Goal: Information Seeking & Learning: Learn about a topic

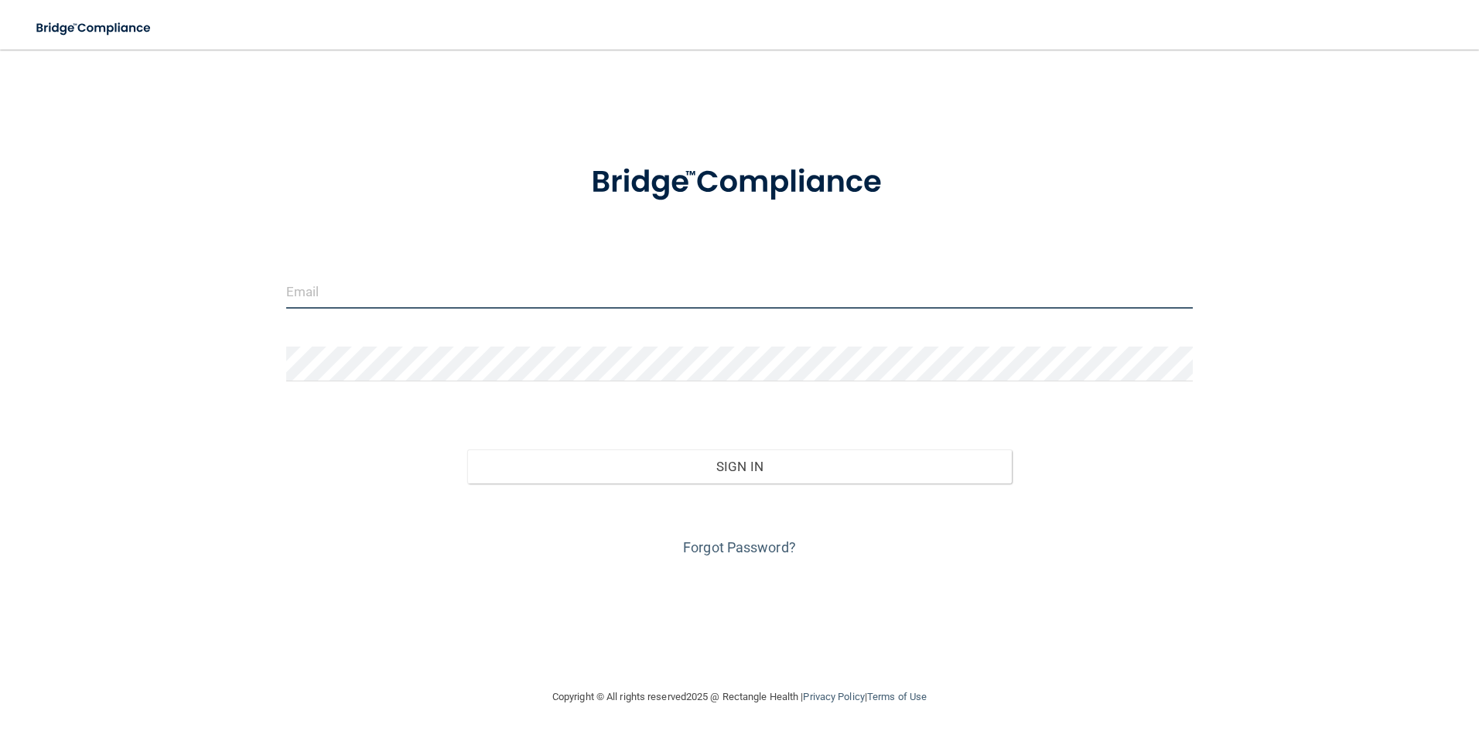
click at [326, 302] on input "email" at bounding box center [739, 291] width 907 height 35
type input "C"
type input "[EMAIL_ADDRESS][DOMAIN_NAME]"
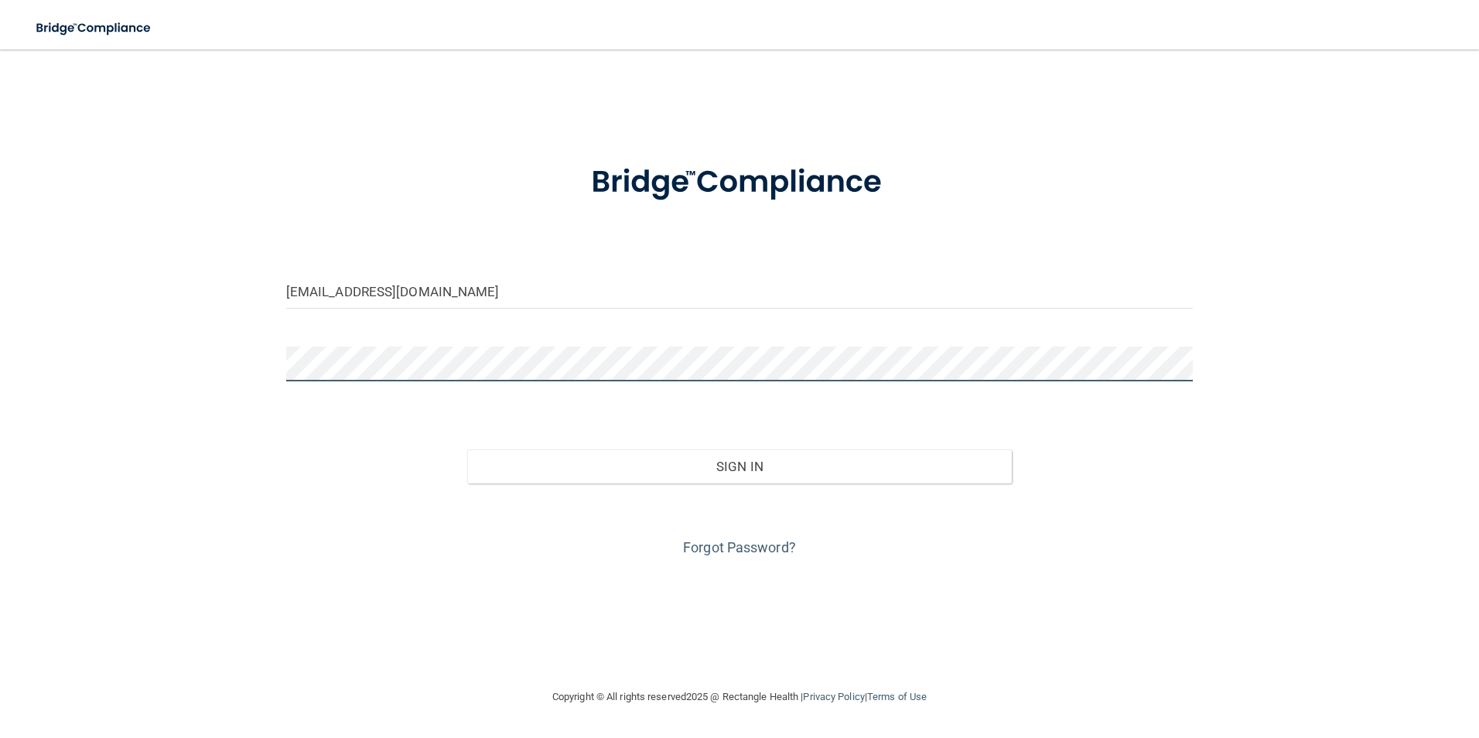
click at [467, 449] on button "Sign In" at bounding box center [739, 466] width 545 height 34
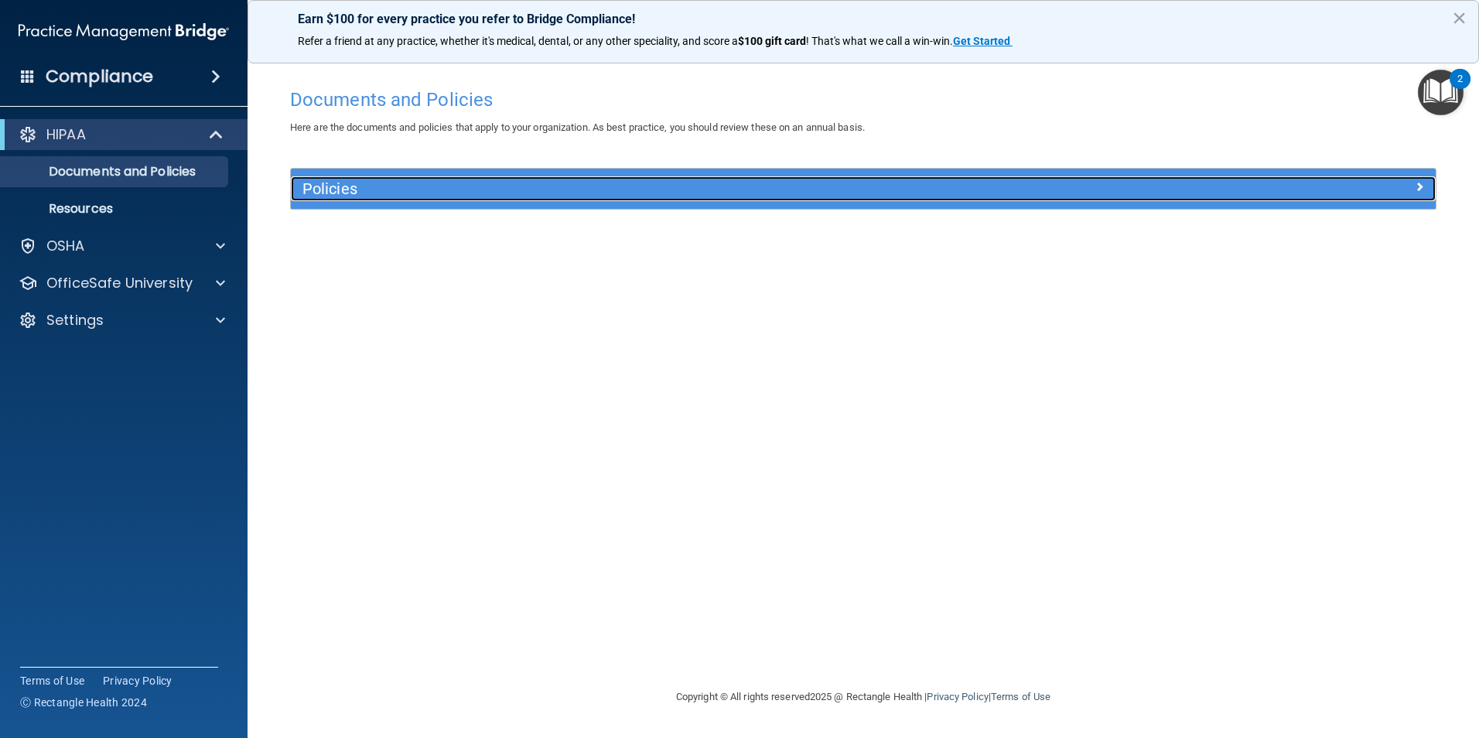
click at [1219, 196] on div "Policies" at bounding box center [863, 188] width 1145 height 25
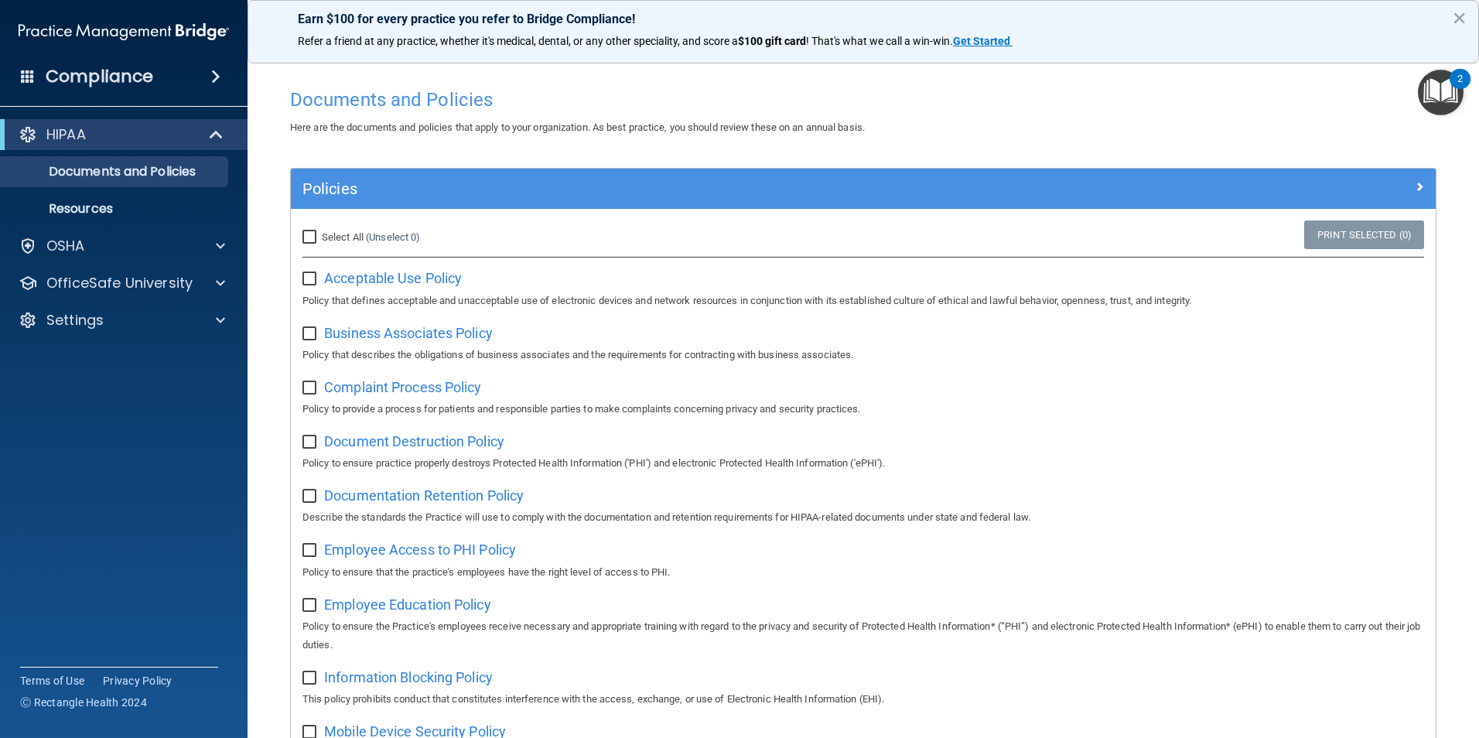
click at [336, 237] on span "Select All" at bounding box center [343, 237] width 42 height 12
click at [320, 237] on input "Select All (Unselect 0) Unselect All" at bounding box center [311, 237] width 18 height 12
checkbox input "true"
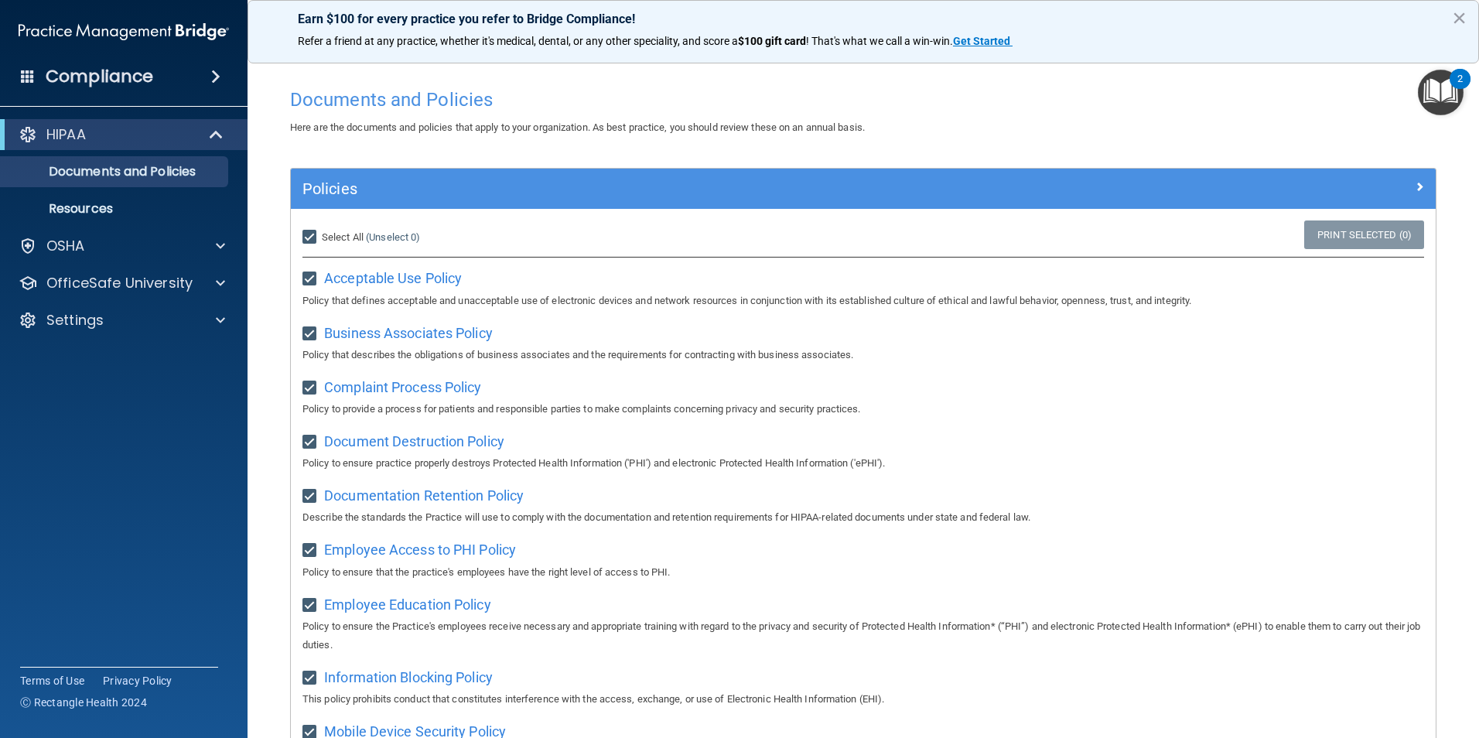
checkbox input "true"
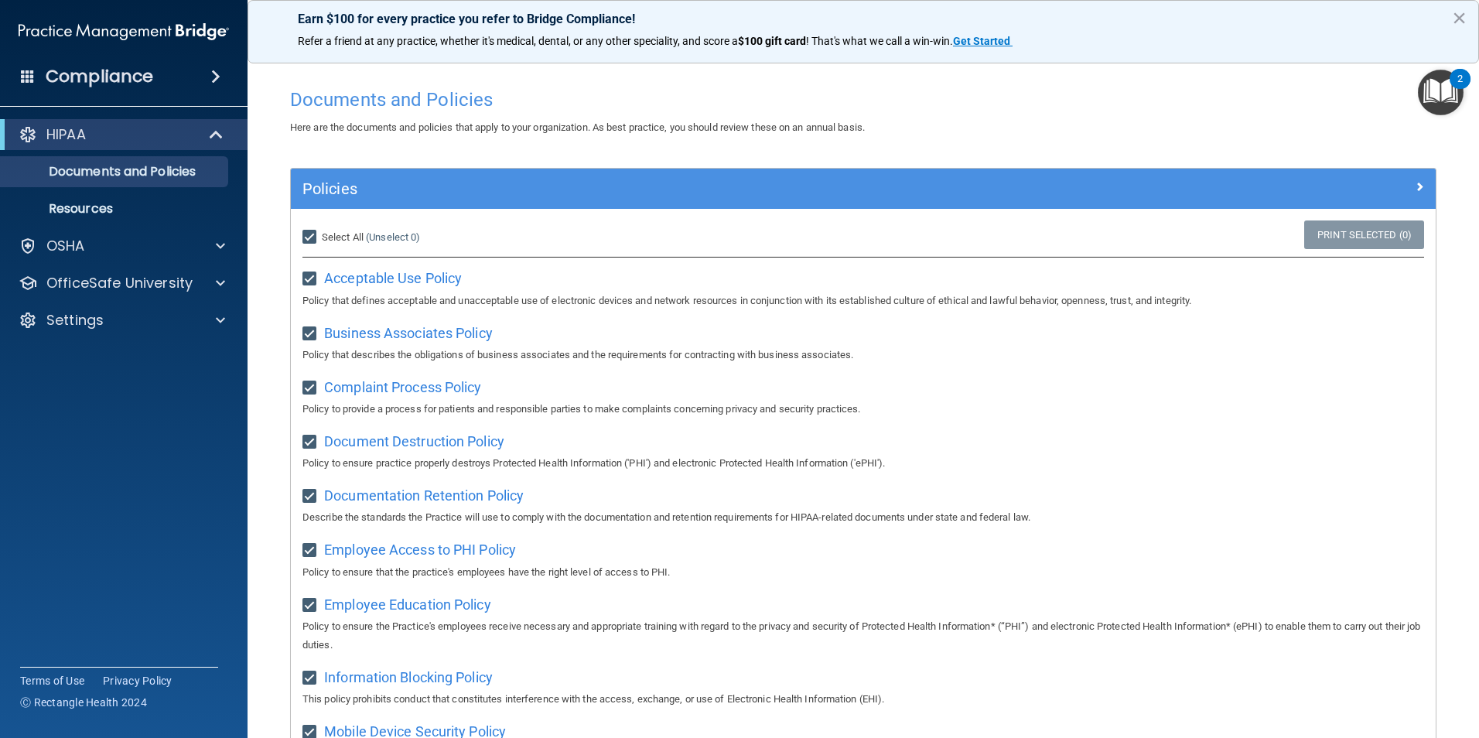
checkbox input "true"
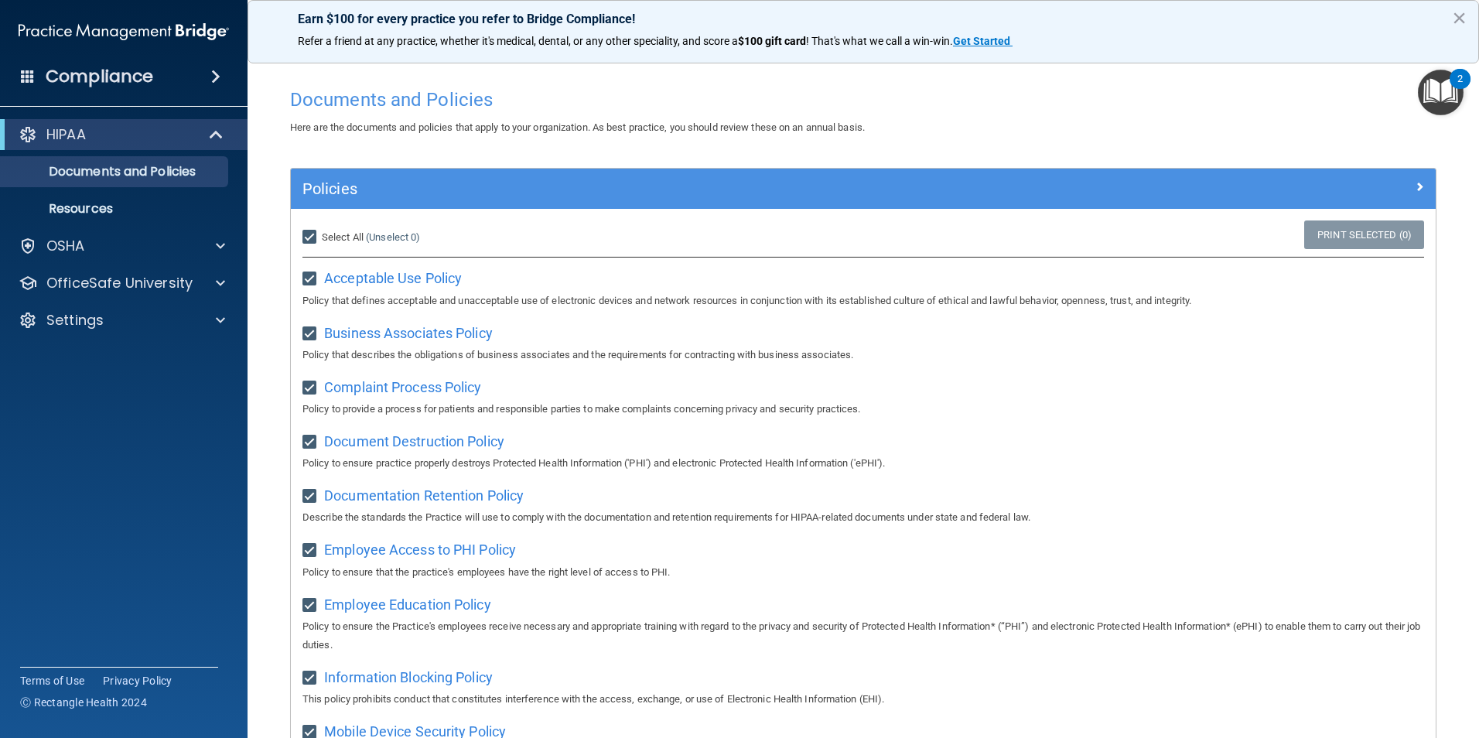
checkbox input "true"
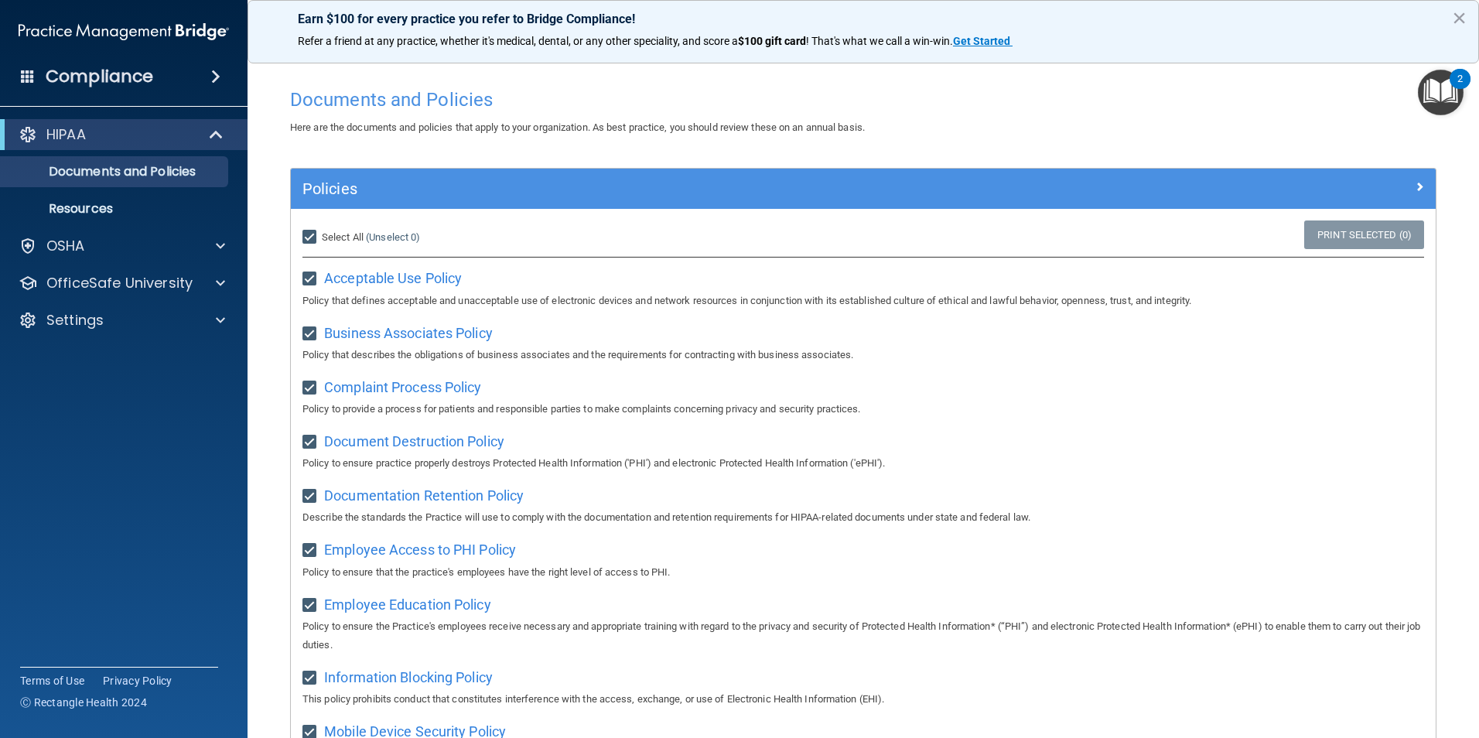
checkbox input "true"
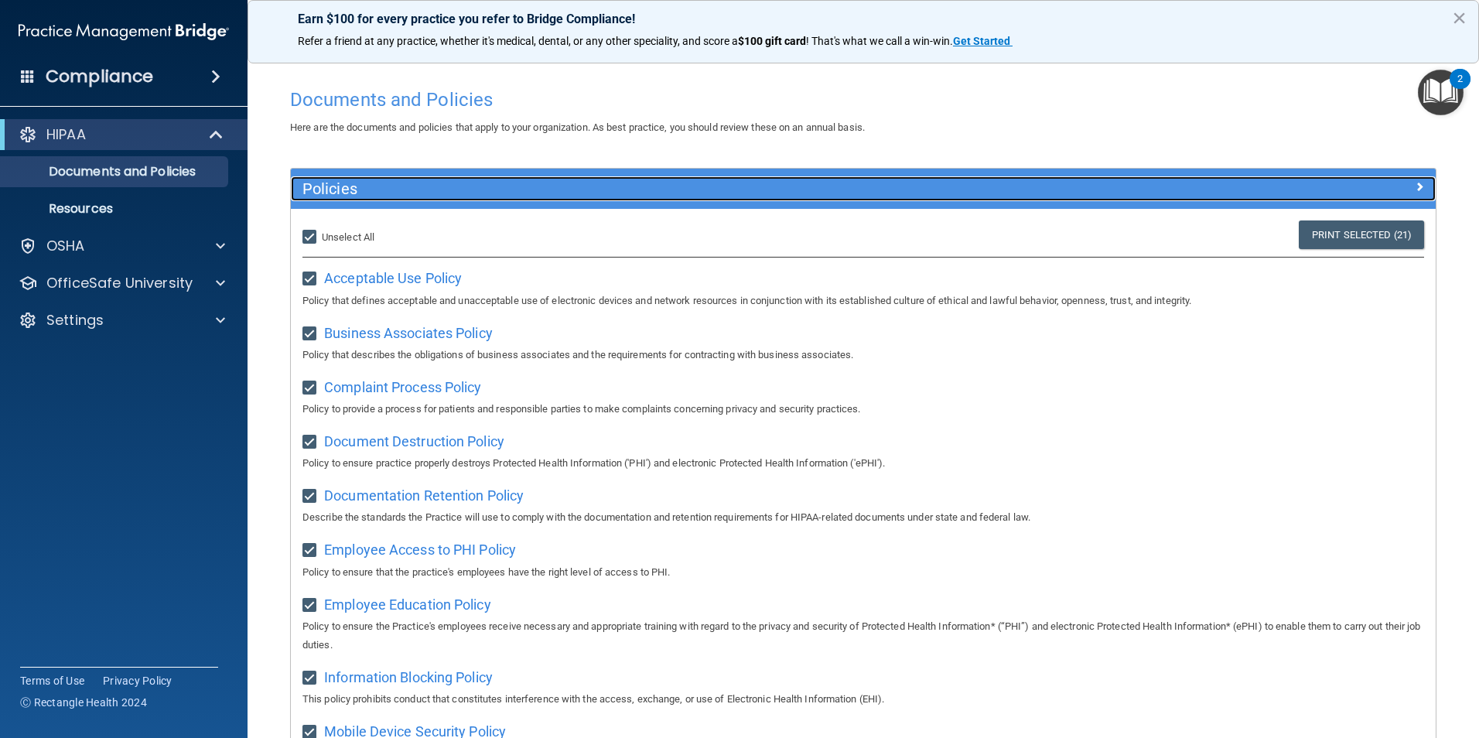
click at [1415, 185] on span at bounding box center [1419, 186] width 9 height 19
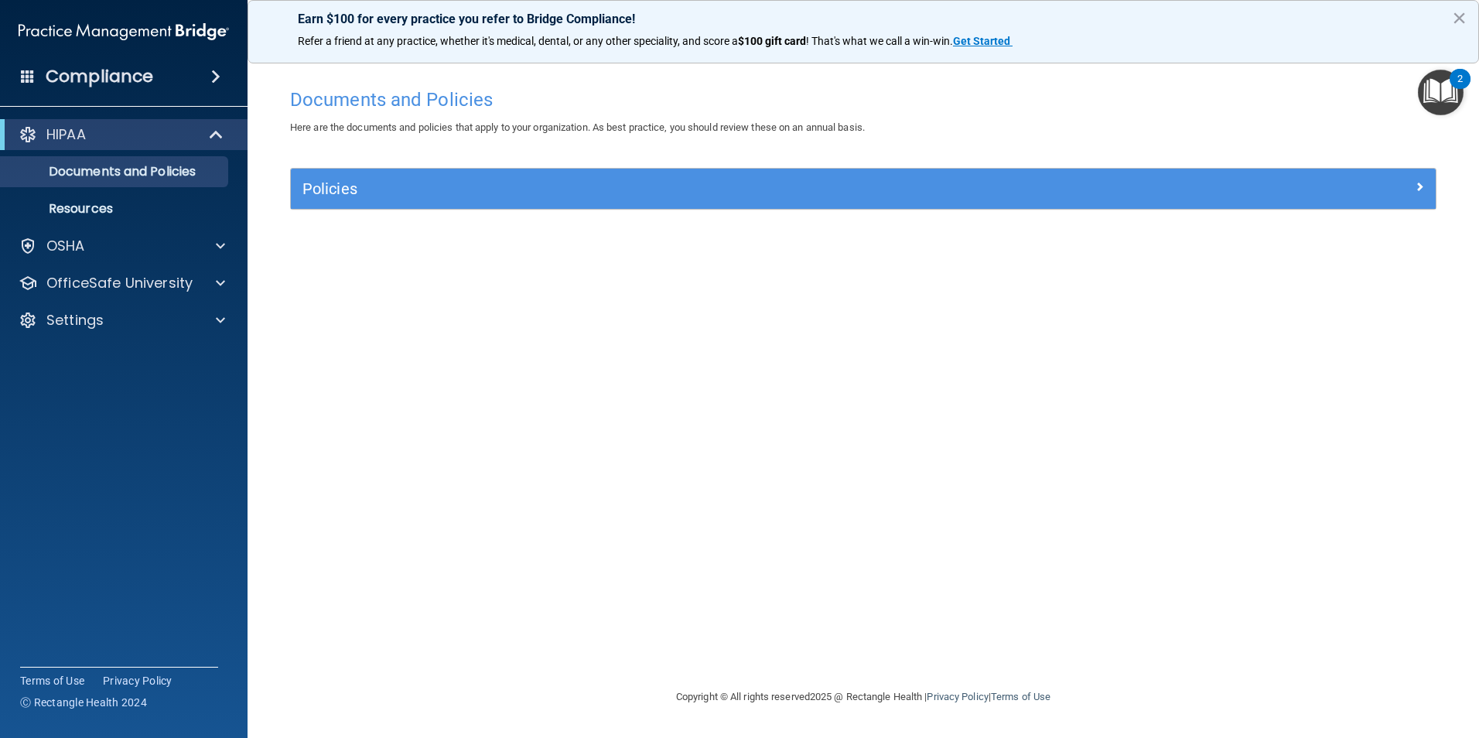
click at [1440, 87] on img "Open Resource Center, 2 new notifications" at bounding box center [1441, 93] width 46 height 46
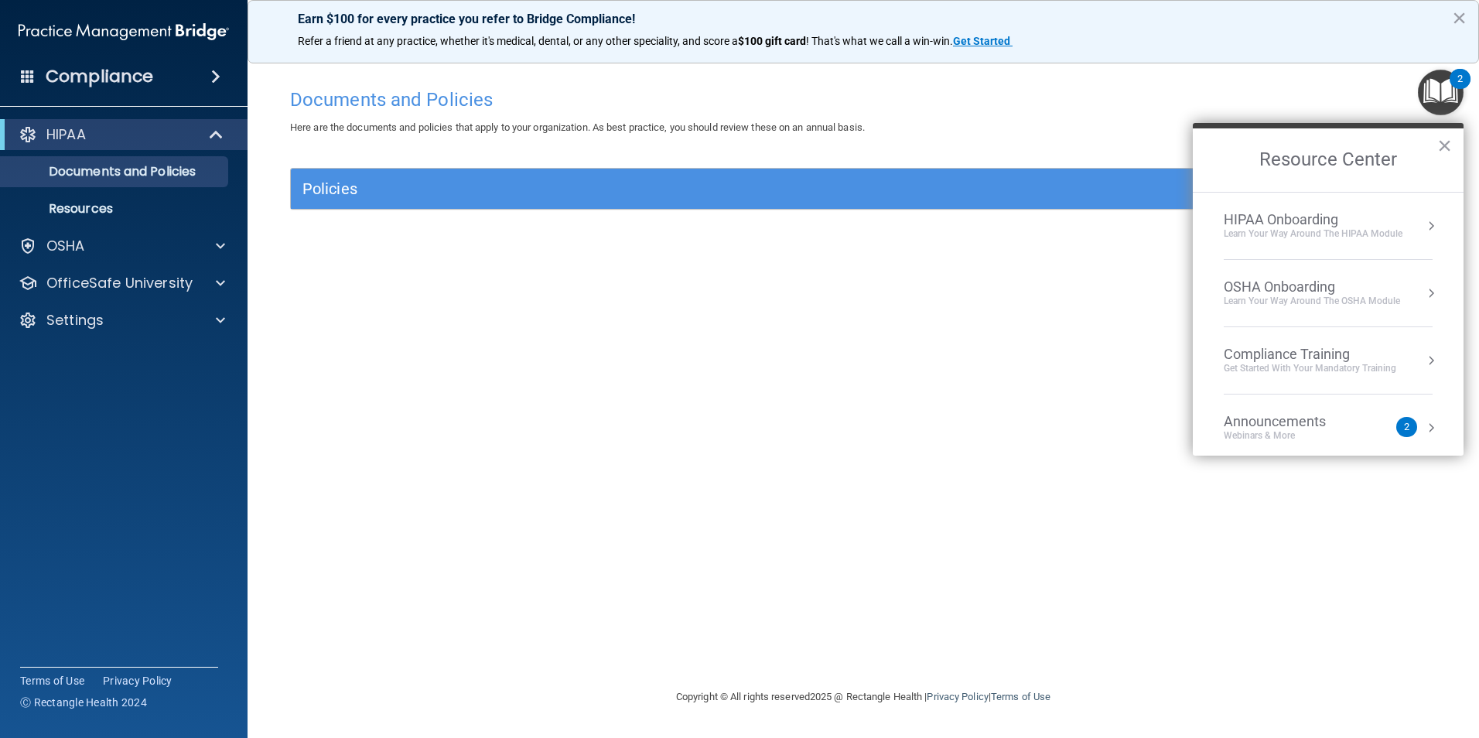
click at [1289, 111] on div "Documents and Policies" at bounding box center [862, 99] width 1169 height 38
click at [1441, 148] on button "×" at bounding box center [1444, 145] width 15 height 25
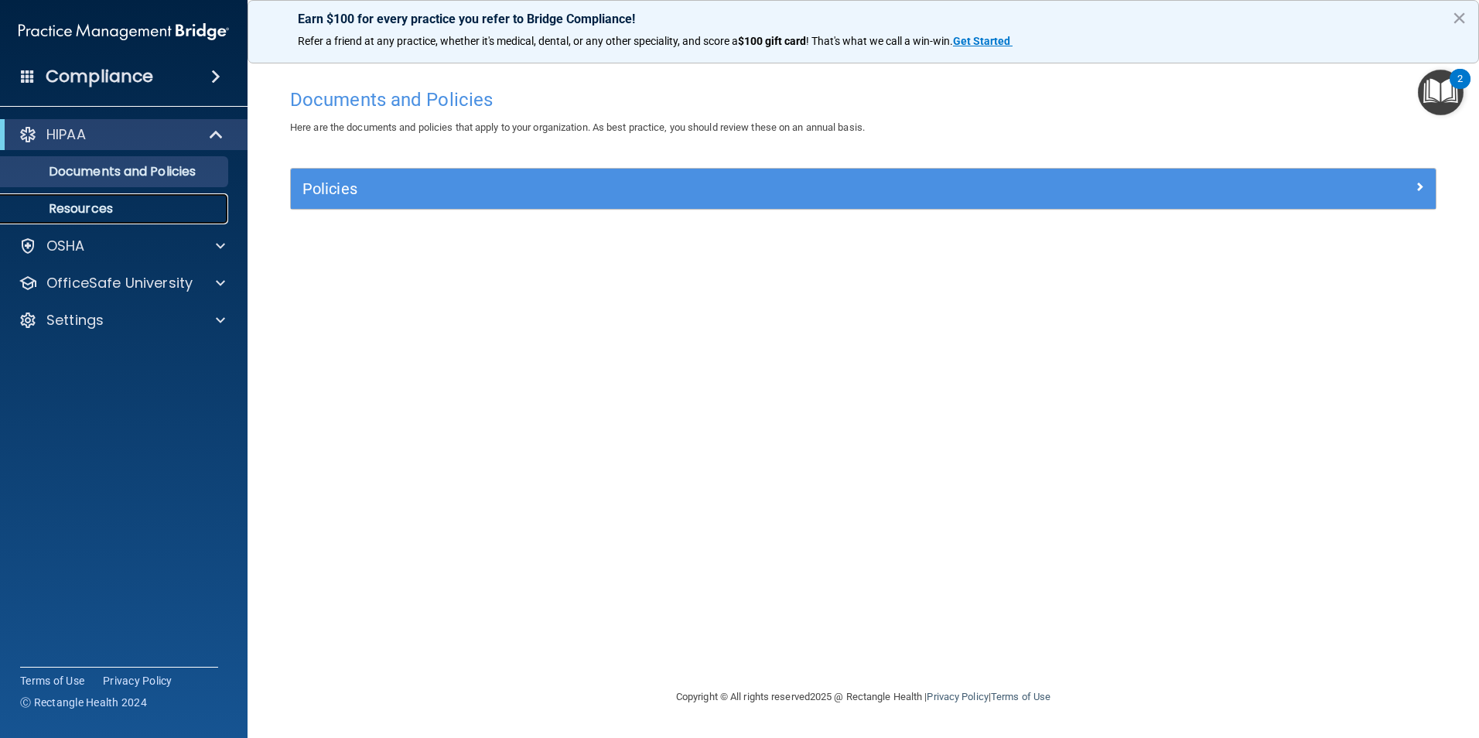
click at [96, 207] on p "Resources" at bounding box center [115, 208] width 211 height 15
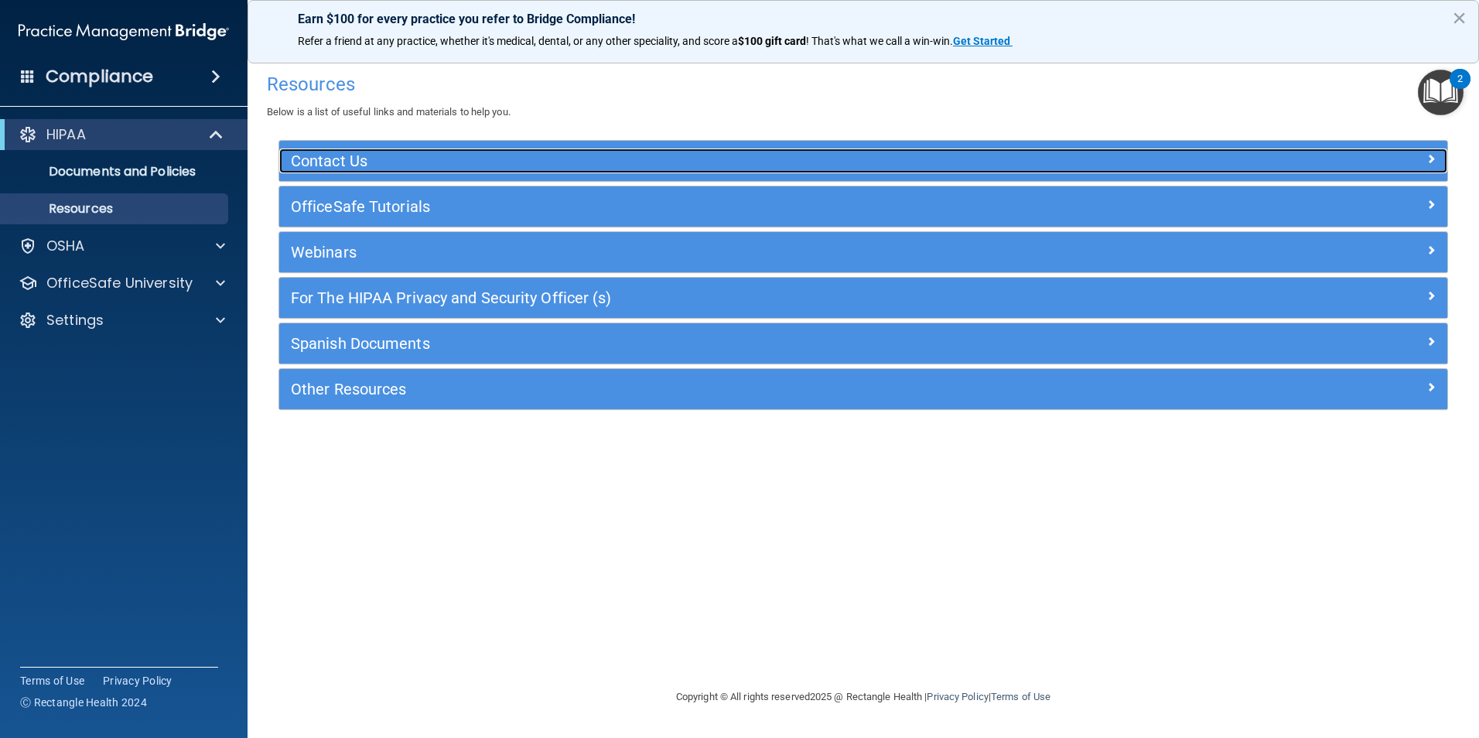
click at [475, 159] on h5 "Contact Us" at bounding box center [717, 160] width 853 height 17
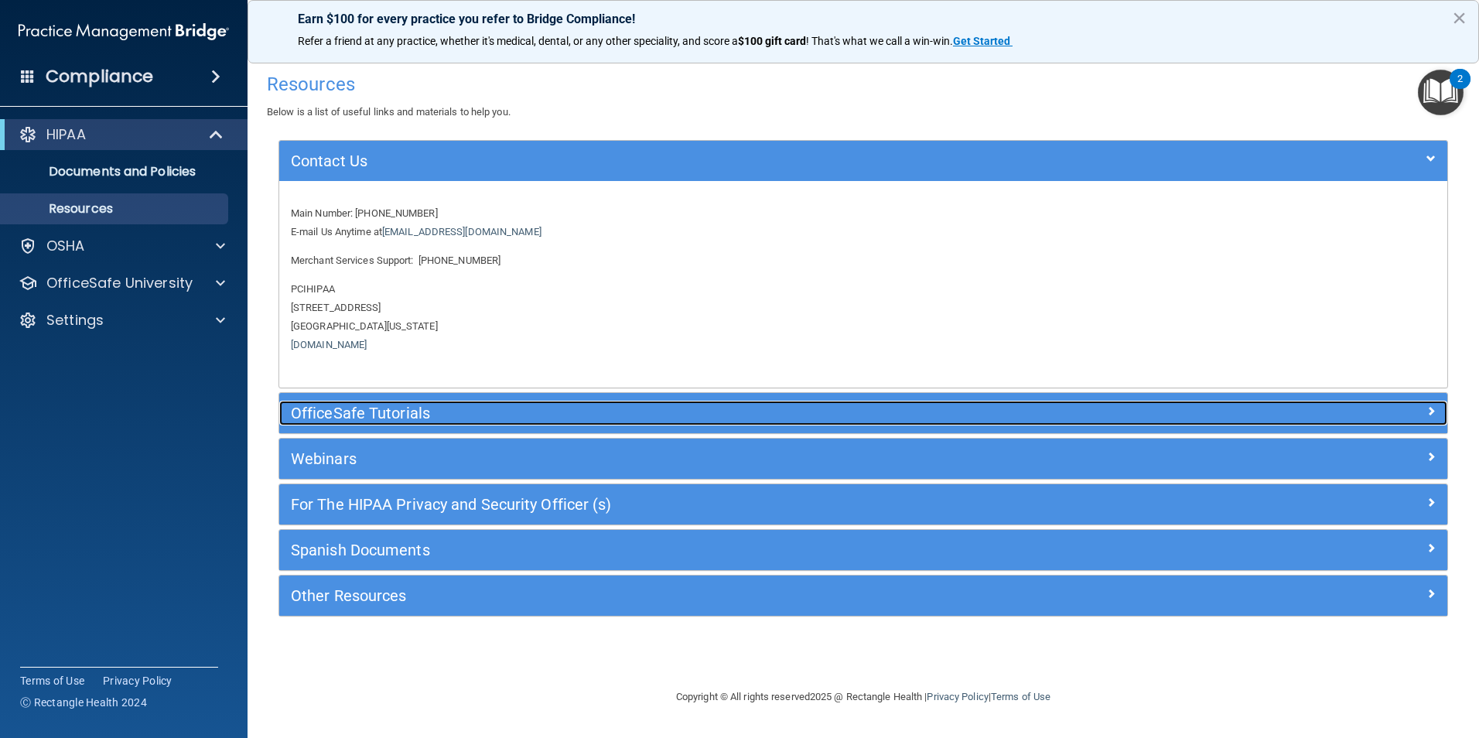
click at [490, 411] on h5 "OfficeSafe Tutorials" at bounding box center [717, 413] width 853 height 17
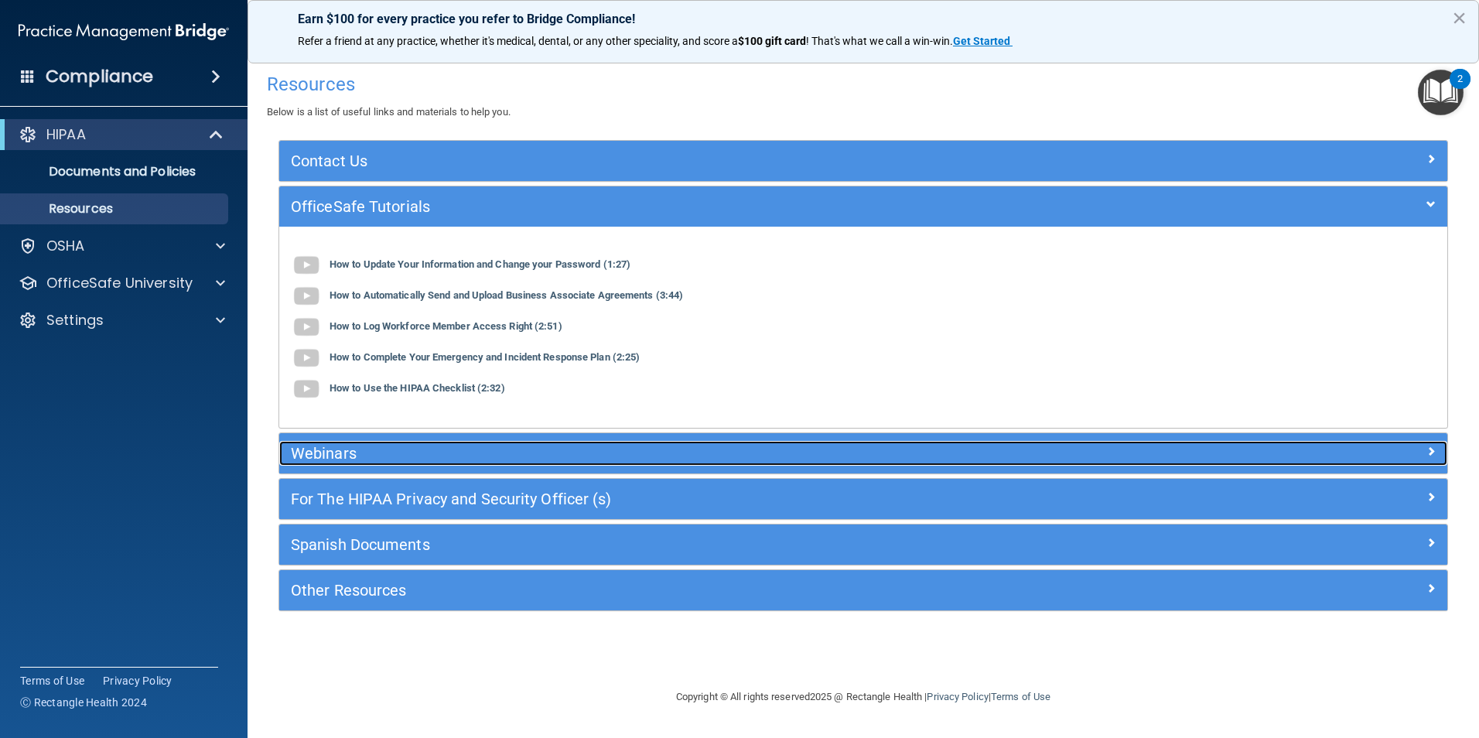
click at [500, 458] on h5 "Webinars" at bounding box center [717, 453] width 853 height 17
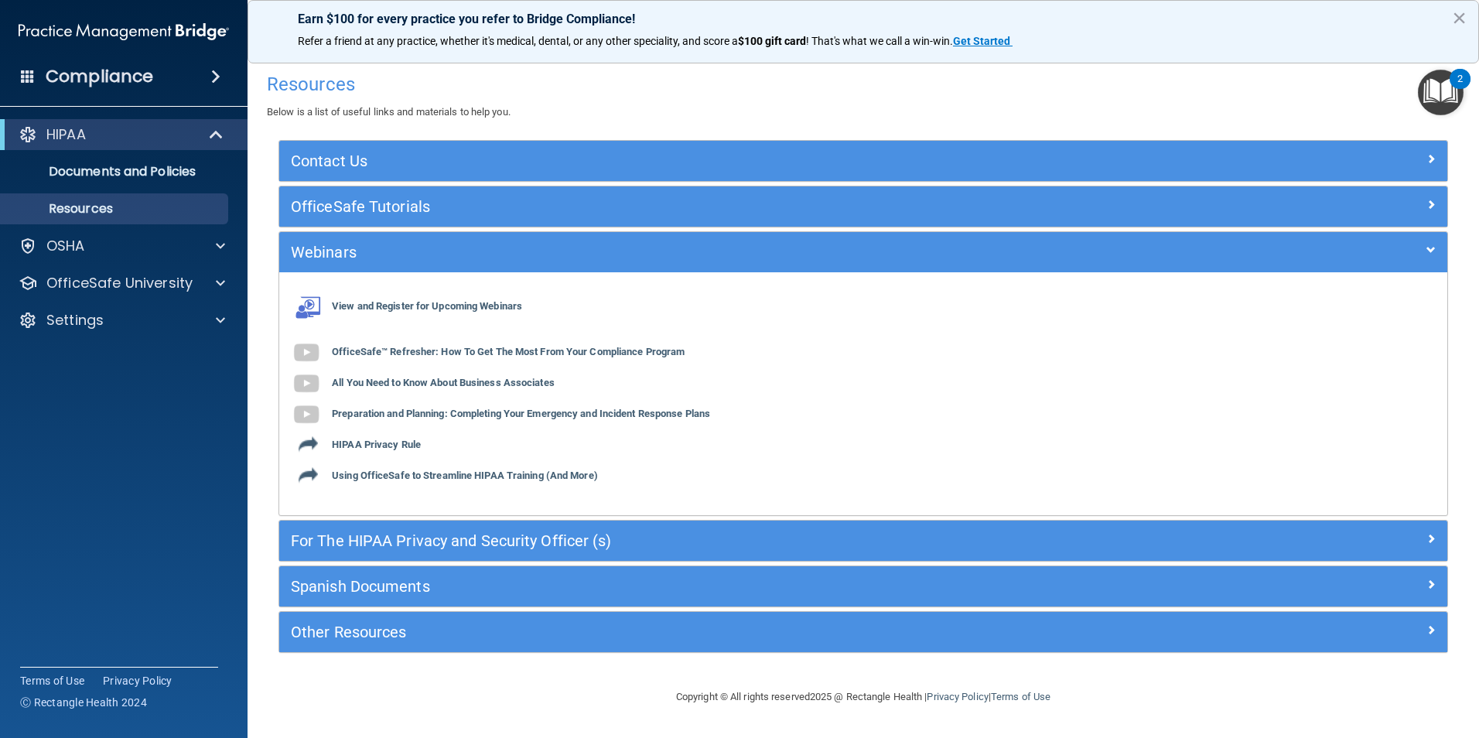
click at [465, 554] on div "For The HIPAA Privacy and Security Officer (s)" at bounding box center [863, 541] width 1168 height 40
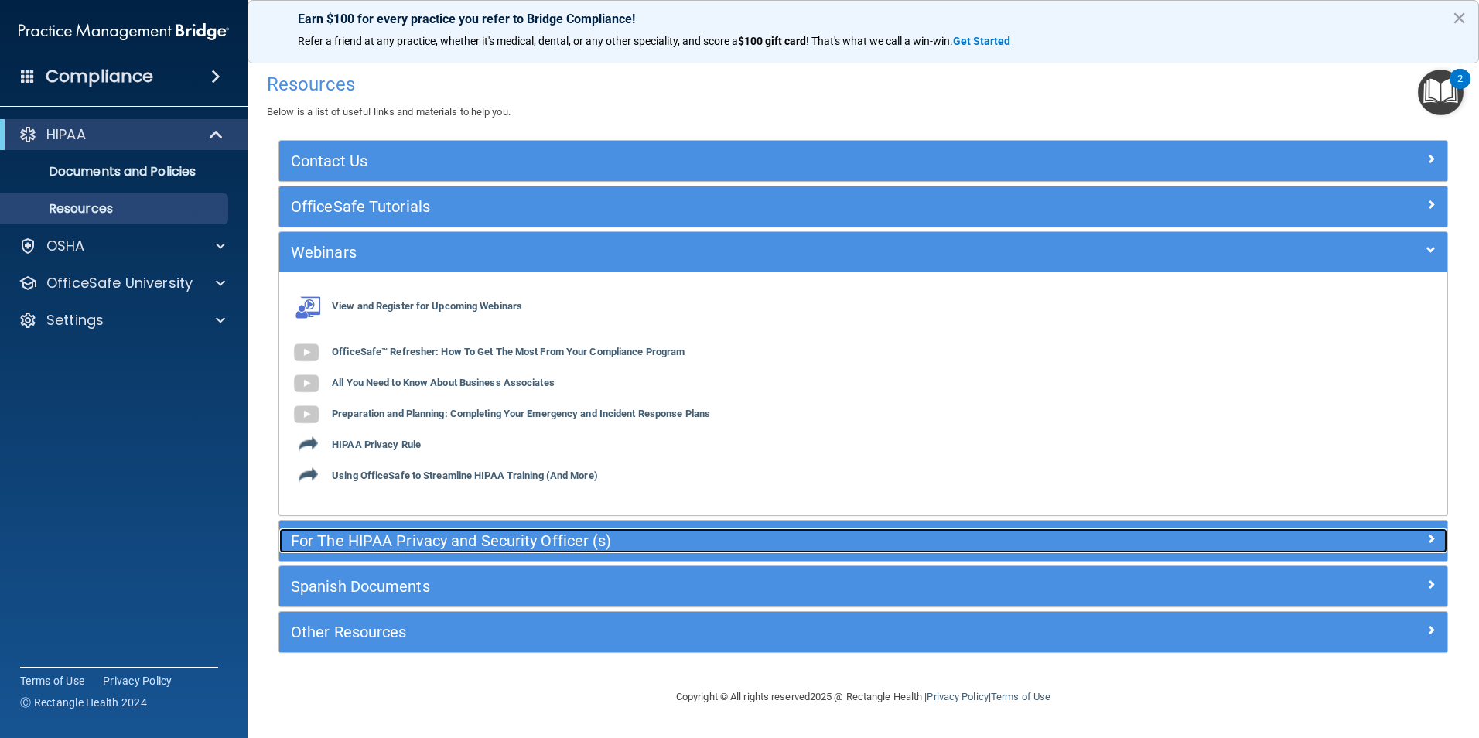
click at [466, 545] on h5 "For The HIPAA Privacy and Security Officer (s)" at bounding box center [717, 540] width 853 height 17
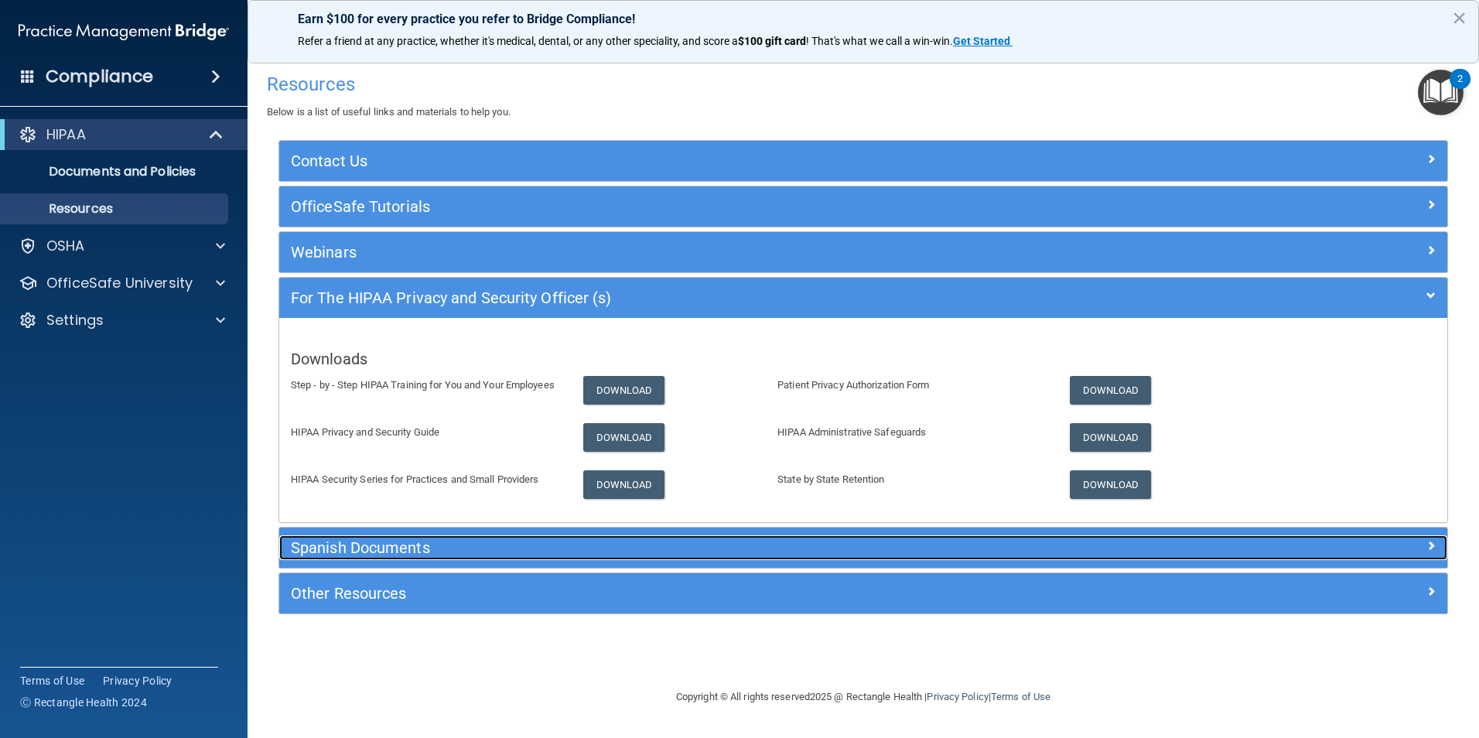
click at [462, 548] on h5 "Spanish Documents" at bounding box center [717, 547] width 853 height 17
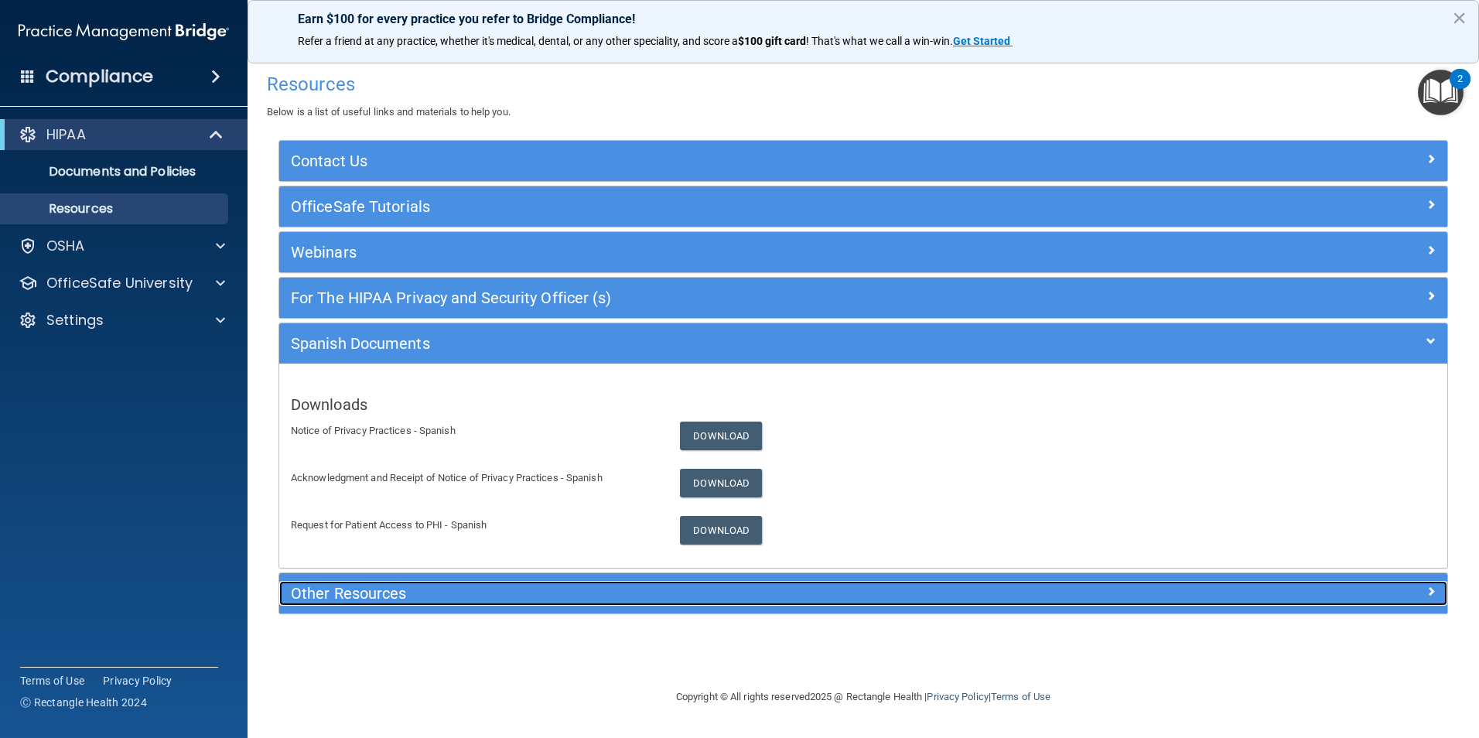
click at [428, 592] on h5 "Other Resources" at bounding box center [717, 593] width 853 height 17
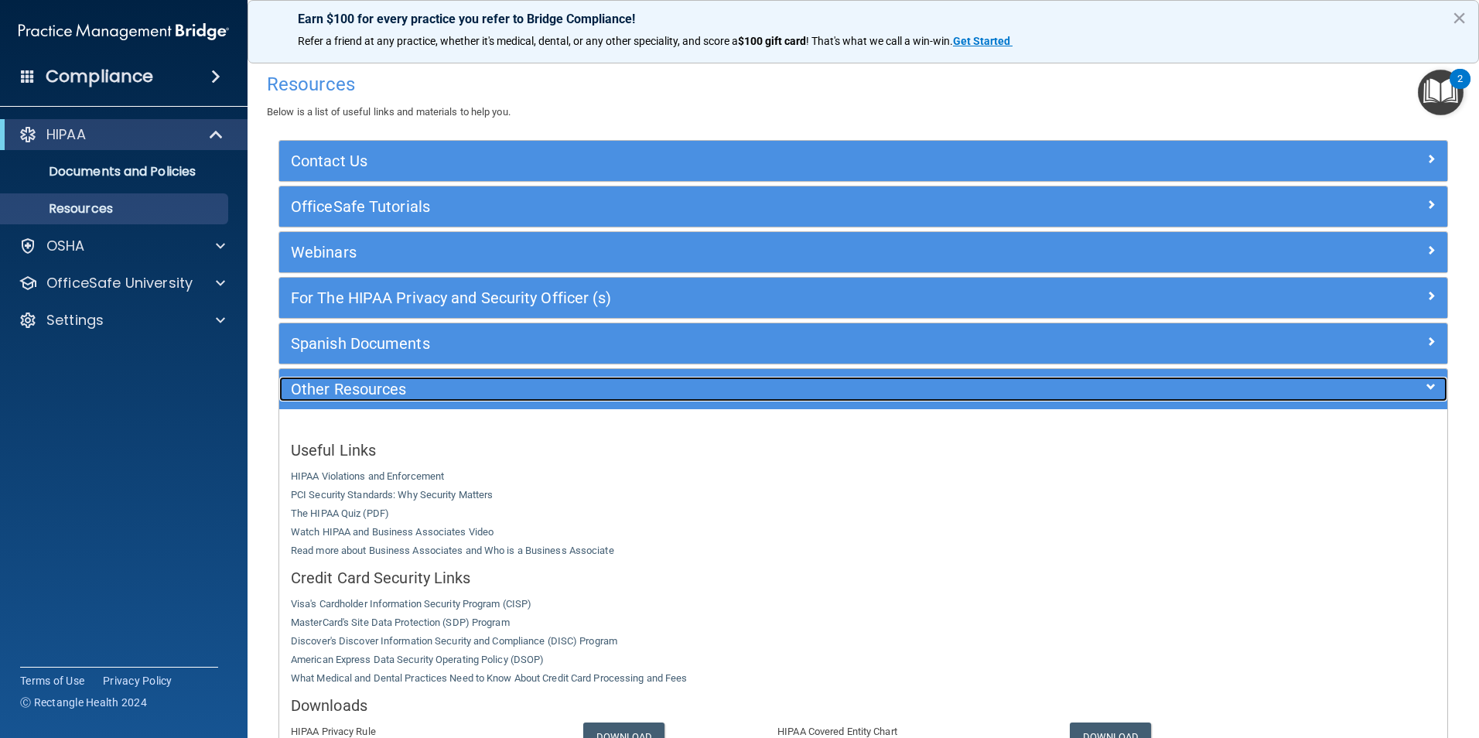
click at [460, 391] on h5 "Other Resources" at bounding box center [717, 389] width 853 height 17
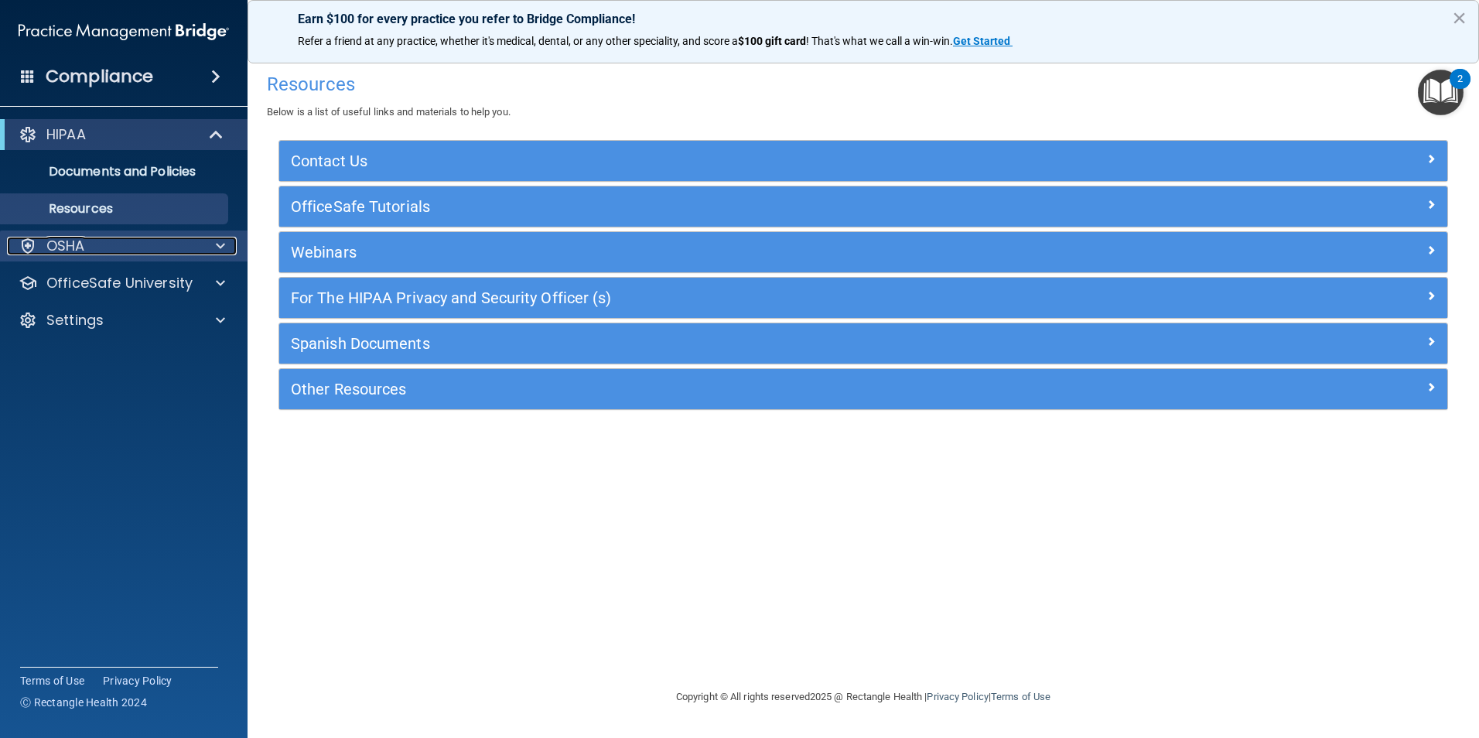
click at [215, 242] on div at bounding box center [218, 246] width 39 height 19
click at [216, 244] on span at bounding box center [220, 246] width 9 height 19
click at [115, 179] on p "Documents and Policies" at bounding box center [115, 171] width 211 height 15
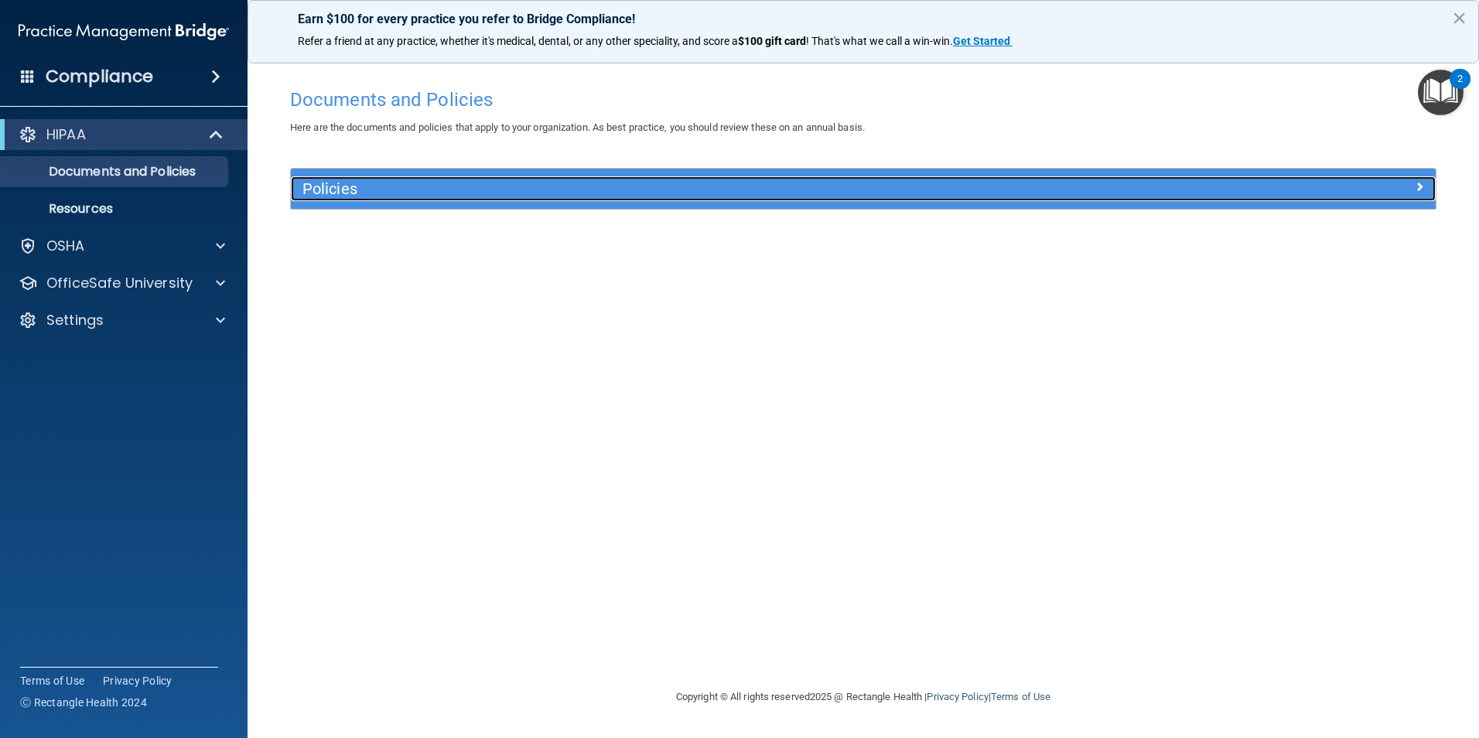
click at [381, 195] on h5 "Policies" at bounding box center [719, 188] width 835 height 17
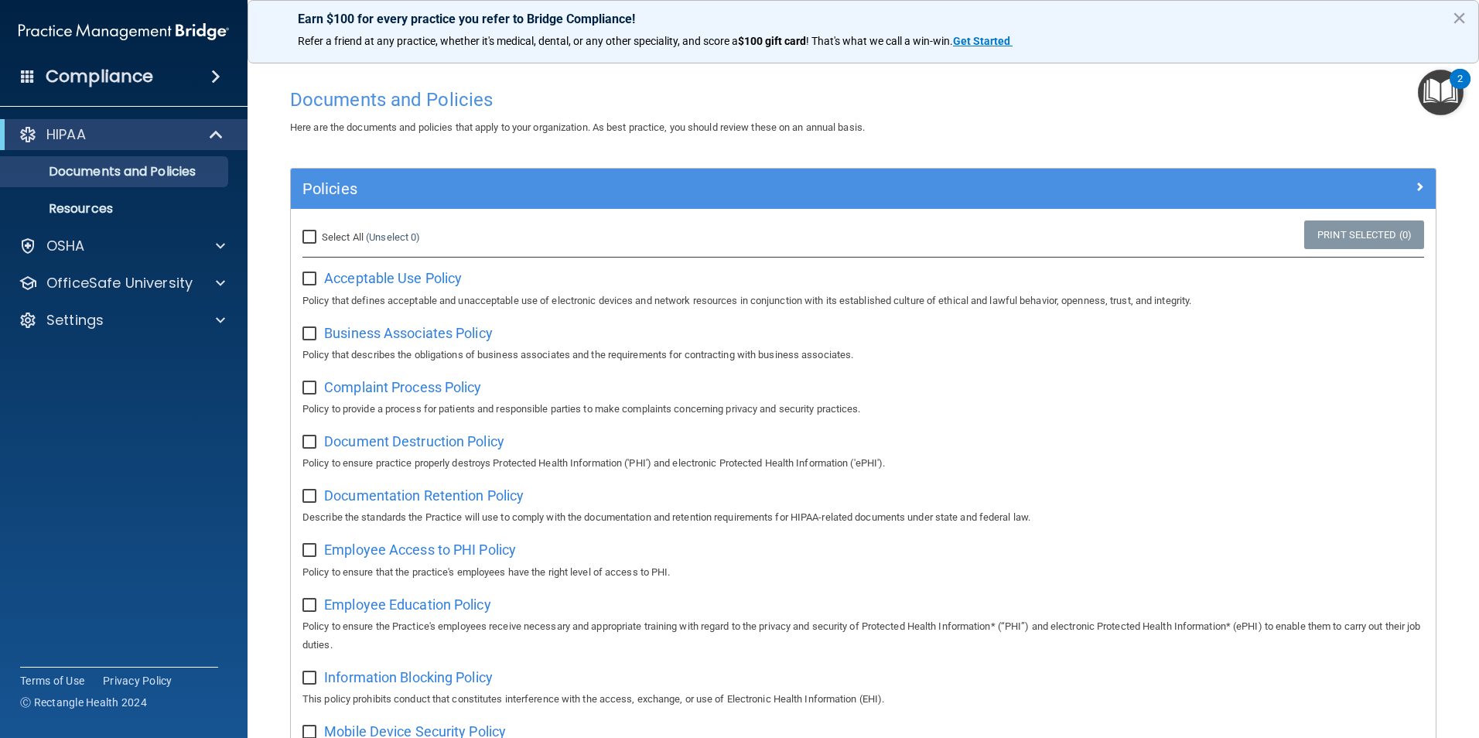
click at [311, 251] on div "Select All (Unselect 0) Unselect All" at bounding box center [481, 237] width 381 height 34
click at [316, 241] on input "Select All (Unselect 0) Unselect All" at bounding box center [311, 237] width 18 height 12
checkbox input "true"
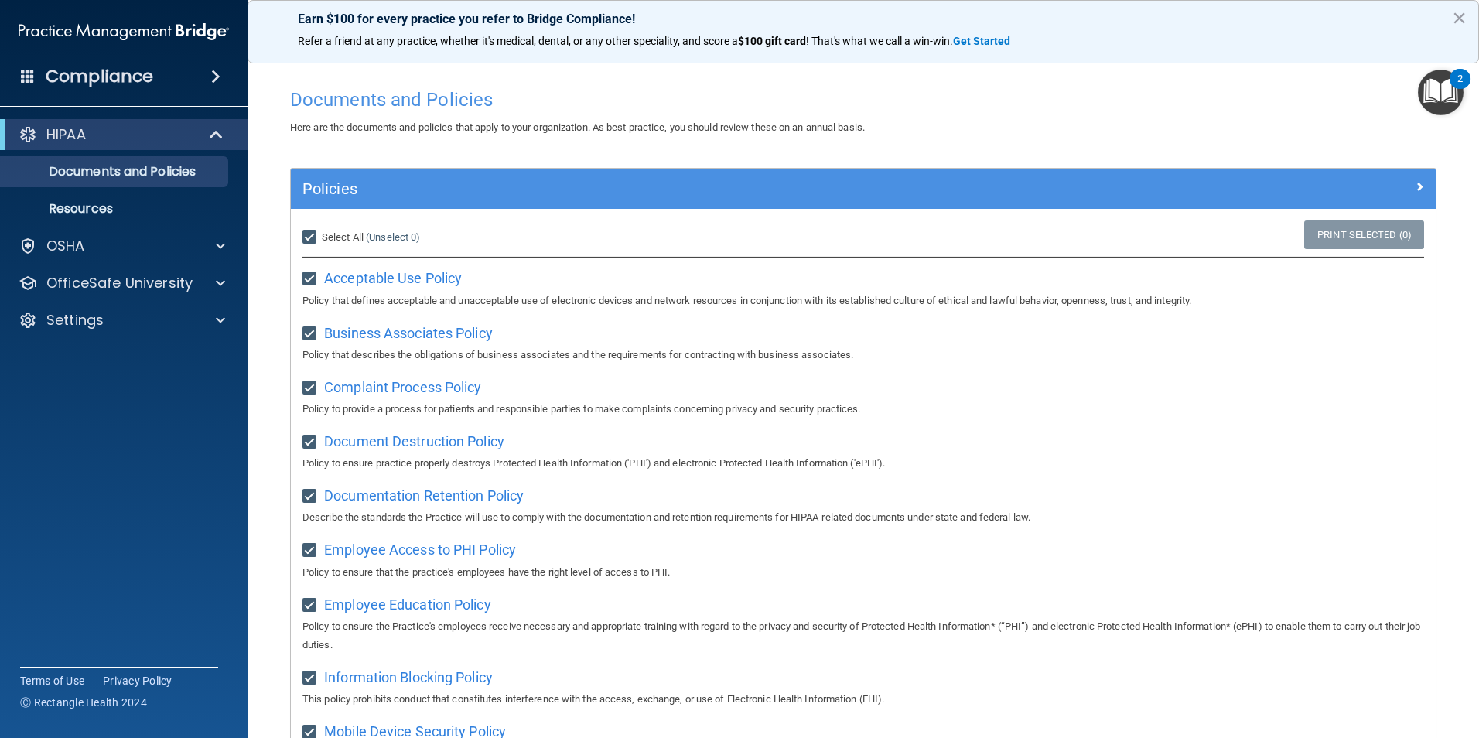
checkbox input "true"
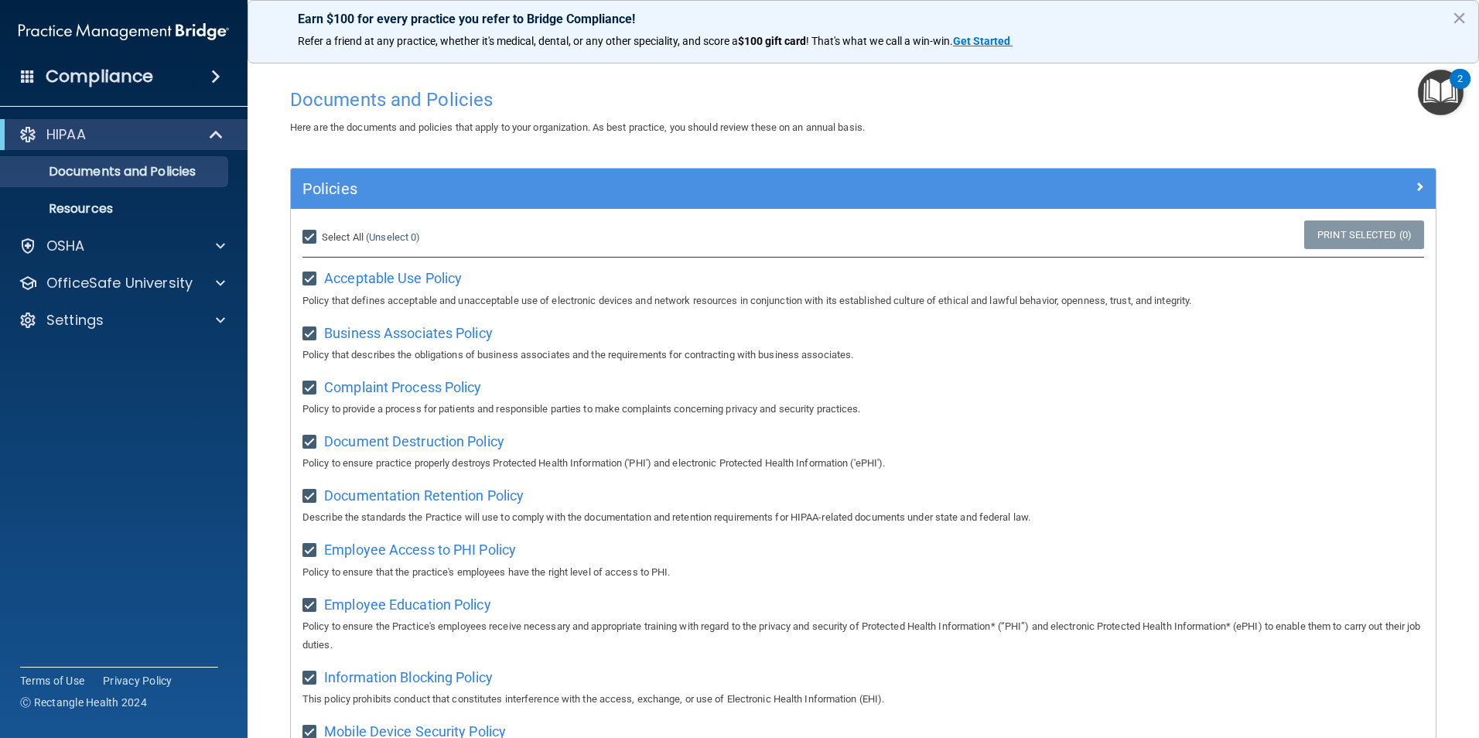
checkbox input "true"
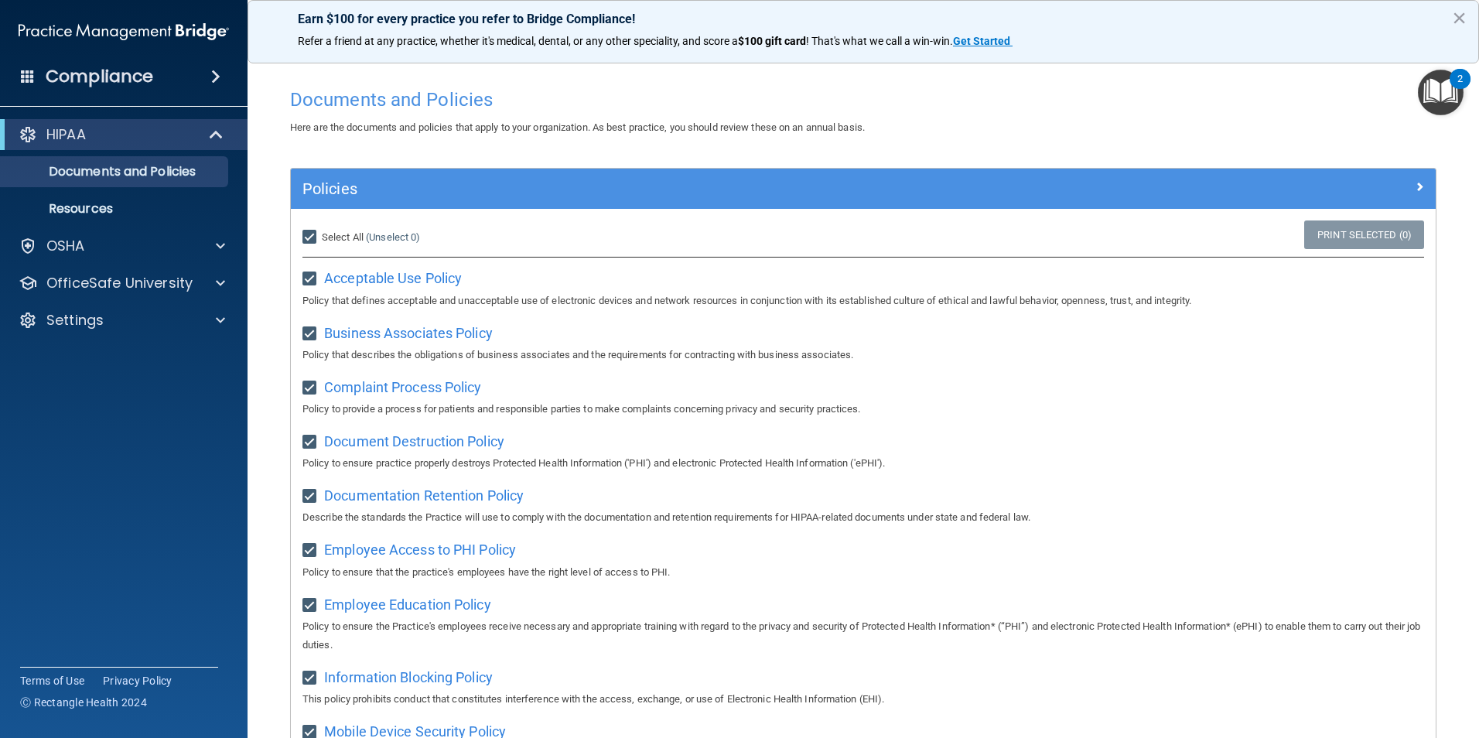
checkbox input "true"
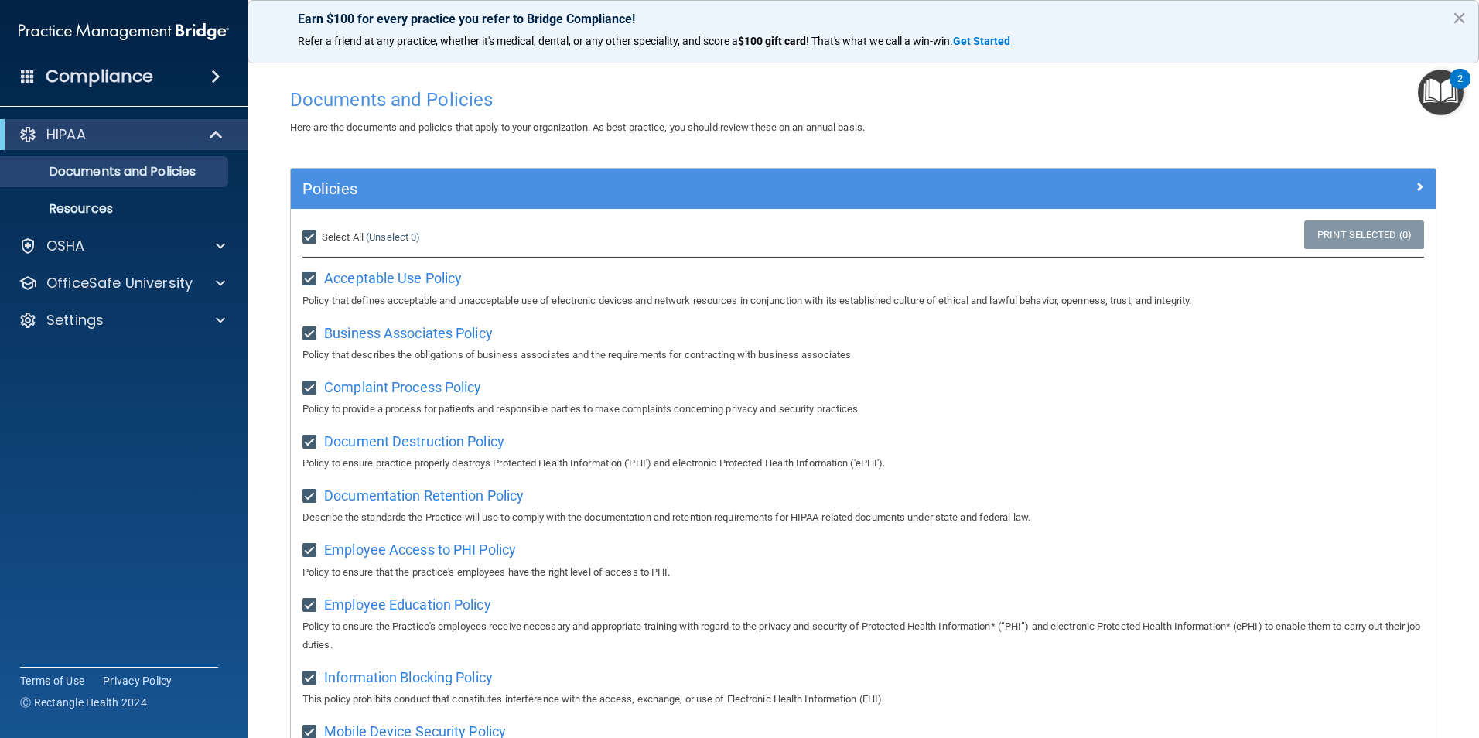
checkbox input "true"
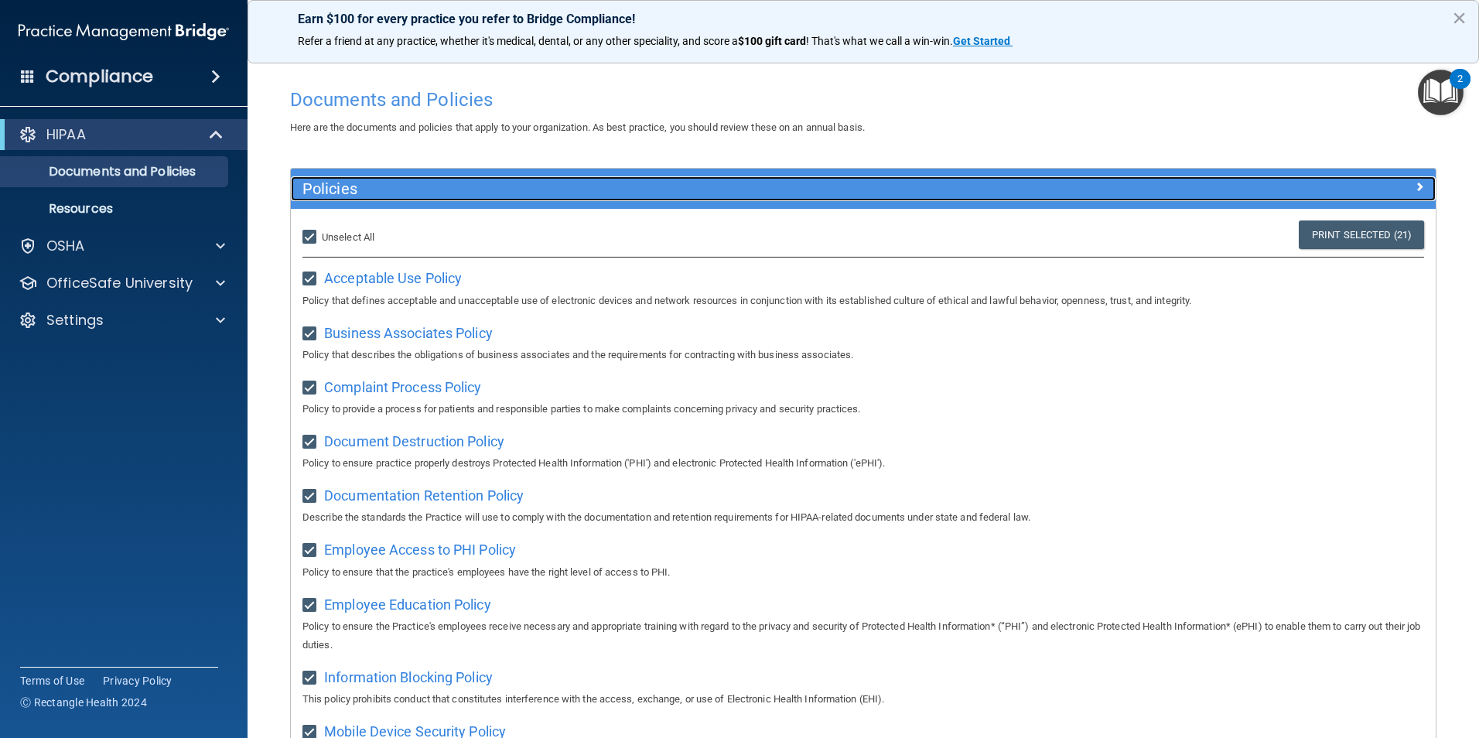
click at [1415, 179] on span at bounding box center [1419, 186] width 9 height 19
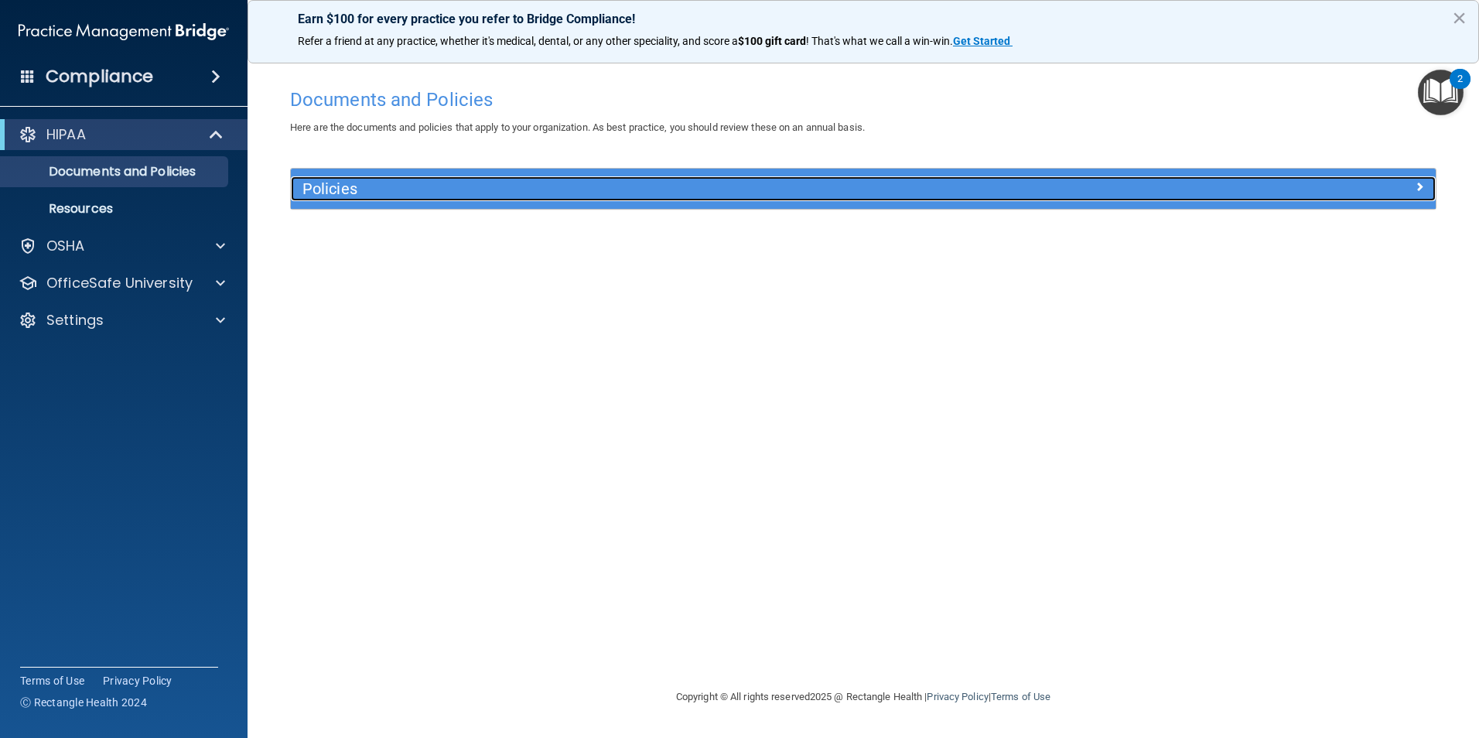
click at [1408, 179] on div at bounding box center [1292, 185] width 286 height 19
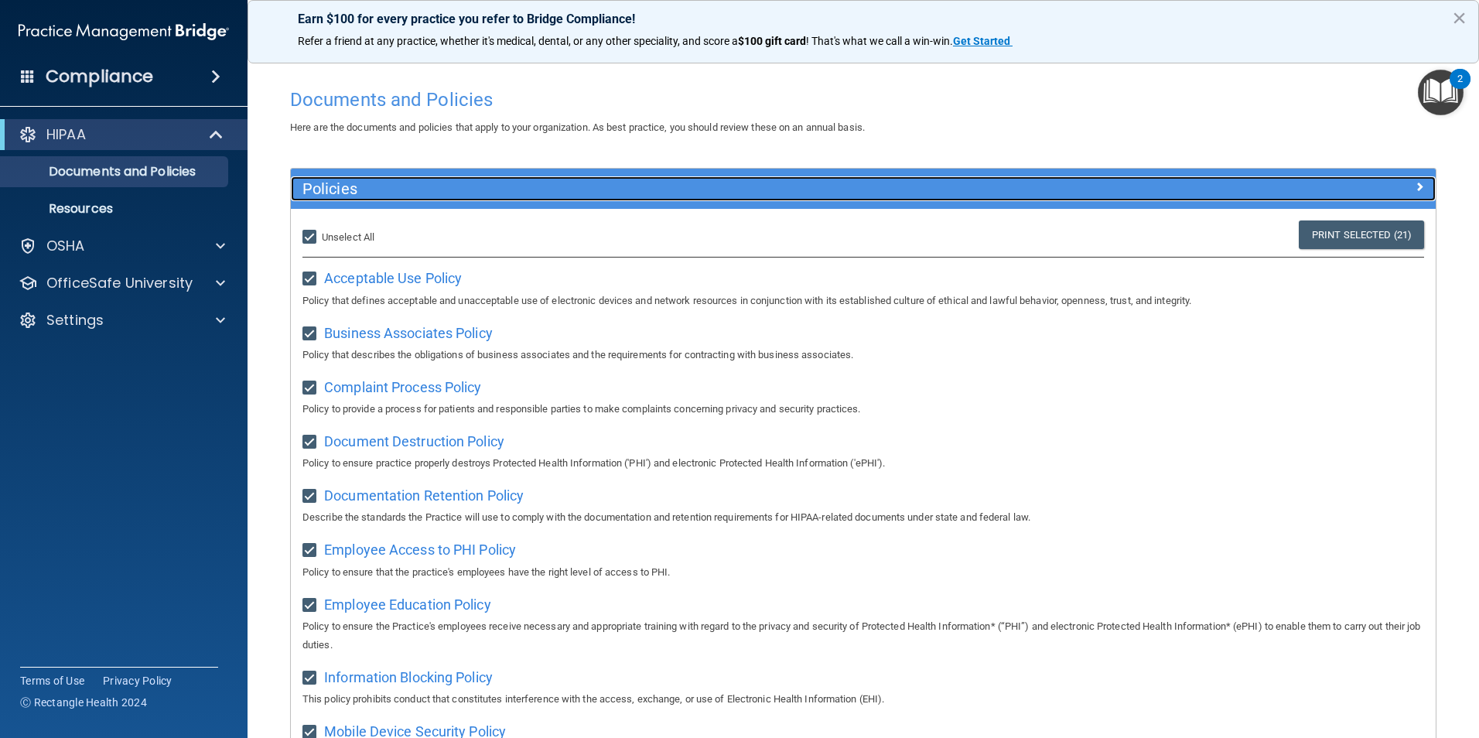
click at [1351, 185] on div at bounding box center [1292, 185] width 286 height 19
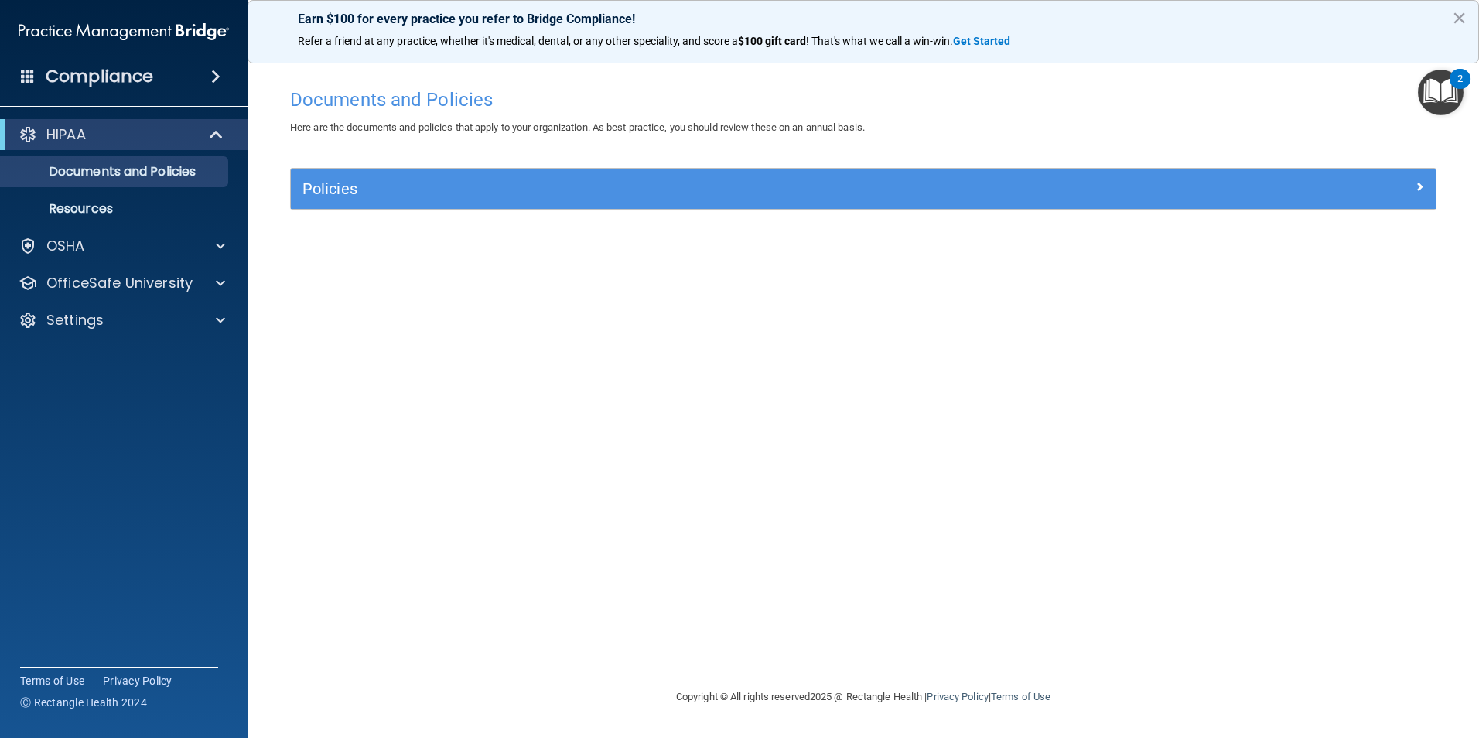
click at [1439, 99] on img "Open Resource Center, 2 new notifications" at bounding box center [1441, 93] width 46 height 46
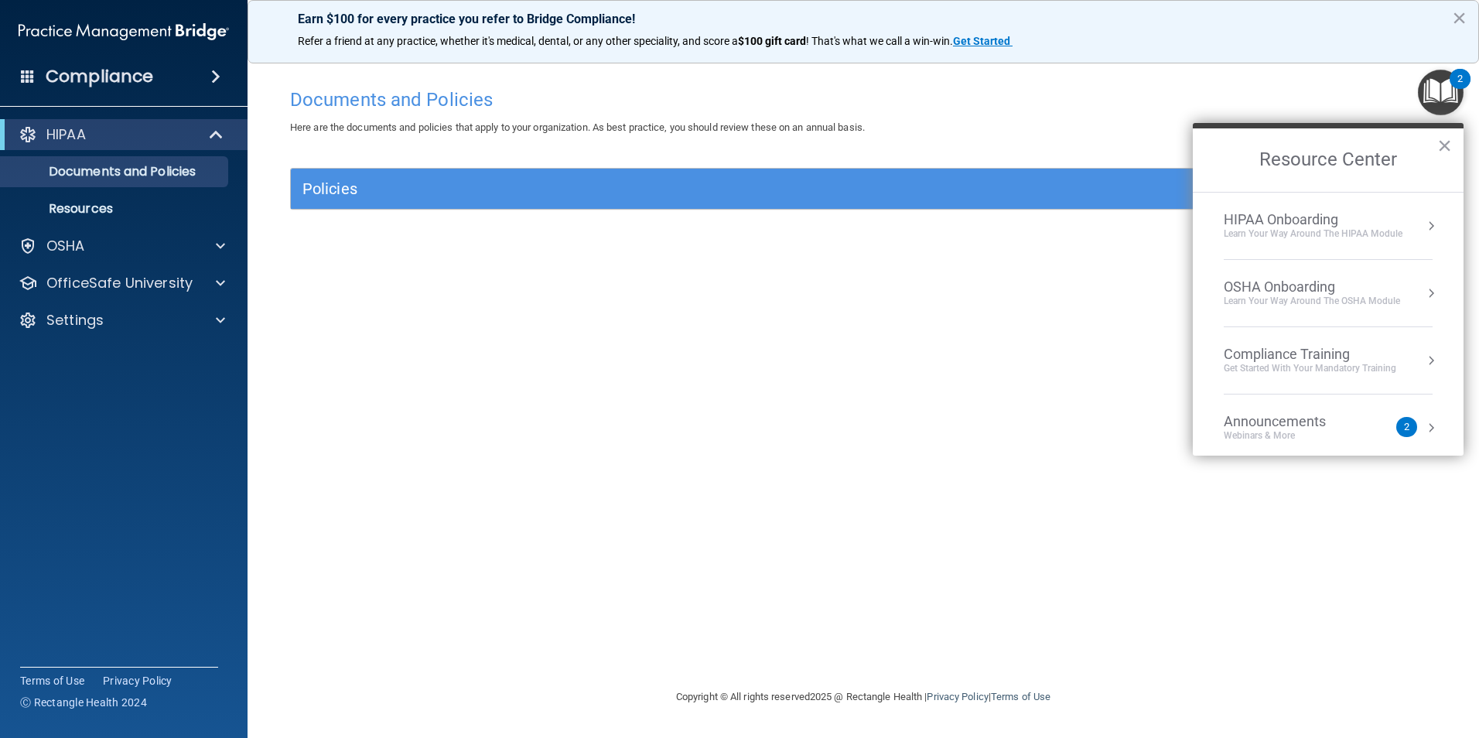
click at [1309, 230] on div "Learn Your Way around the HIPAA module" at bounding box center [1313, 233] width 179 height 13
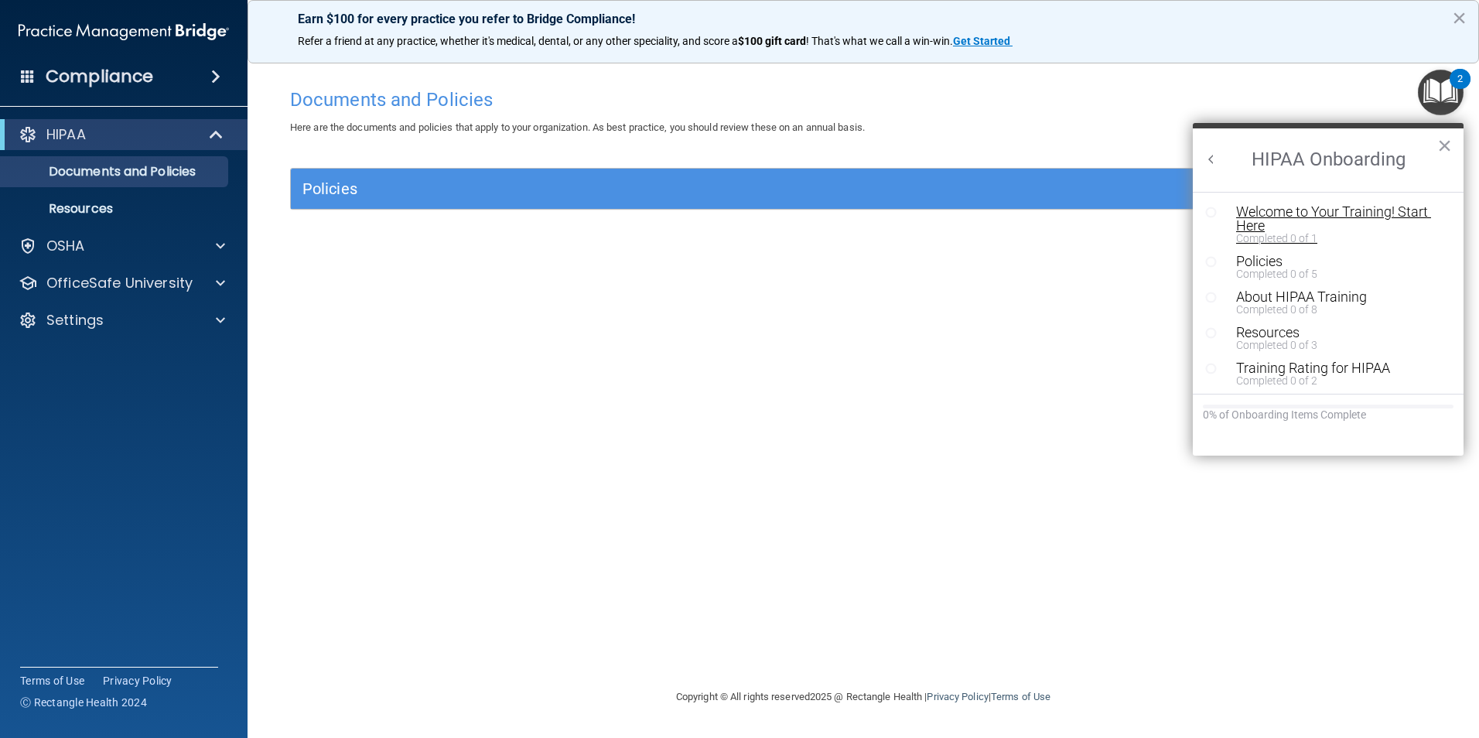
click at [1402, 224] on div "Welcome to Your Training! Start Here" at bounding box center [1334, 219] width 196 height 28
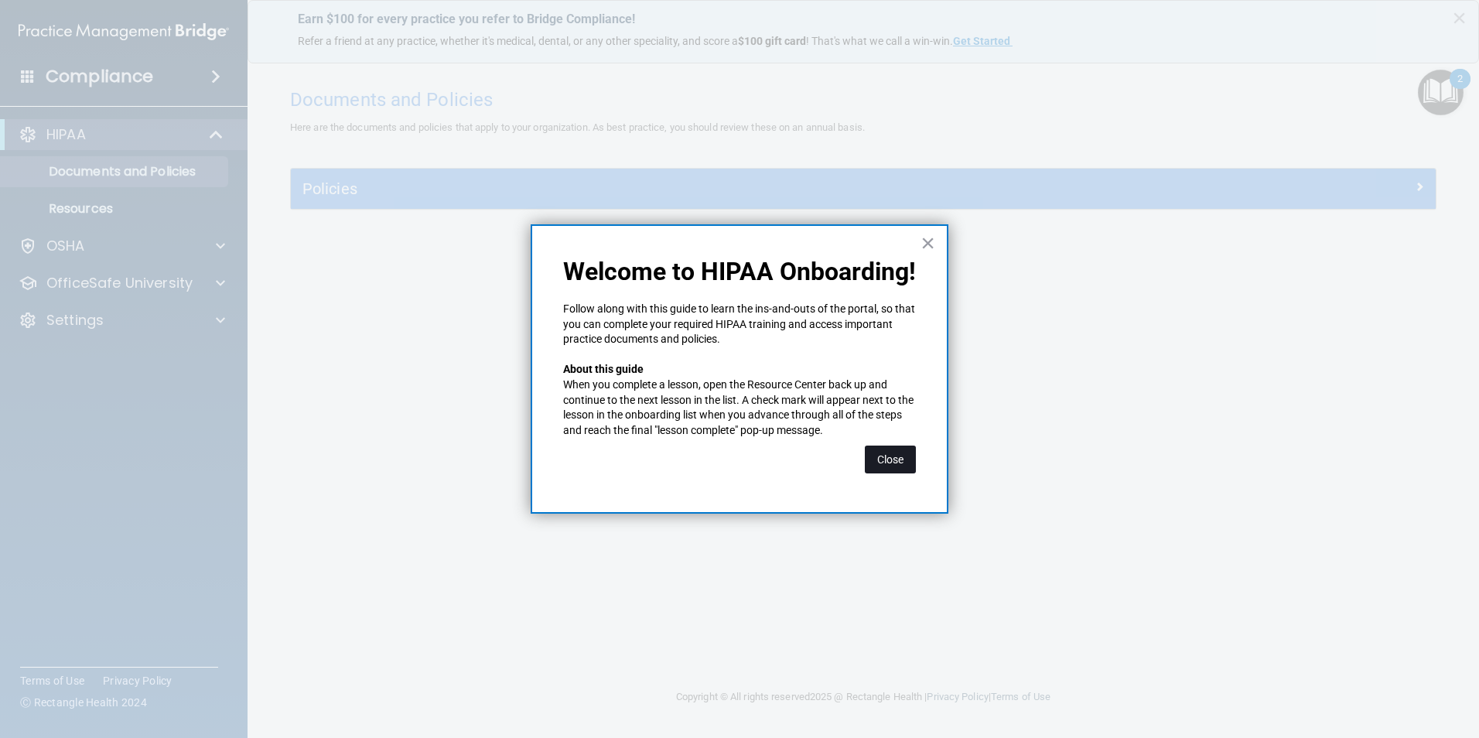
click at [871, 459] on button "Close" at bounding box center [890, 460] width 51 height 28
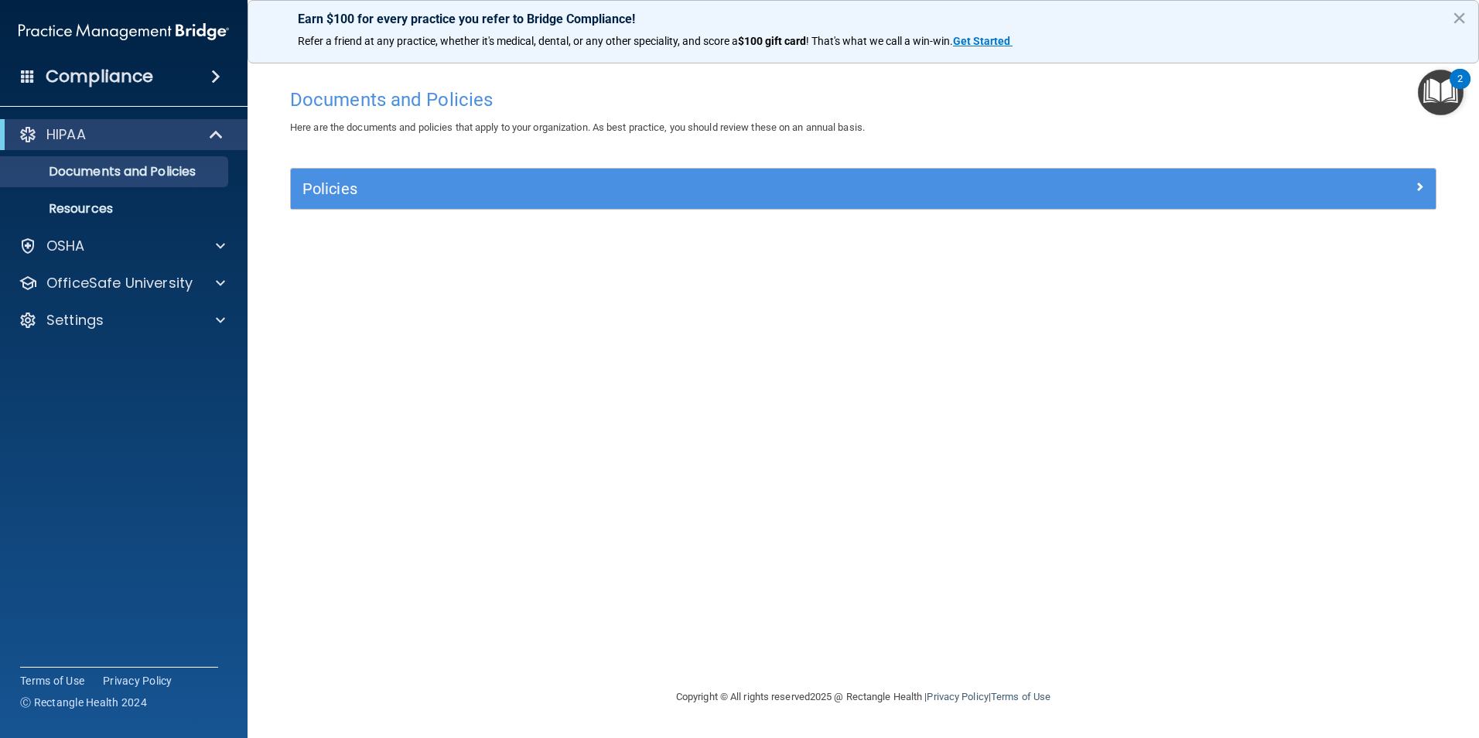
click at [1435, 105] on img "Open Resource Center, 2 new notifications" at bounding box center [1441, 93] width 46 height 46
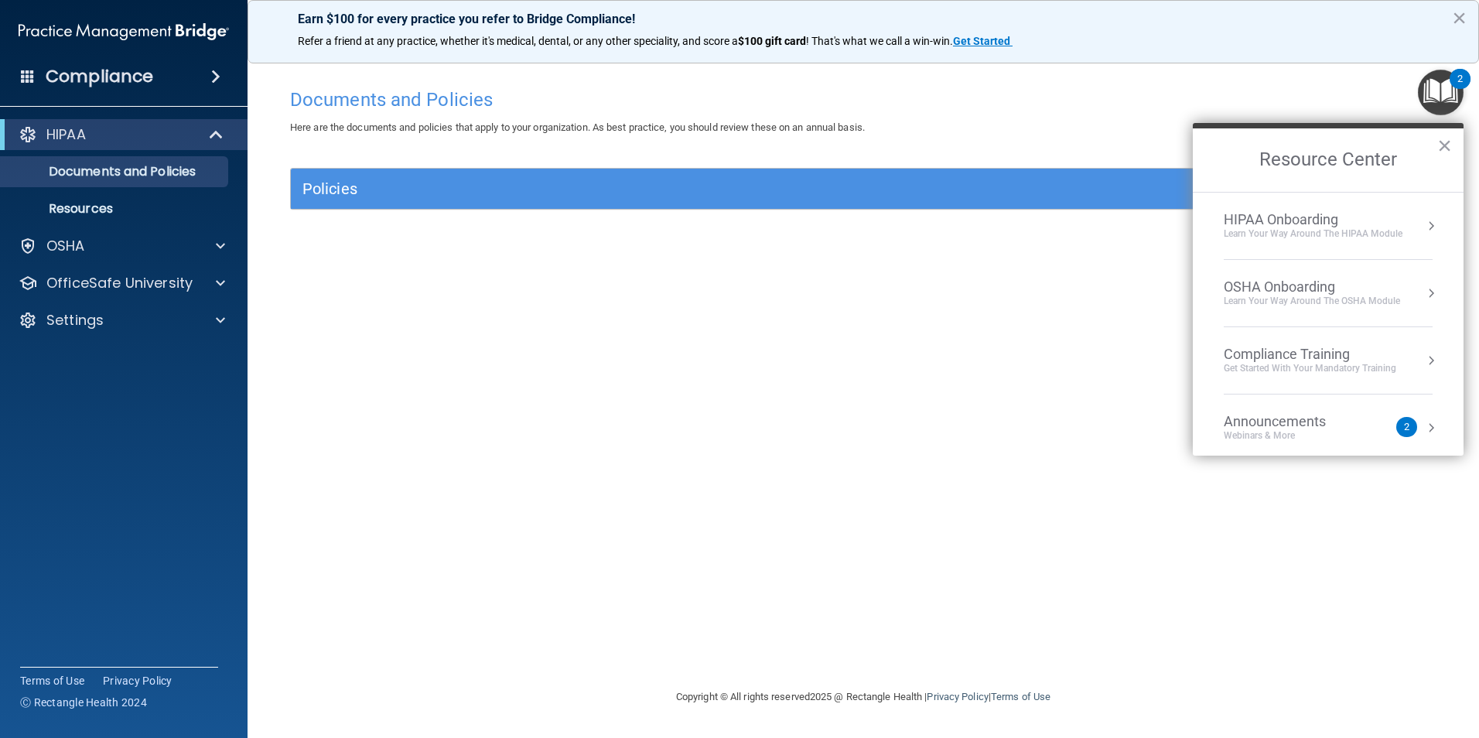
click at [1307, 227] on div "Learn Your Way around the HIPAA module" at bounding box center [1313, 233] width 179 height 13
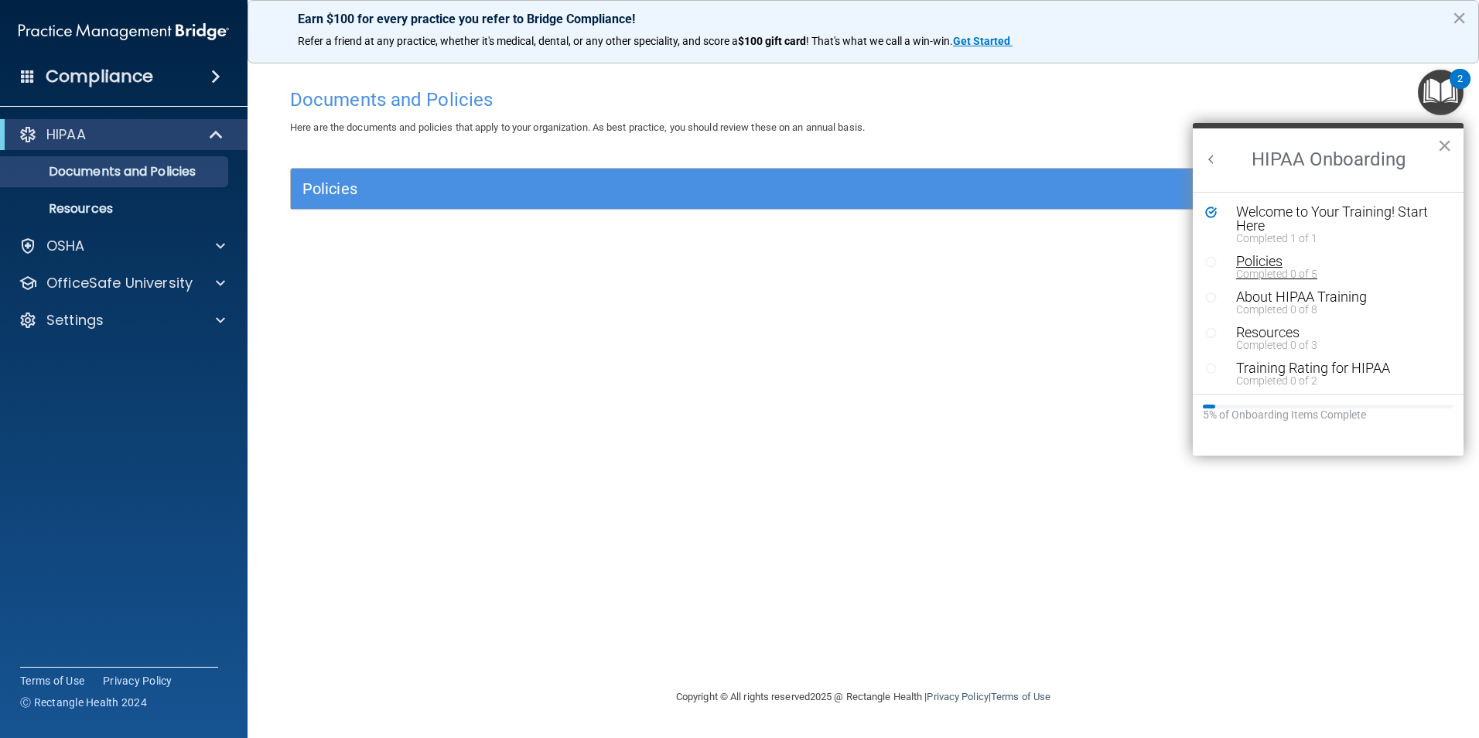
click at [1293, 272] on div "Completed 0 of 5" at bounding box center [1334, 273] width 196 height 11
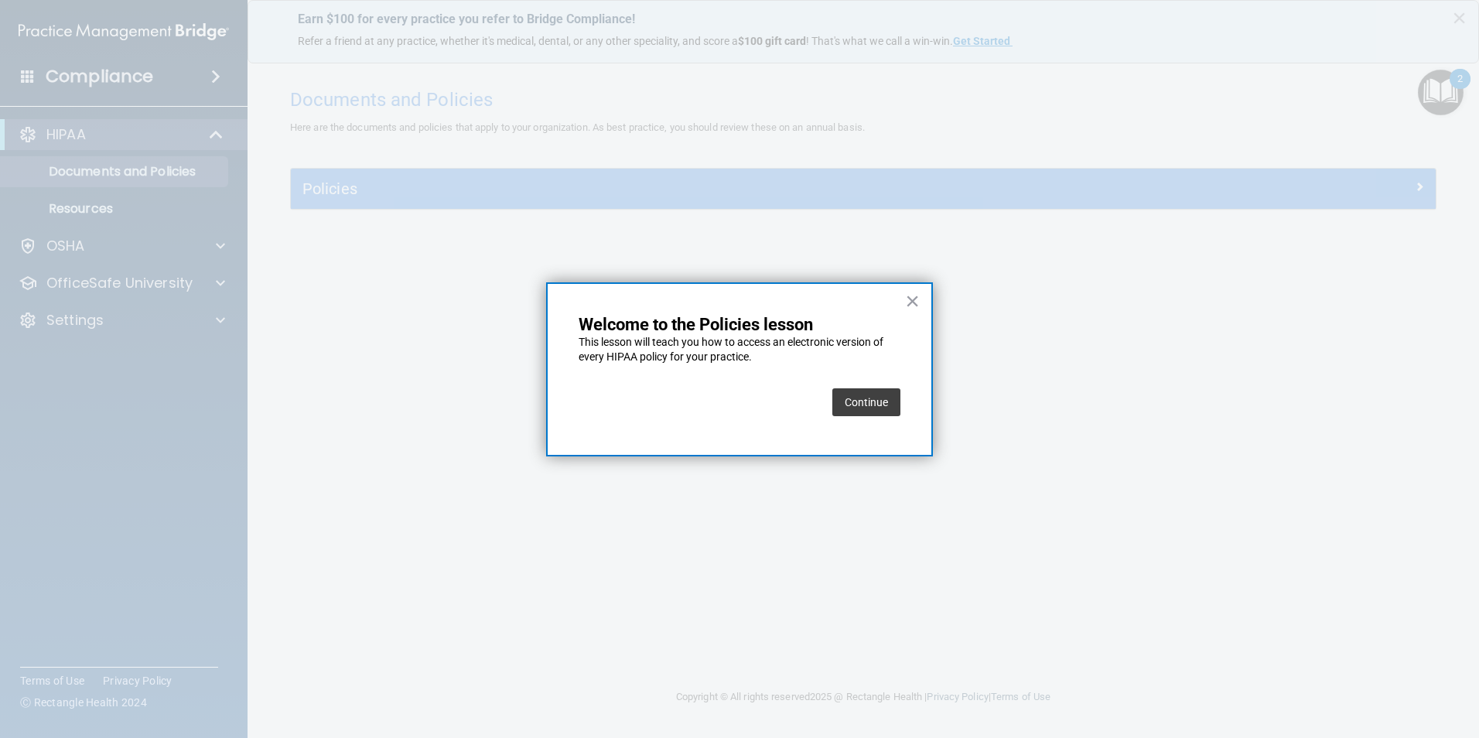
click at [877, 406] on button "Continue" at bounding box center [866, 402] width 68 height 28
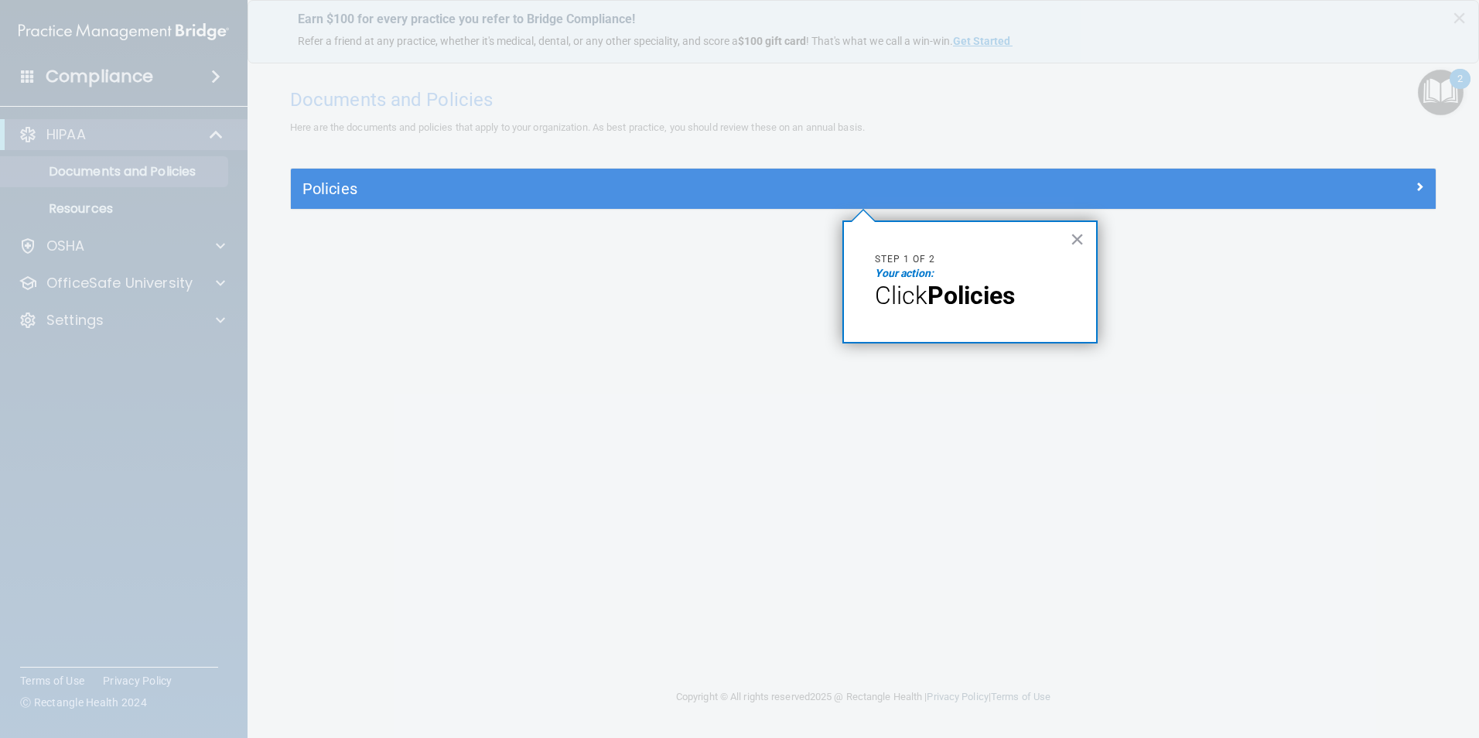
click at [955, 202] on div "Policies" at bounding box center [863, 189] width 1145 height 40
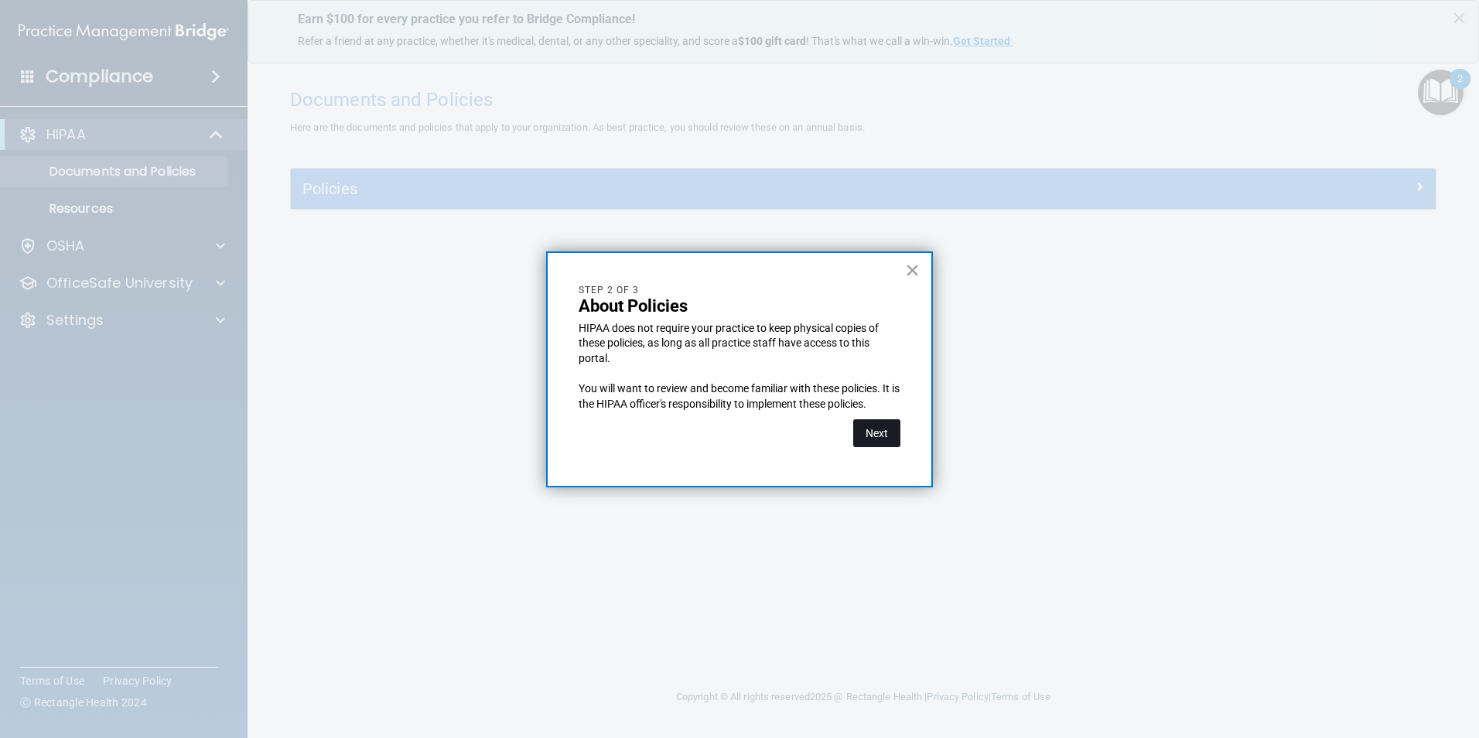
click at [885, 441] on button "Next" at bounding box center [876, 433] width 47 height 28
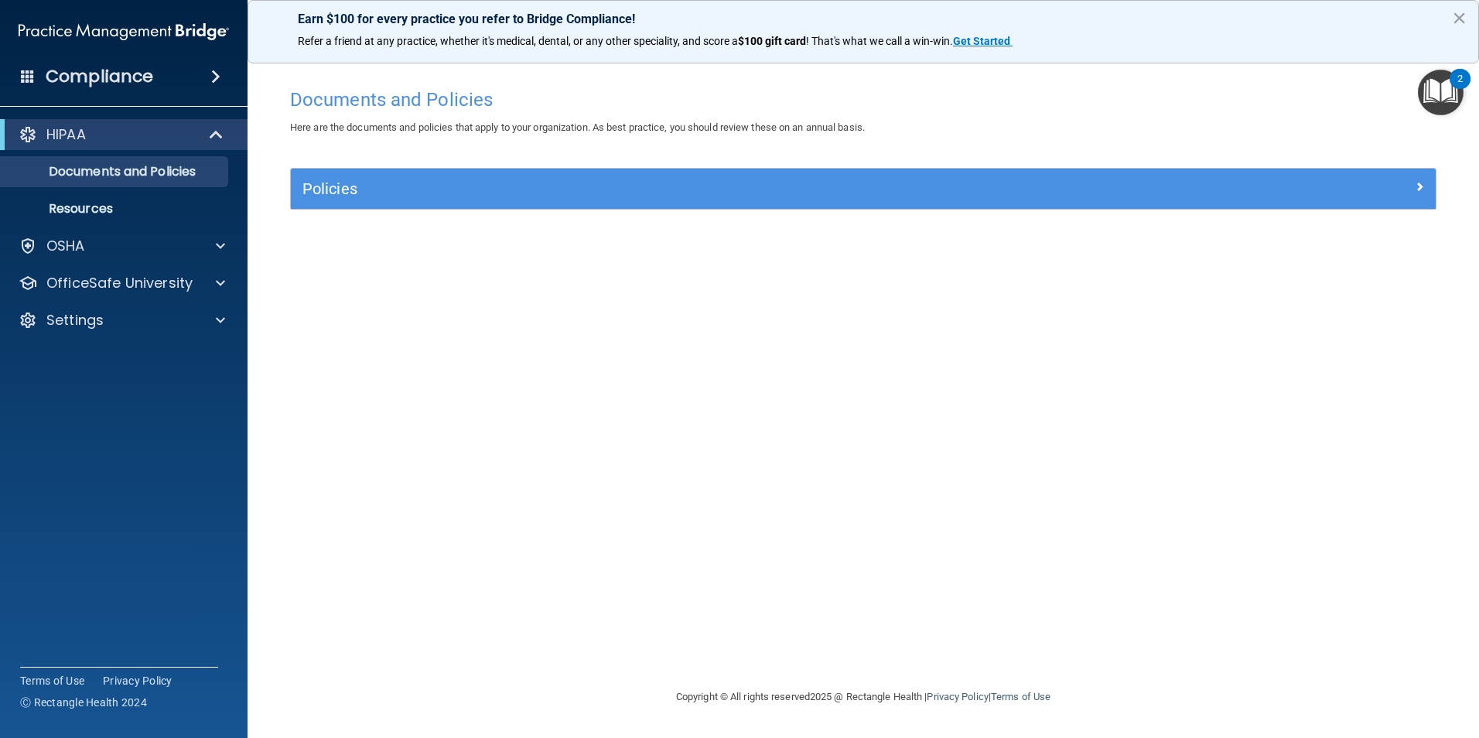
click at [708, 203] on div "Policies" at bounding box center [863, 189] width 1145 height 40
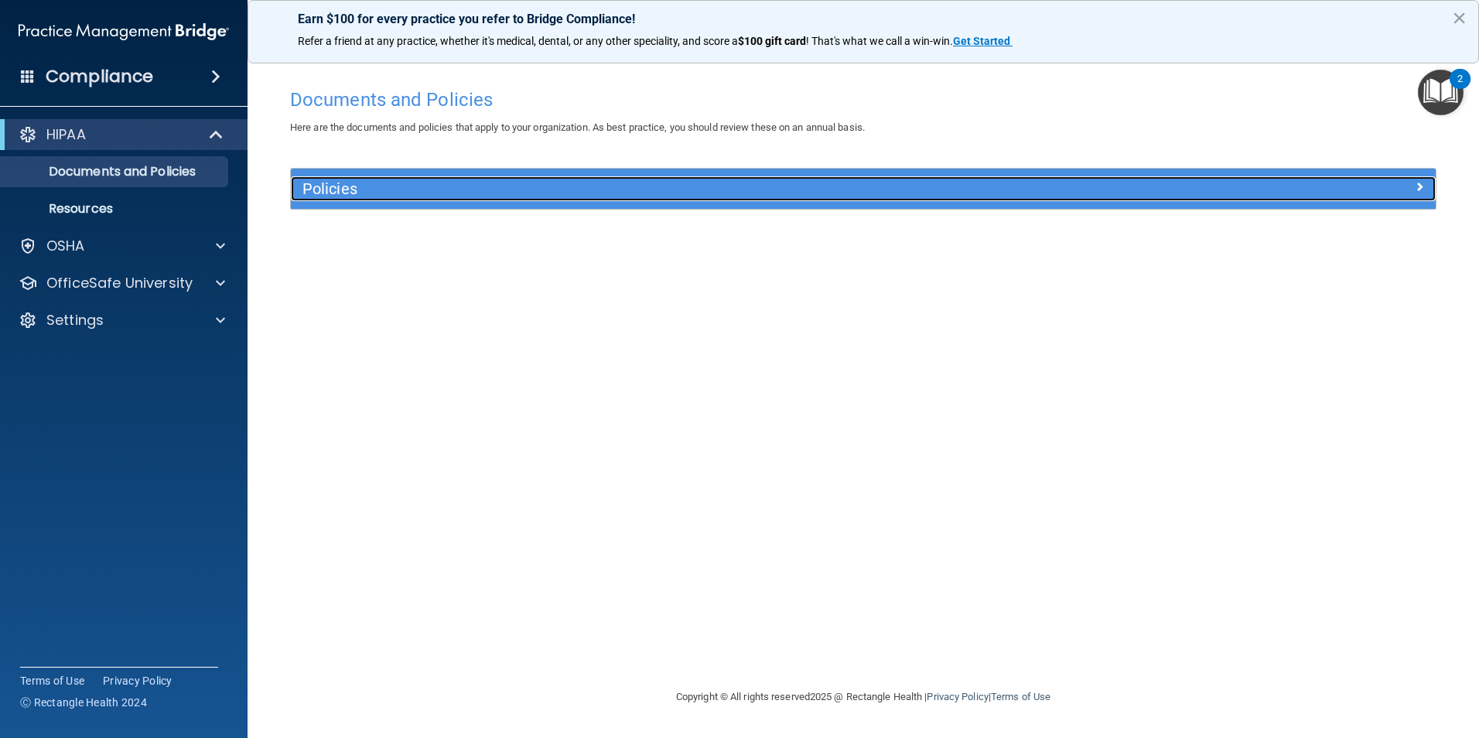
click at [1361, 193] on div at bounding box center [1292, 185] width 286 height 19
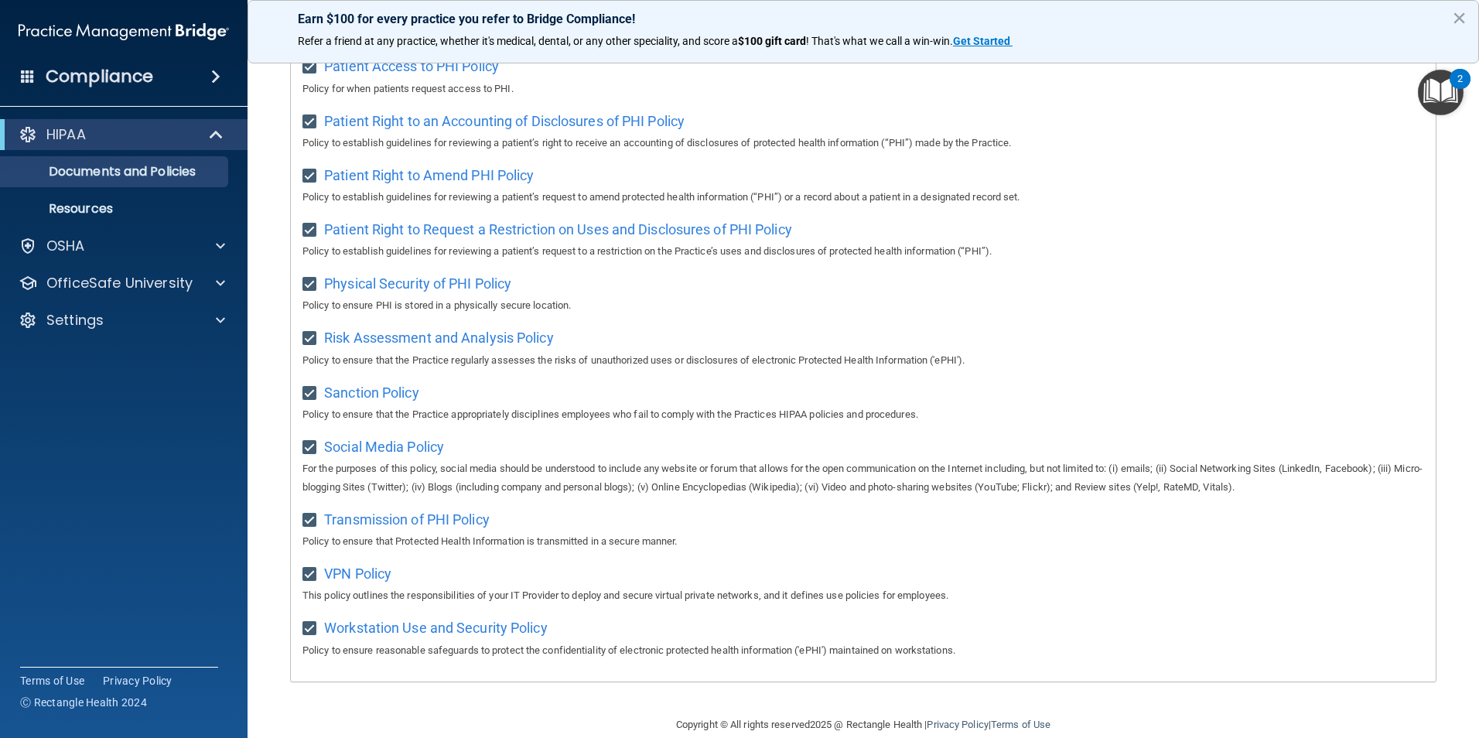
scroll to position [814, 0]
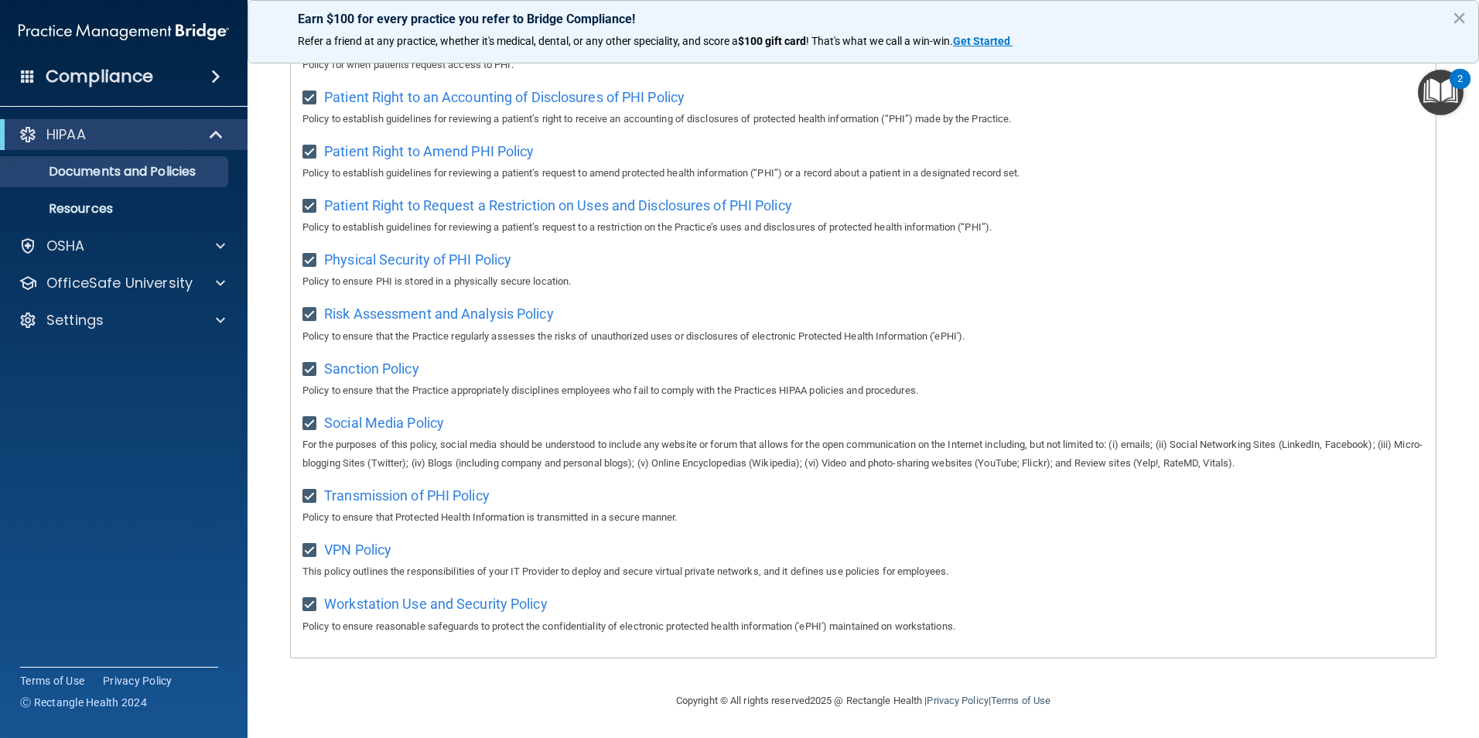
click at [1436, 94] on img "Open Resource Center, 2 new notifications" at bounding box center [1441, 93] width 46 height 46
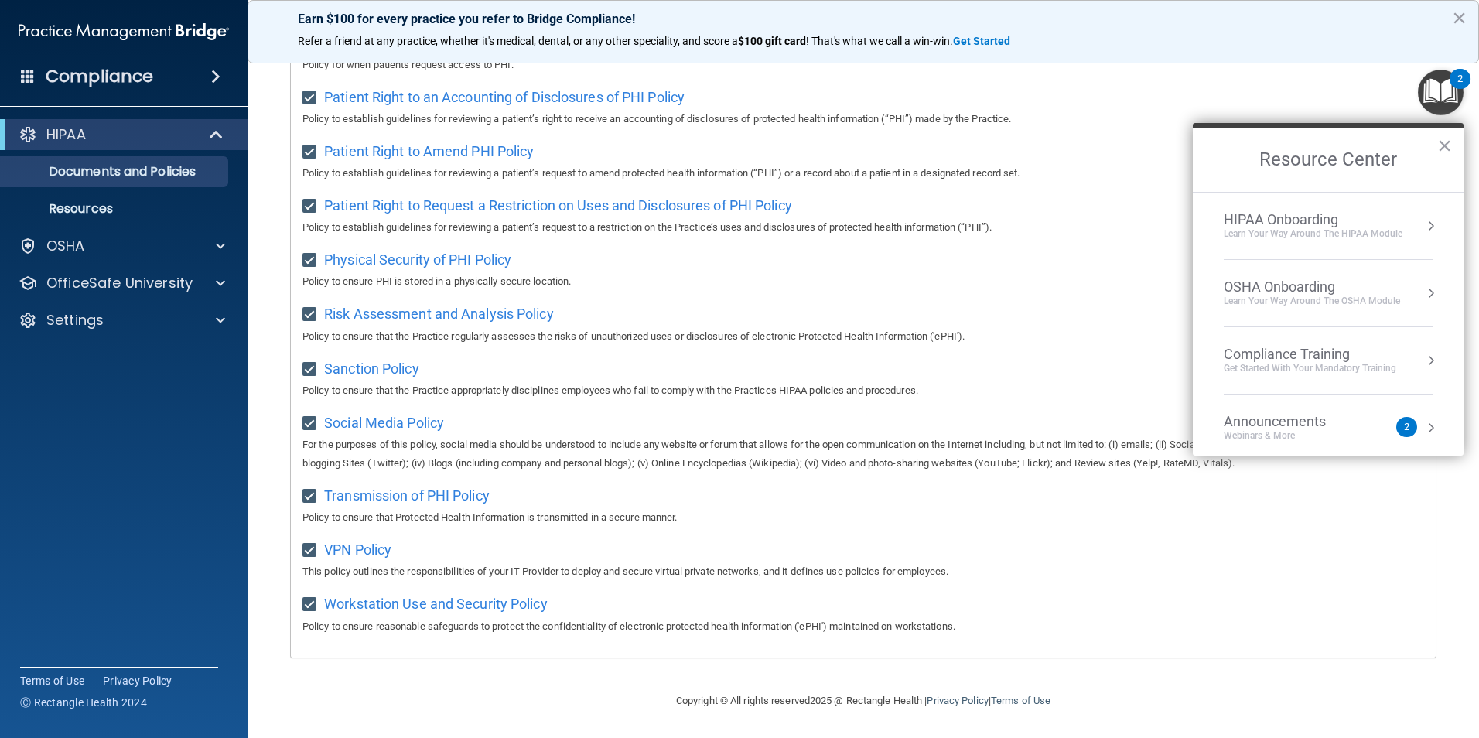
click at [1373, 216] on div "HIPAA Onboarding" at bounding box center [1313, 219] width 179 height 17
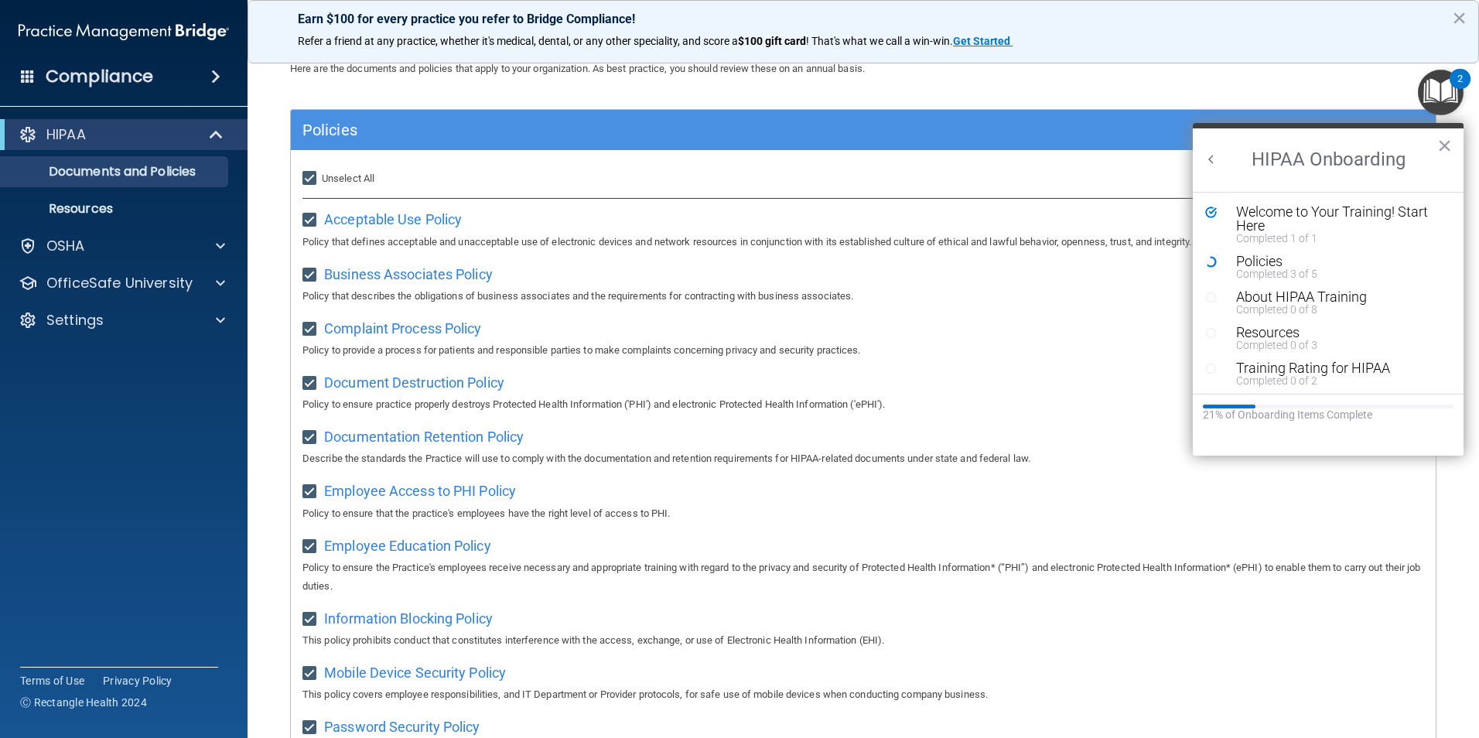
scroll to position [0, 0]
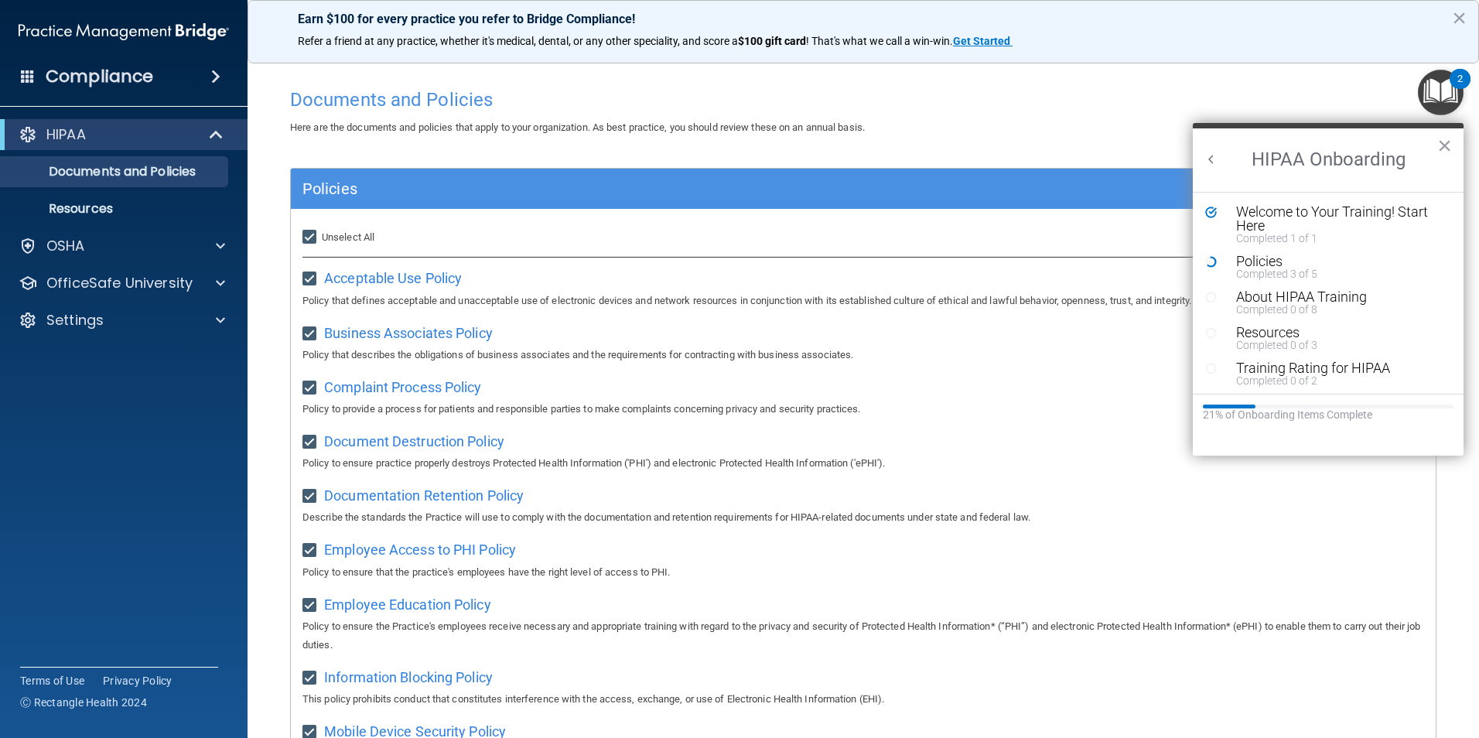
click at [342, 239] on span "Unselect All" at bounding box center [348, 237] width 53 height 12
click at [320, 239] on input "Select All (Unselect 21) Unselect All" at bounding box center [311, 237] width 18 height 12
checkbox input "false"
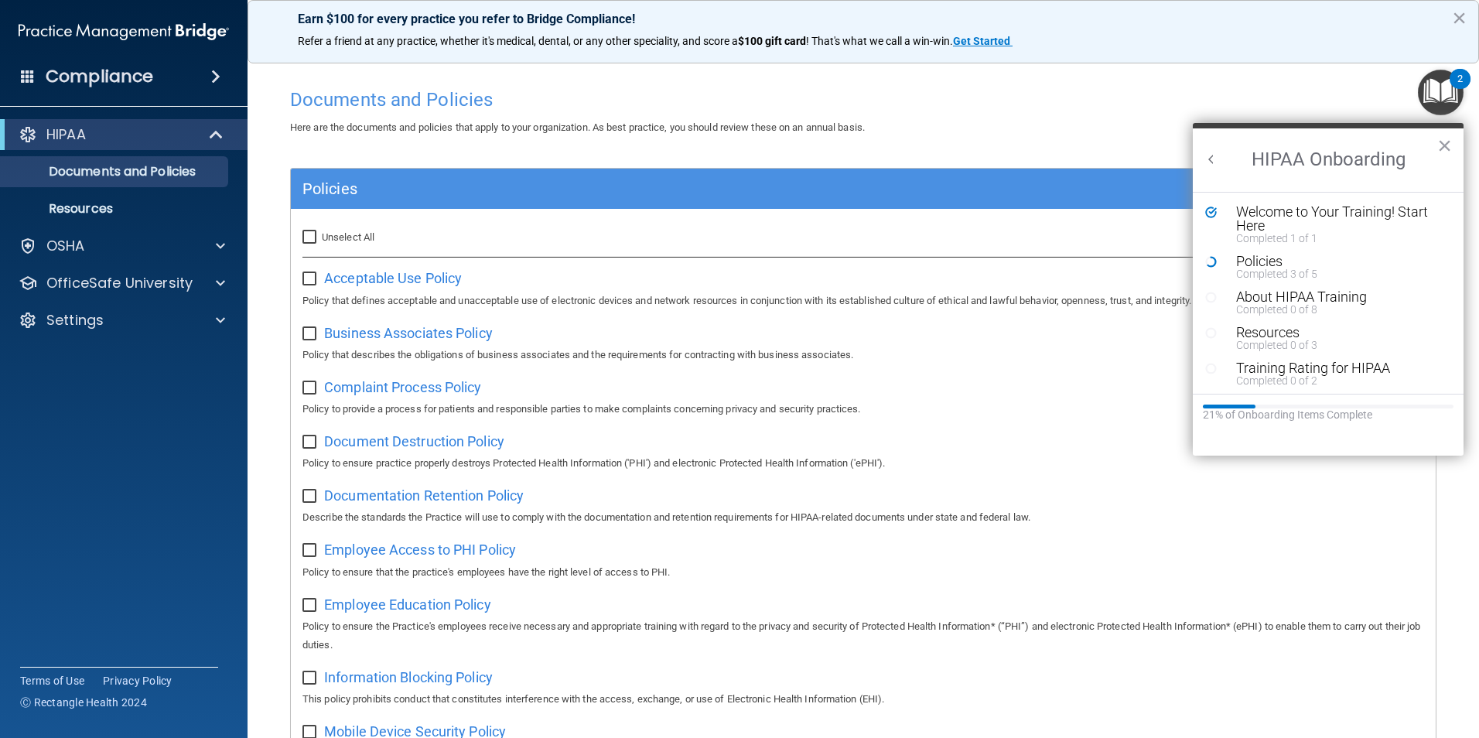
checkbox input "false"
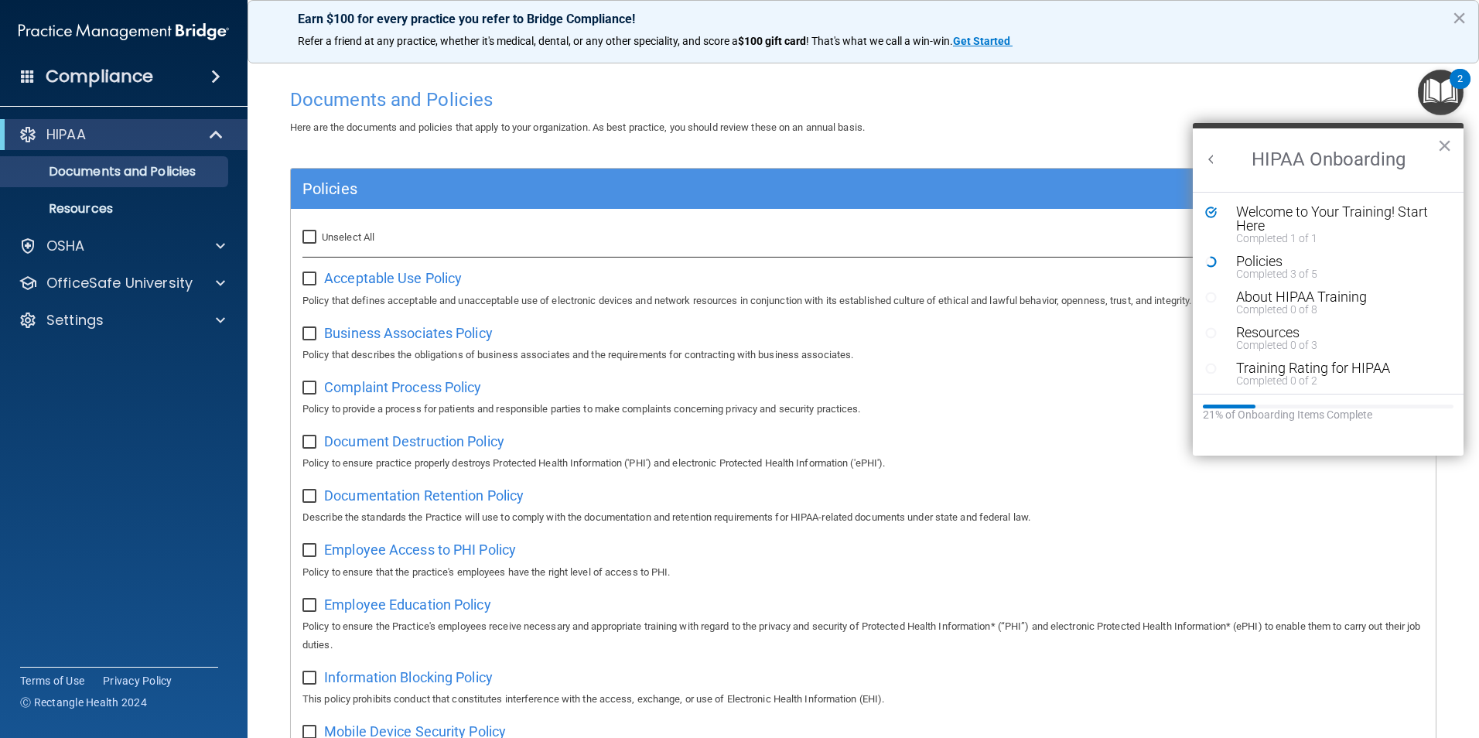
checkbox input "false"
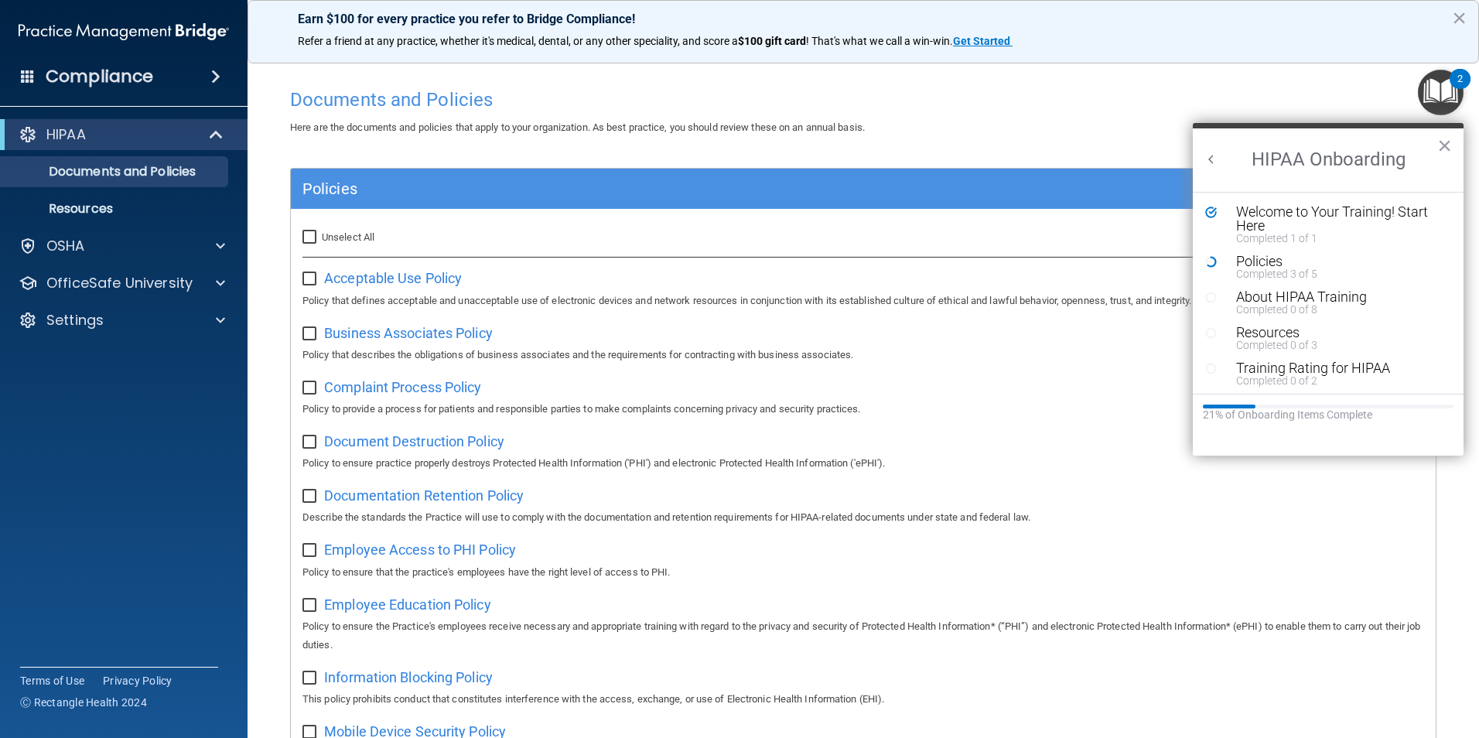
checkbox input "false"
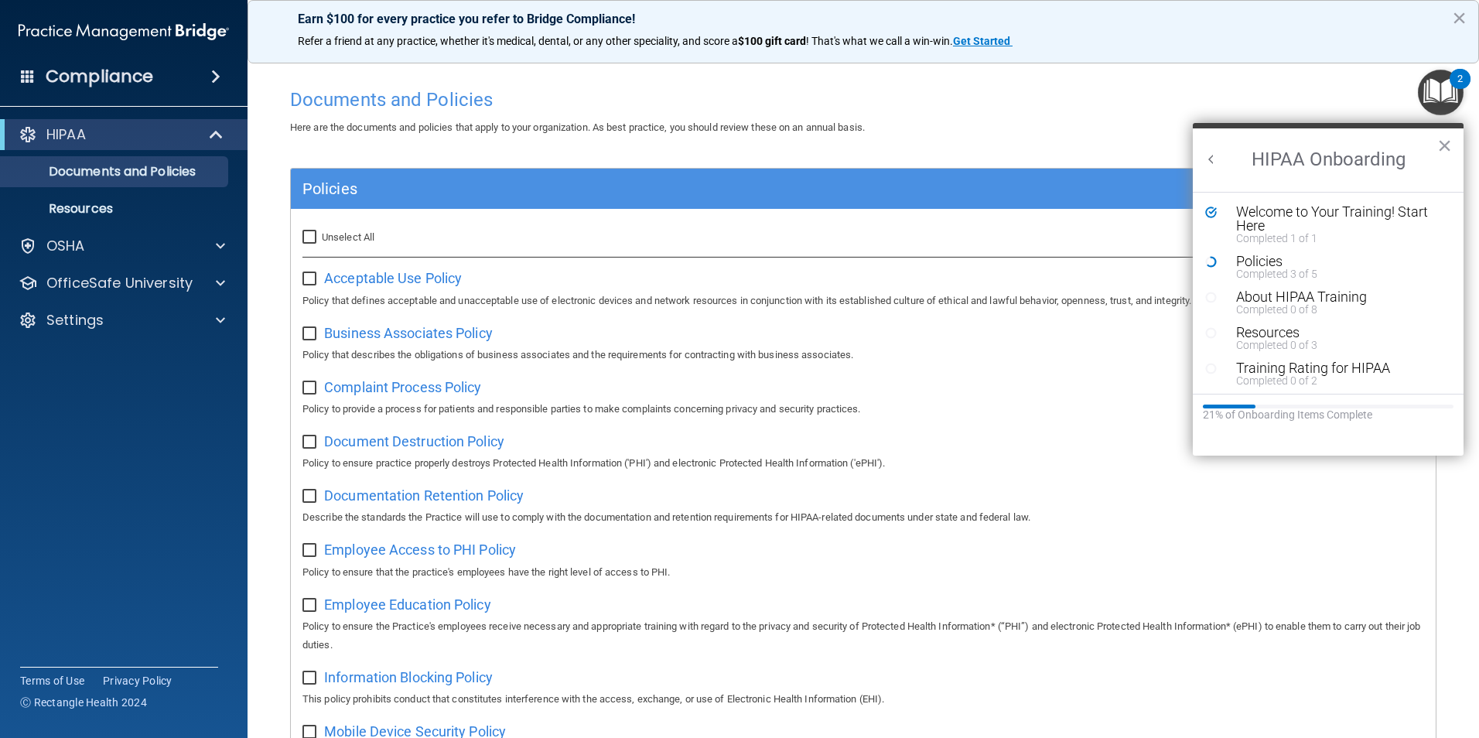
checkbox input "false"
click at [340, 240] on span "Select All" at bounding box center [343, 237] width 42 height 12
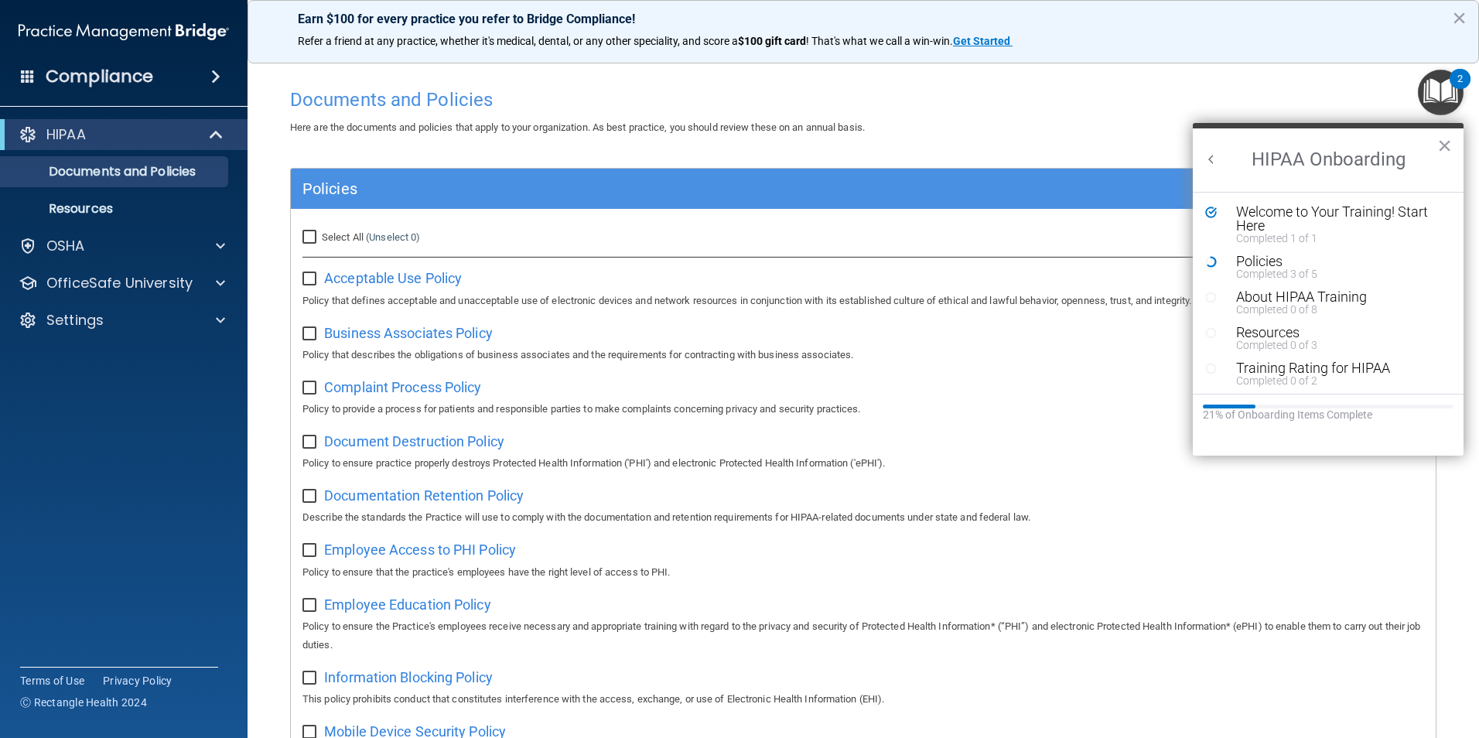
click at [320, 240] on input "Select All (Unselect 0) Unselect All" at bounding box center [311, 237] width 18 height 12
checkbox input "true"
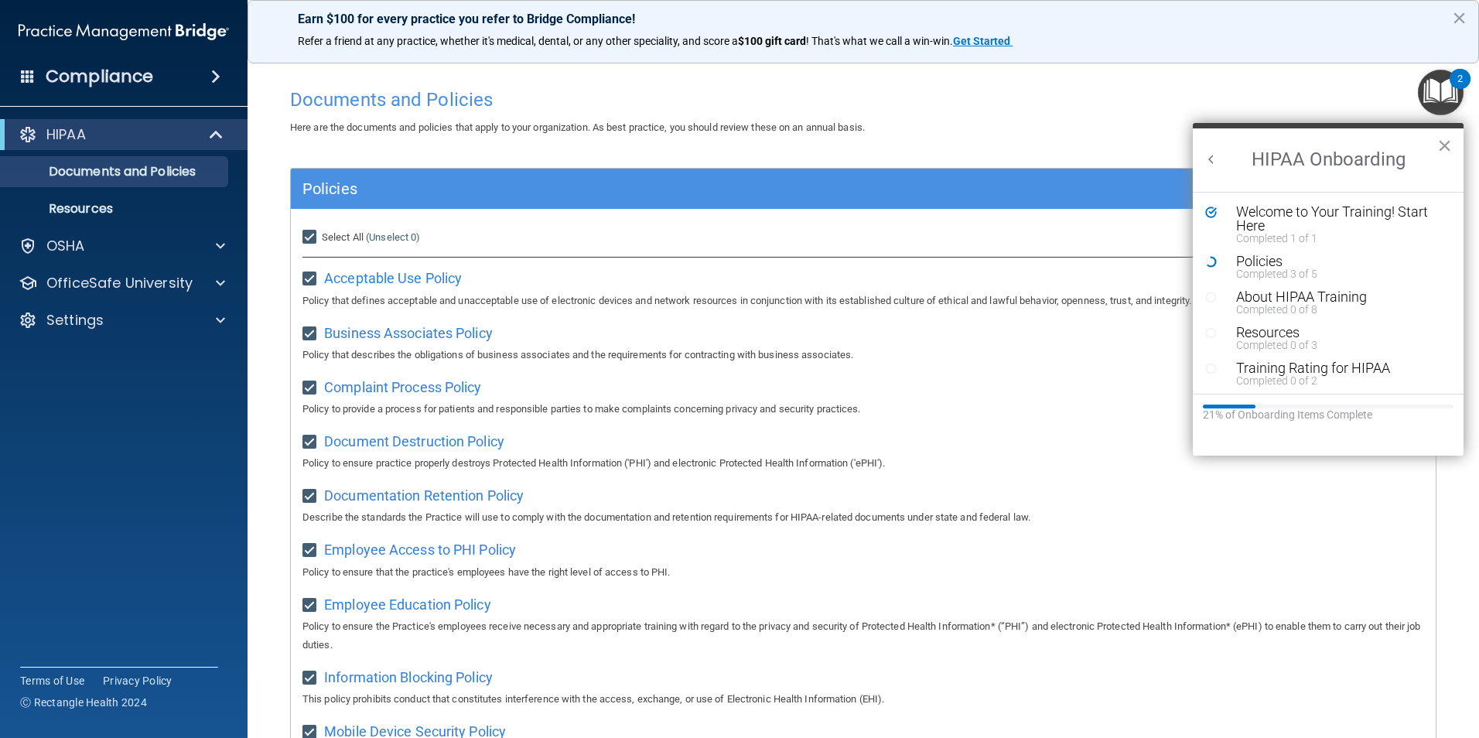
checkbox input "true"
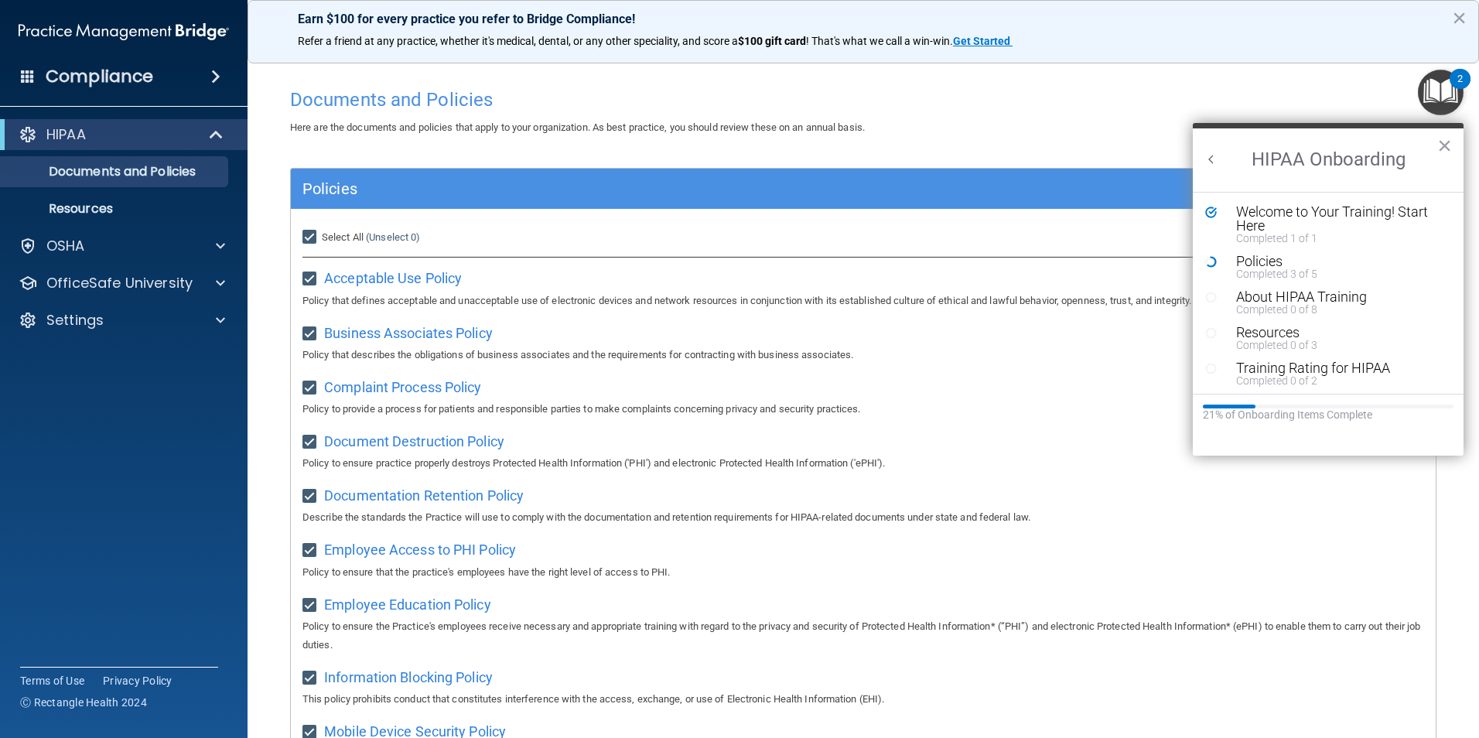
checkbox input "true"
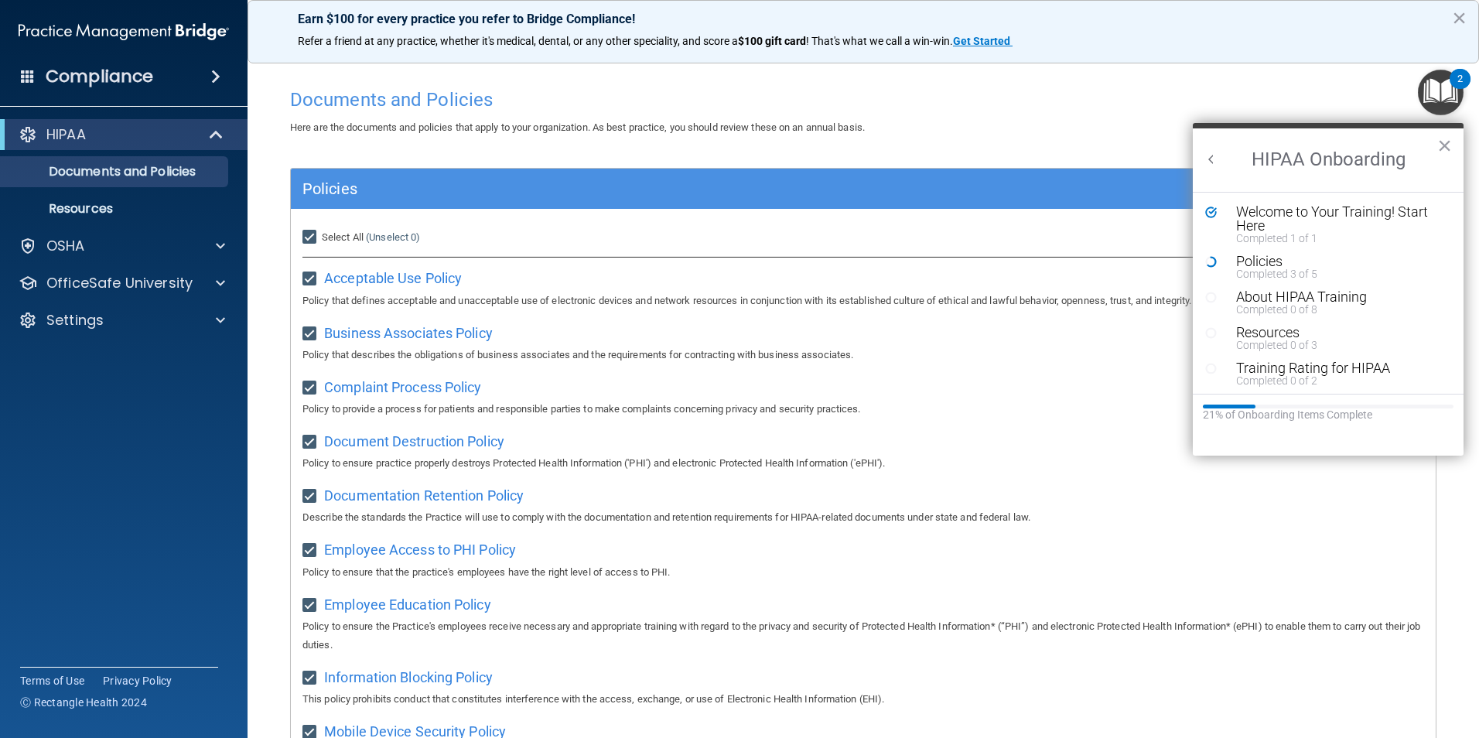
checkbox input "true"
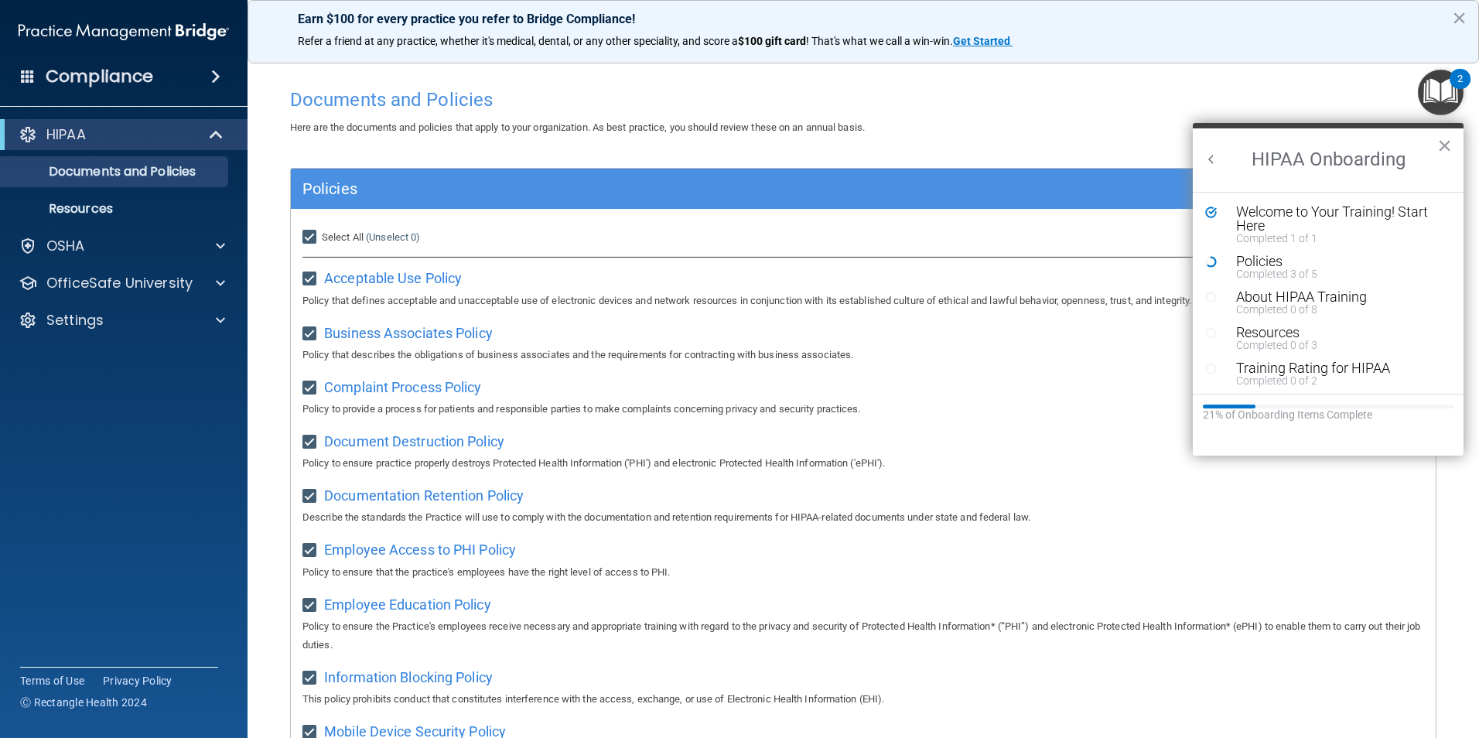
checkbox input "true"
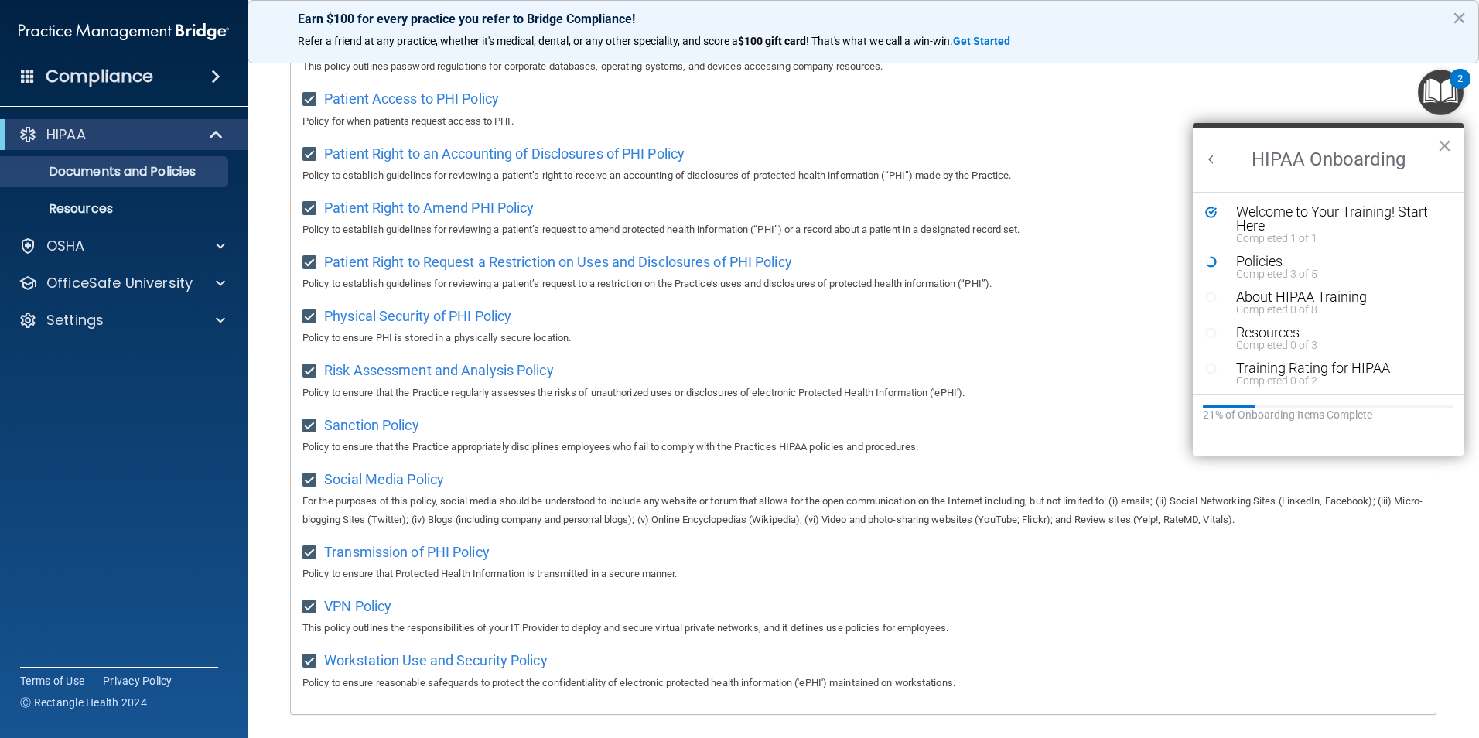
scroll to position [814, 0]
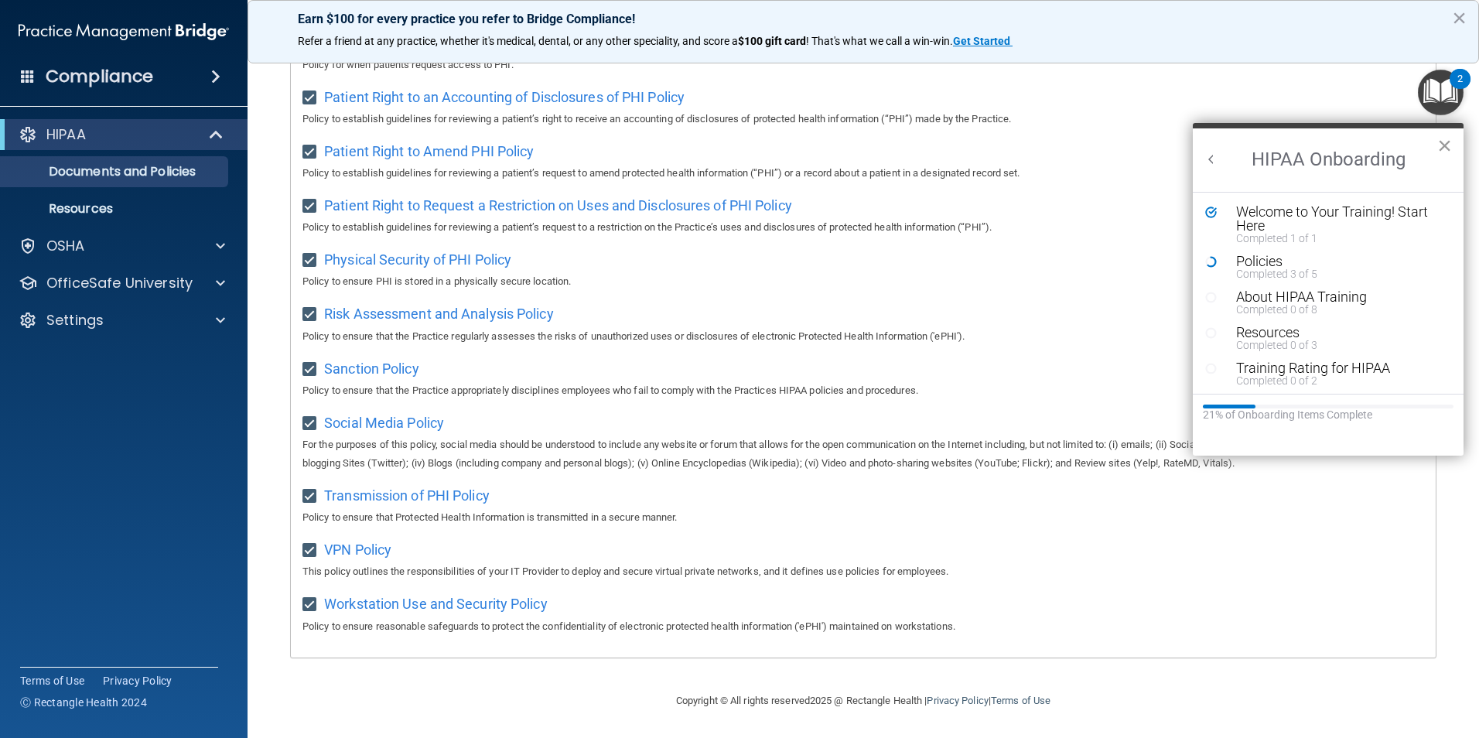
click at [1443, 144] on button "×" at bounding box center [1444, 145] width 15 height 25
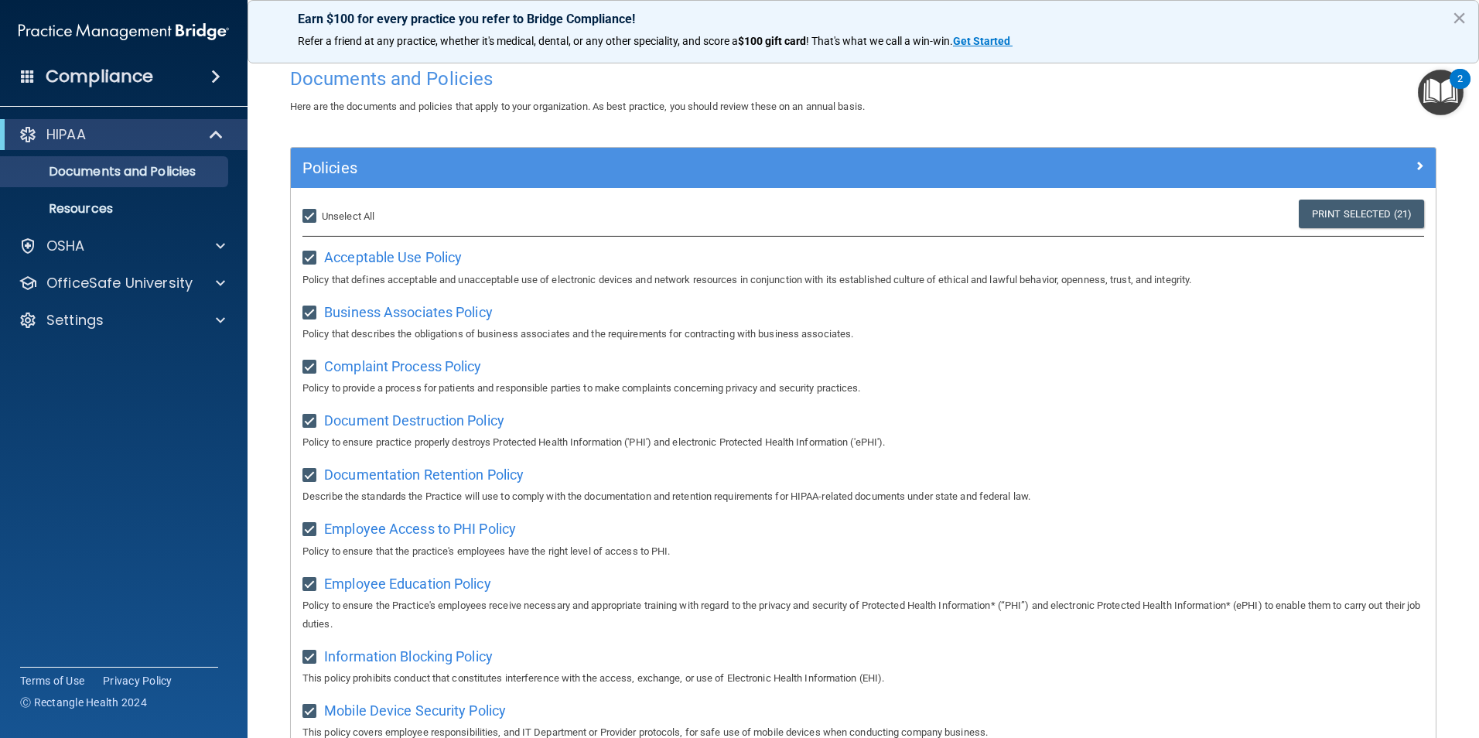
scroll to position [0, 0]
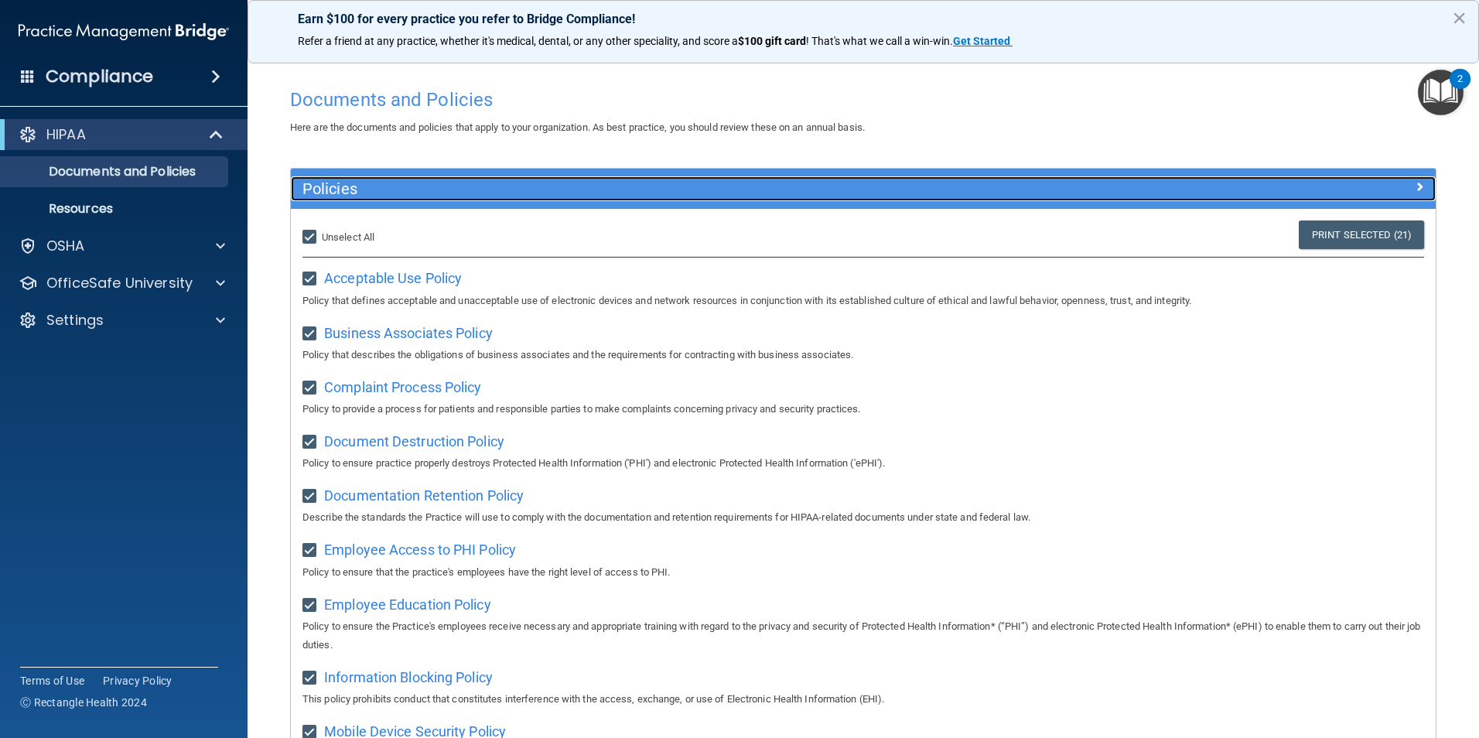
click at [1414, 186] on div at bounding box center [1292, 185] width 286 height 19
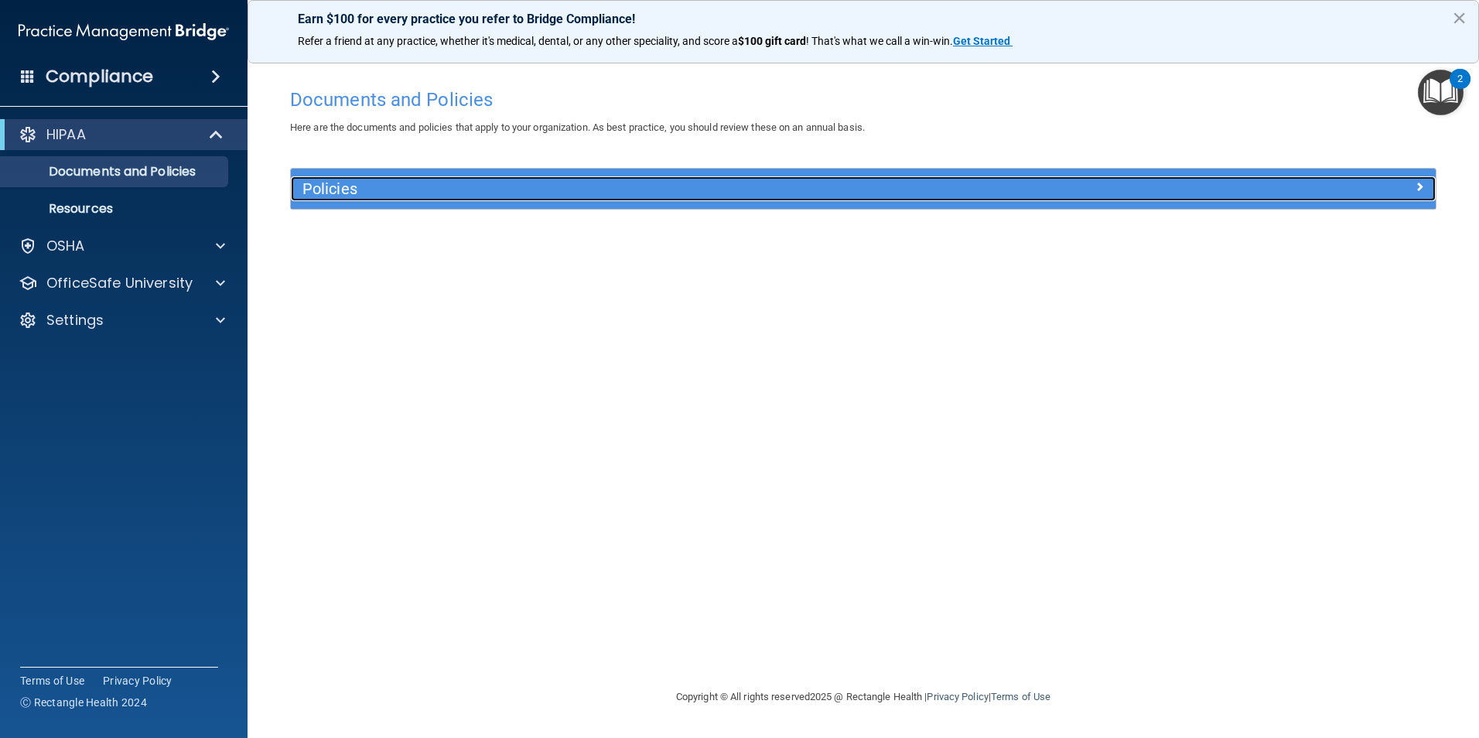
click at [1415, 187] on span at bounding box center [1419, 186] width 9 height 19
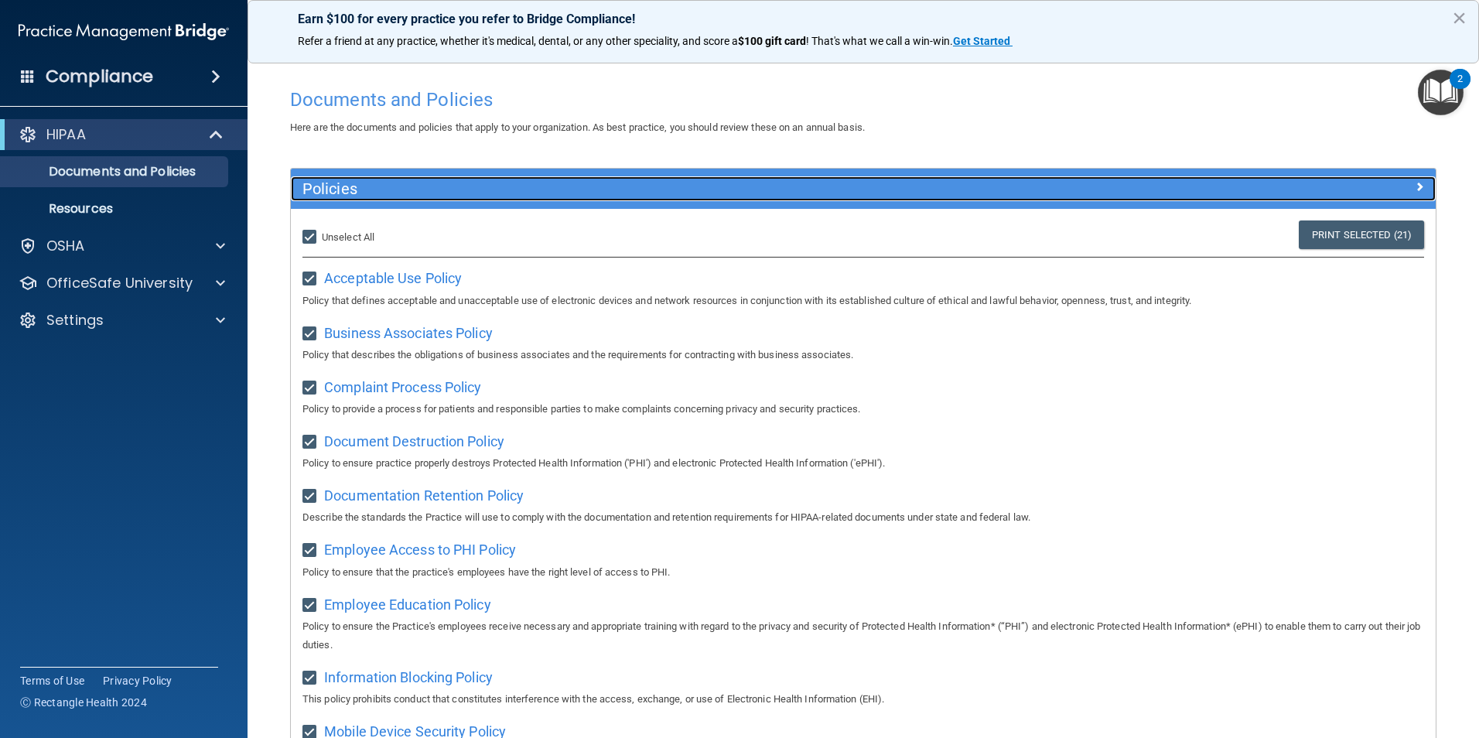
click at [1414, 187] on div at bounding box center [1292, 185] width 286 height 19
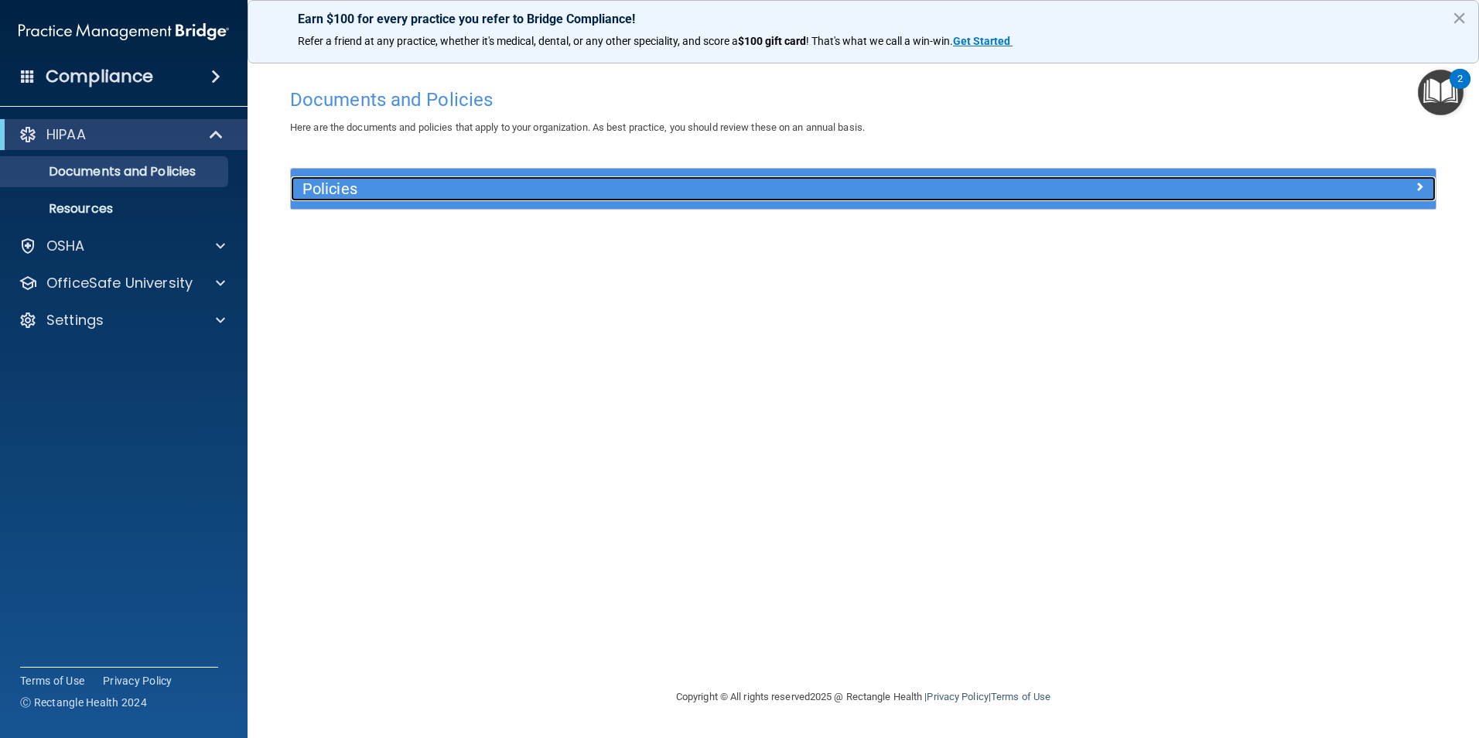
click at [333, 180] on h5 "Policies" at bounding box center [719, 188] width 835 height 17
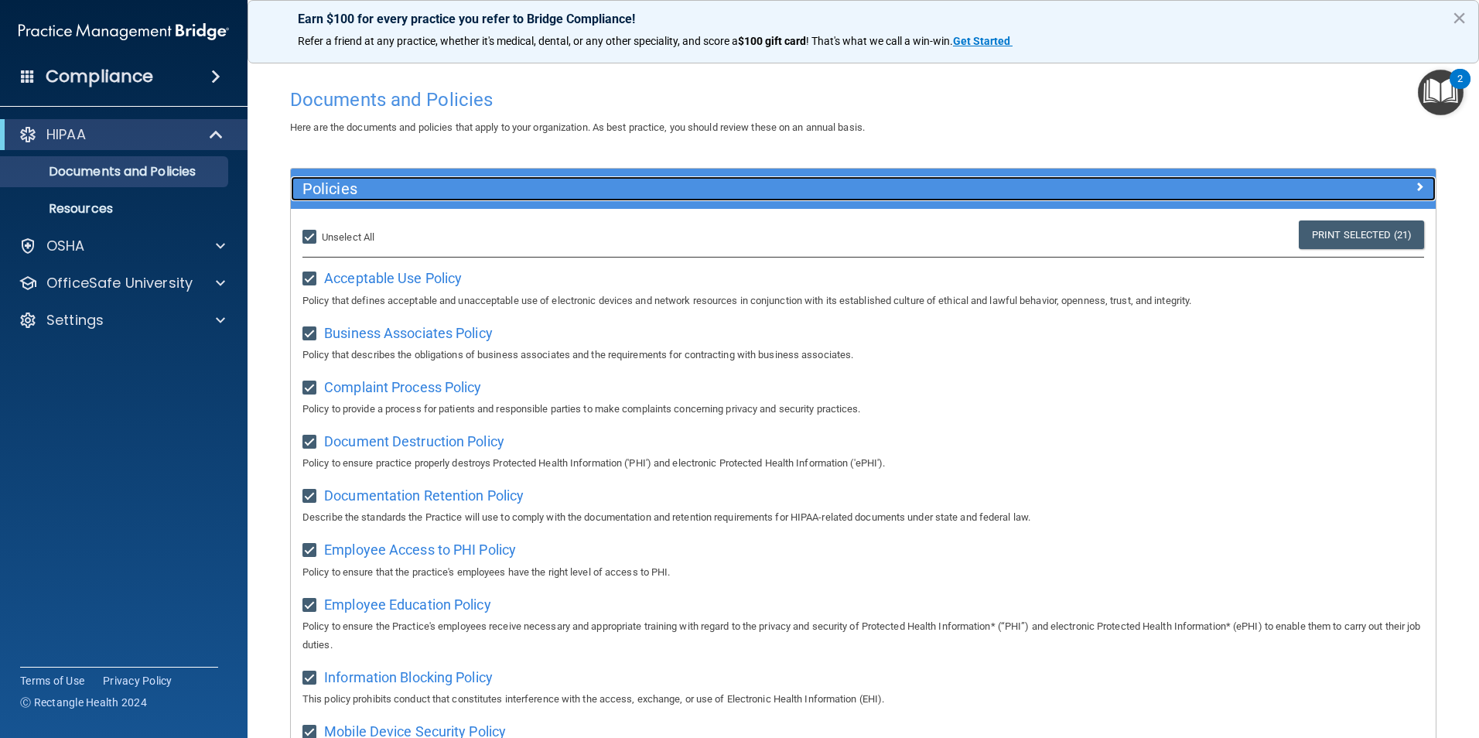
click at [333, 180] on h5 "Policies" at bounding box center [719, 188] width 835 height 17
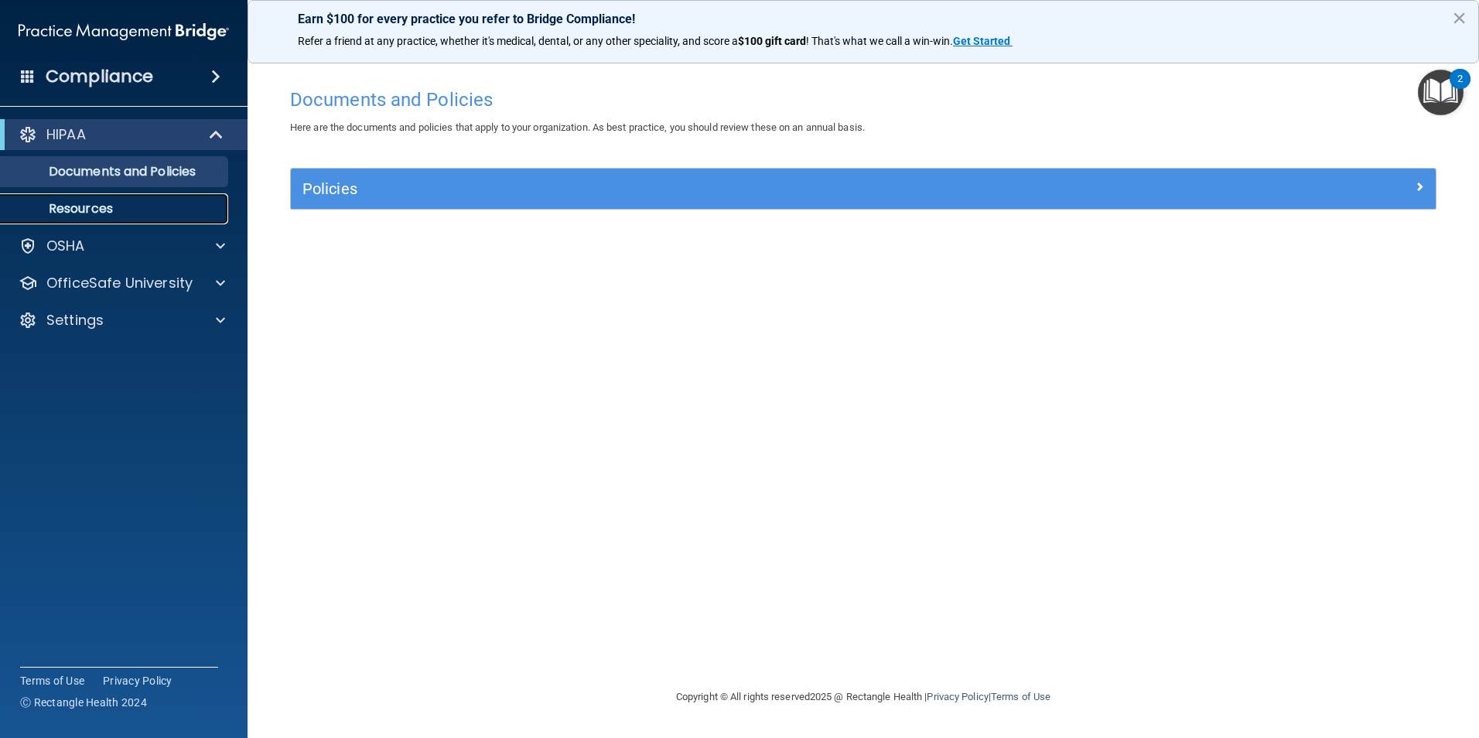
click at [158, 209] on p "Resources" at bounding box center [115, 208] width 211 height 15
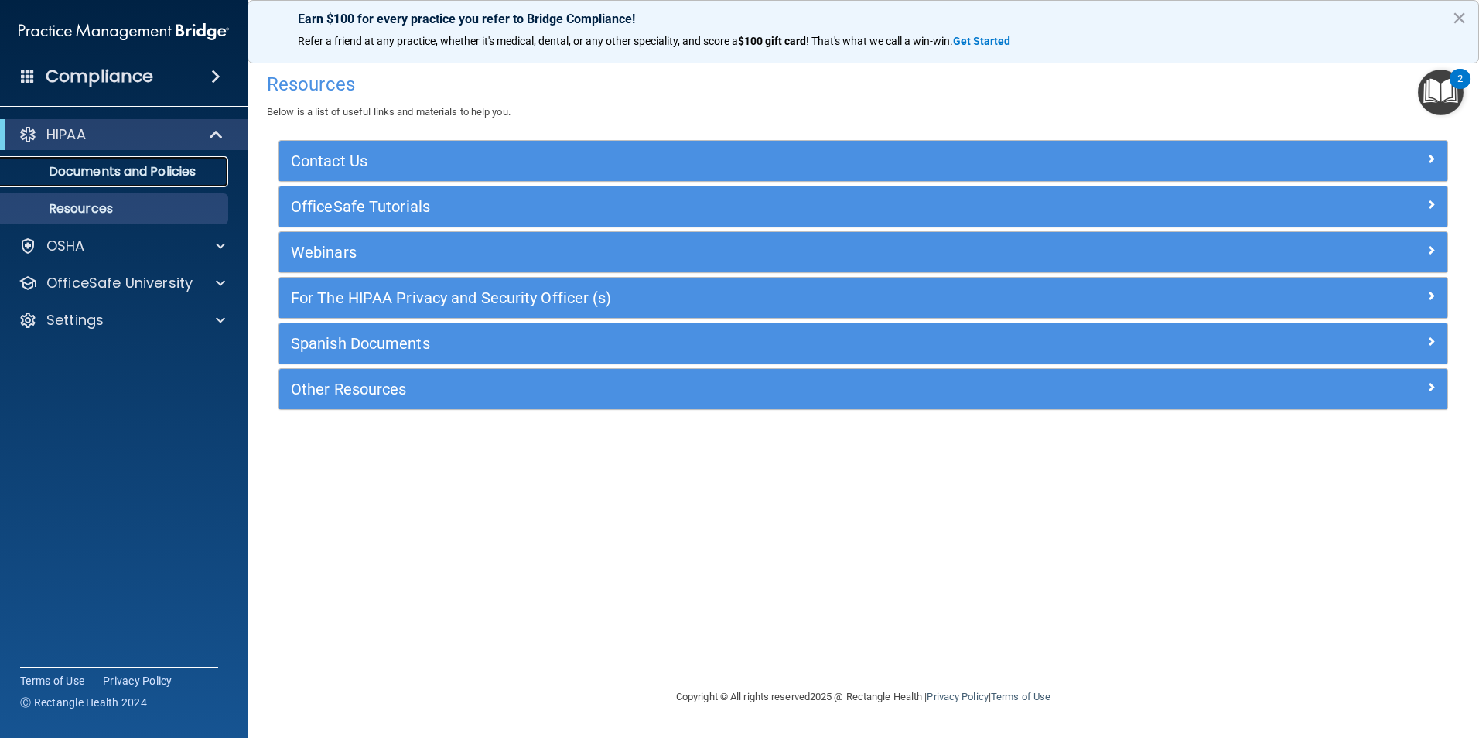
click at [169, 186] on link "Documents and Policies" at bounding box center [107, 171] width 244 height 31
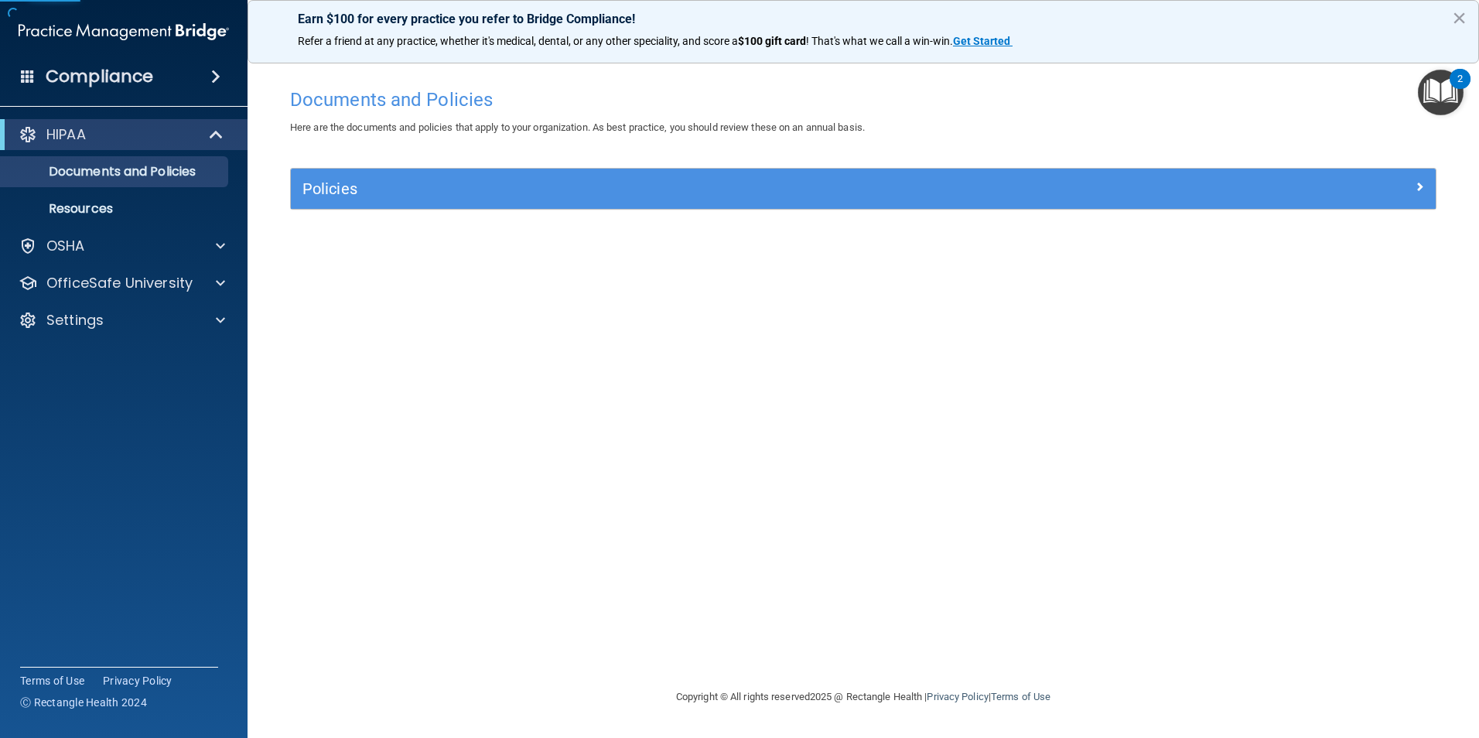
click at [1419, 108] on img "Open Resource Center, 2 new notifications" at bounding box center [1441, 93] width 46 height 46
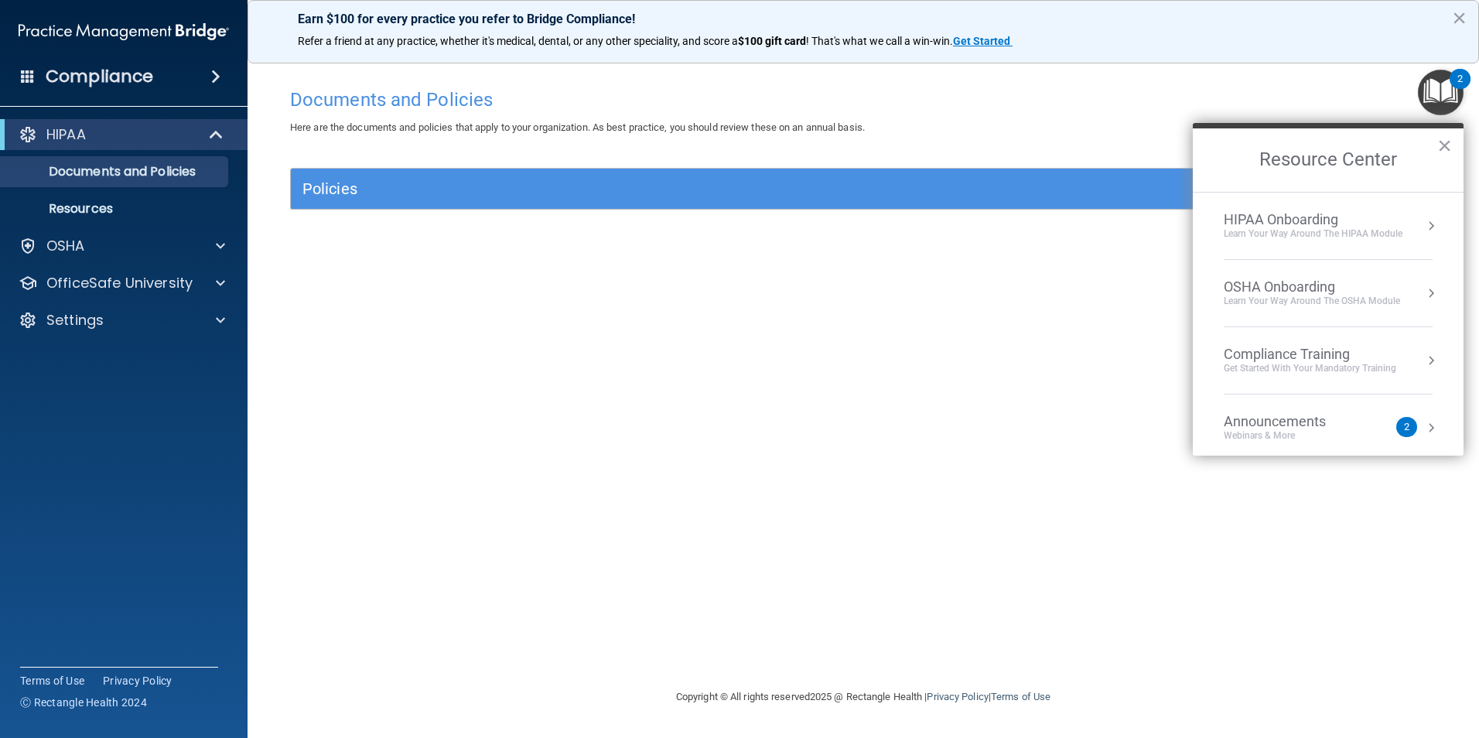
click at [1367, 240] on div "Learn Your Way around the HIPAA module" at bounding box center [1313, 233] width 179 height 13
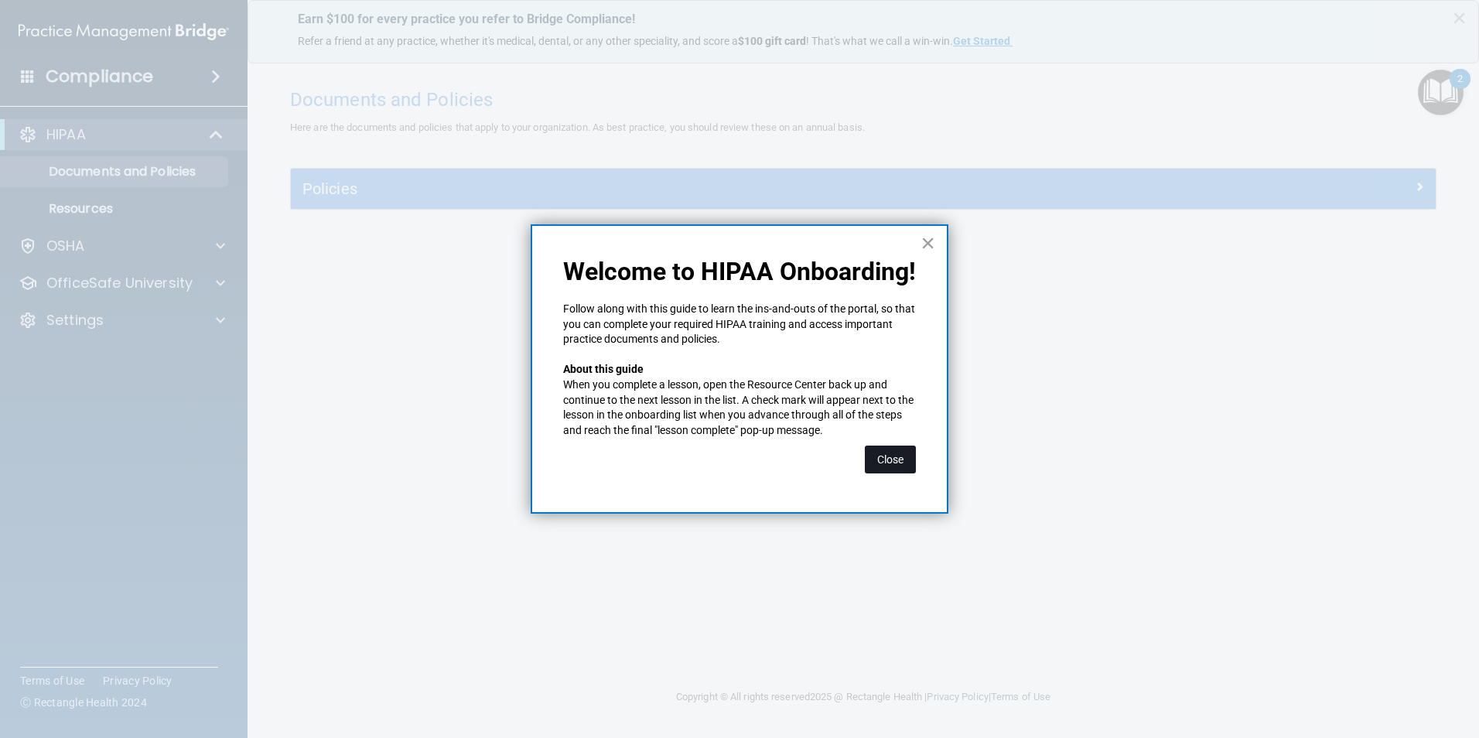
click at [896, 469] on button "Close" at bounding box center [890, 460] width 51 height 28
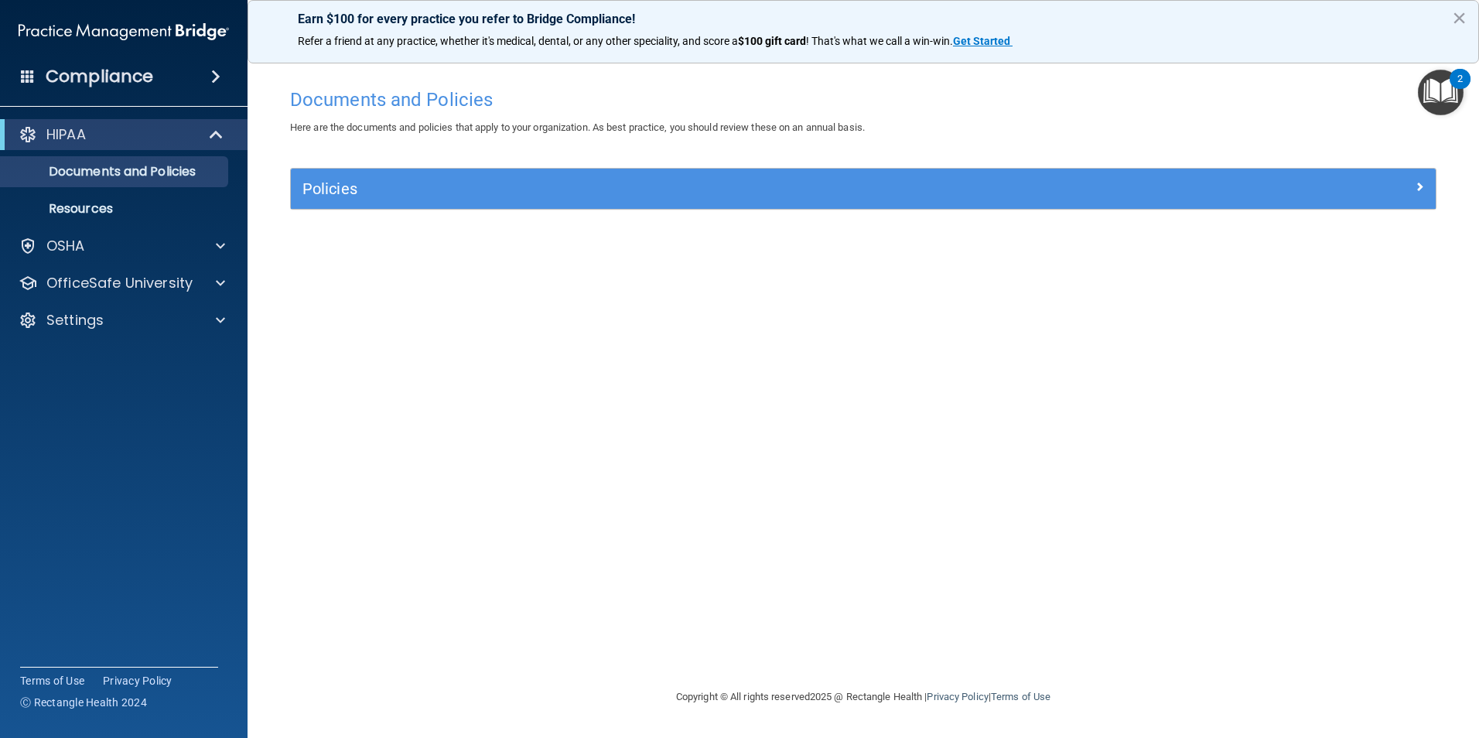
click at [1439, 100] on img "Open Resource Center, 2 new notifications" at bounding box center [1441, 93] width 46 height 46
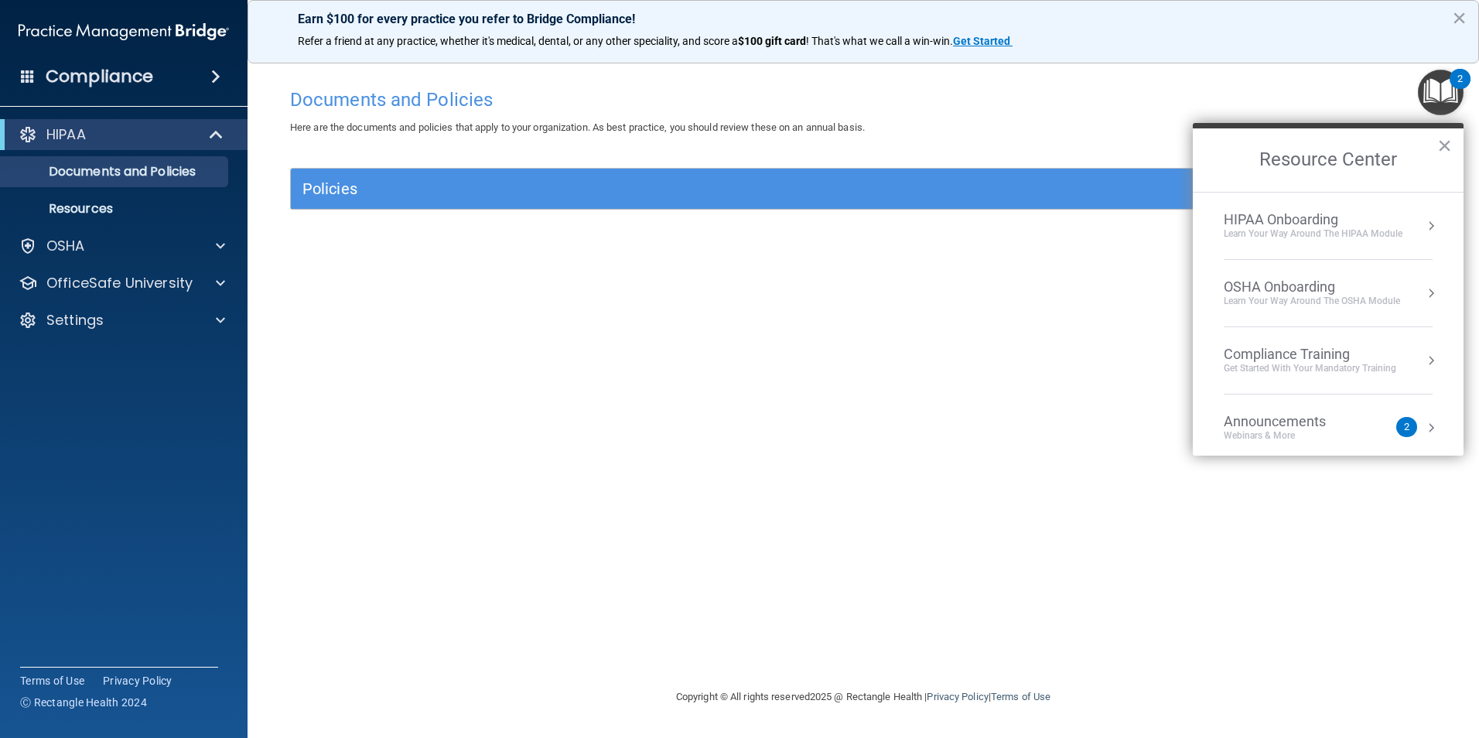
click at [1323, 213] on div "HIPAA Onboarding" at bounding box center [1313, 219] width 179 height 17
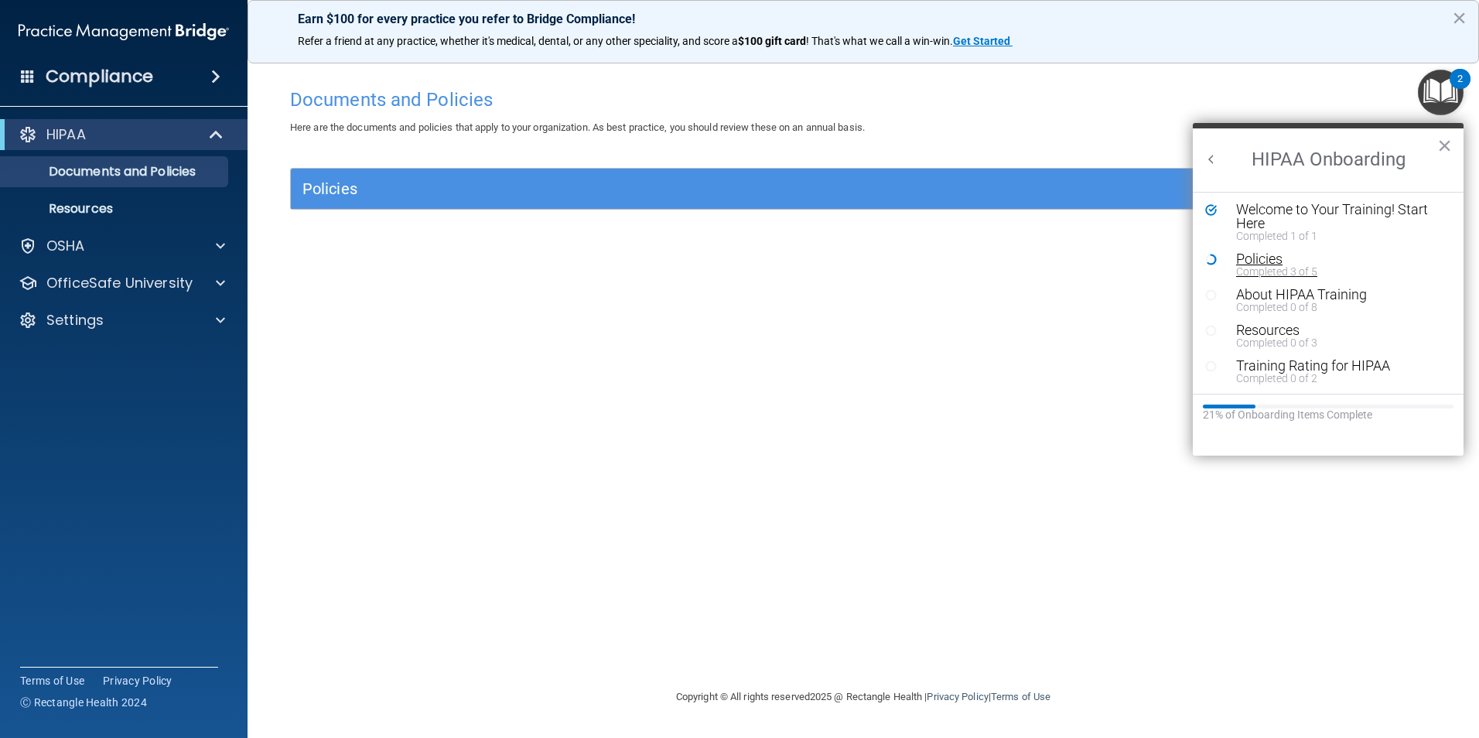
scroll to position [3, 0]
click at [1260, 261] on div "Policies" at bounding box center [1334, 258] width 196 height 14
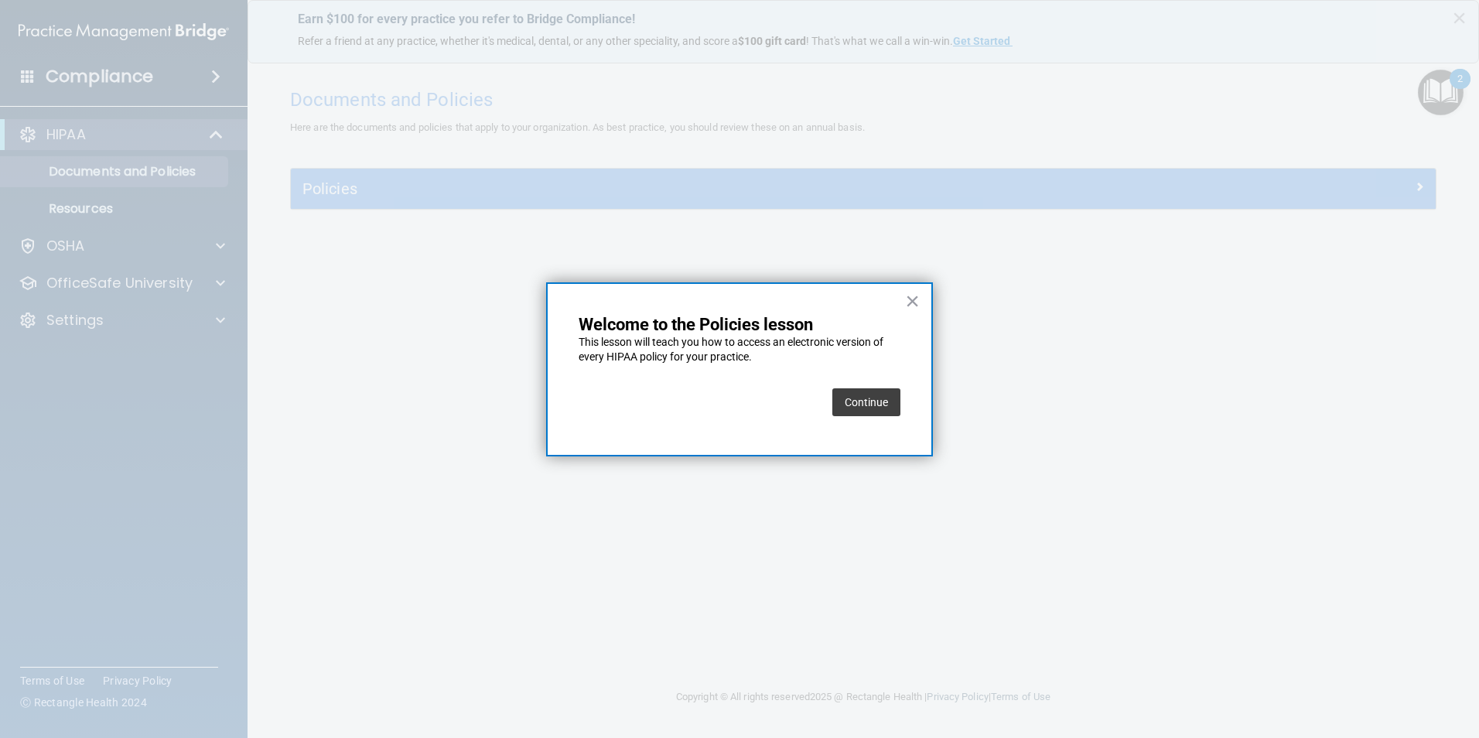
click at [869, 396] on button "Continue" at bounding box center [866, 402] width 68 height 28
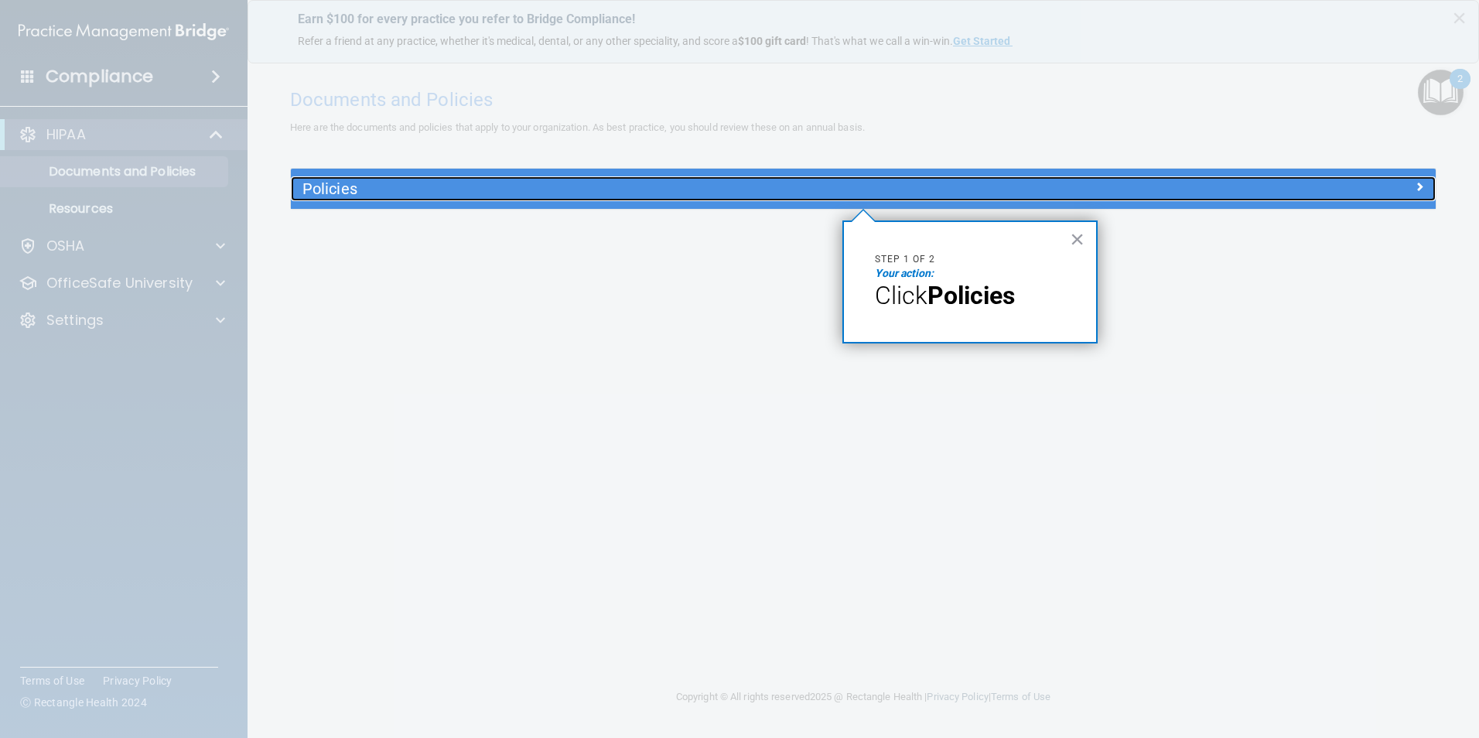
click at [633, 196] on h5 "Policies" at bounding box center [719, 188] width 835 height 17
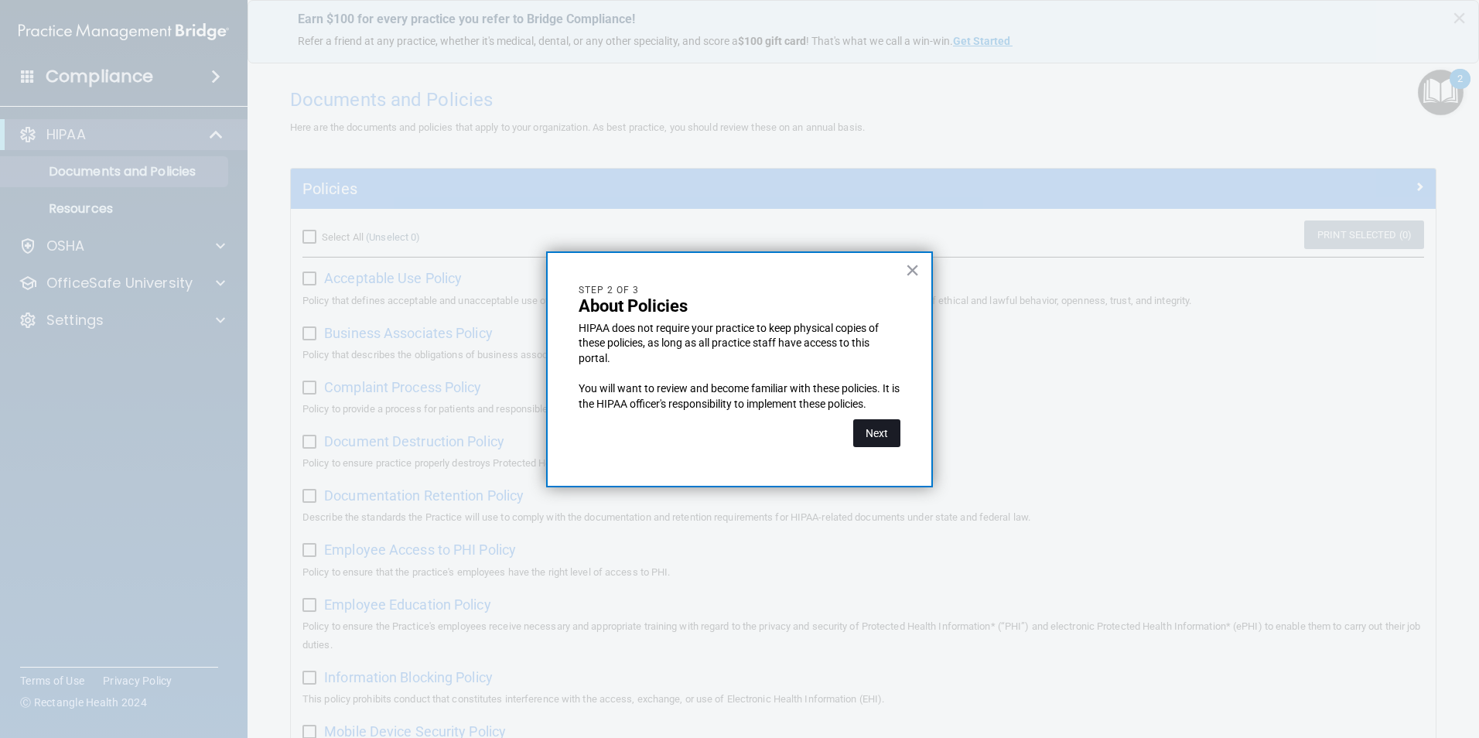
click at [886, 428] on button "Next" at bounding box center [876, 433] width 47 height 28
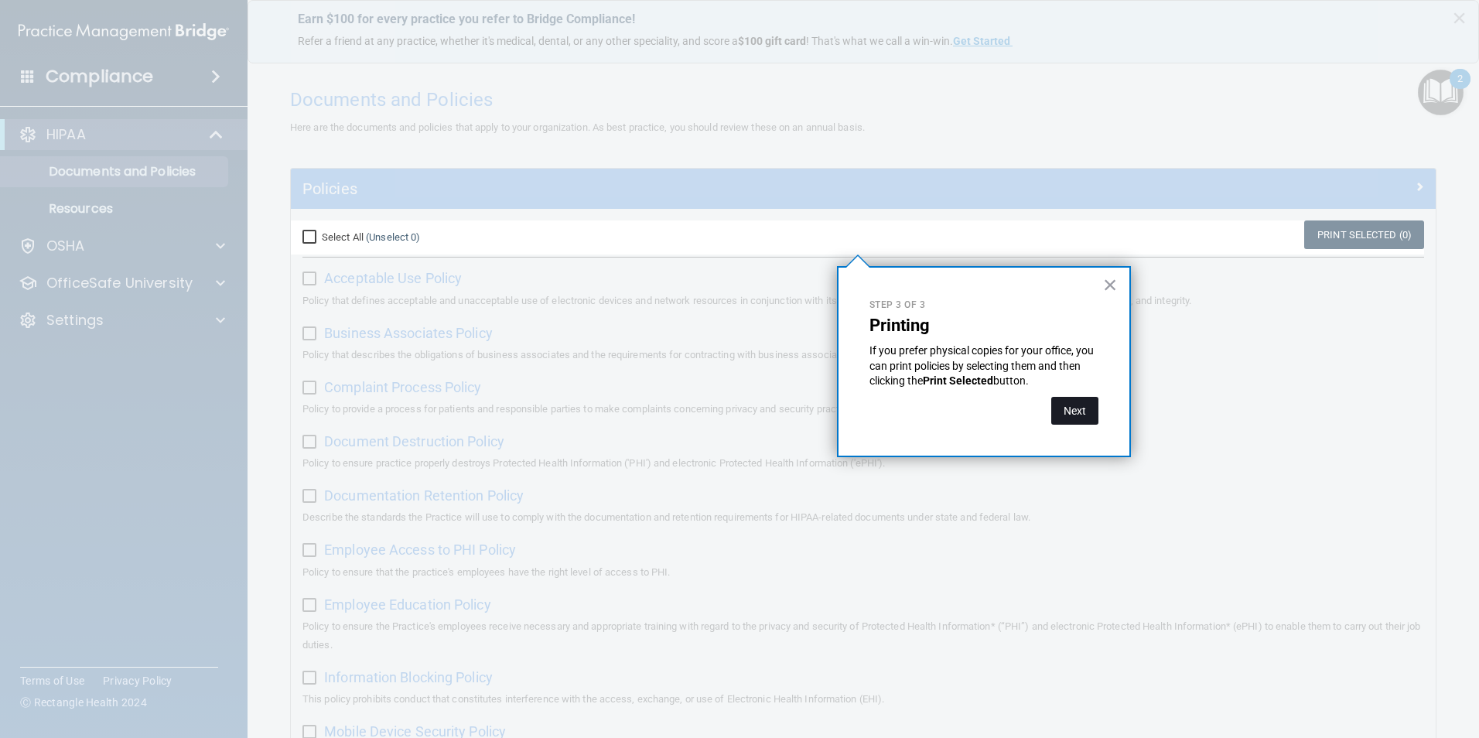
click at [1091, 411] on button "Next" at bounding box center [1074, 411] width 47 height 28
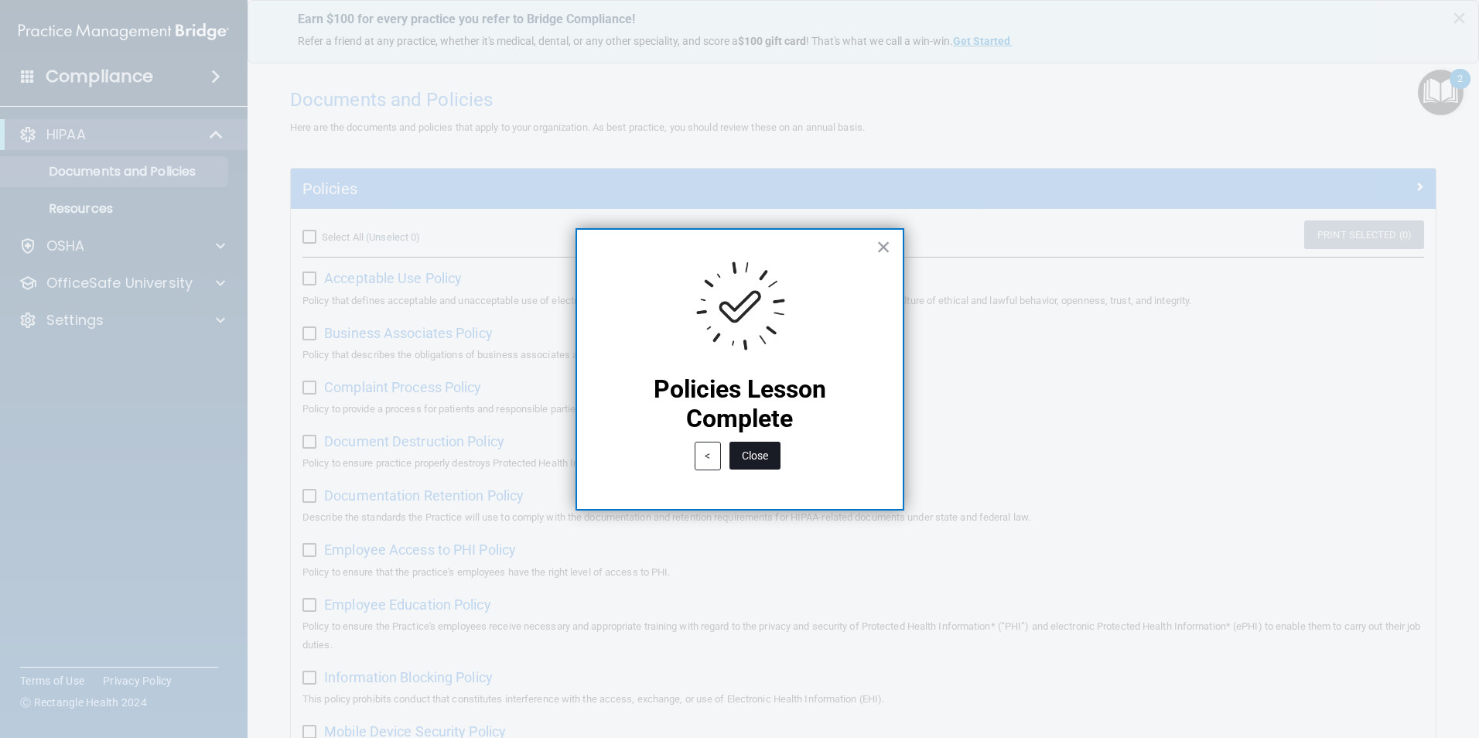
click at [776, 461] on button "Close" at bounding box center [754, 456] width 51 height 28
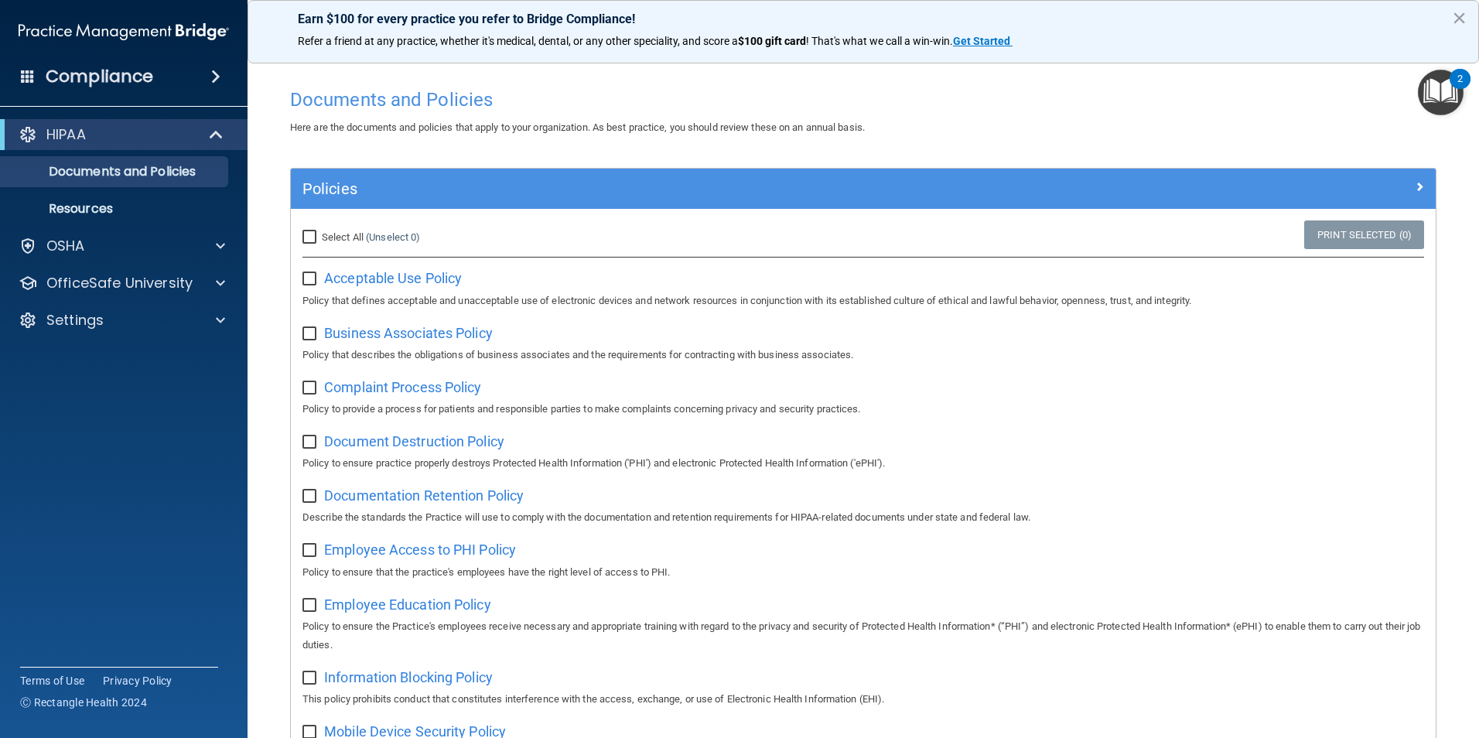
click at [309, 237] on input "Select All (Unselect 0) Unselect All" at bounding box center [311, 237] width 18 height 12
checkbox input "true"
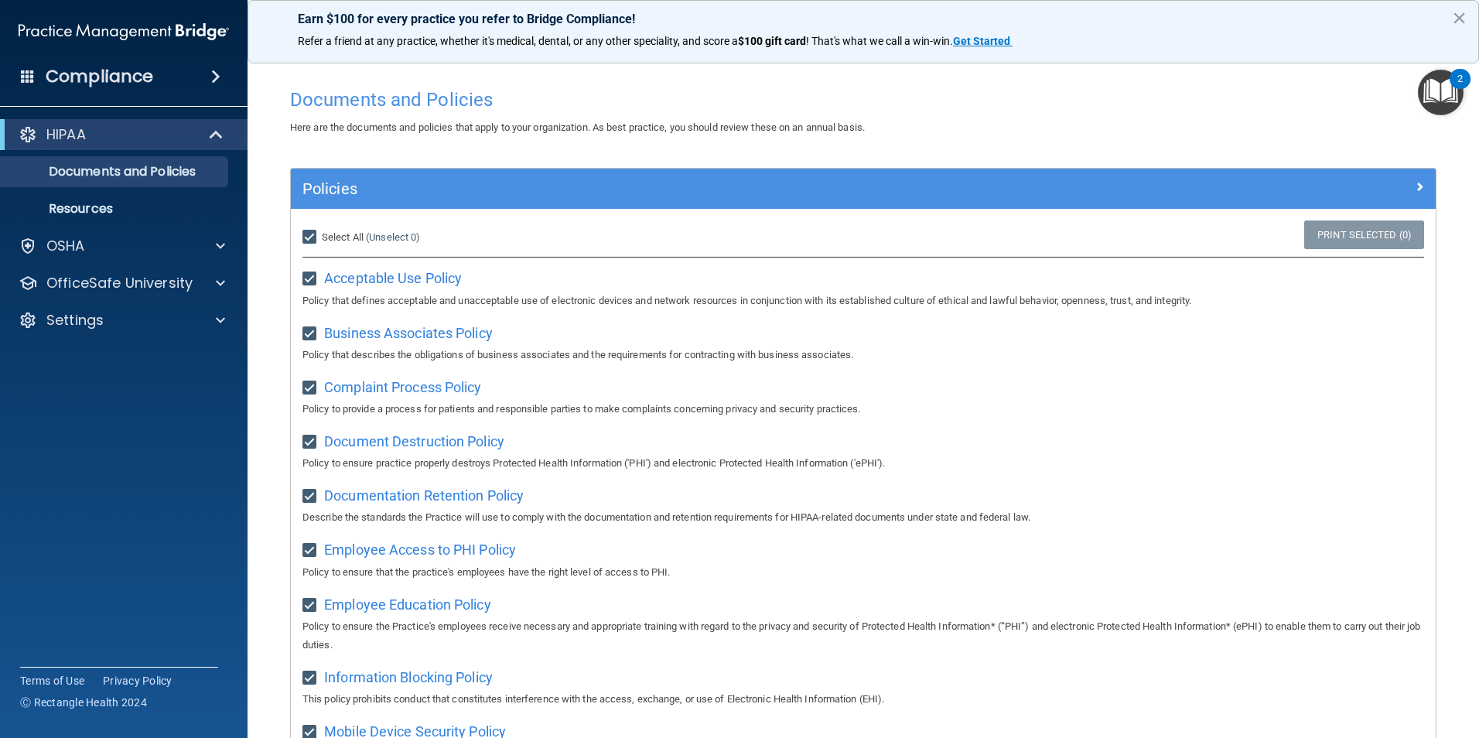
checkbox input "true"
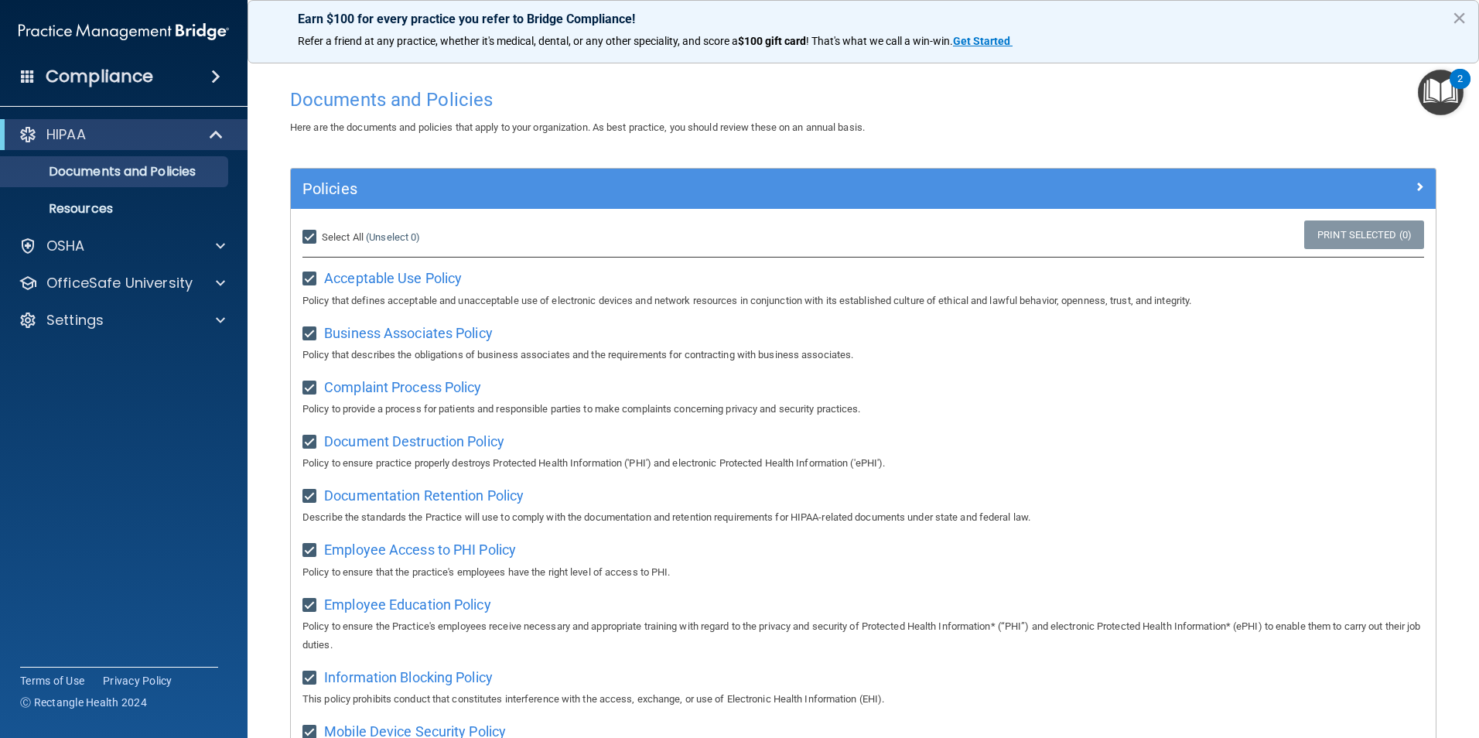
checkbox input "true"
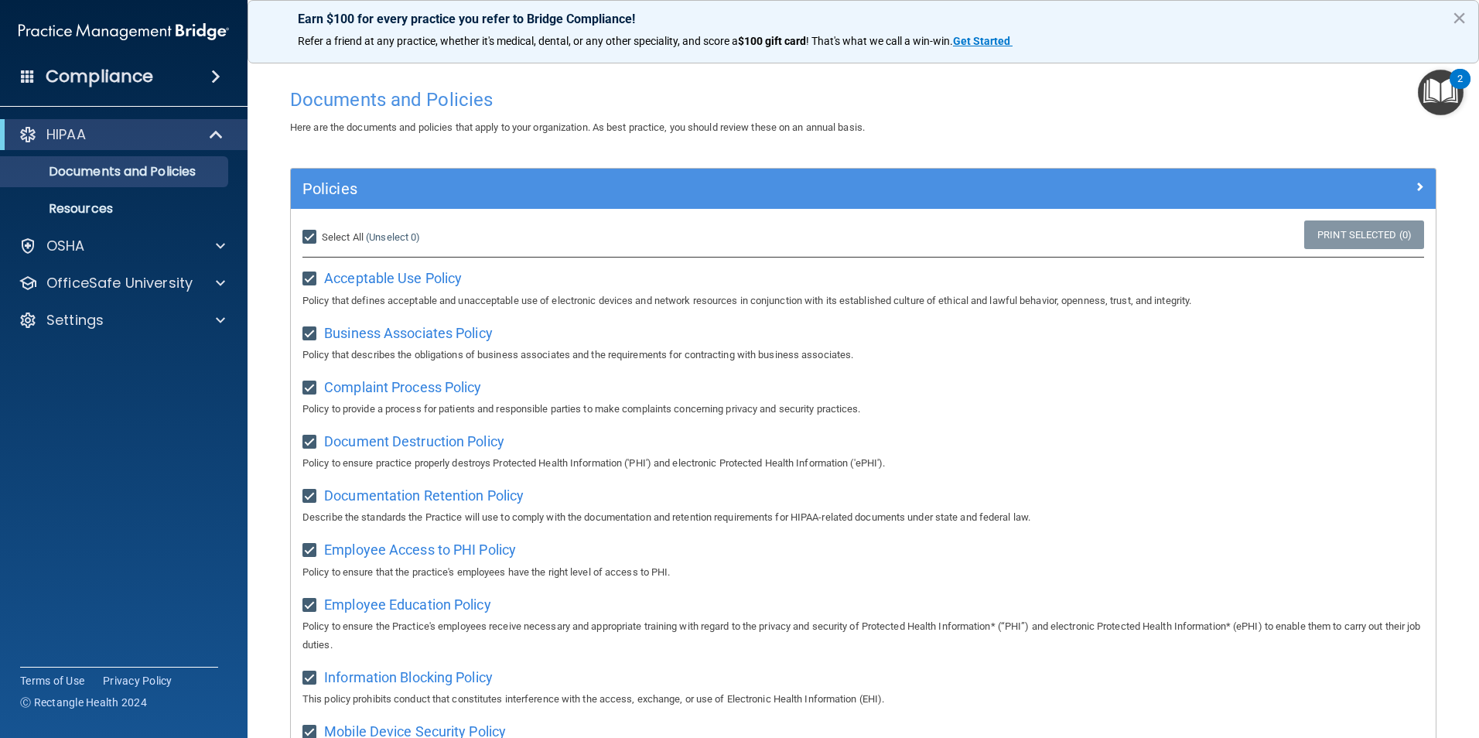
checkbox input "true"
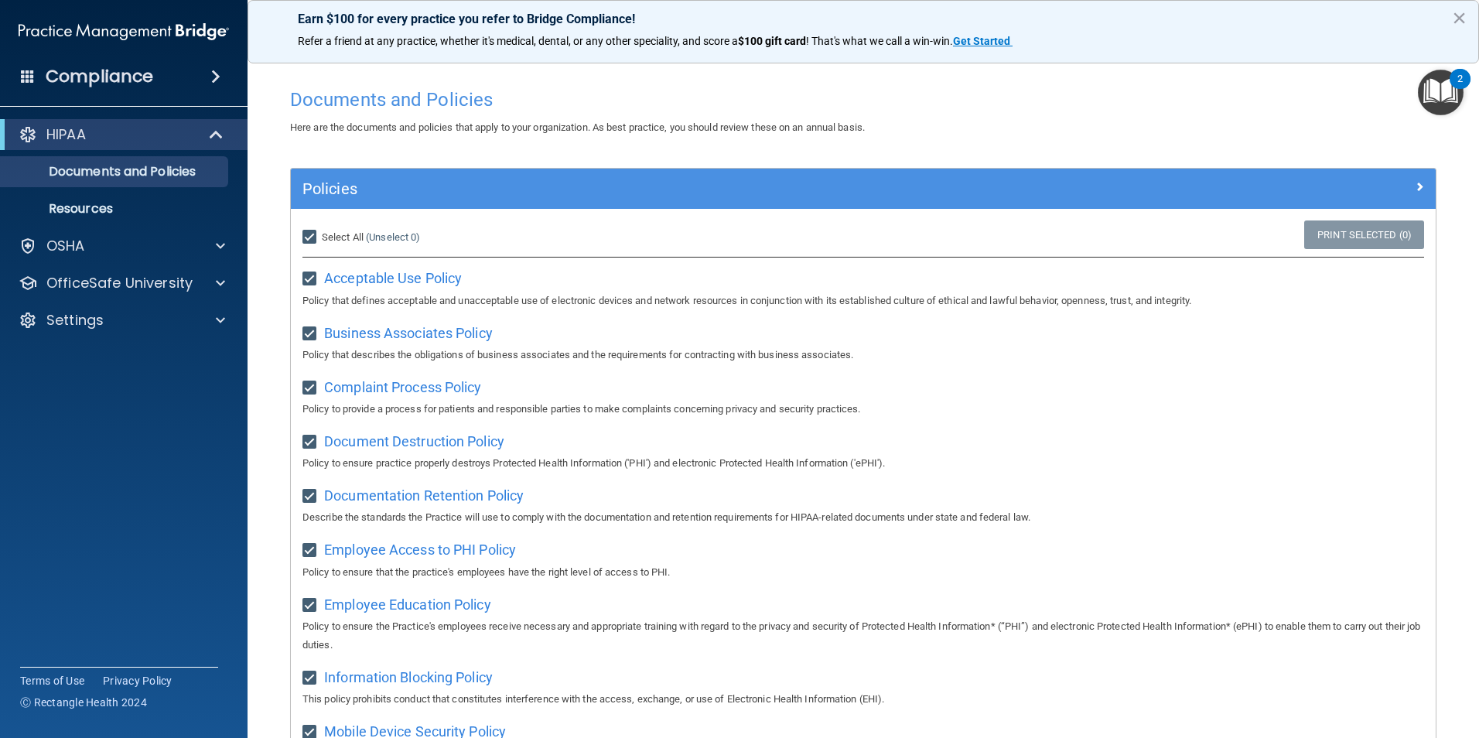
checkbox input "true"
click at [1448, 104] on img "Open Resource Center, 2 new notifications" at bounding box center [1441, 93] width 46 height 46
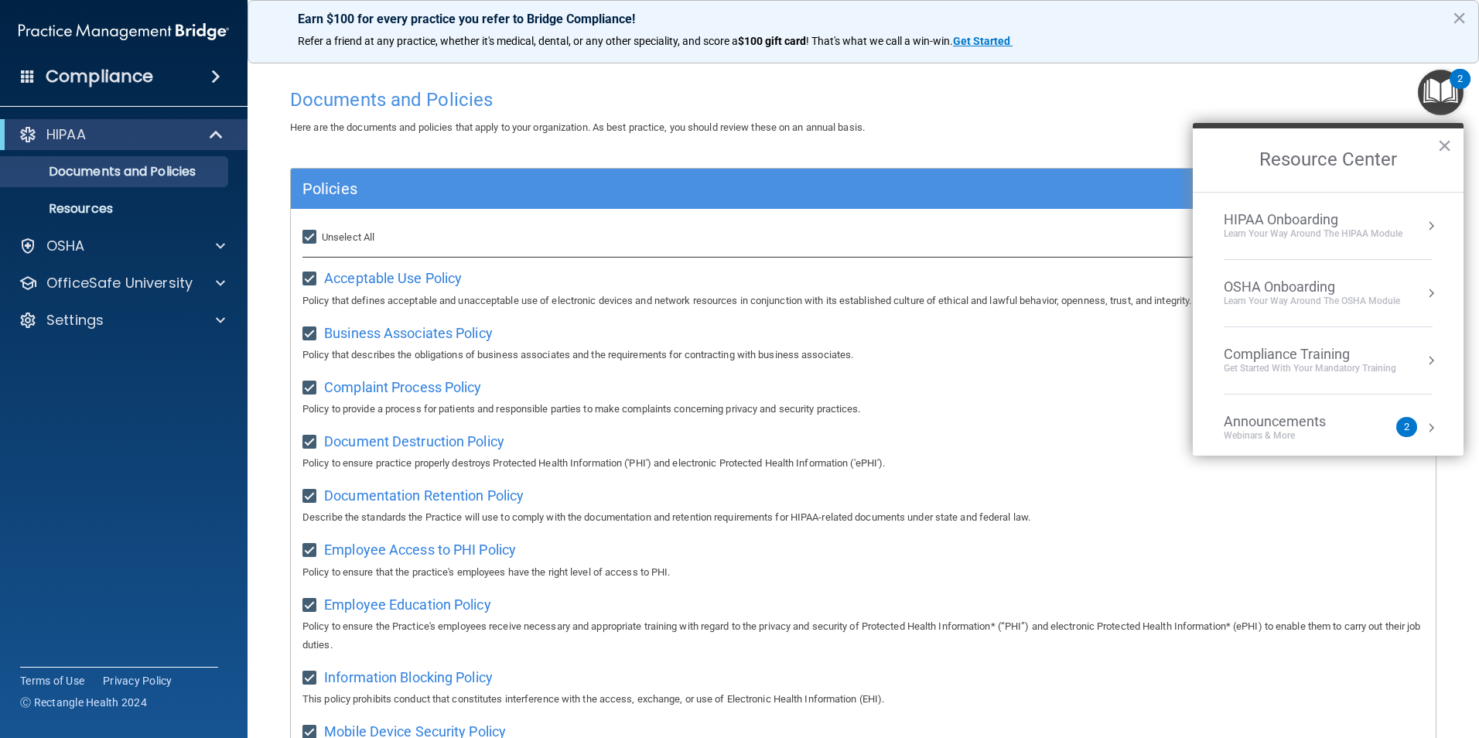
click at [1391, 231] on div "Learn Your Way around the HIPAA module" at bounding box center [1313, 233] width 179 height 13
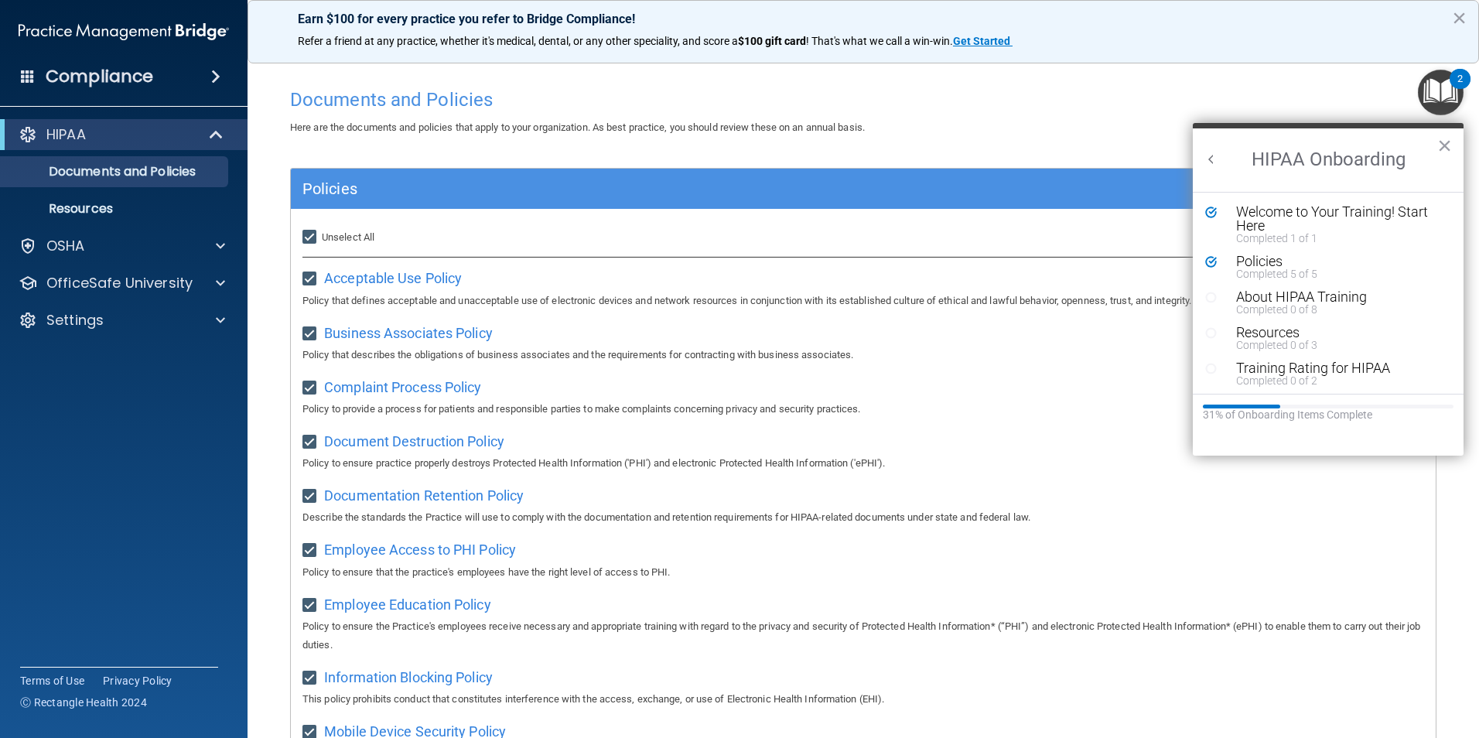
scroll to position [0, 0]
click at [1369, 298] on div "About HIPAA Training" at bounding box center [1334, 297] width 196 height 14
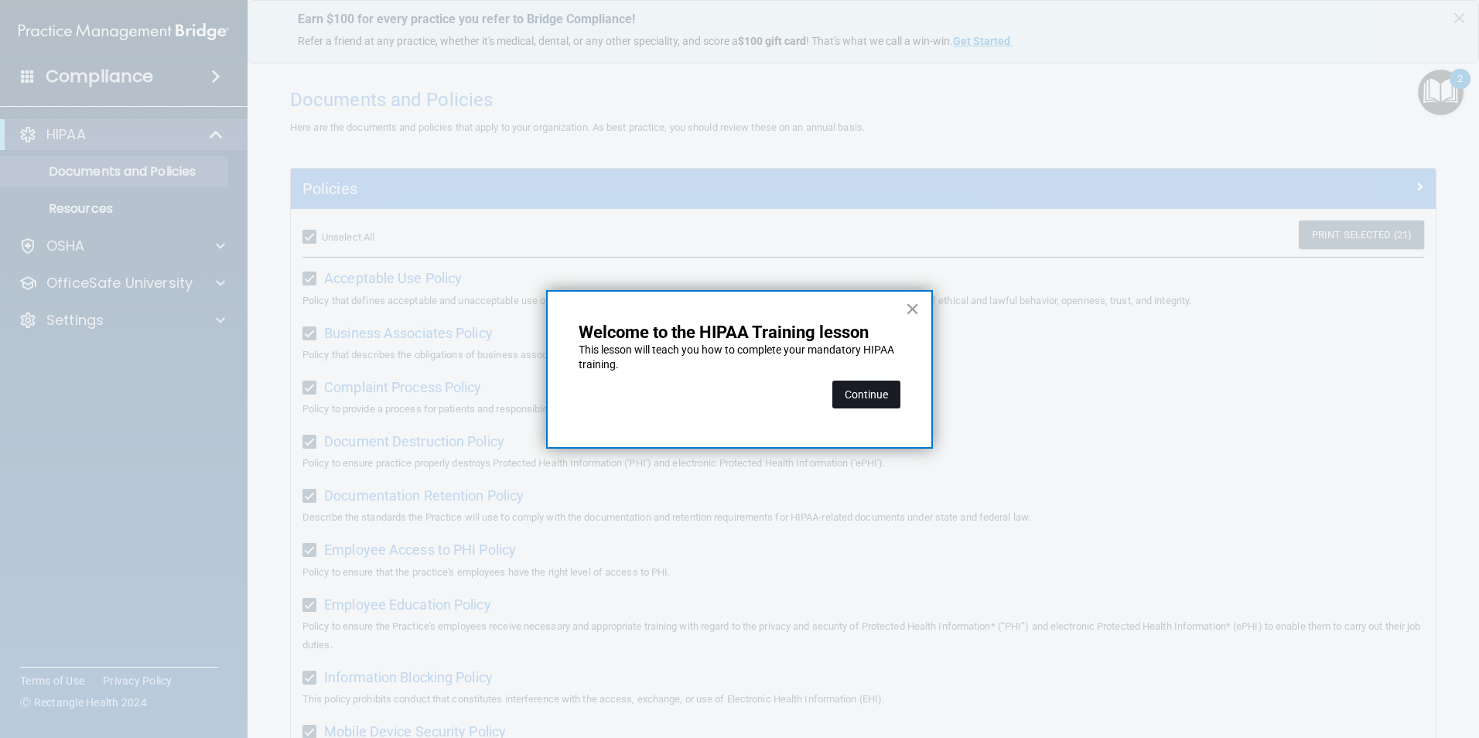
click at [862, 401] on button "Continue" at bounding box center [866, 395] width 68 height 28
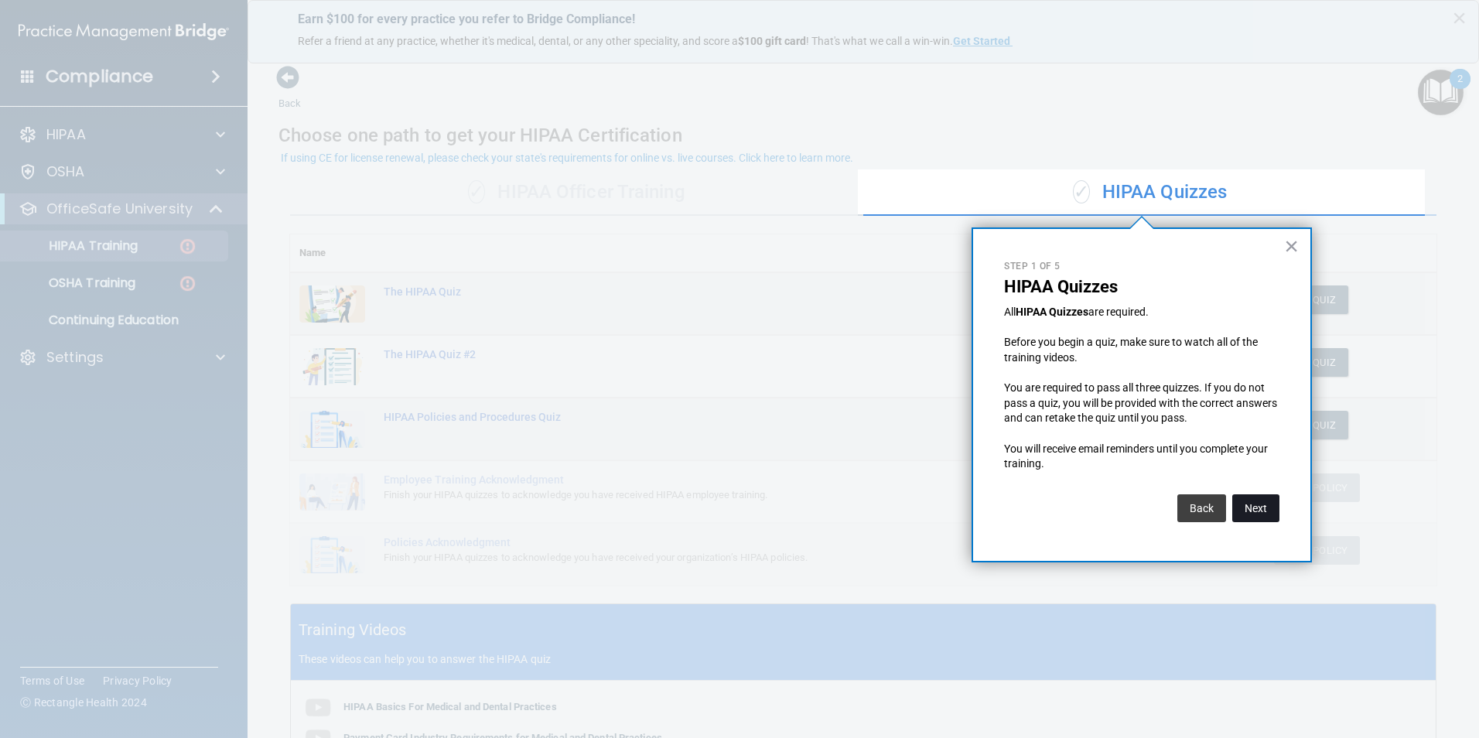
click at [1251, 500] on button "Next" at bounding box center [1255, 508] width 47 height 28
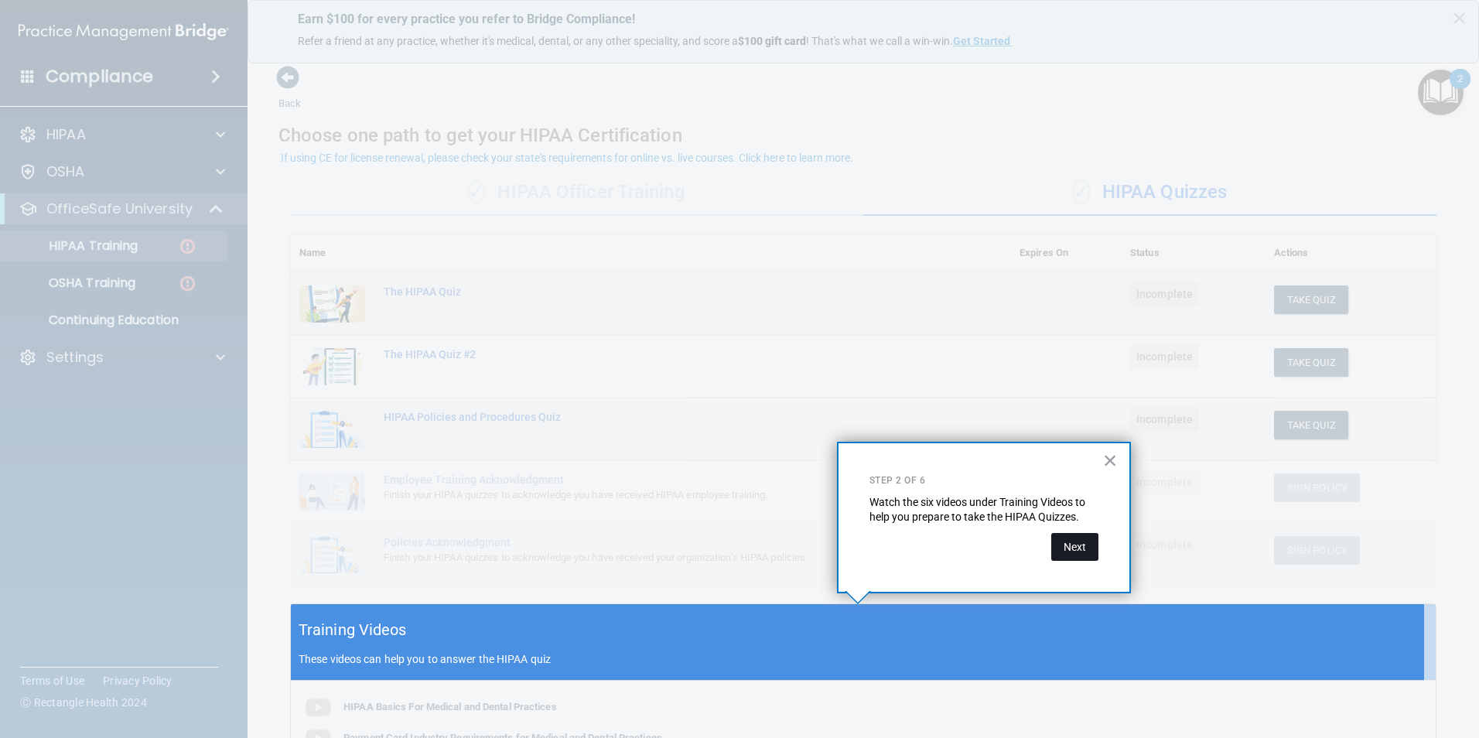
click at [1071, 543] on button "Next" at bounding box center [1074, 547] width 47 height 28
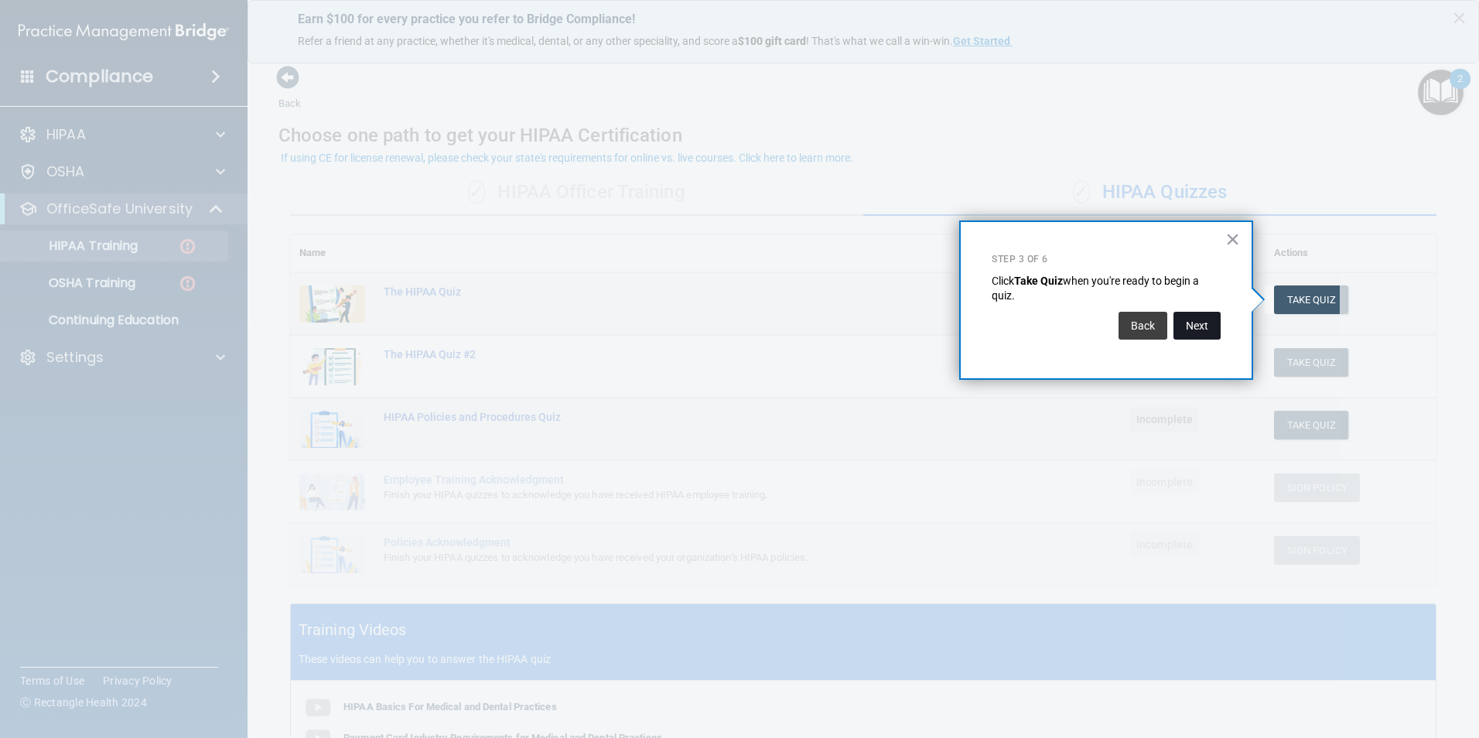
click at [1206, 333] on button "Next" at bounding box center [1196, 326] width 47 height 28
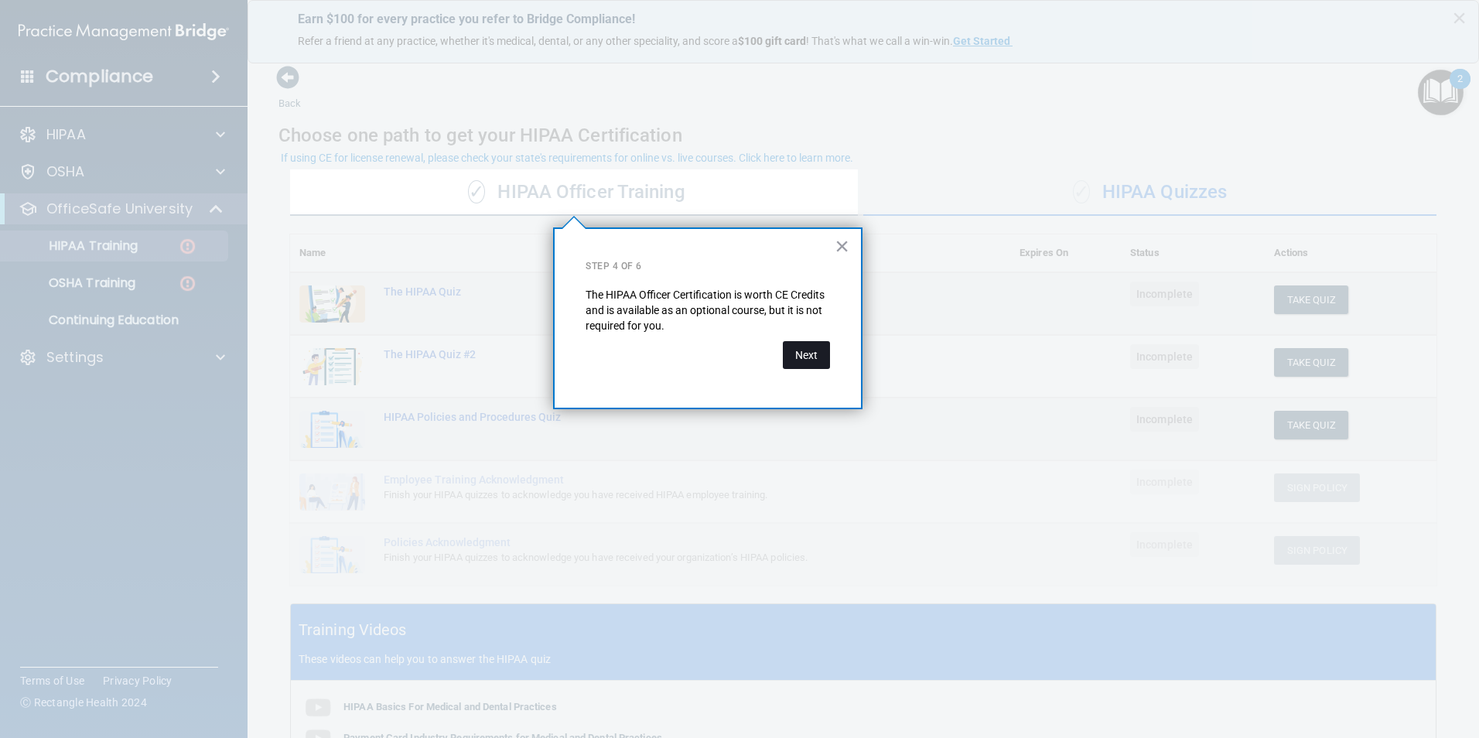
click at [805, 350] on button "Next" at bounding box center [806, 355] width 47 height 28
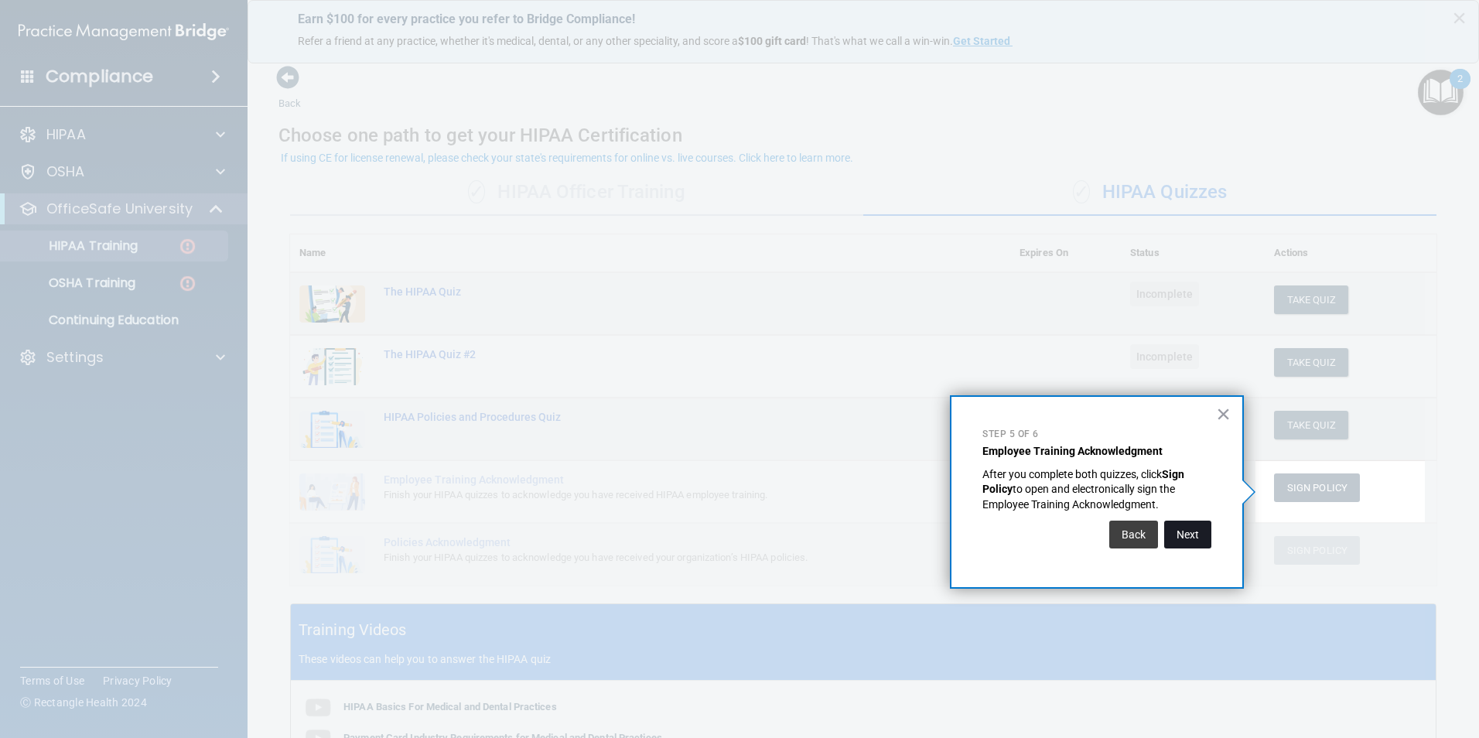
click at [1185, 537] on button "Next" at bounding box center [1187, 535] width 47 height 28
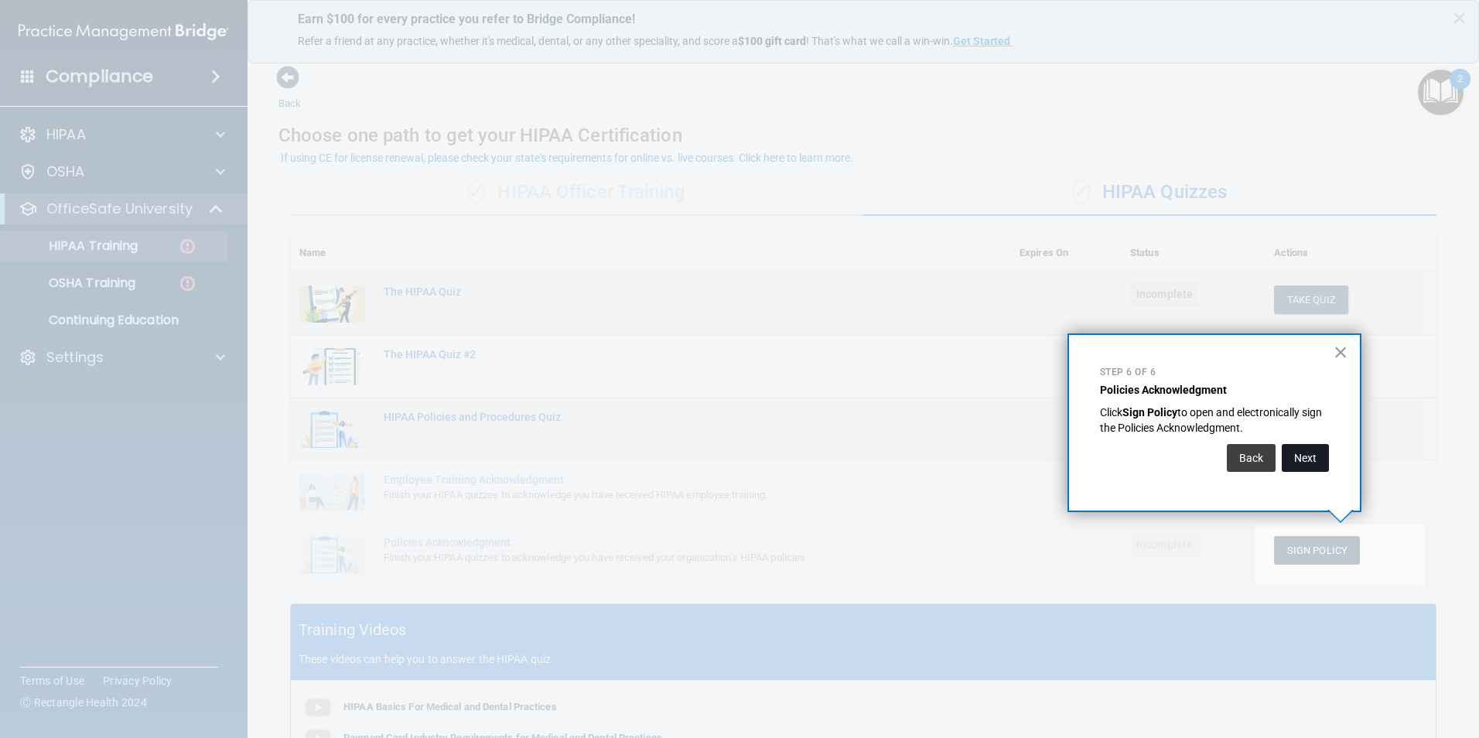
click at [1302, 456] on button "Next" at bounding box center [1305, 458] width 47 height 28
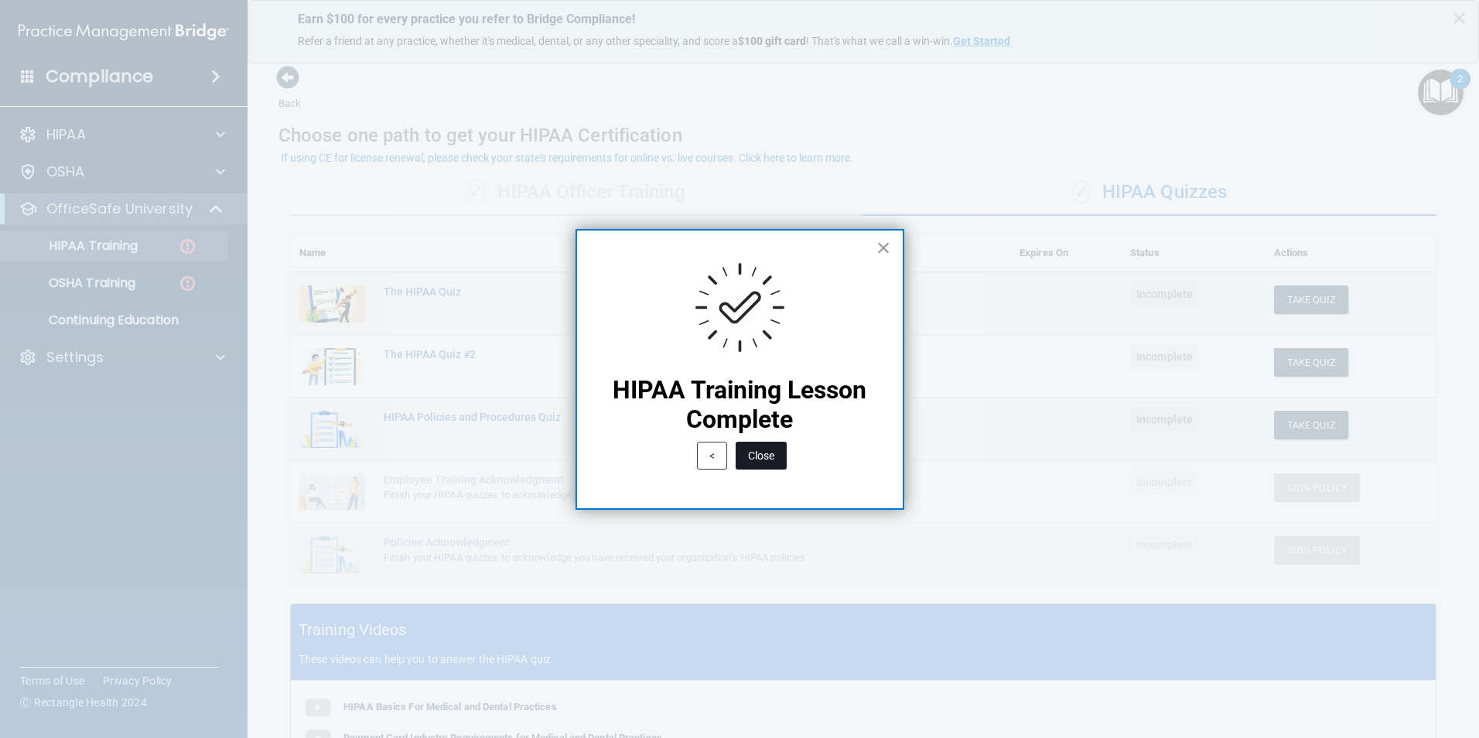
click at [761, 459] on button "Close" at bounding box center [761, 456] width 51 height 28
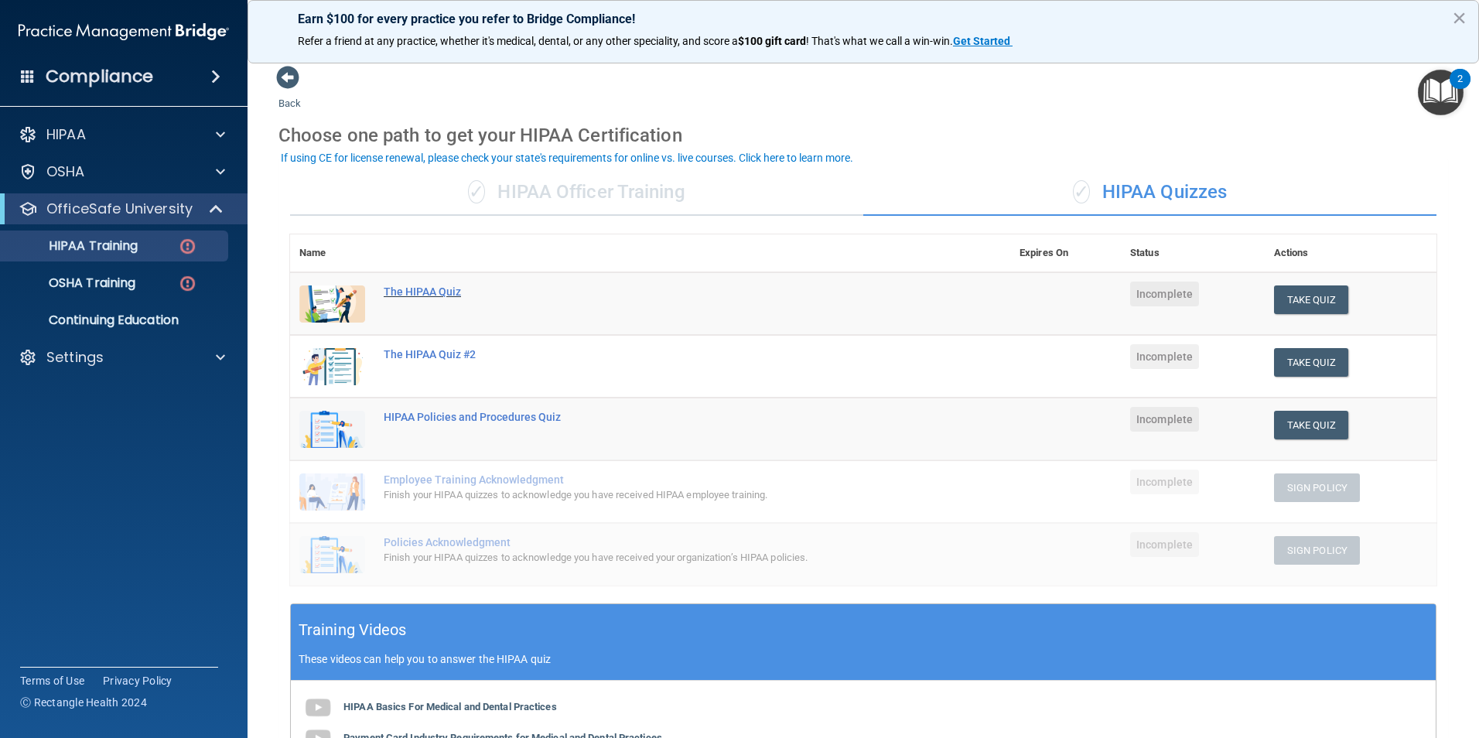
click at [406, 295] on div "The HIPAA Quiz" at bounding box center [658, 291] width 549 height 12
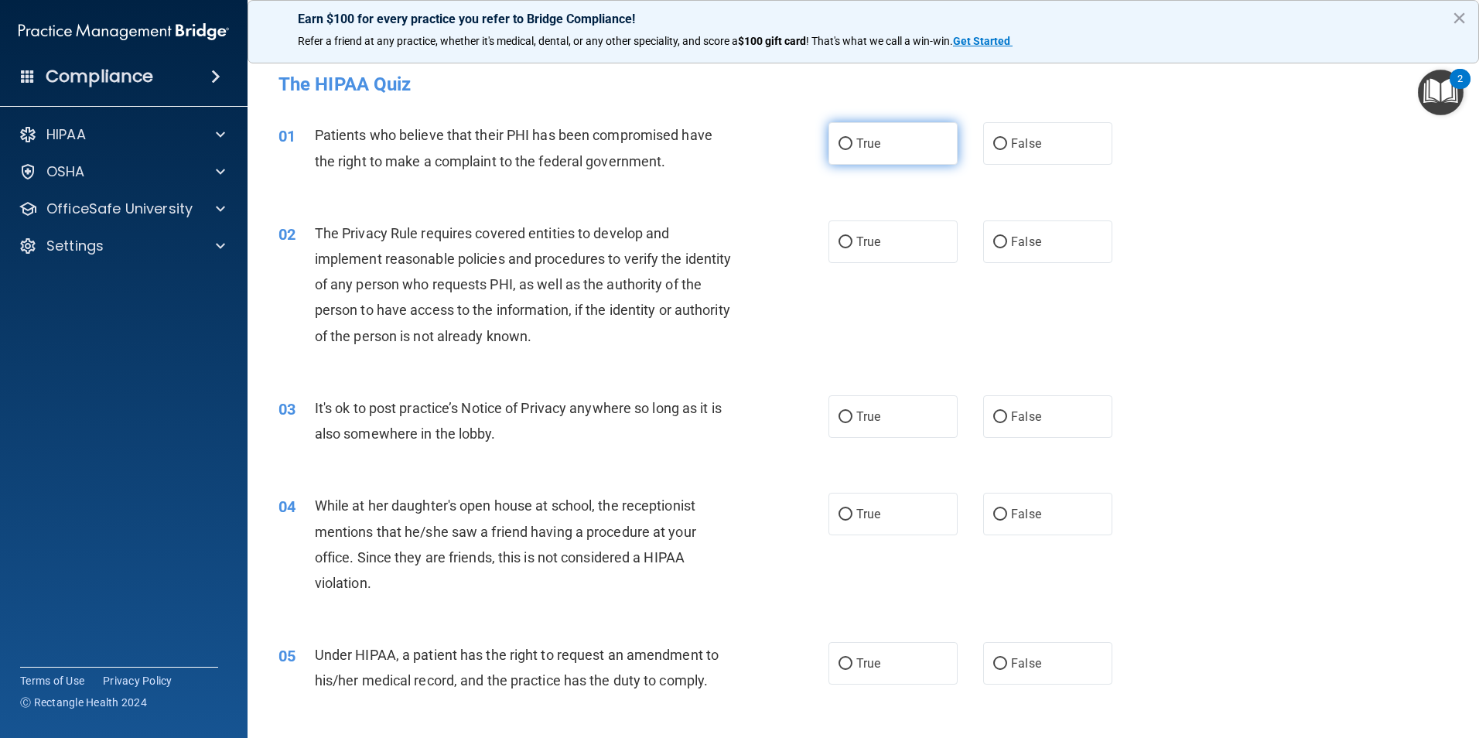
click at [873, 156] on label "True" at bounding box center [892, 143] width 129 height 43
click at [852, 150] on input "True" at bounding box center [845, 144] width 14 height 12
radio input "true"
click at [882, 420] on label "True" at bounding box center [892, 416] width 129 height 43
click at [852, 420] on input "True" at bounding box center [845, 417] width 14 height 12
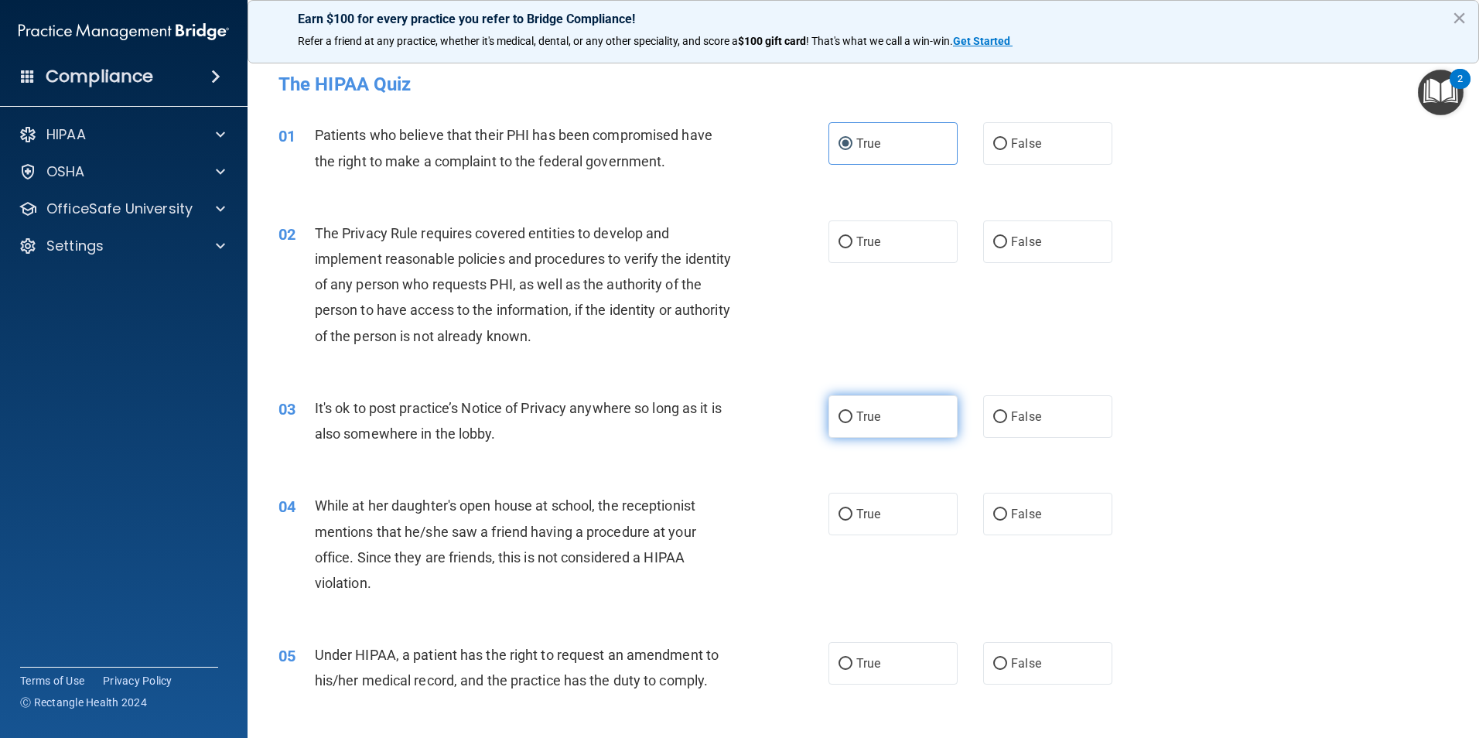
radio input "true"
click at [1011, 510] on span "False" at bounding box center [1026, 514] width 30 height 15
click at [1006, 510] on input "False" at bounding box center [1000, 515] width 14 height 12
radio input "true"
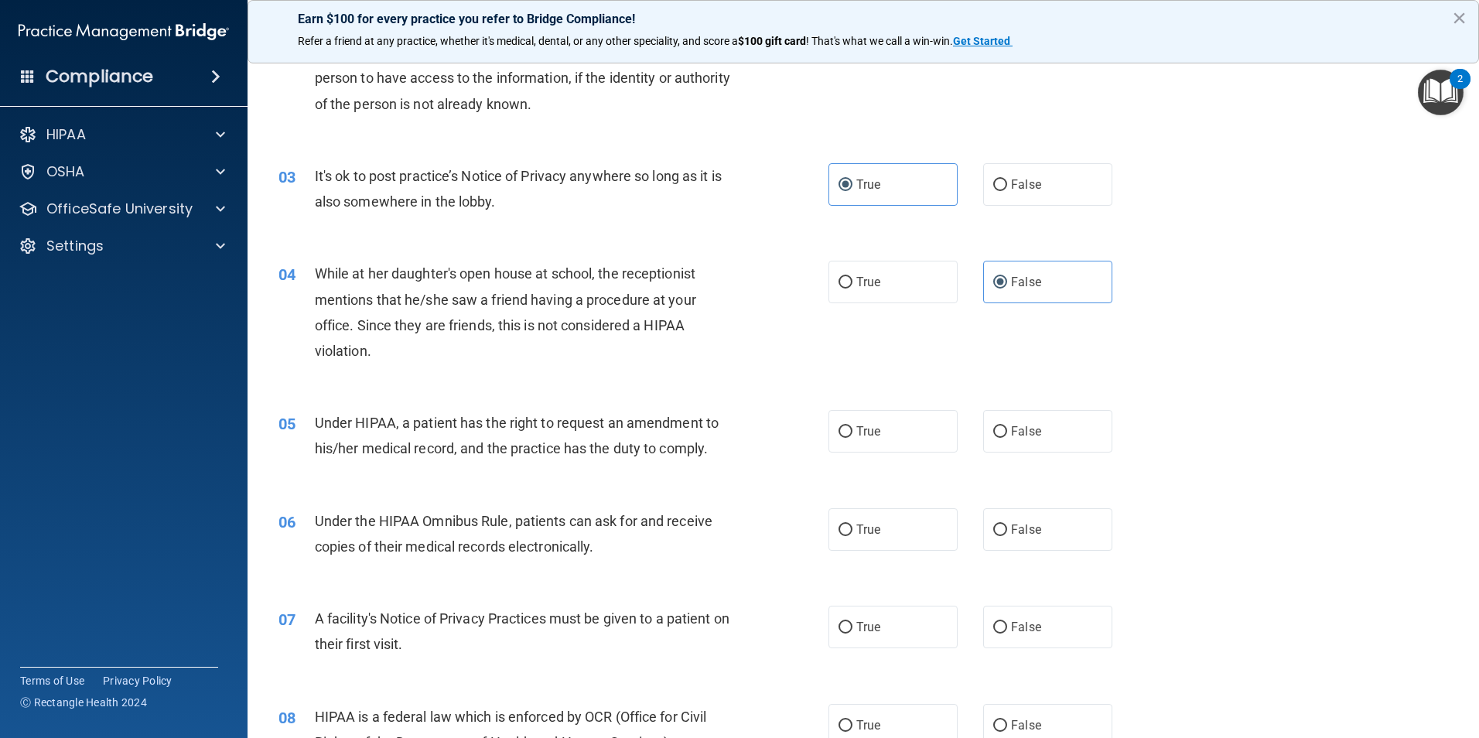
scroll to position [309, 0]
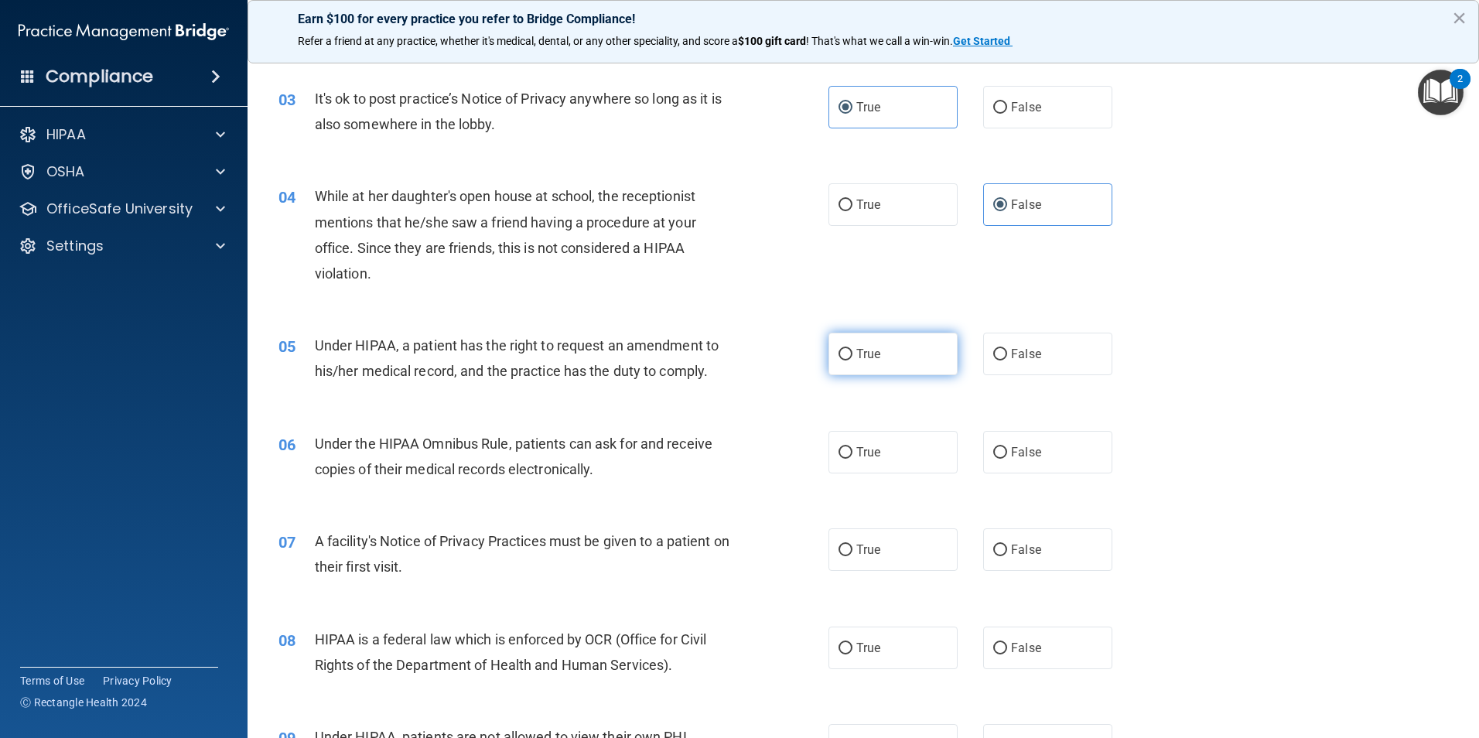
click at [828, 351] on label "True" at bounding box center [892, 354] width 129 height 43
click at [838, 351] on input "True" at bounding box center [845, 355] width 14 height 12
radio input "true"
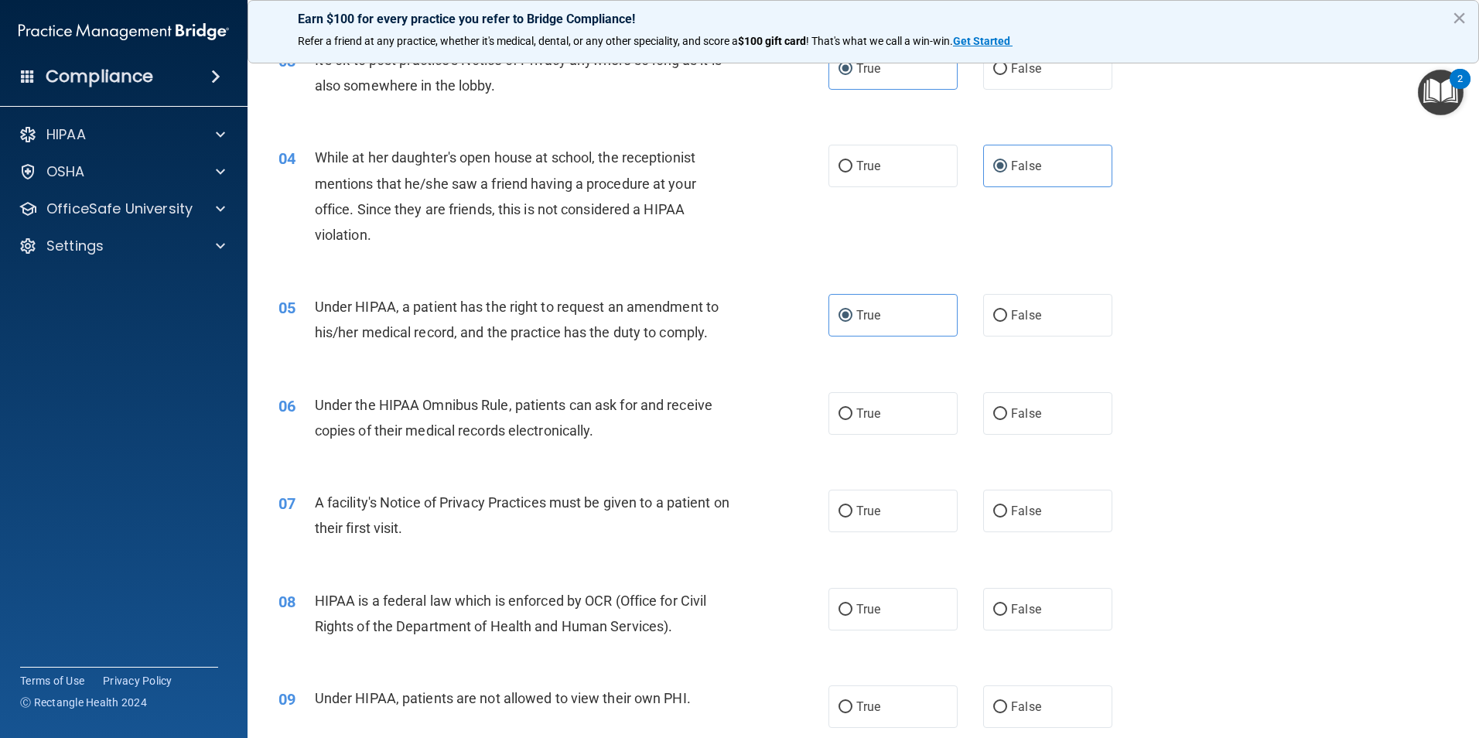
scroll to position [387, 0]
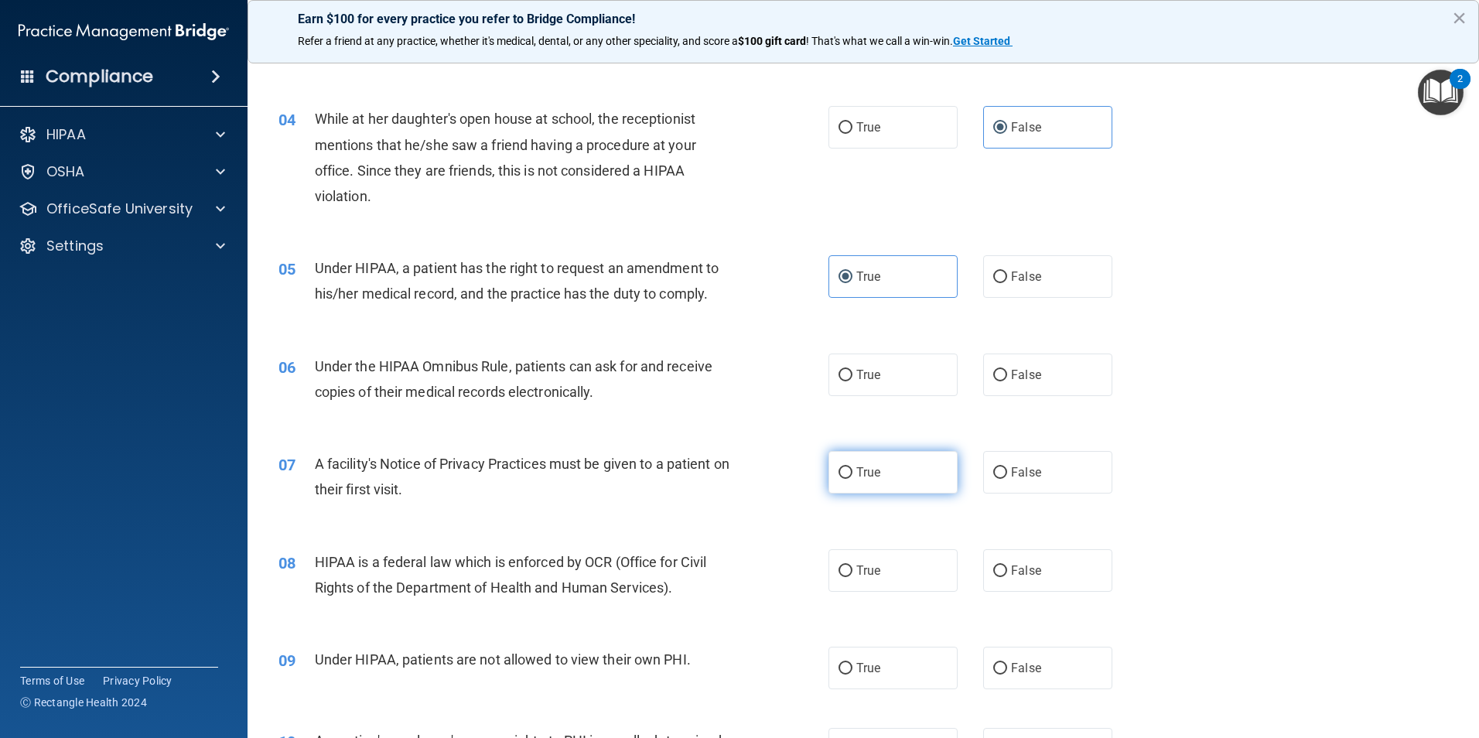
click at [840, 478] on input "True" at bounding box center [845, 473] width 14 height 12
radio input "true"
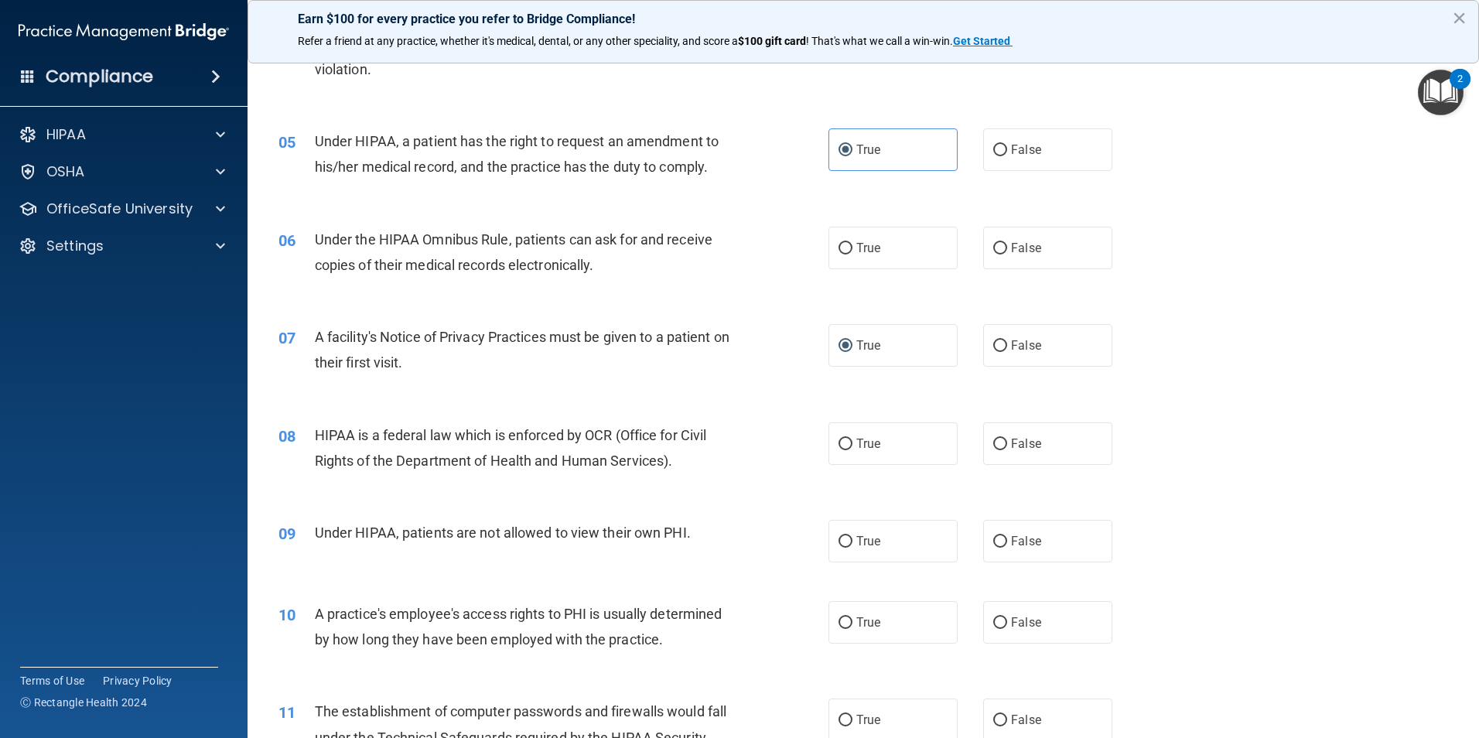
scroll to position [541, 0]
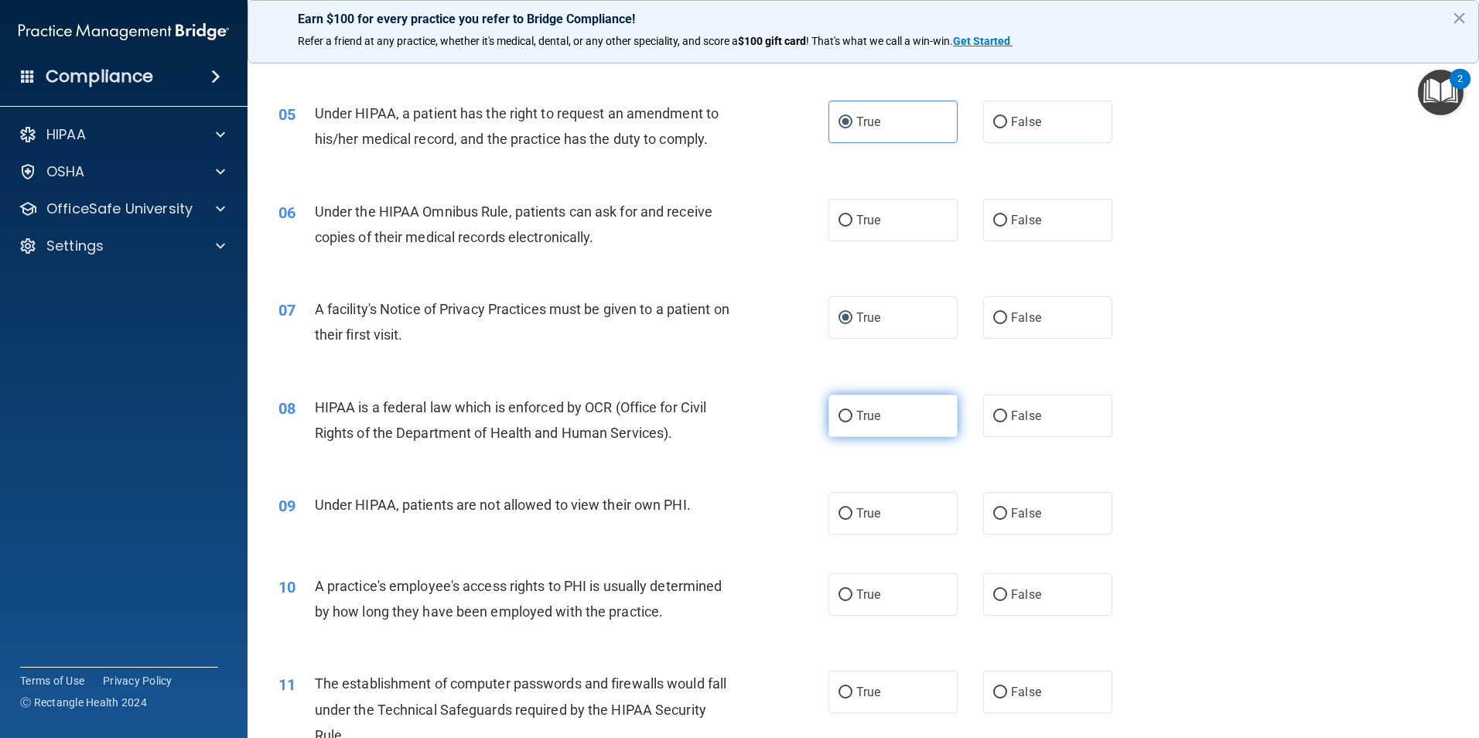
click at [920, 418] on label "True" at bounding box center [892, 415] width 129 height 43
click at [852, 418] on input "True" at bounding box center [845, 417] width 14 height 12
radio input "true"
click at [997, 517] on input "False" at bounding box center [1000, 514] width 14 height 12
radio input "true"
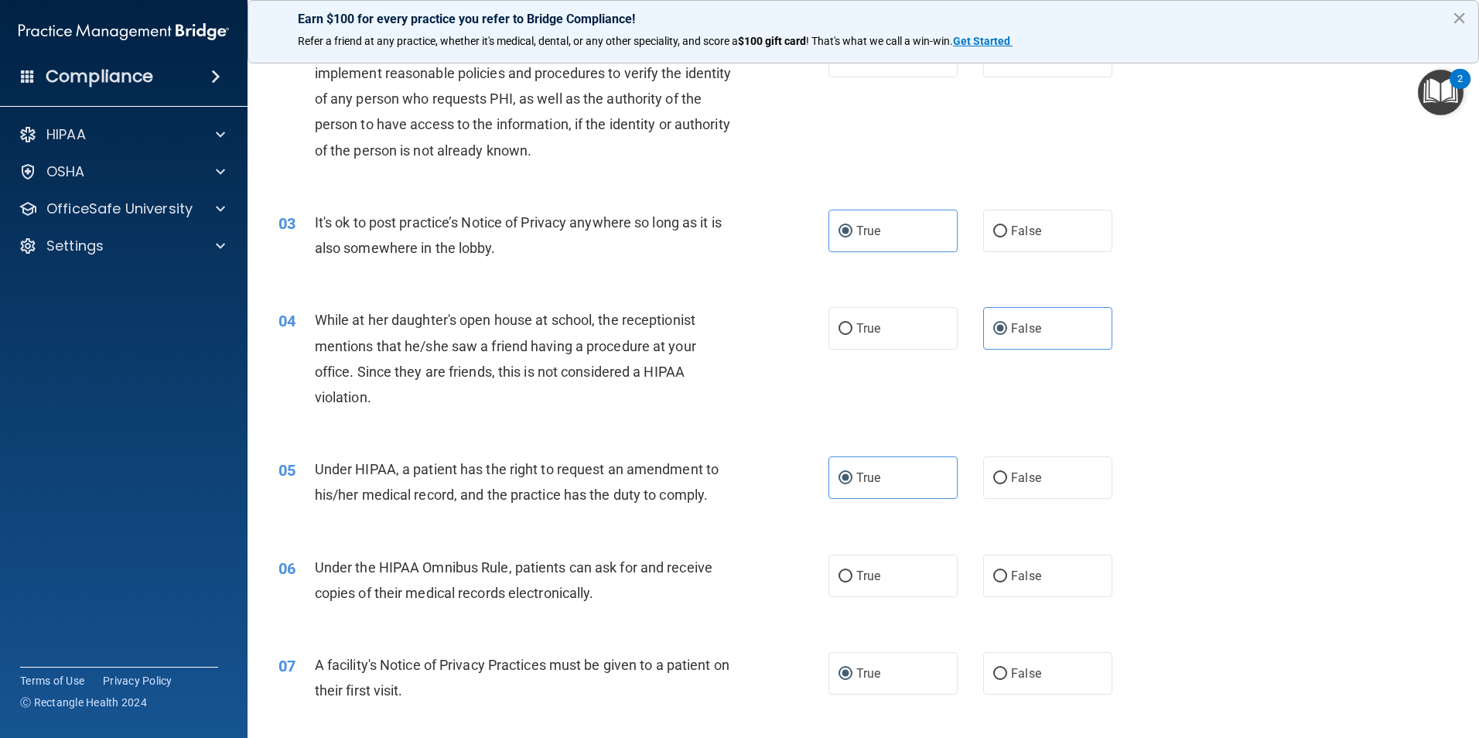
scroll to position [0, 0]
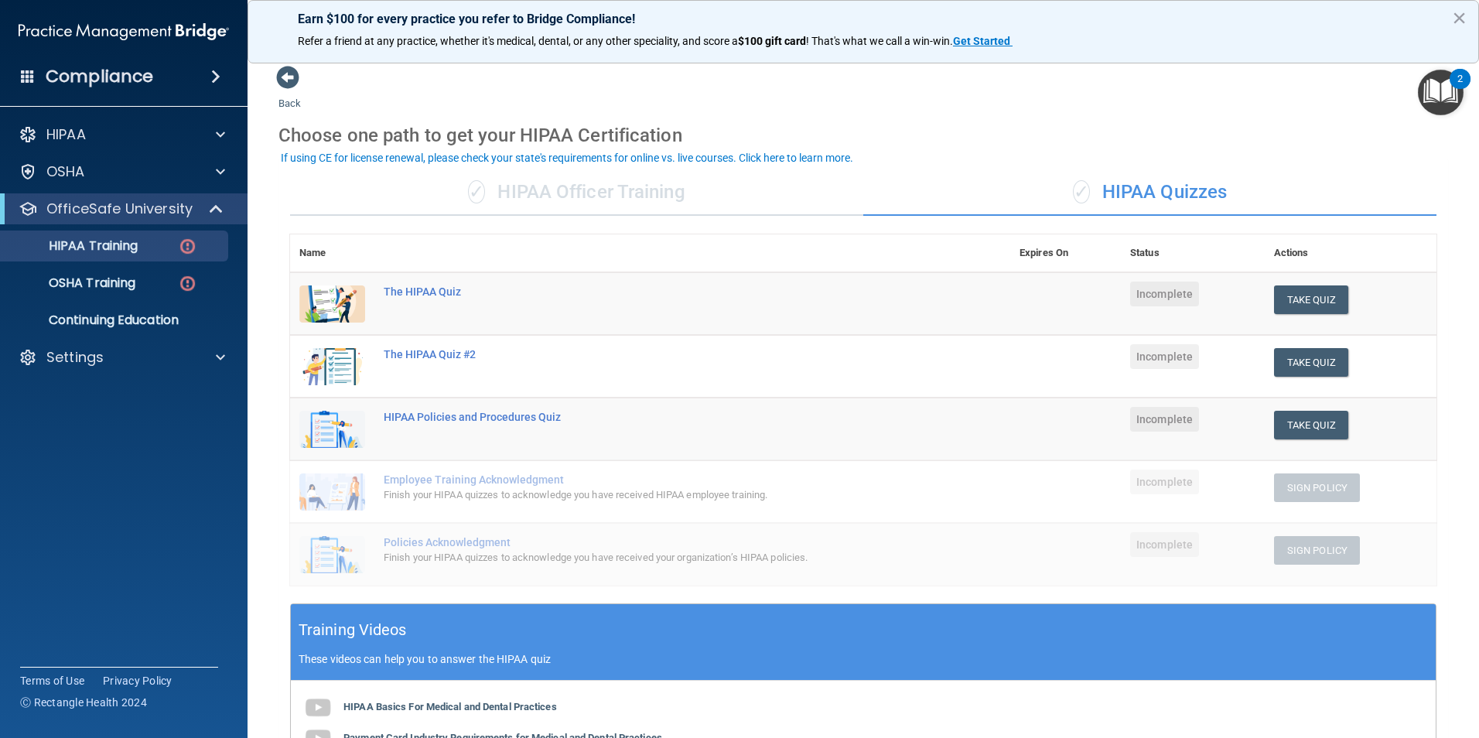
click at [586, 196] on div "✓ HIPAA Officer Training" at bounding box center [576, 192] width 573 height 46
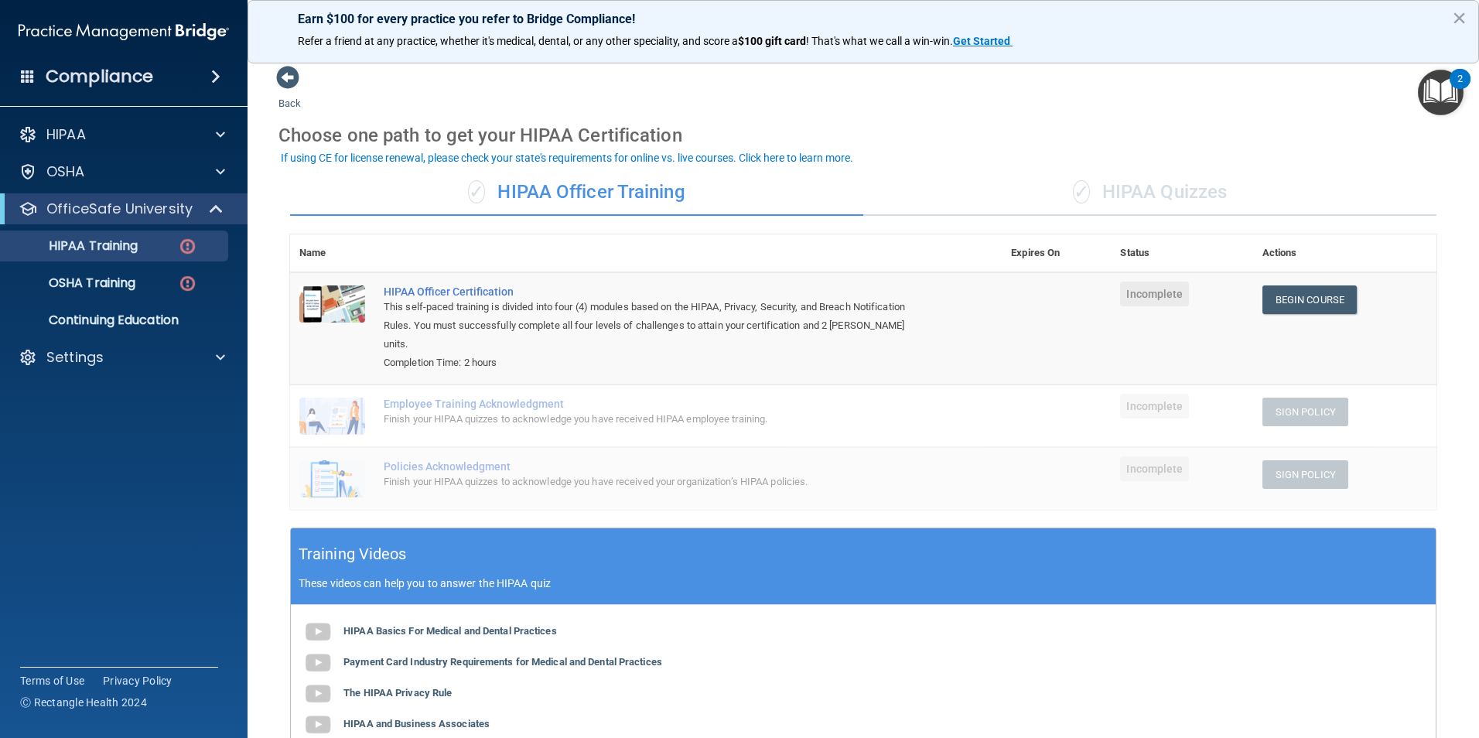
click at [1098, 211] on div "✓ HIPAA Quizzes" at bounding box center [1149, 192] width 573 height 46
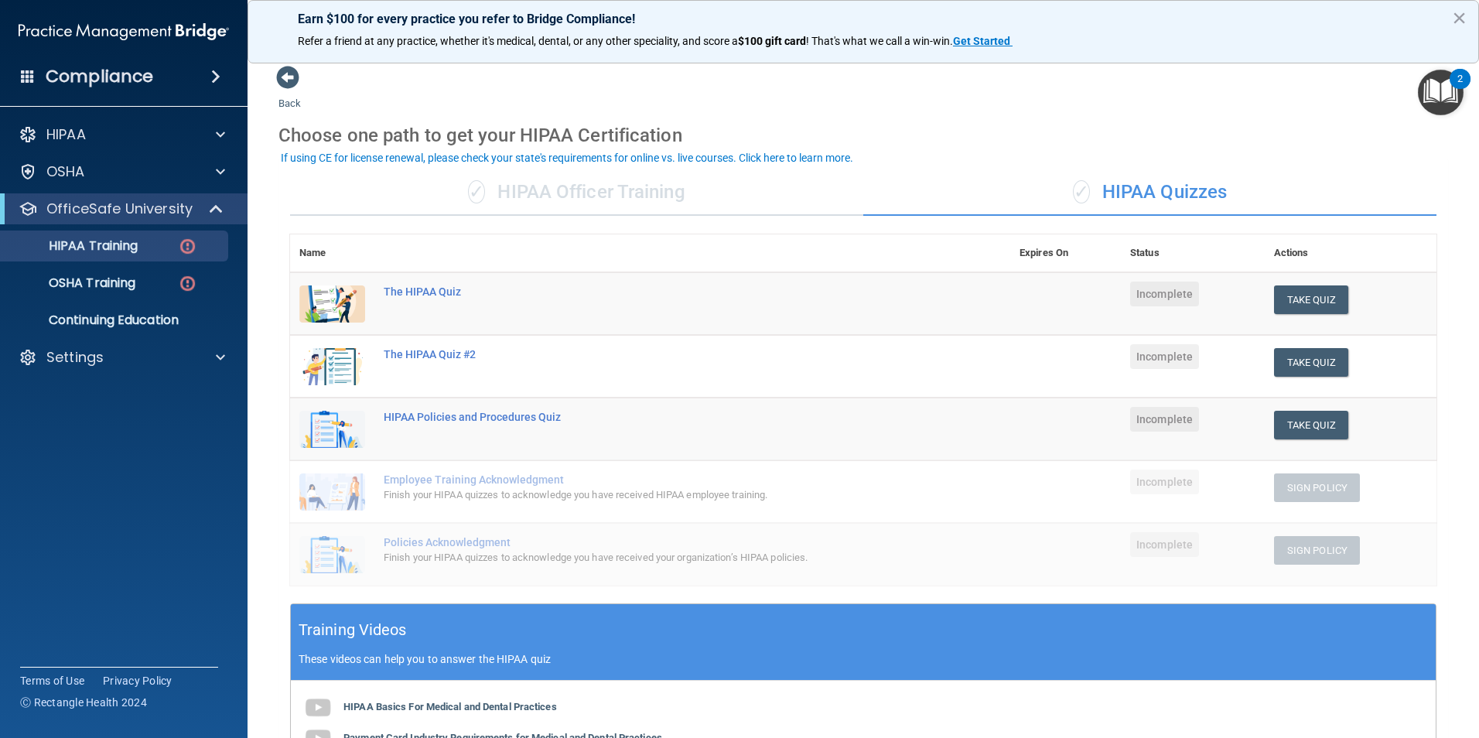
click at [563, 184] on div "✓ HIPAA Officer Training" at bounding box center [576, 192] width 573 height 46
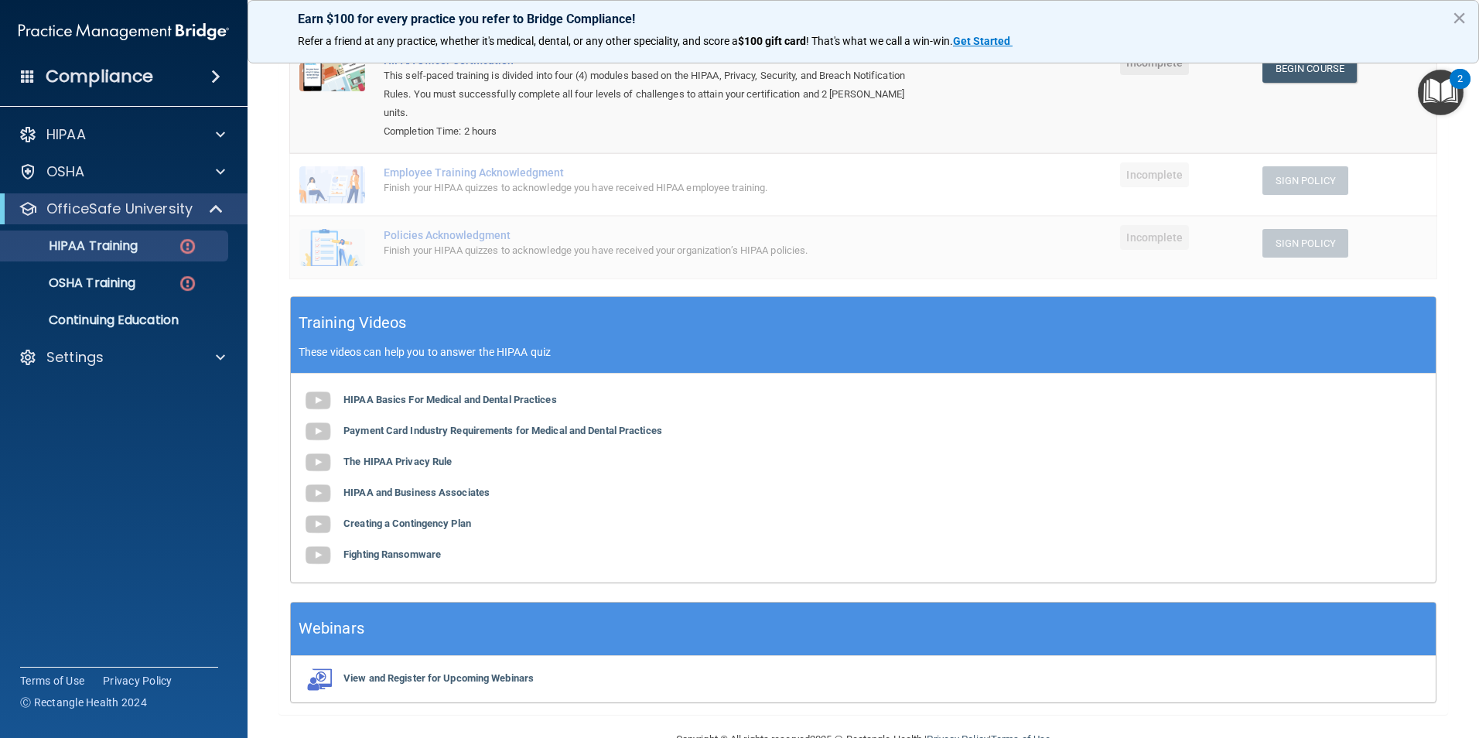
scroll to position [232, 0]
click at [414, 393] on b "HIPAA Basics For Medical and Dental Practices" at bounding box center [449, 399] width 213 height 12
click at [442, 455] on b "The HIPAA Privacy Rule" at bounding box center [397, 461] width 108 height 12
click at [416, 486] on b "HIPAA and Business Associates" at bounding box center [416, 492] width 146 height 12
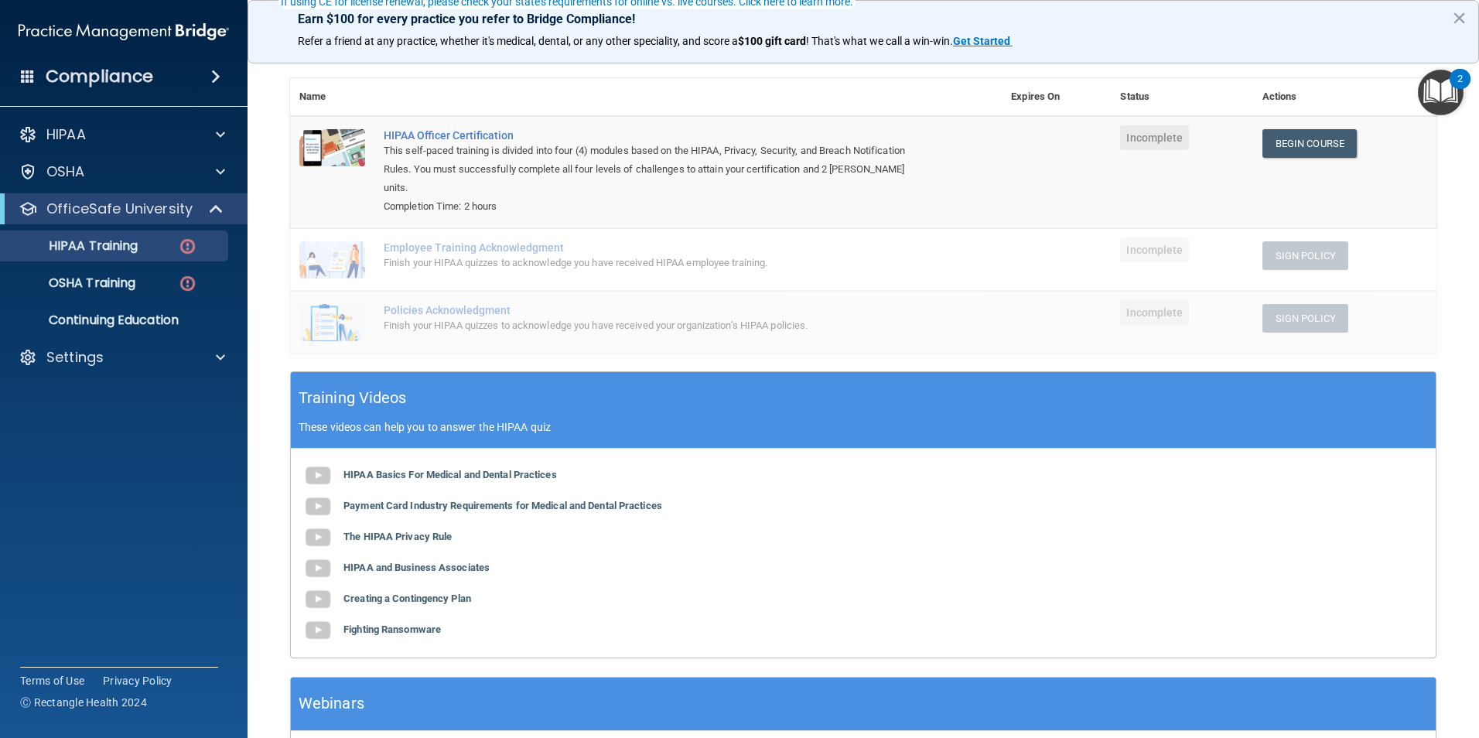
scroll to position [0, 0]
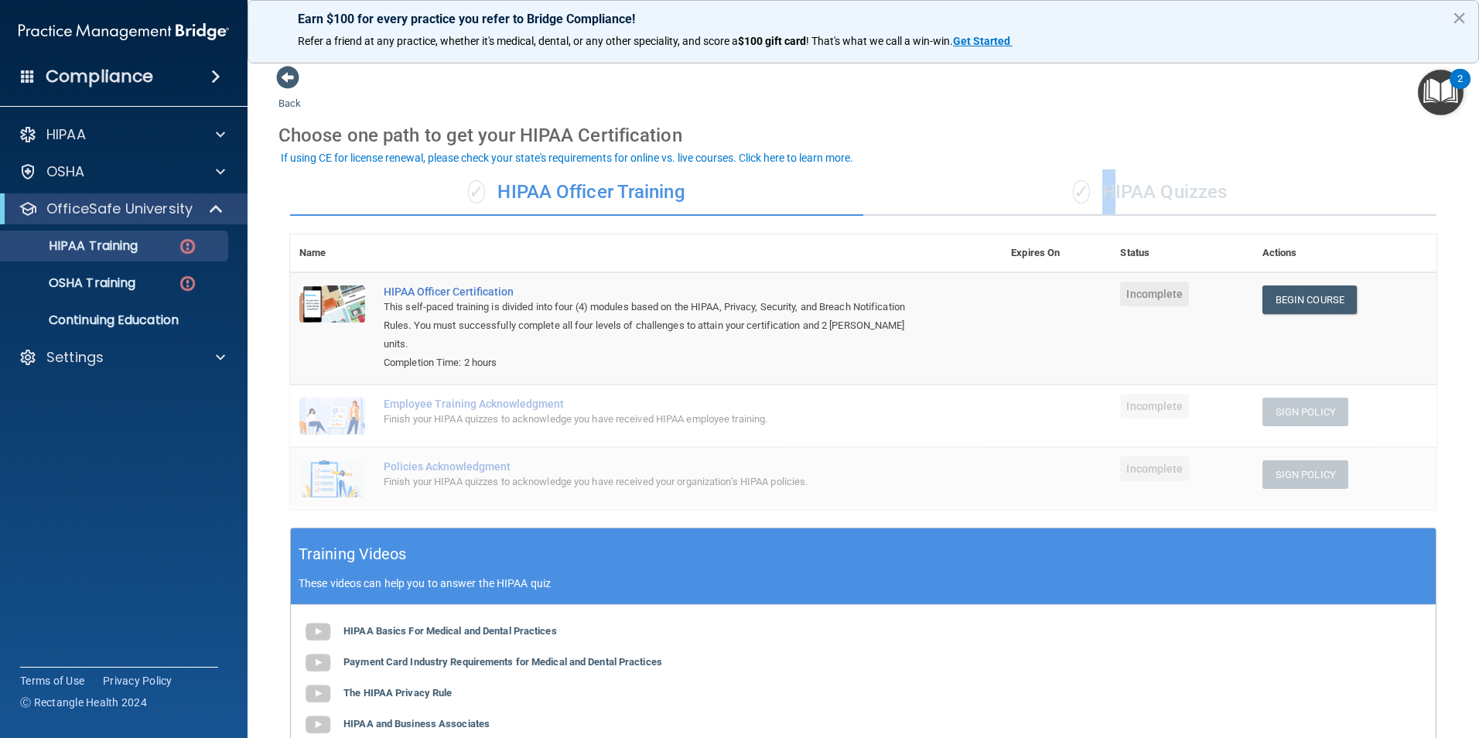
click at [1099, 193] on div "✓ HIPAA Quizzes" at bounding box center [1149, 192] width 573 height 46
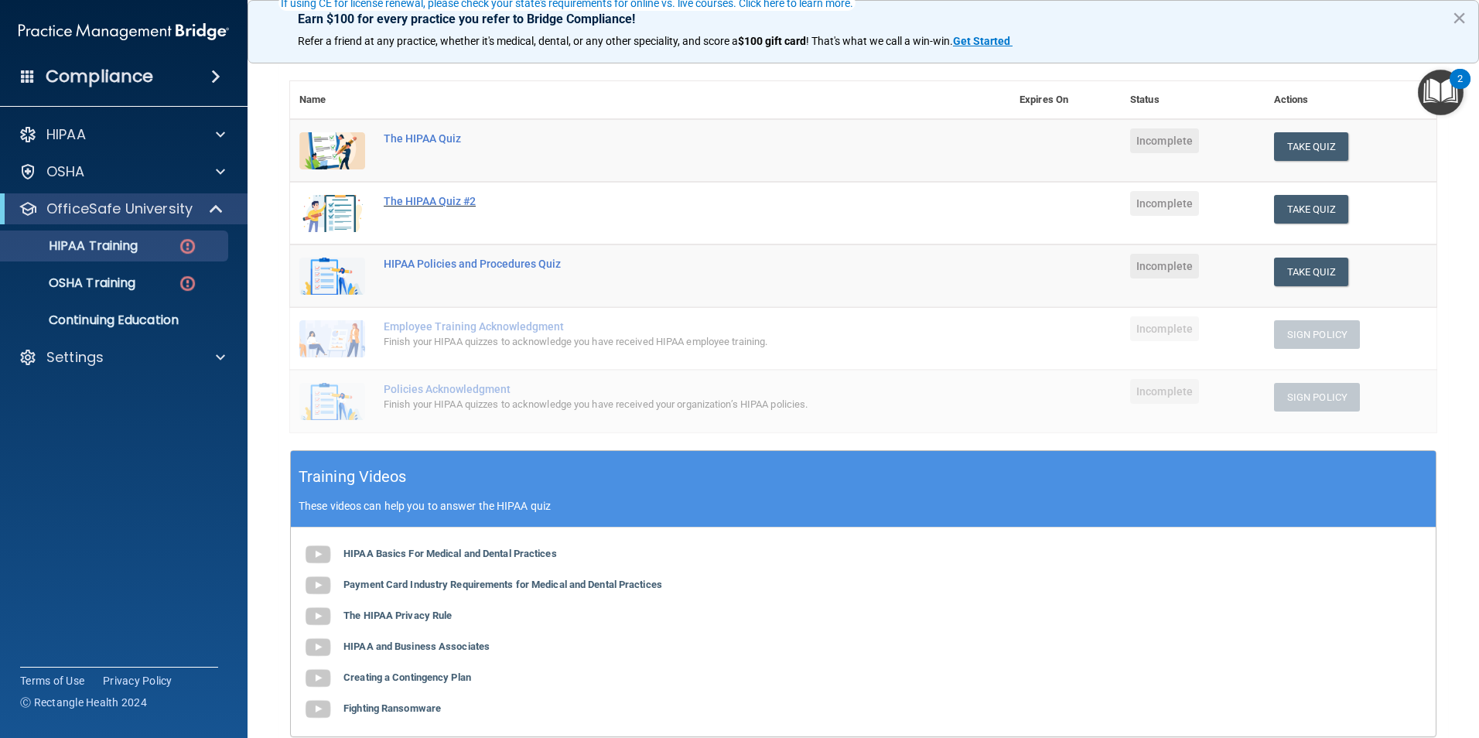
scroll to position [155, 0]
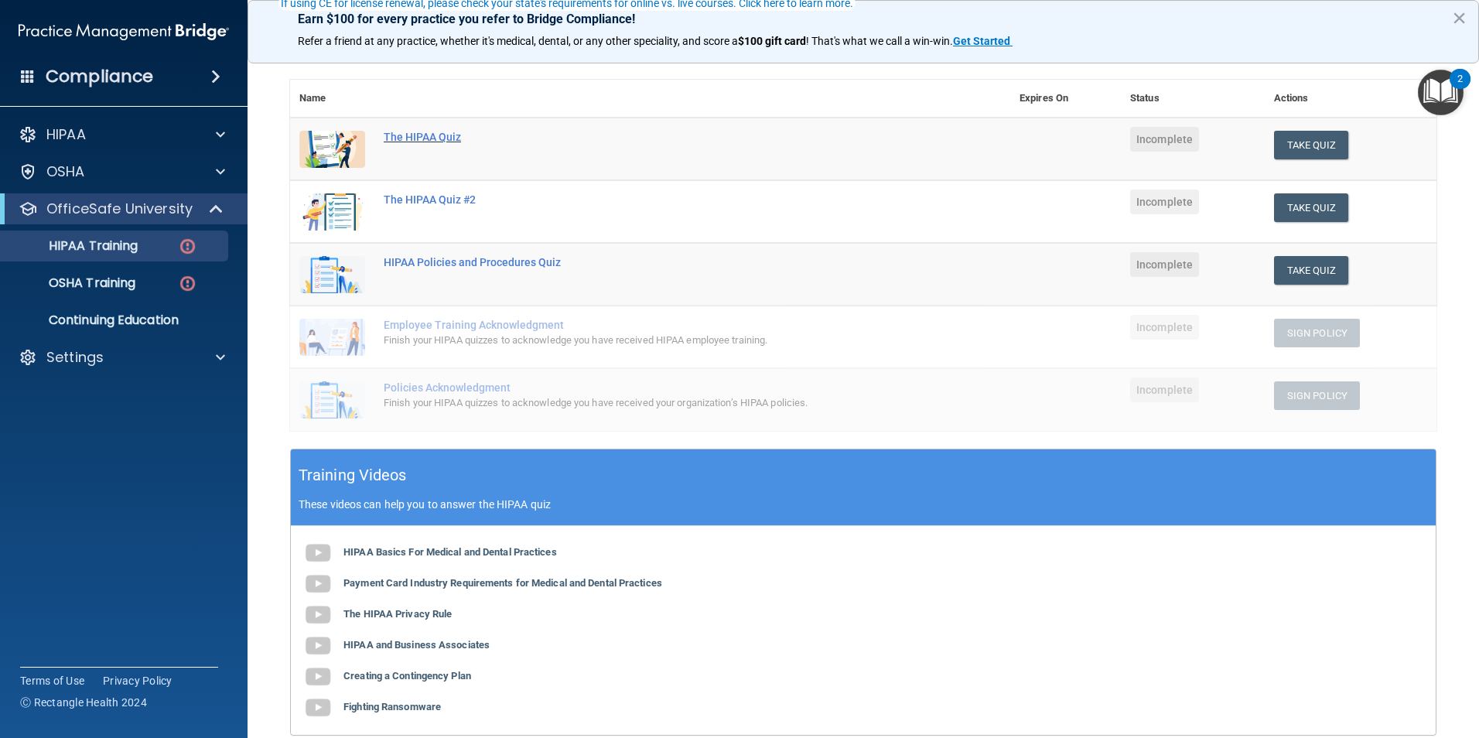
click at [426, 137] on div "The HIPAA Quiz" at bounding box center [658, 137] width 549 height 12
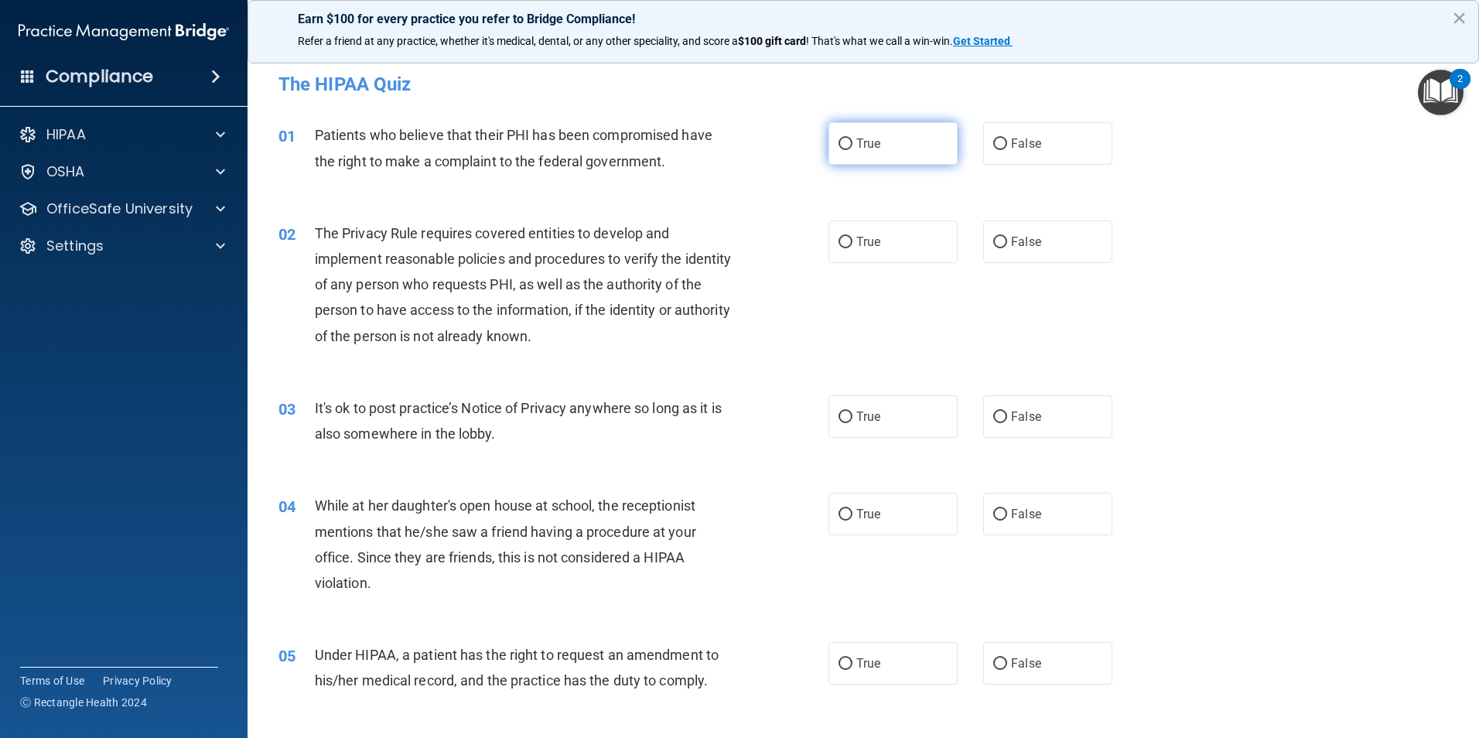
click at [878, 162] on label "True" at bounding box center [892, 143] width 129 height 43
click at [852, 150] on input "True" at bounding box center [845, 144] width 14 height 12
radio input "true"
click at [859, 252] on label "True" at bounding box center [892, 241] width 129 height 43
click at [852, 248] on input "True" at bounding box center [845, 243] width 14 height 12
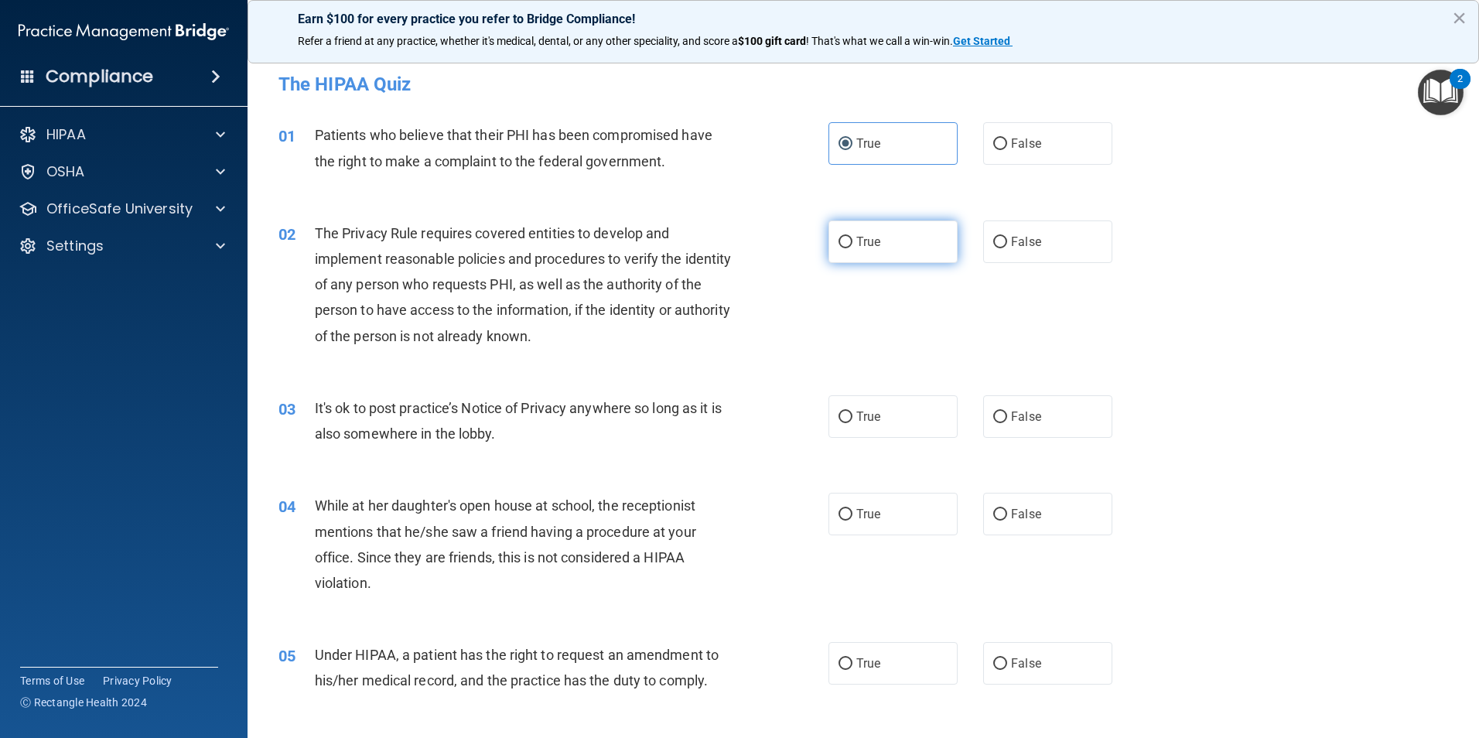
radio input "true"
click at [1018, 410] on span "False" at bounding box center [1026, 416] width 30 height 15
click at [1007, 411] on input "False" at bounding box center [1000, 417] width 14 height 12
radio input "true"
click at [890, 412] on label "True" at bounding box center [892, 416] width 129 height 43
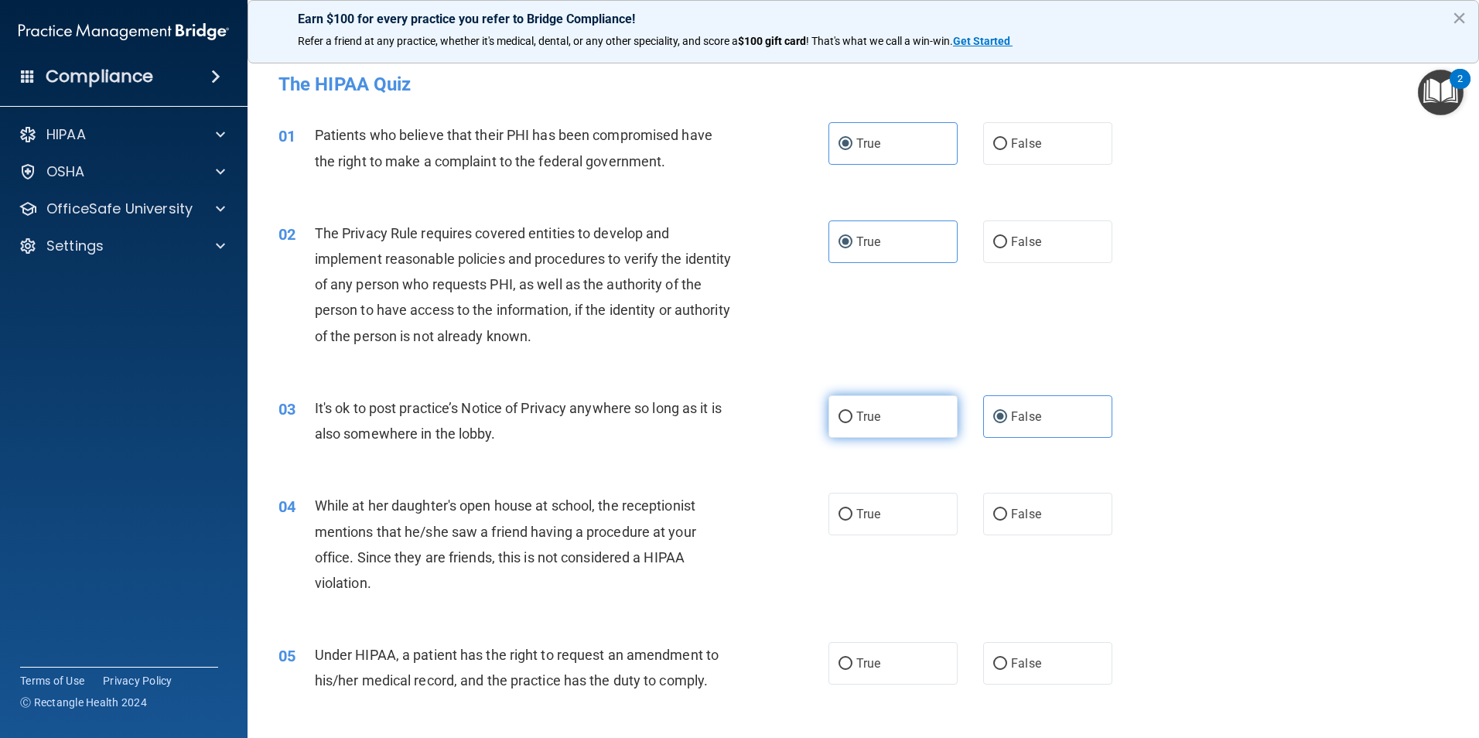
click at [852, 412] on input "True" at bounding box center [845, 417] width 14 height 12
radio input "true"
radio input "false"
click at [983, 526] on label "False" at bounding box center [1047, 514] width 129 height 43
click at [993, 521] on input "False" at bounding box center [1000, 515] width 14 height 12
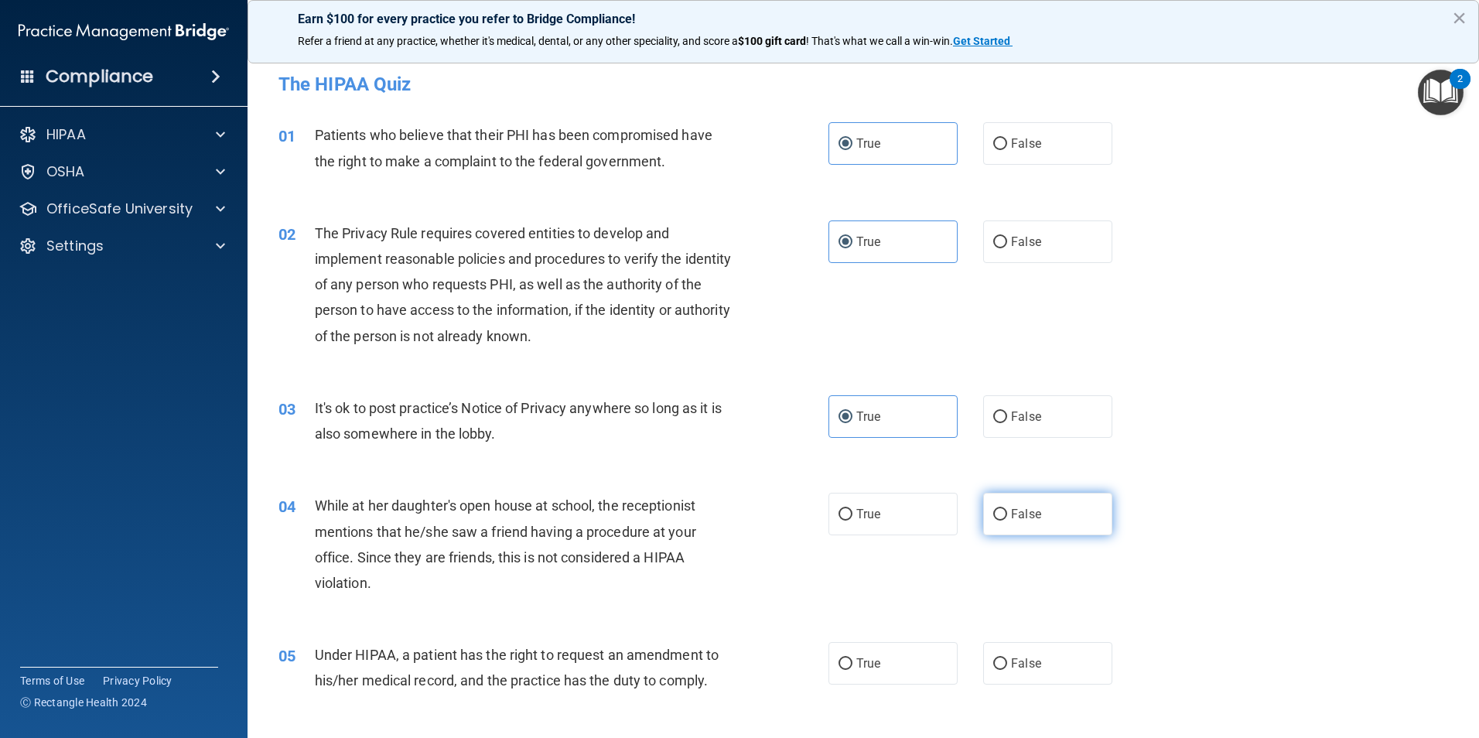
radio input "true"
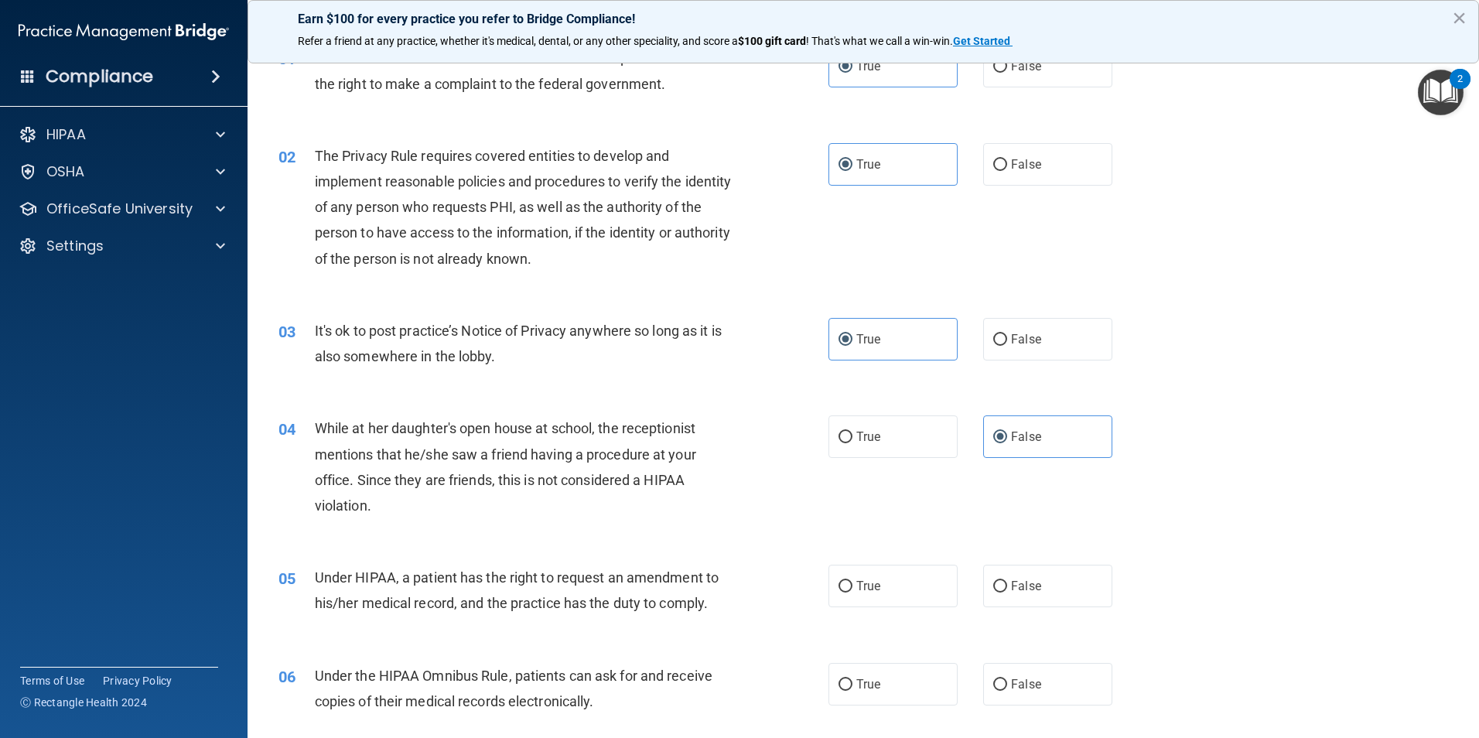
scroll to position [155, 0]
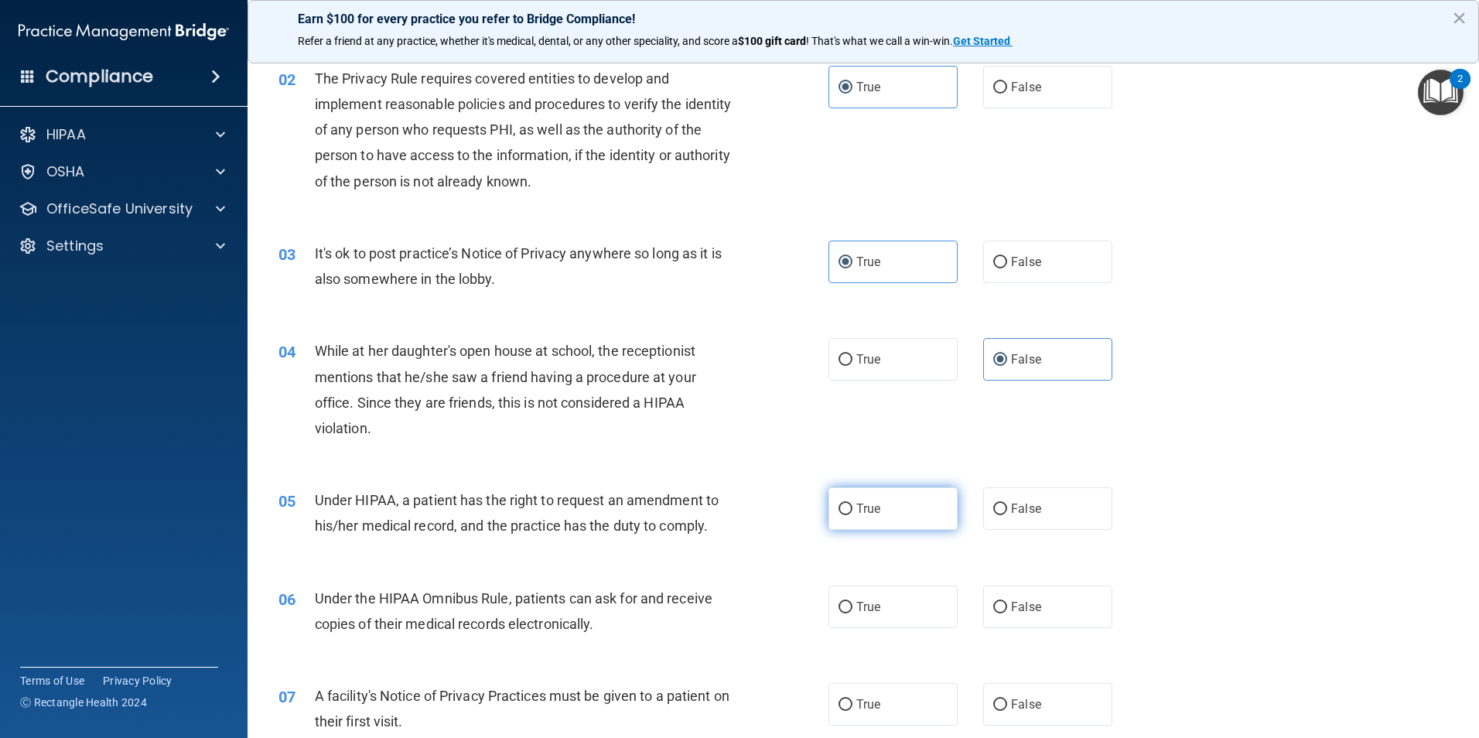
click at [927, 513] on label "True" at bounding box center [892, 508] width 129 height 43
click at [852, 513] on input "True" at bounding box center [845, 510] width 14 height 12
radio input "true"
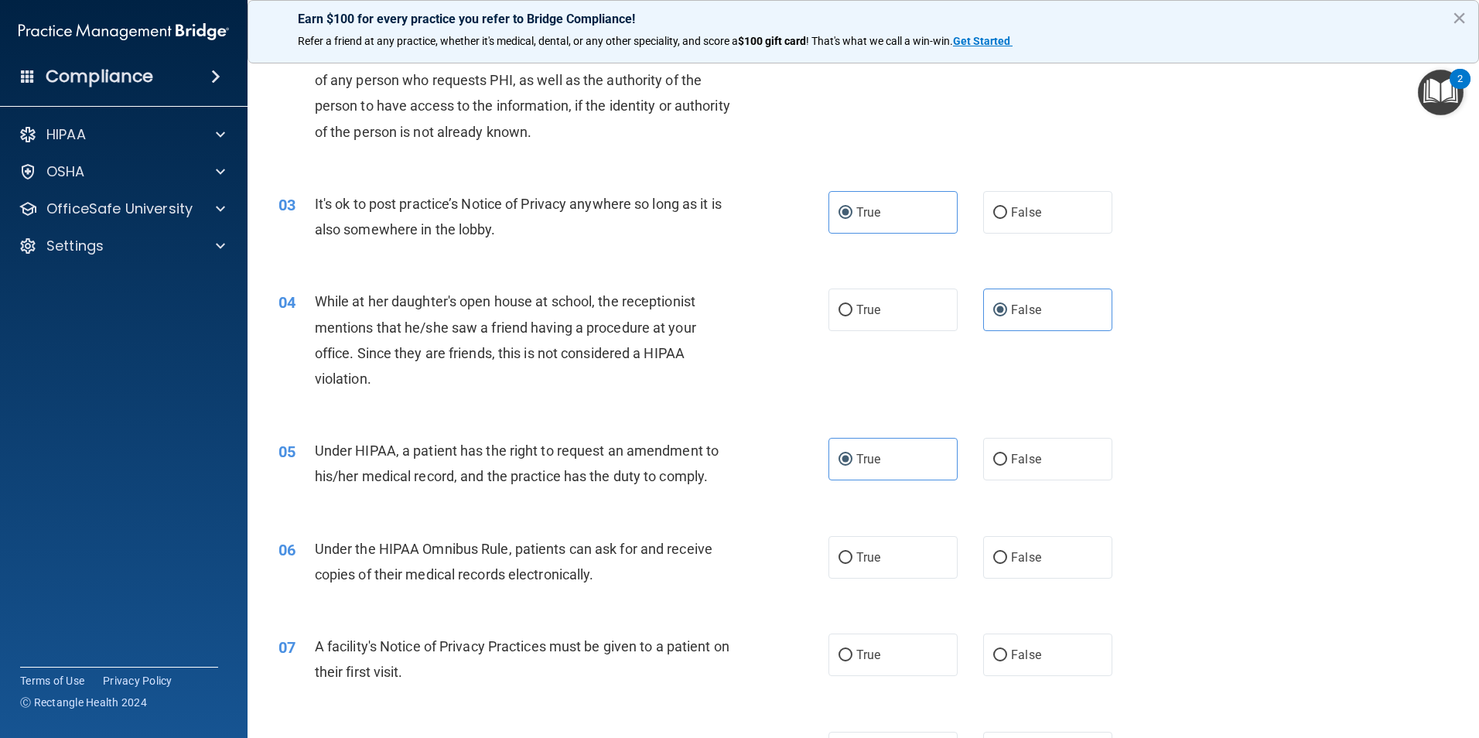
scroll to position [232, 0]
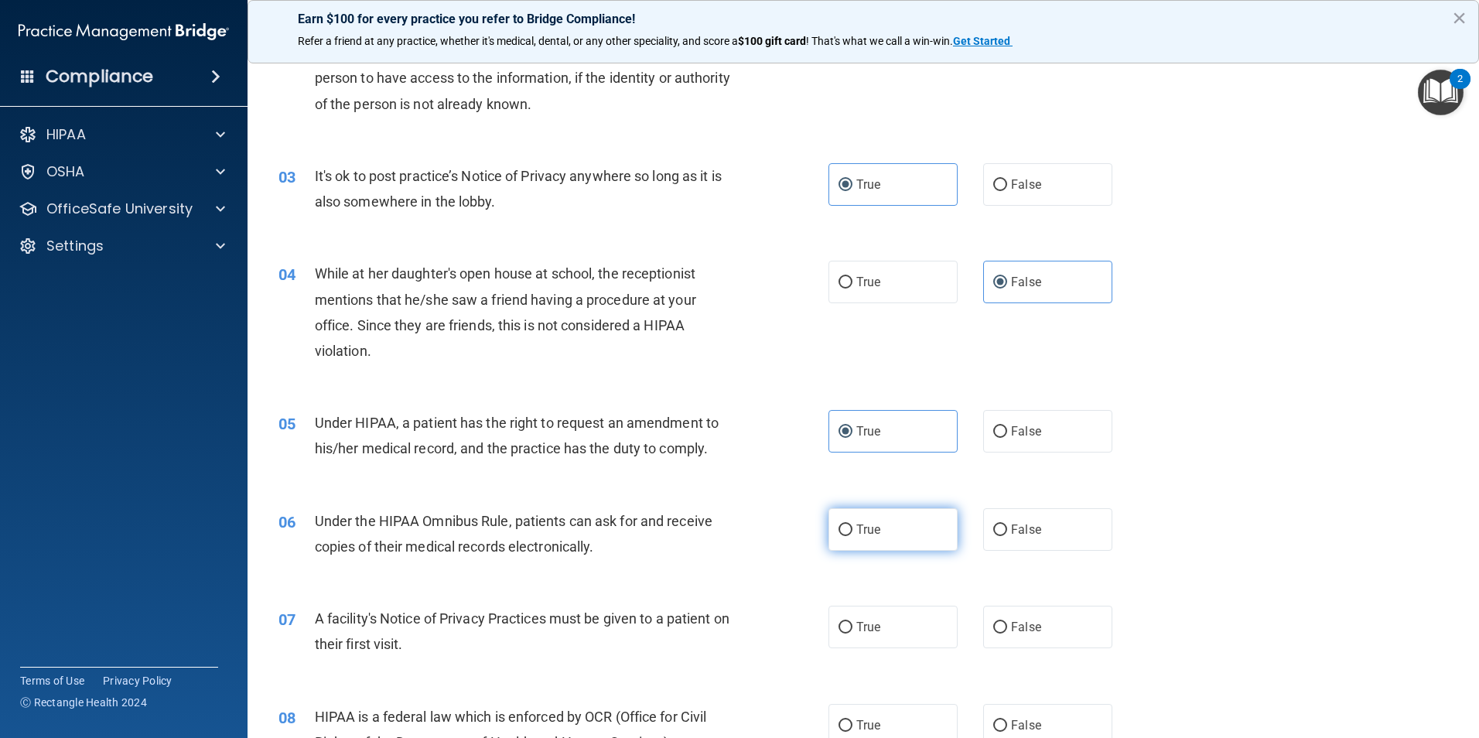
click at [848, 541] on label "True" at bounding box center [892, 529] width 129 height 43
click at [848, 536] on input "True" at bounding box center [845, 530] width 14 height 12
radio input "true"
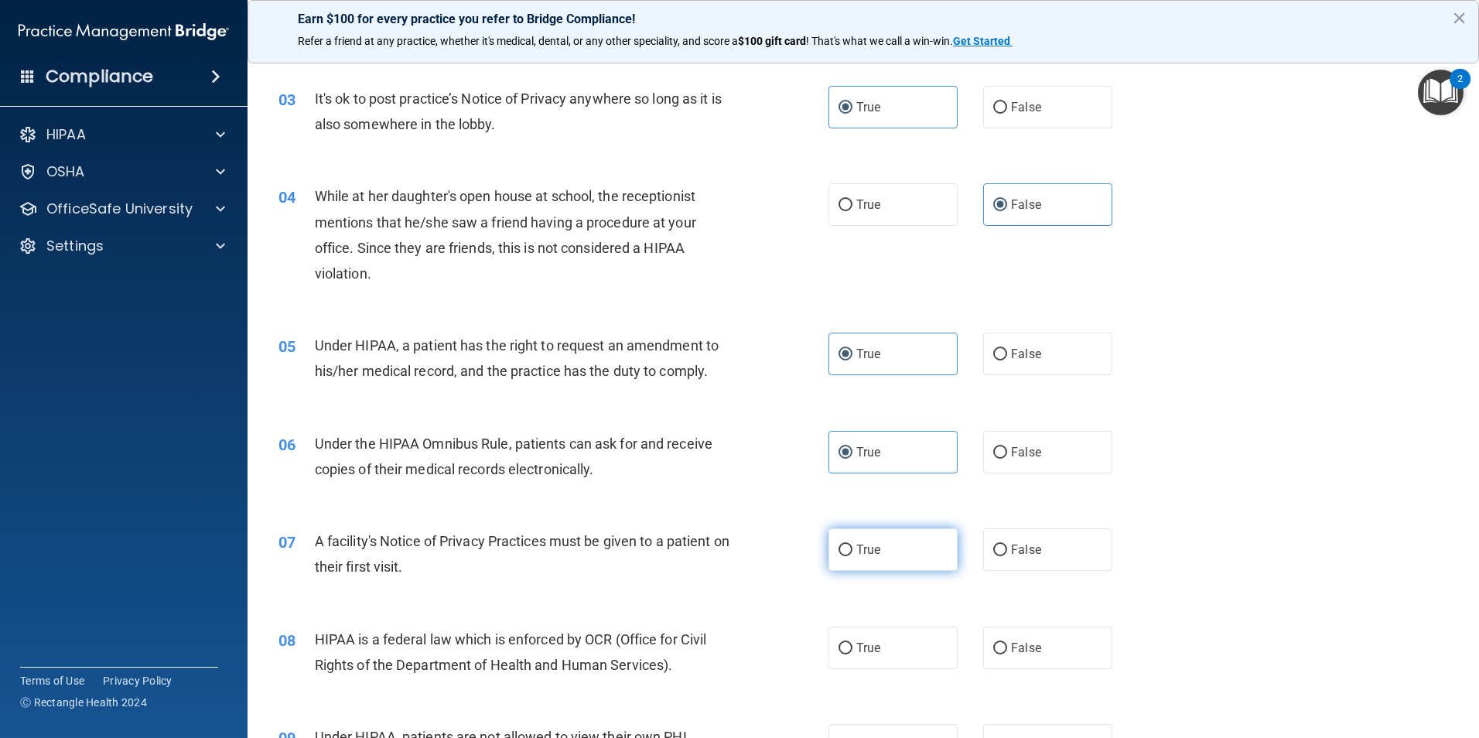
click at [906, 558] on label "True" at bounding box center [892, 549] width 129 height 43
click at [852, 556] on input "True" at bounding box center [845, 551] width 14 height 12
radio input "true"
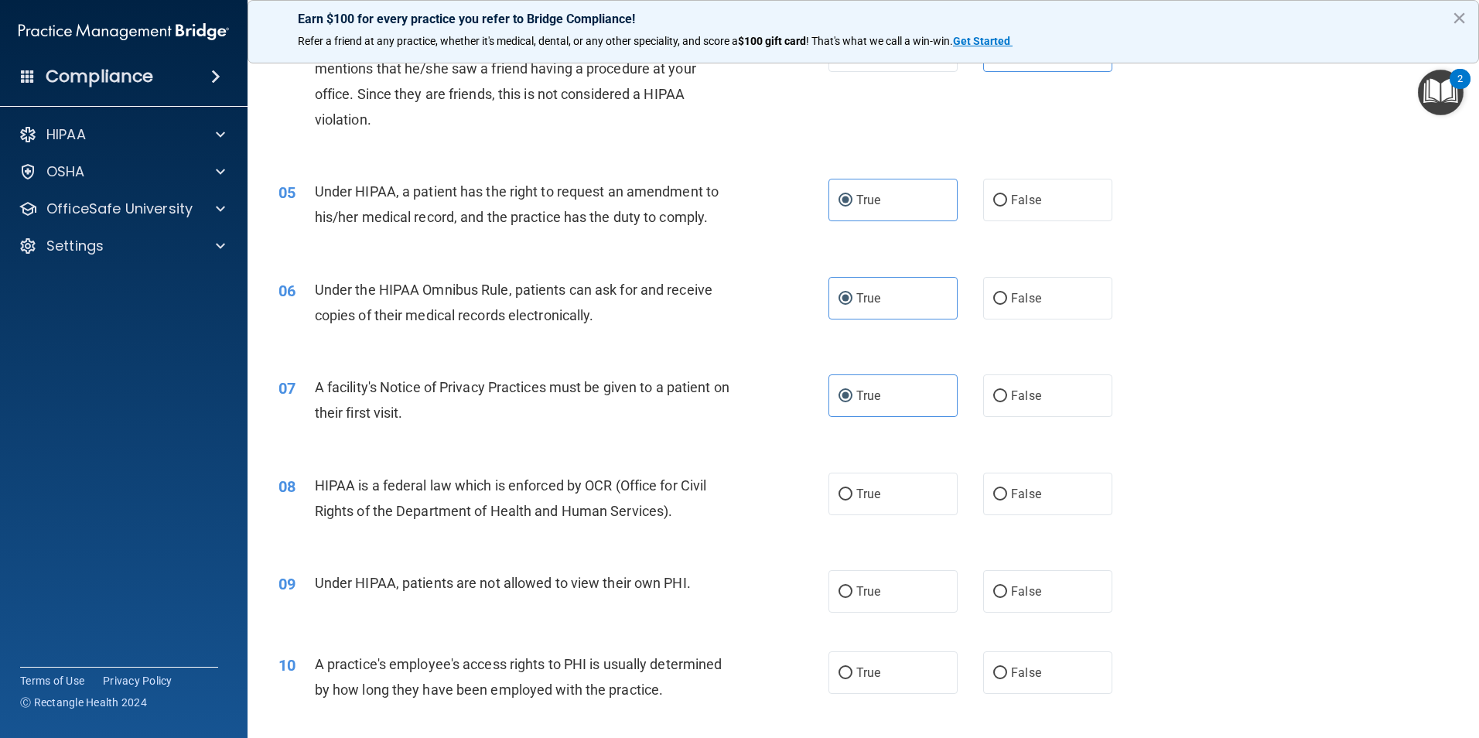
scroll to position [464, 0]
click at [861, 476] on label "True" at bounding box center [892, 493] width 129 height 43
click at [852, 488] on input "True" at bounding box center [845, 494] width 14 height 12
radio input "true"
click at [987, 584] on label "False" at bounding box center [1047, 590] width 129 height 43
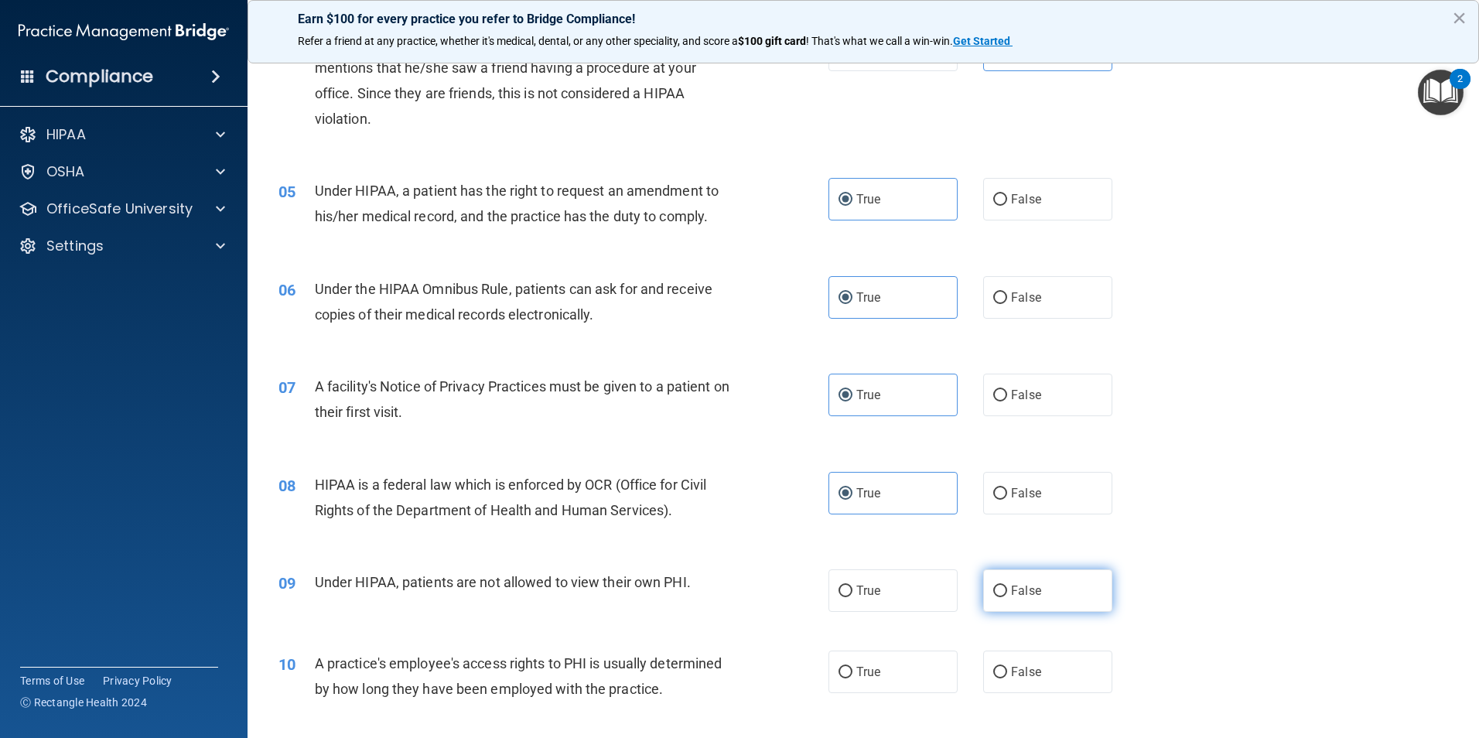
click at [993, 586] on input "False" at bounding box center [1000, 592] width 14 height 12
radio input "true"
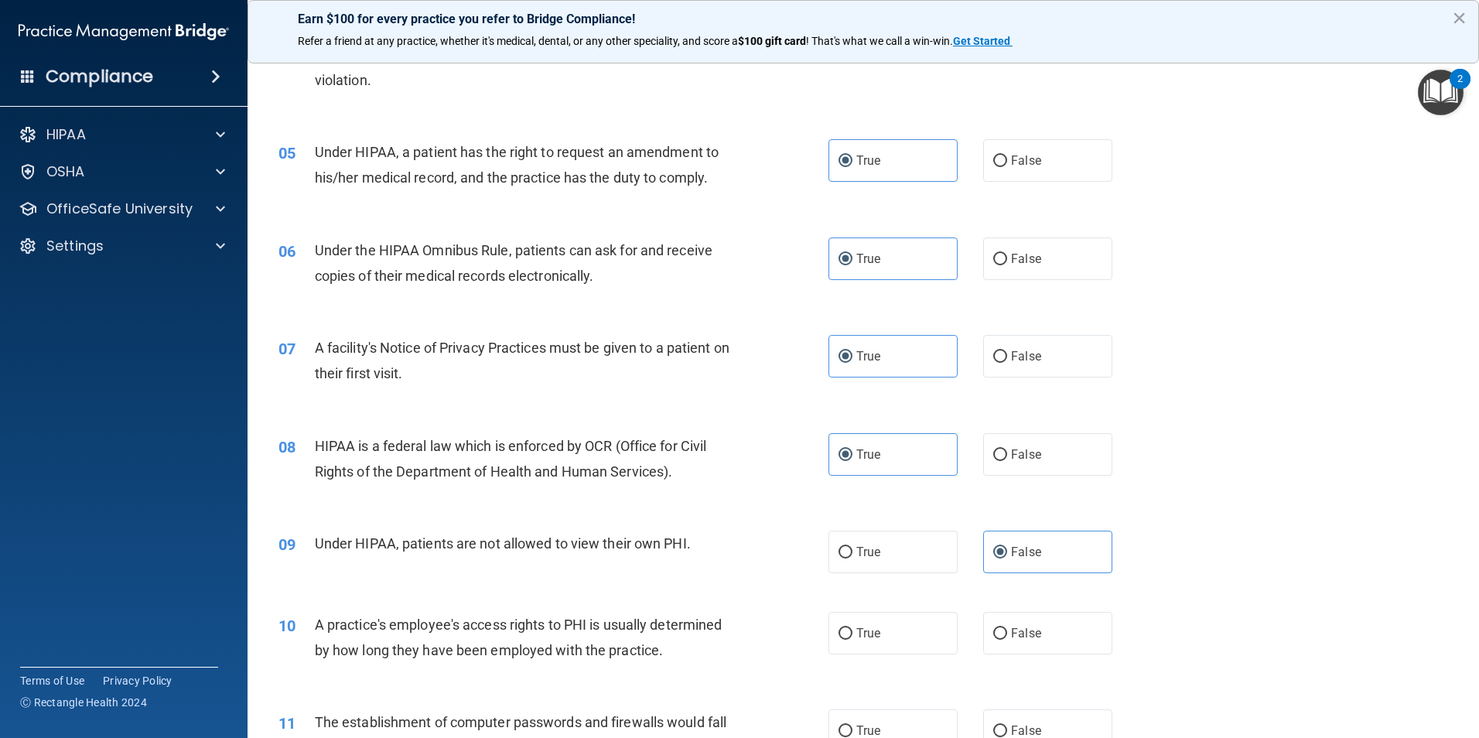
scroll to position [541, 0]
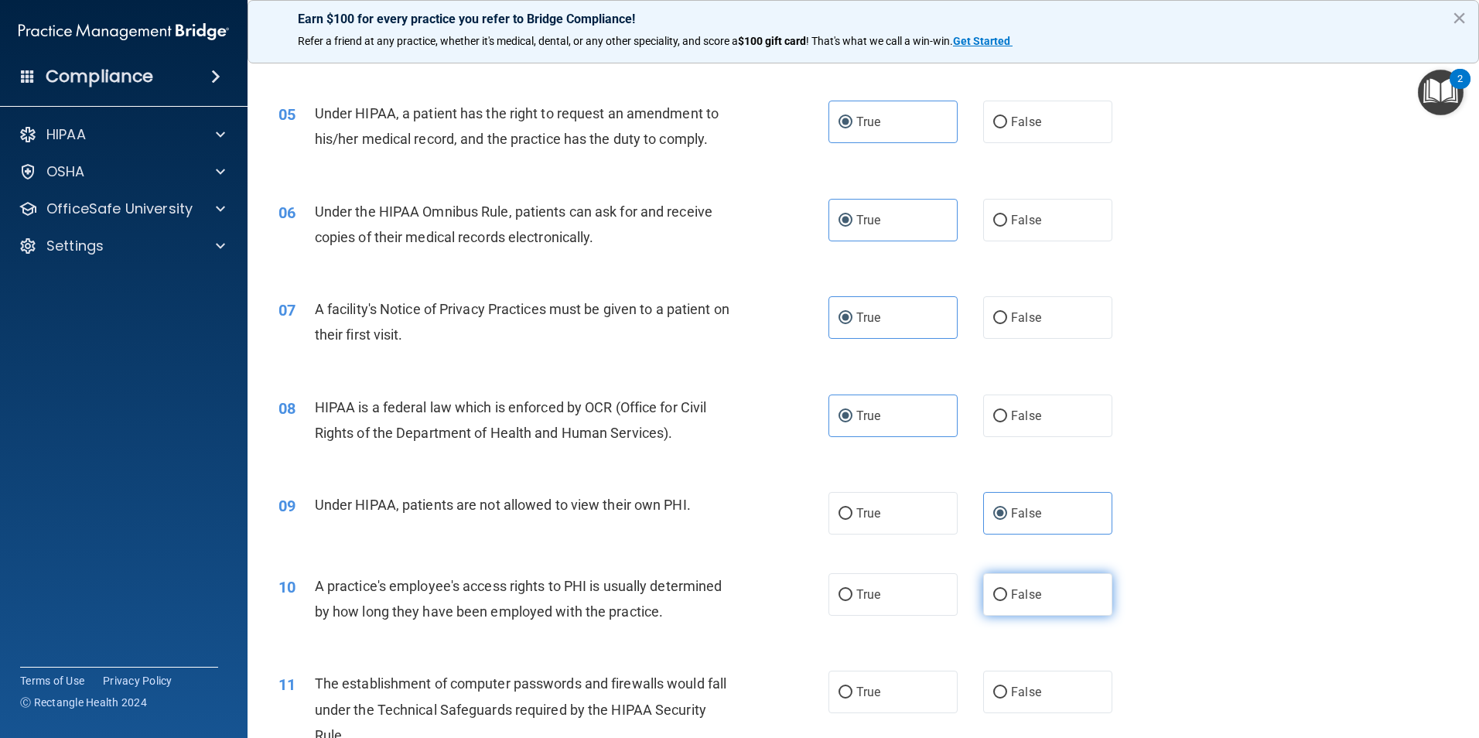
click at [990, 586] on label "False" at bounding box center [1047, 594] width 129 height 43
click at [993, 589] on input "False" at bounding box center [1000, 595] width 14 height 12
radio input "true"
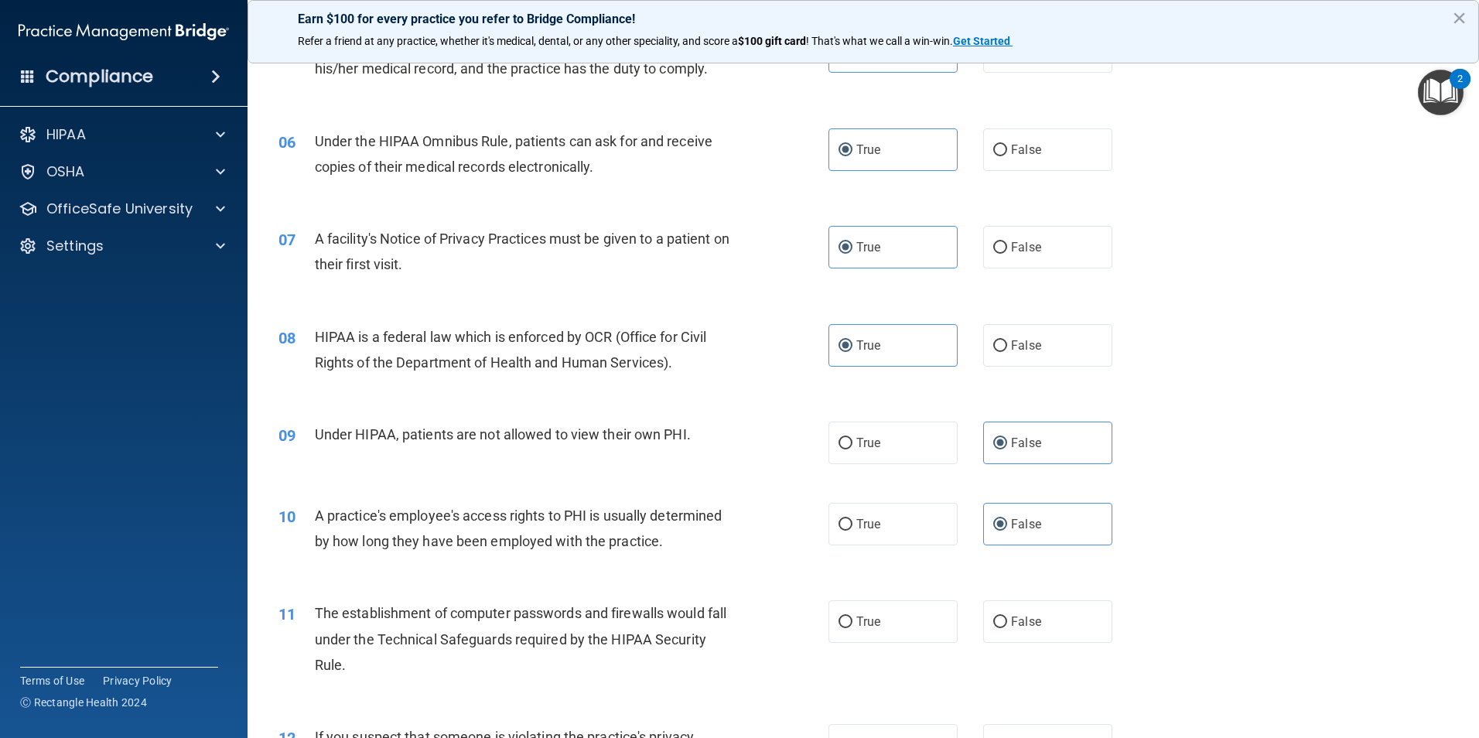
scroll to position [696, 0]
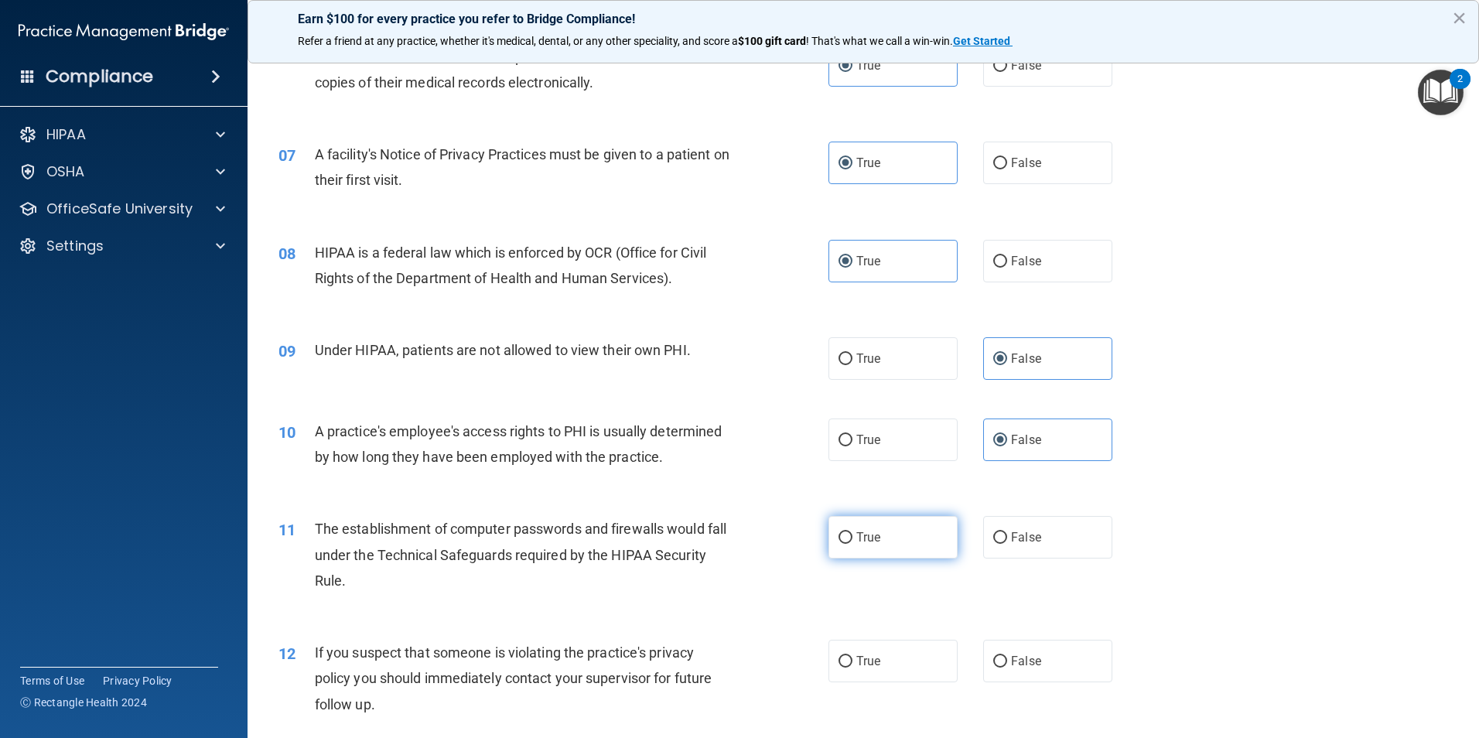
click at [875, 539] on span "True" at bounding box center [868, 537] width 24 height 15
click at [852, 539] on input "True" at bounding box center [845, 538] width 14 height 12
radio input "true"
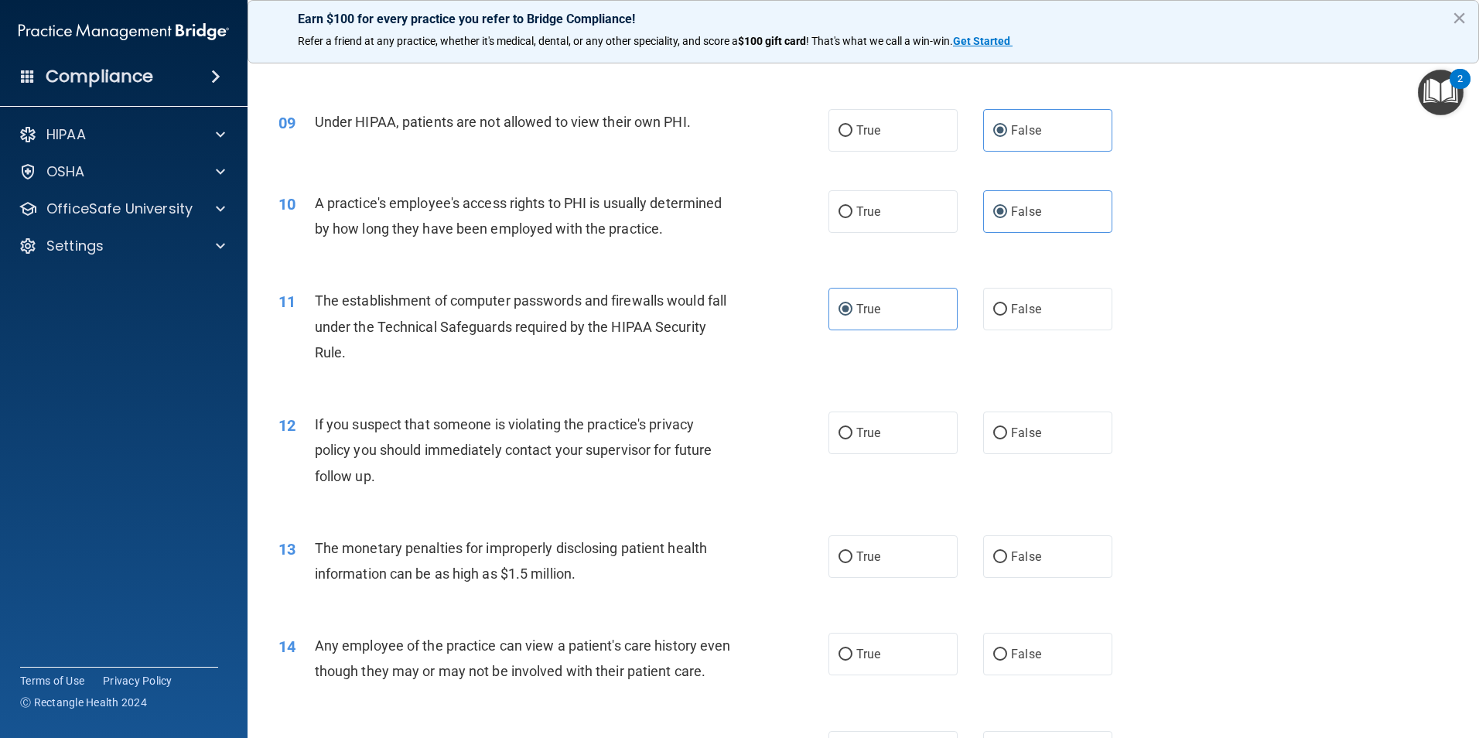
scroll to position [928, 0]
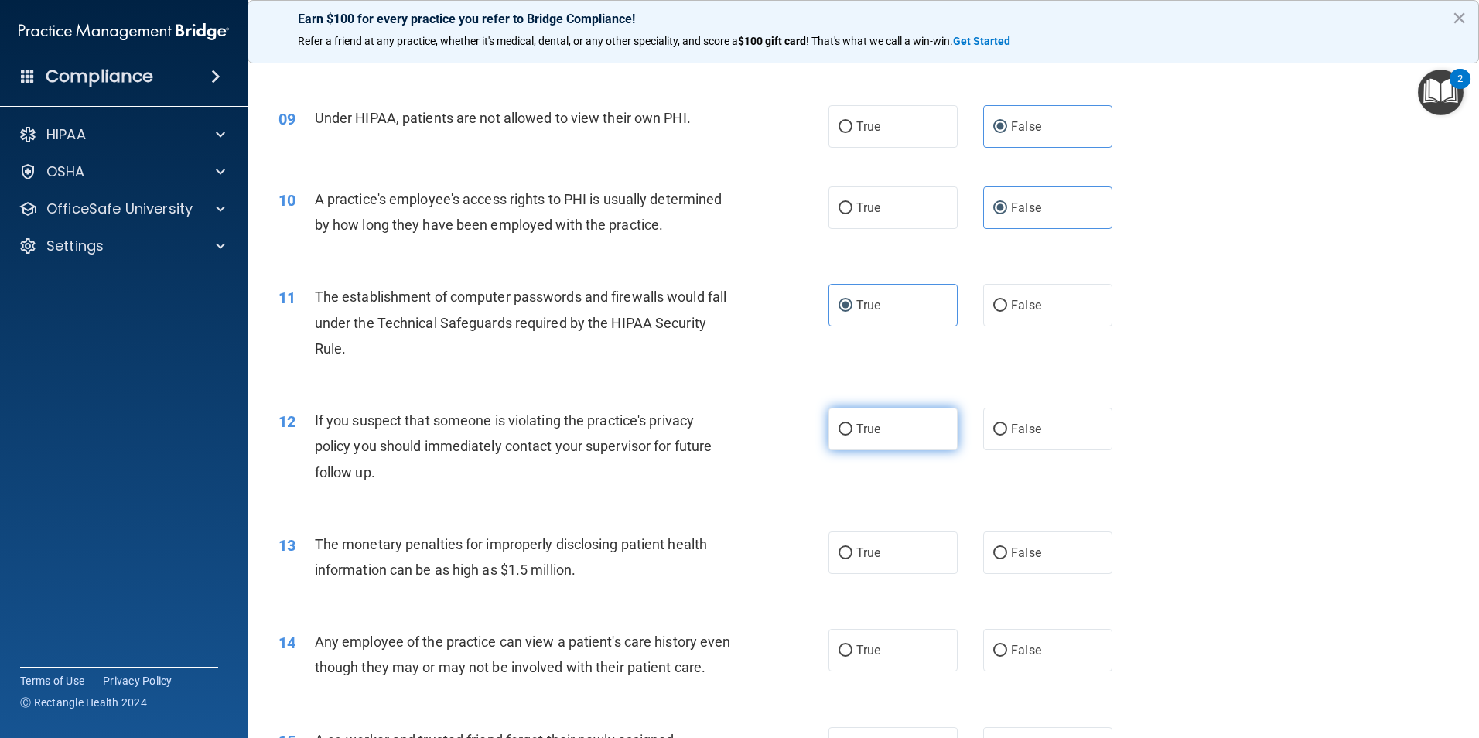
click at [941, 431] on label "True" at bounding box center [892, 429] width 129 height 43
click at [852, 431] on input "True" at bounding box center [845, 430] width 14 height 12
radio input "true"
click at [995, 548] on input "False" at bounding box center [1000, 554] width 14 height 12
radio input "true"
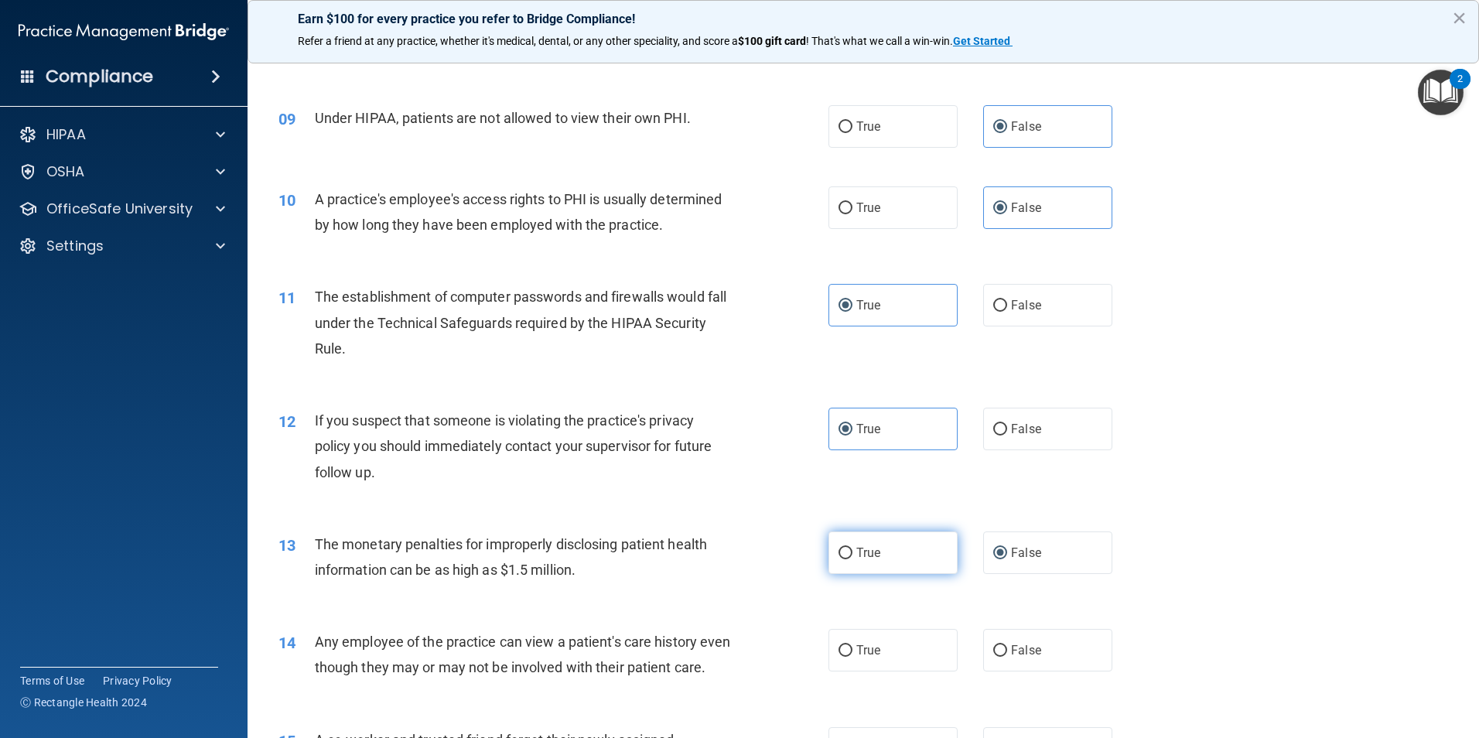
click at [838, 563] on label "True" at bounding box center [892, 552] width 129 height 43
click at [838, 559] on input "True" at bounding box center [845, 554] width 14 height 12
radio input "true"
radio input "false"
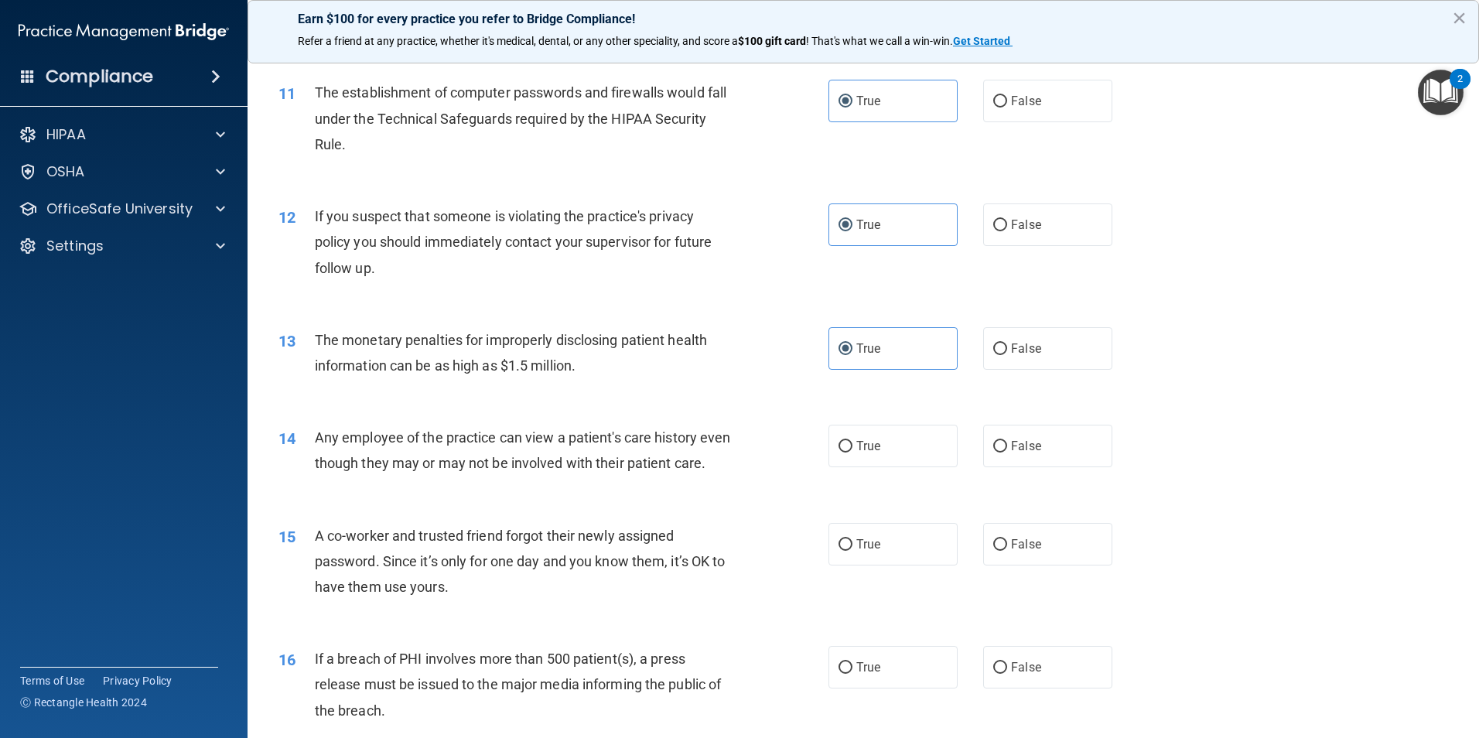
scroll to position [1160, 0]
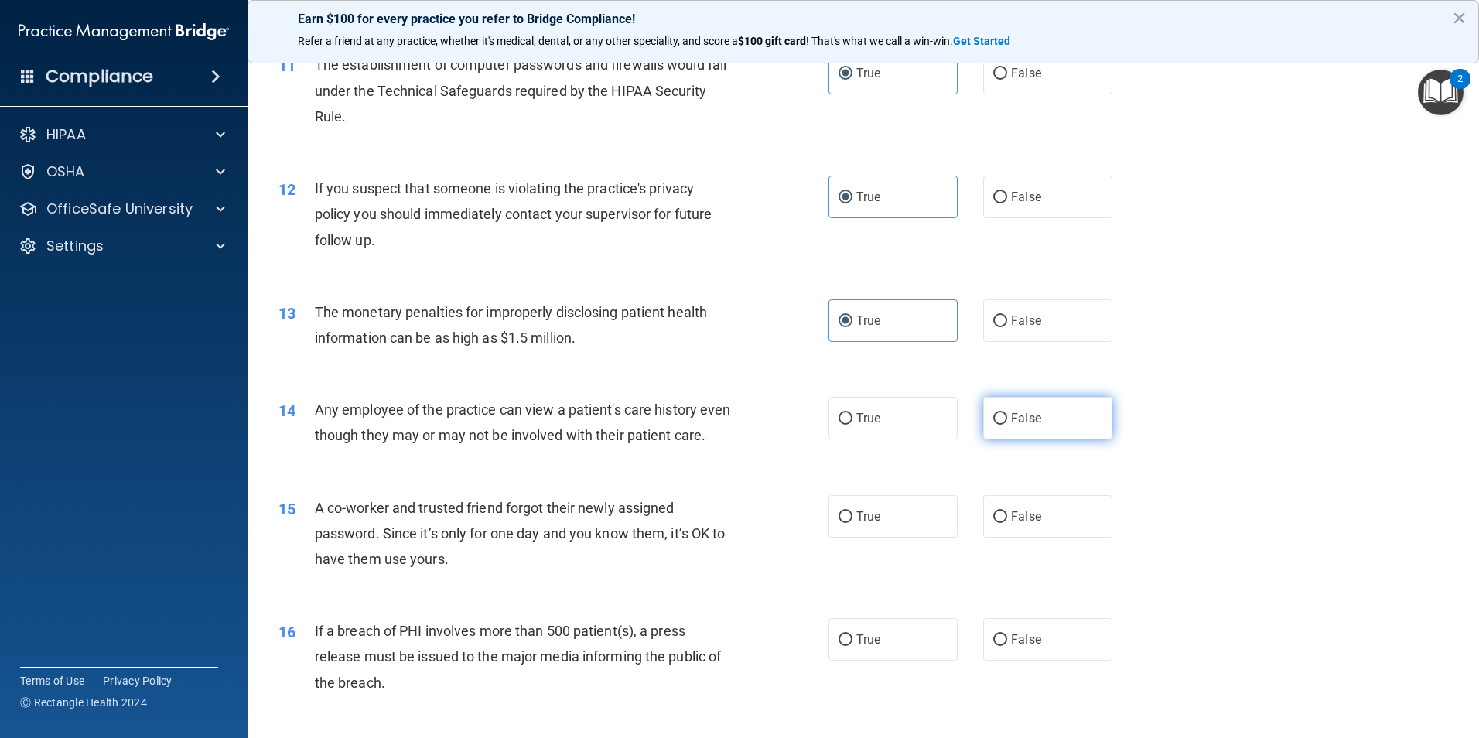
click at [1006, 405] on label "False" at bounding box center [1047, 418] width 129 height 43
click at [1006, 413] on input "False" at bounding box center [1000, 419] width 14 height 12
radio input "true"
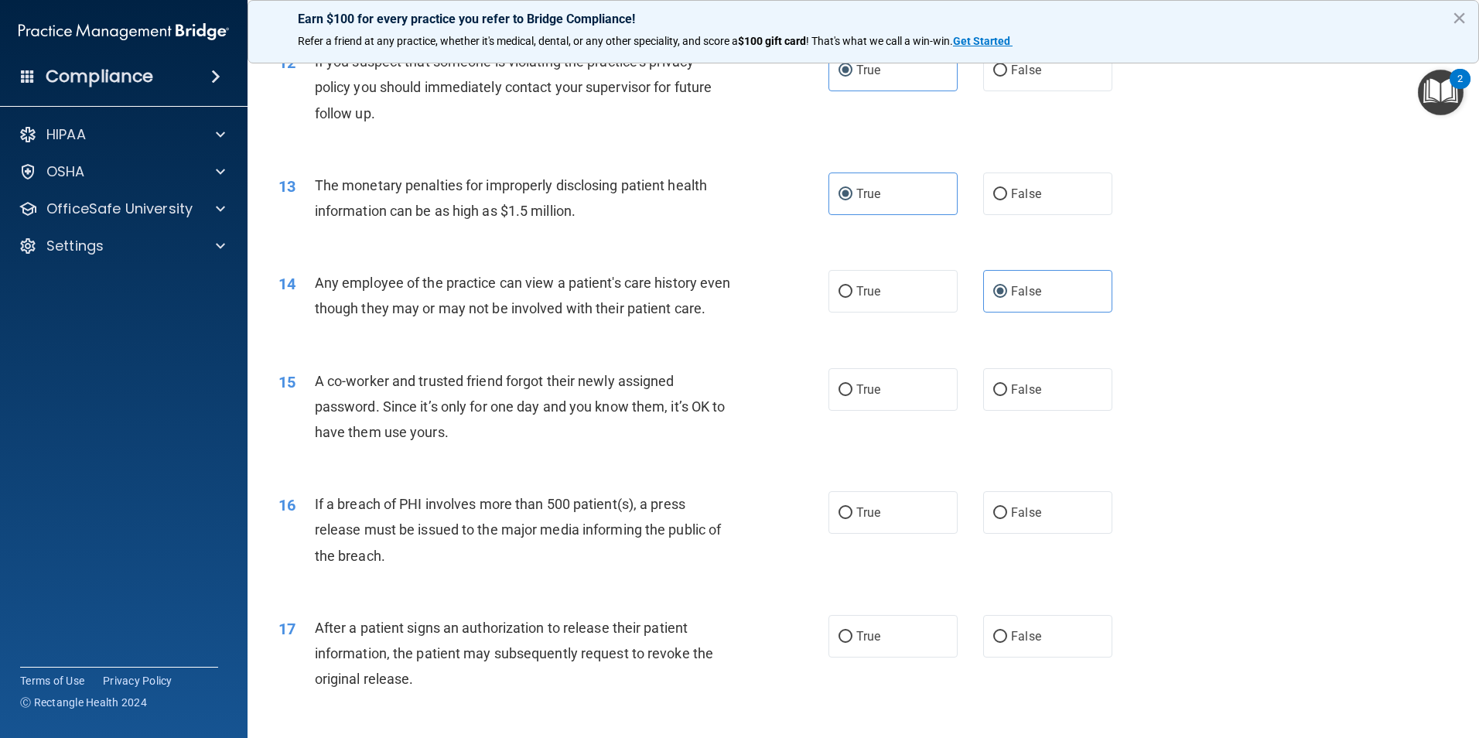
scroll to position [1315, 0]
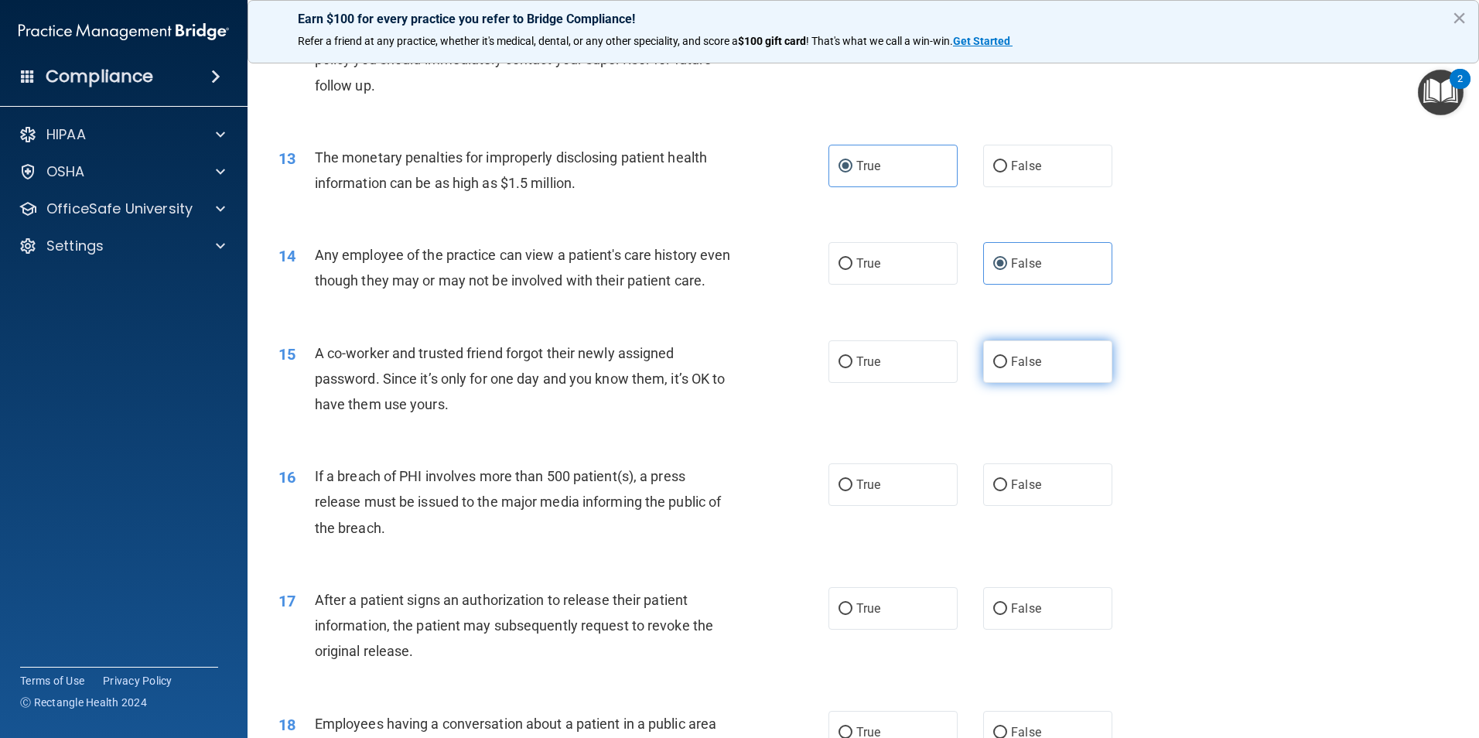
click at [1043, 383] on label "False" at bounding box center [1047, 361] width 129 height 43
click at [1007, 368] on input "False" at bounding box center [1000, 363] width 14 height 12
radio input "true"
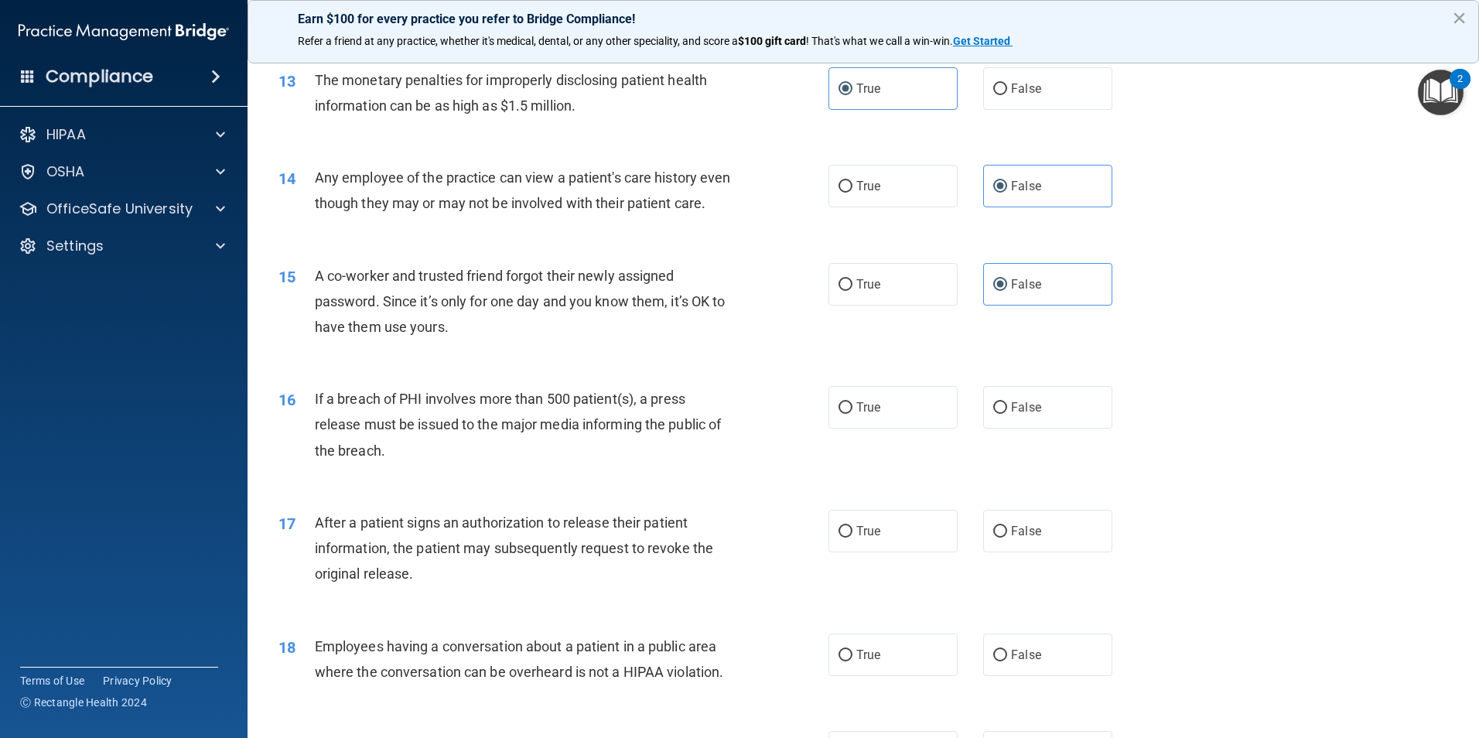
scroll to position [1470, 0]
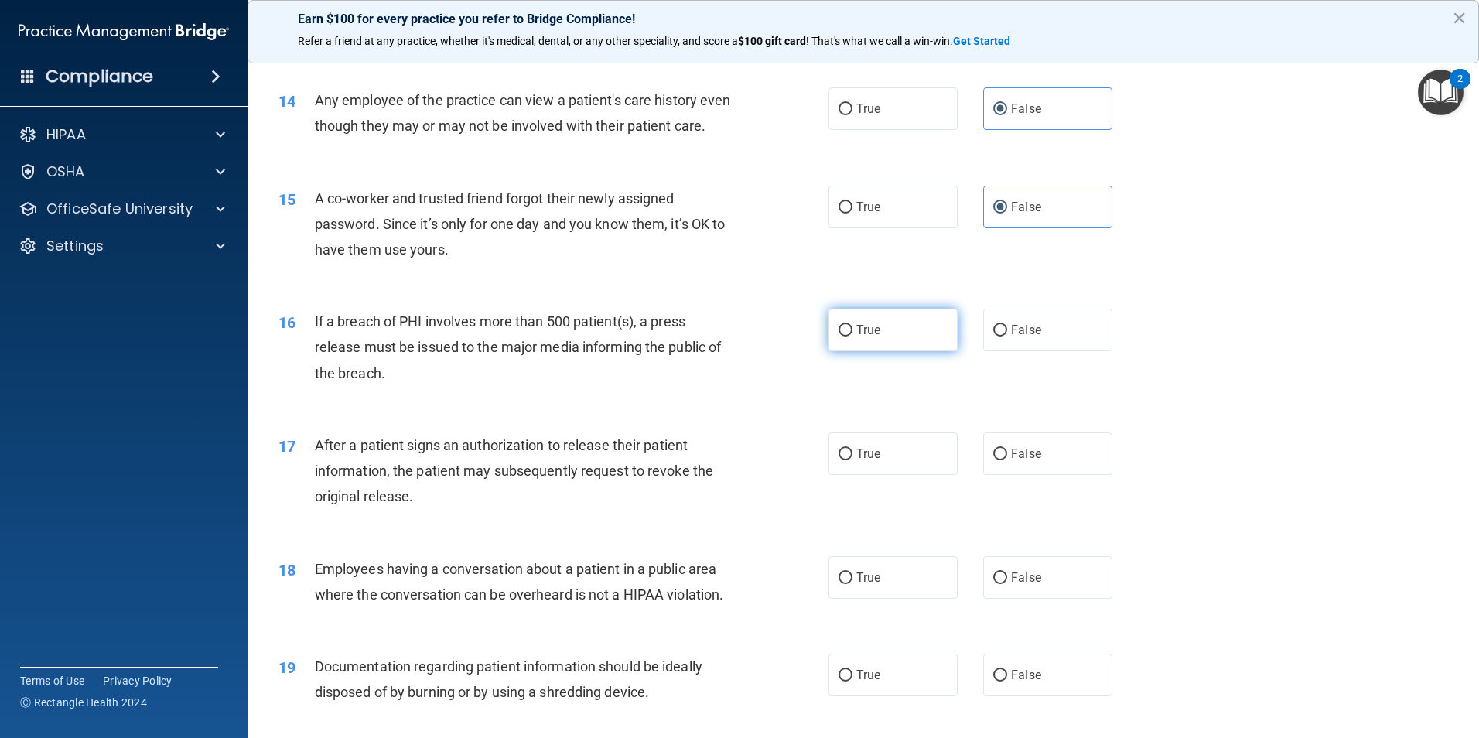
click at [917, 351] on label "True" at bounding box center [892, 330] width 129 height 43
click at [852, 336] on input "True" at bounding box center [845, 331] width 14 height 12
radio input "true"
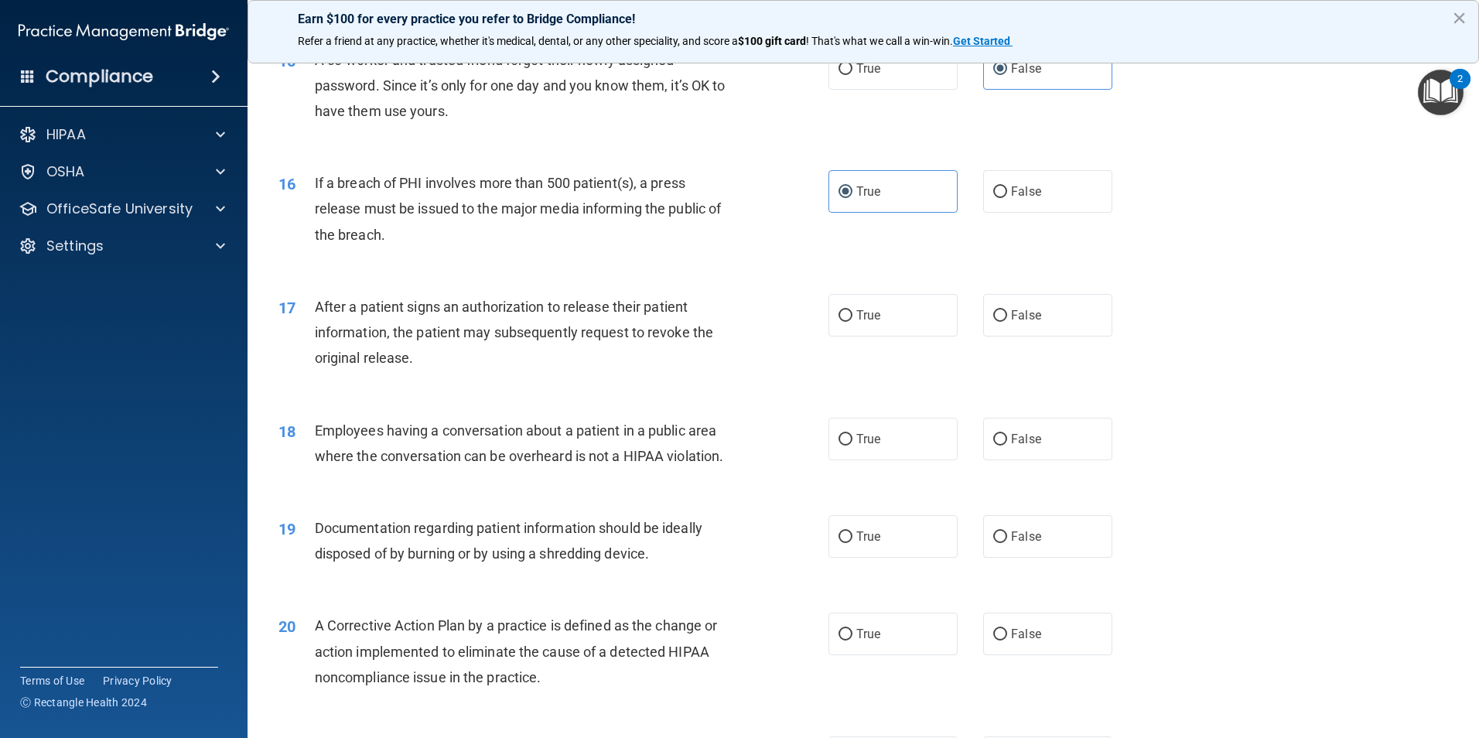
scroll to position [1624, 0]
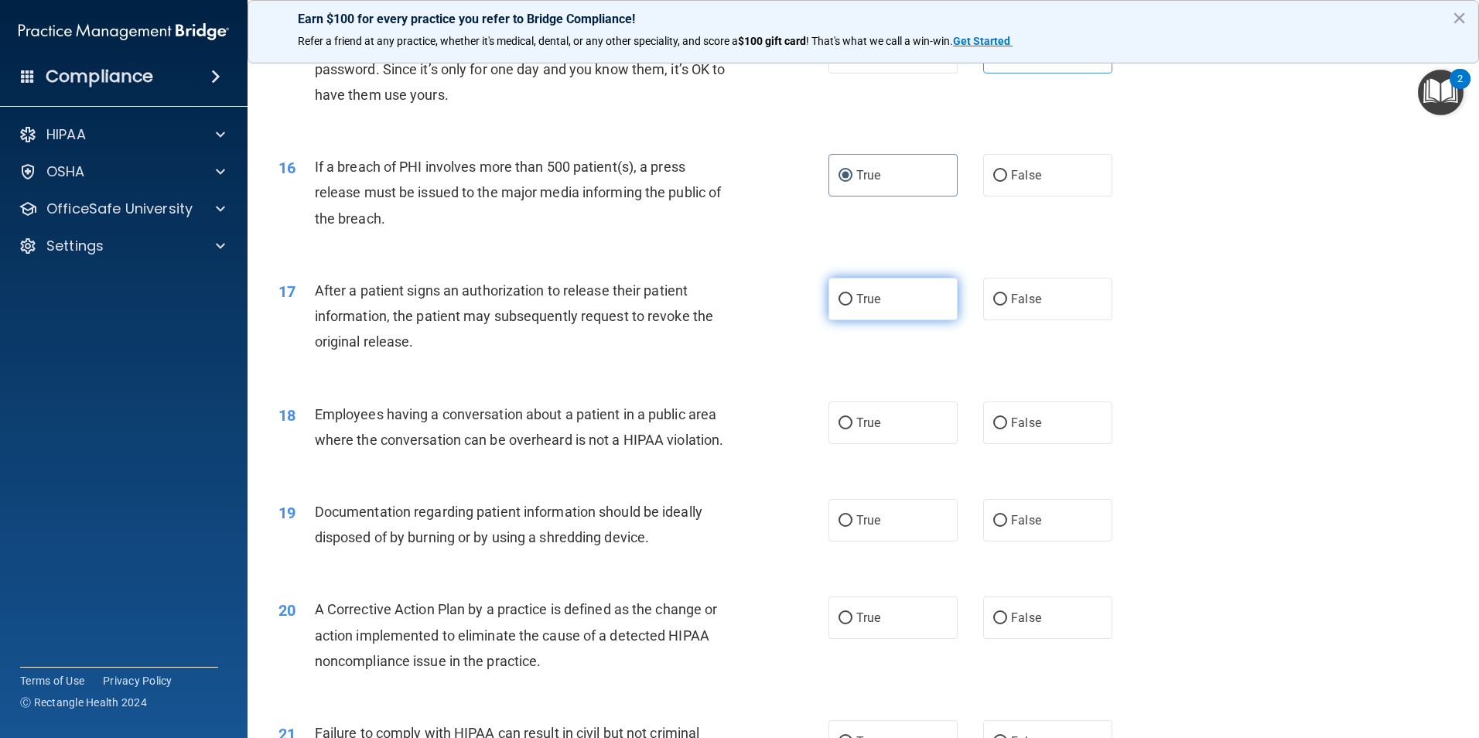
click at [837, 320] on label "True" at bounding box center [892, 299] width 129 height 43
click at [838, 306] on input "True" at bounding box center [845, 300] width 14 height 12
radio input "true"
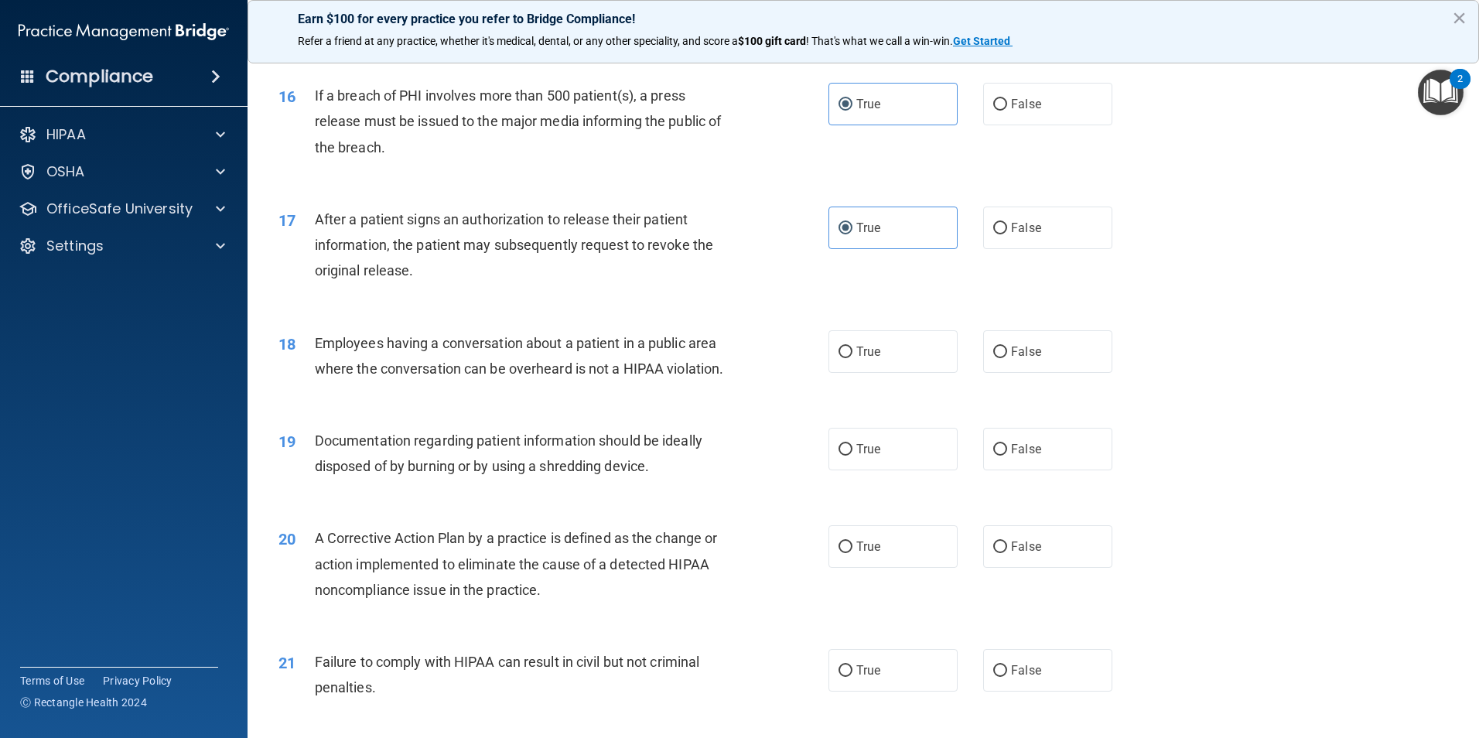
scroll to position [1779, 0]
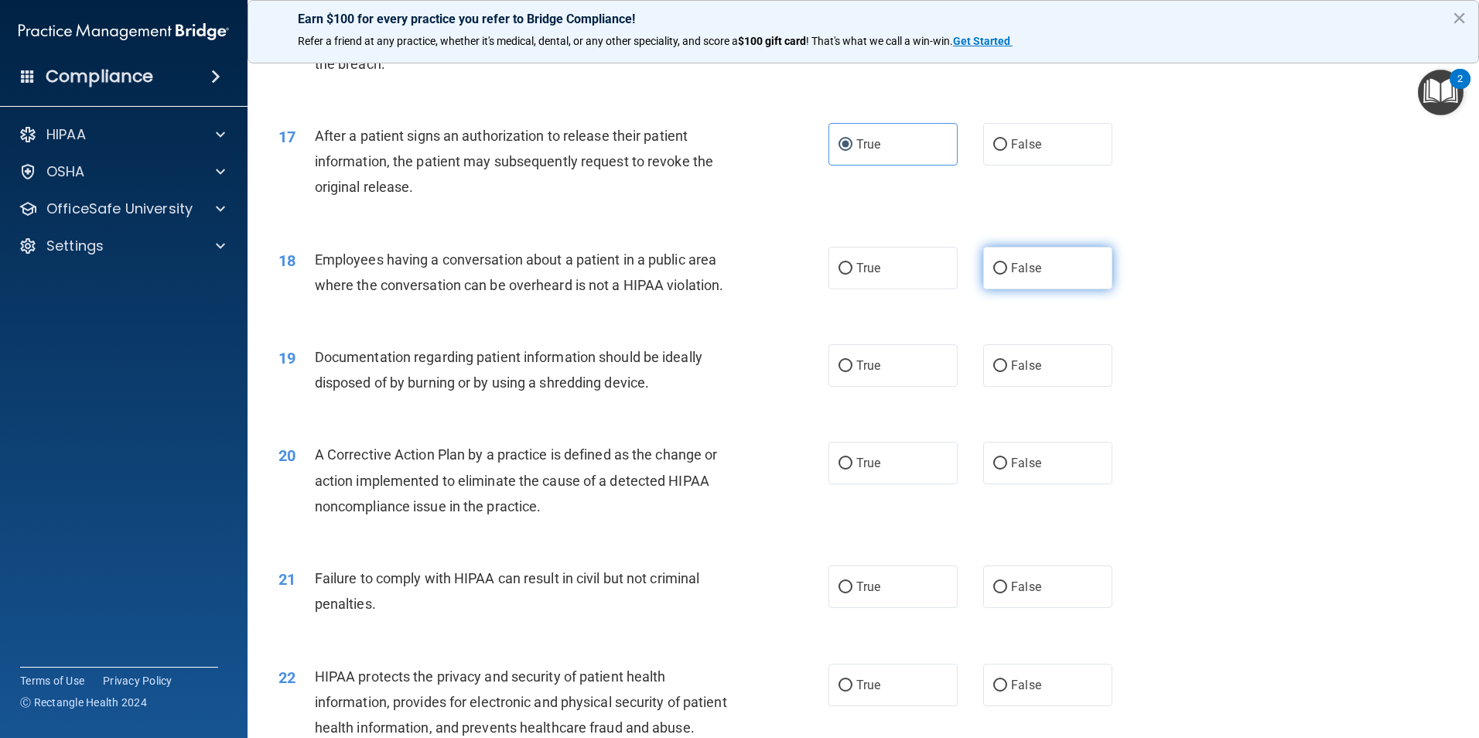
click at [999, 275] on input "False" at bounding box center [1000, 269] width 14 height 12
radio input "true"
click at [906, 387] on label "True" at bounding box center [892, 365] width 129 height 43
click at [852, 372] on input "True" at bounding box center [845, 366] width 14 height 12
radio input "true"
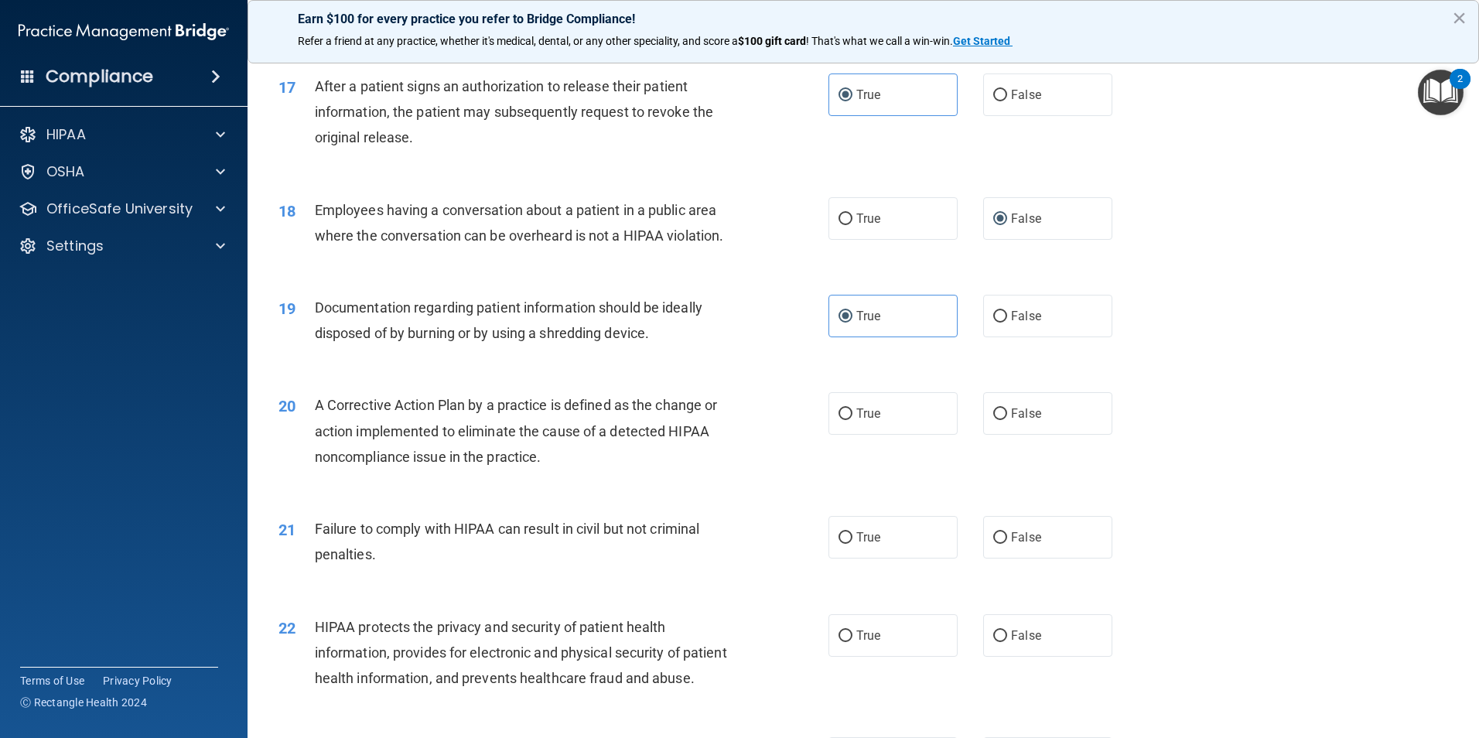
scroll to position [1856, 0]
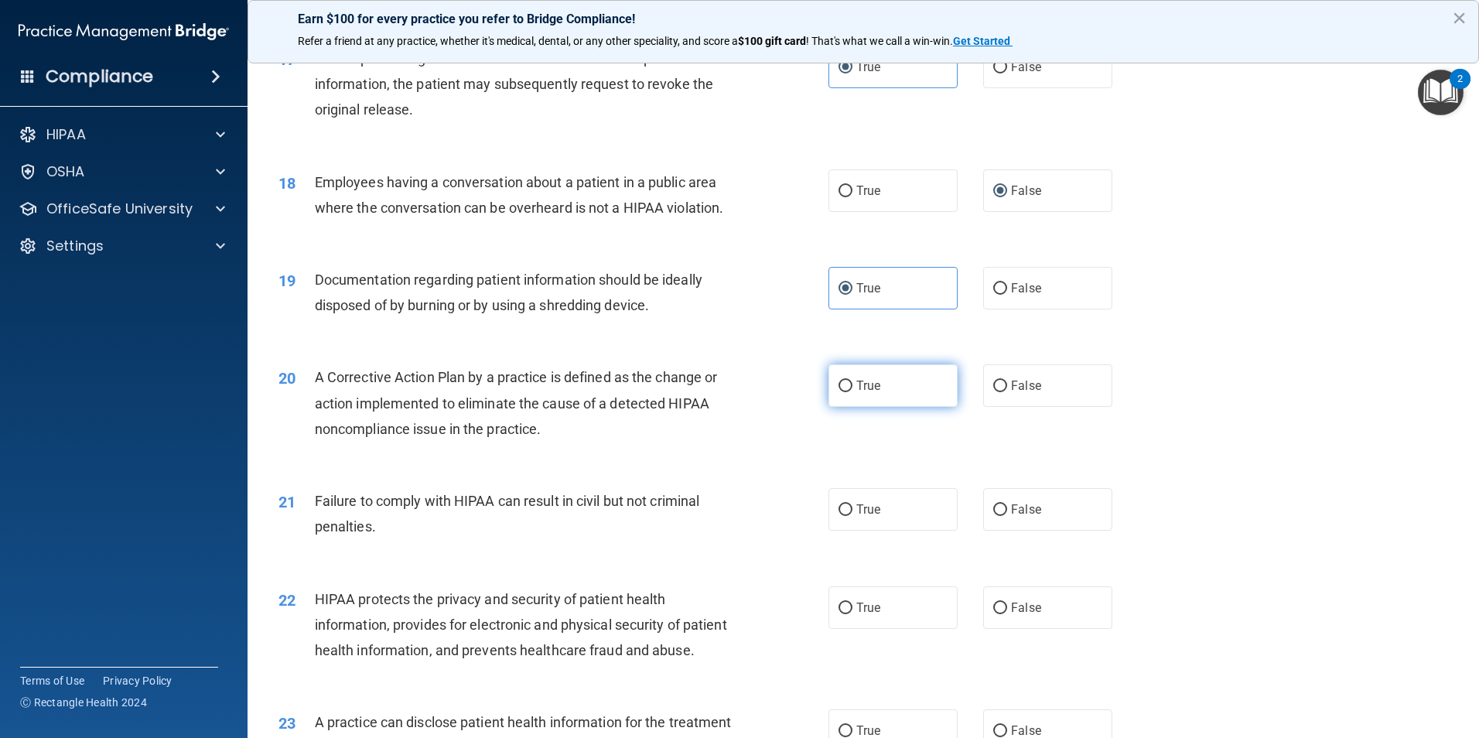
click at [849, 403] on label "True" at bounding box center [892, 385] width 129 height 43
click at [849, 392] on input "True" at bounding box center [845, 387] width 14 height 12
radio input "true"
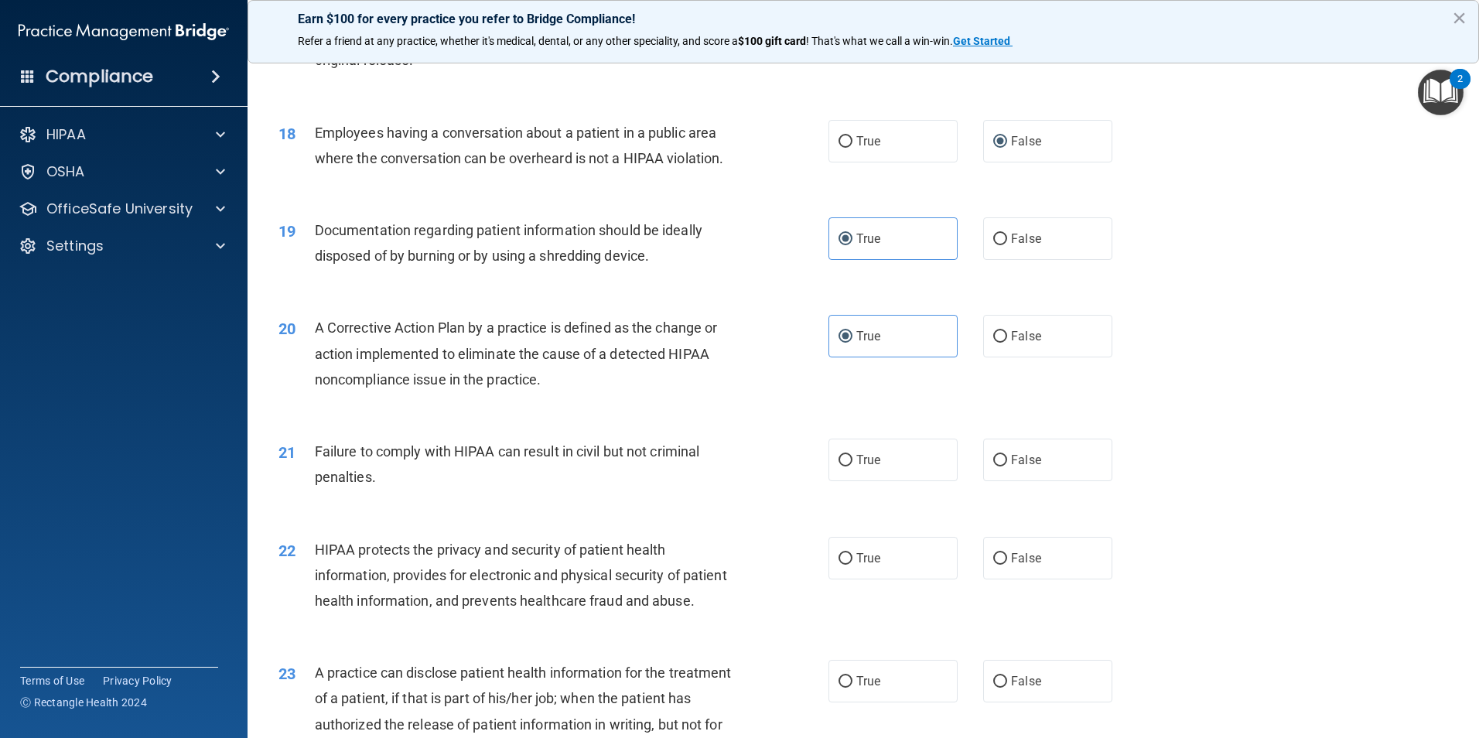
scroll to position [1934, 0]
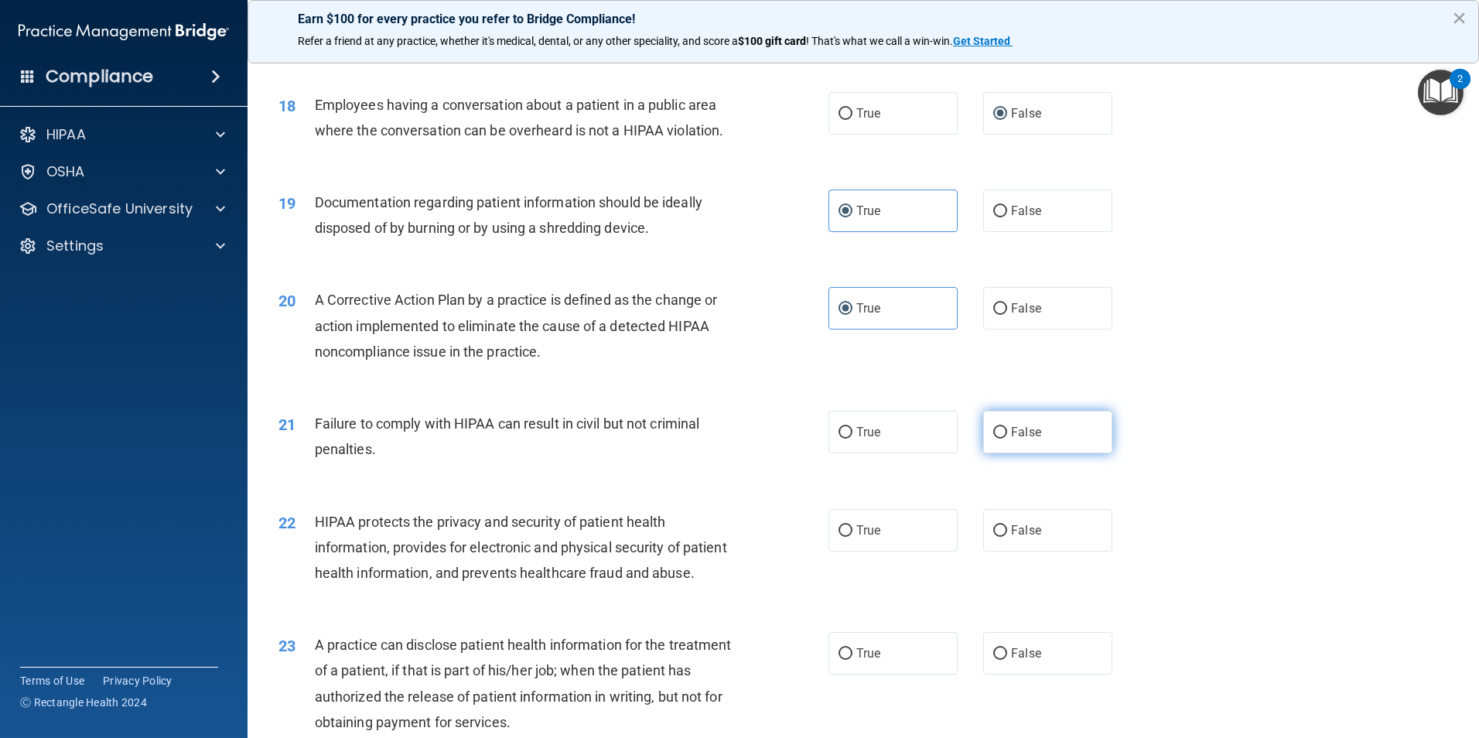
click at [983, 453] on label "False" at bounding box center [1047, 432] width 129 height 43
click at [993, 439] on input "False" at bounding box center [1000, 433] width 14 height 12
radio input "true"
click at [975, 453] on div "True False" at bounding box center [983, 432] width 310 height 43
click at [983, 453] on label "False" at bounding box center [1047, 432] width 129 height 43
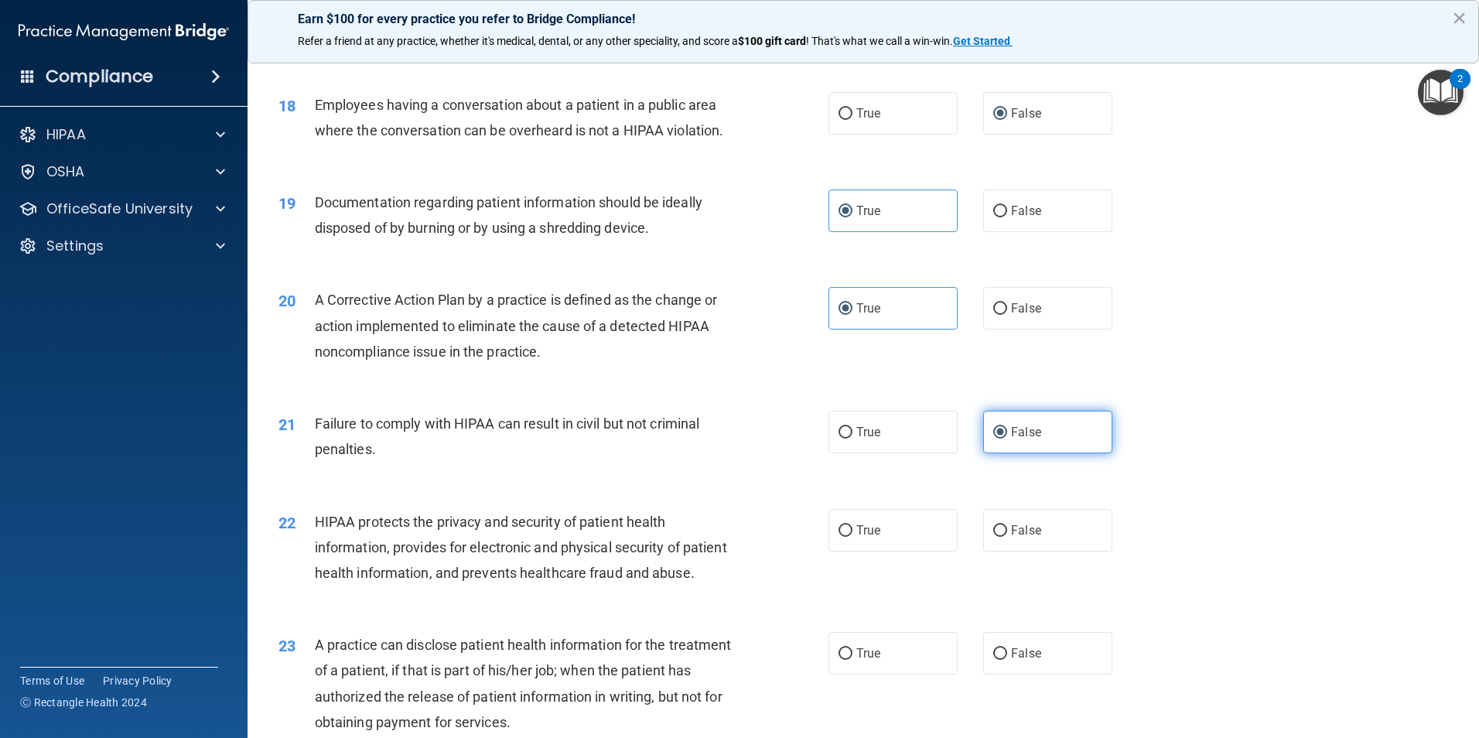
click at [993, 439] on input "False" at bounding box center [1000, 433] width 14 height 12
click at [913, 453] on label "True" at bounding box center [892, 432] width 129 height 43
click at [852, 439] on input "True" at bounding box center [845, 433] width 14 height 12
radio input "true"
radio input "false"
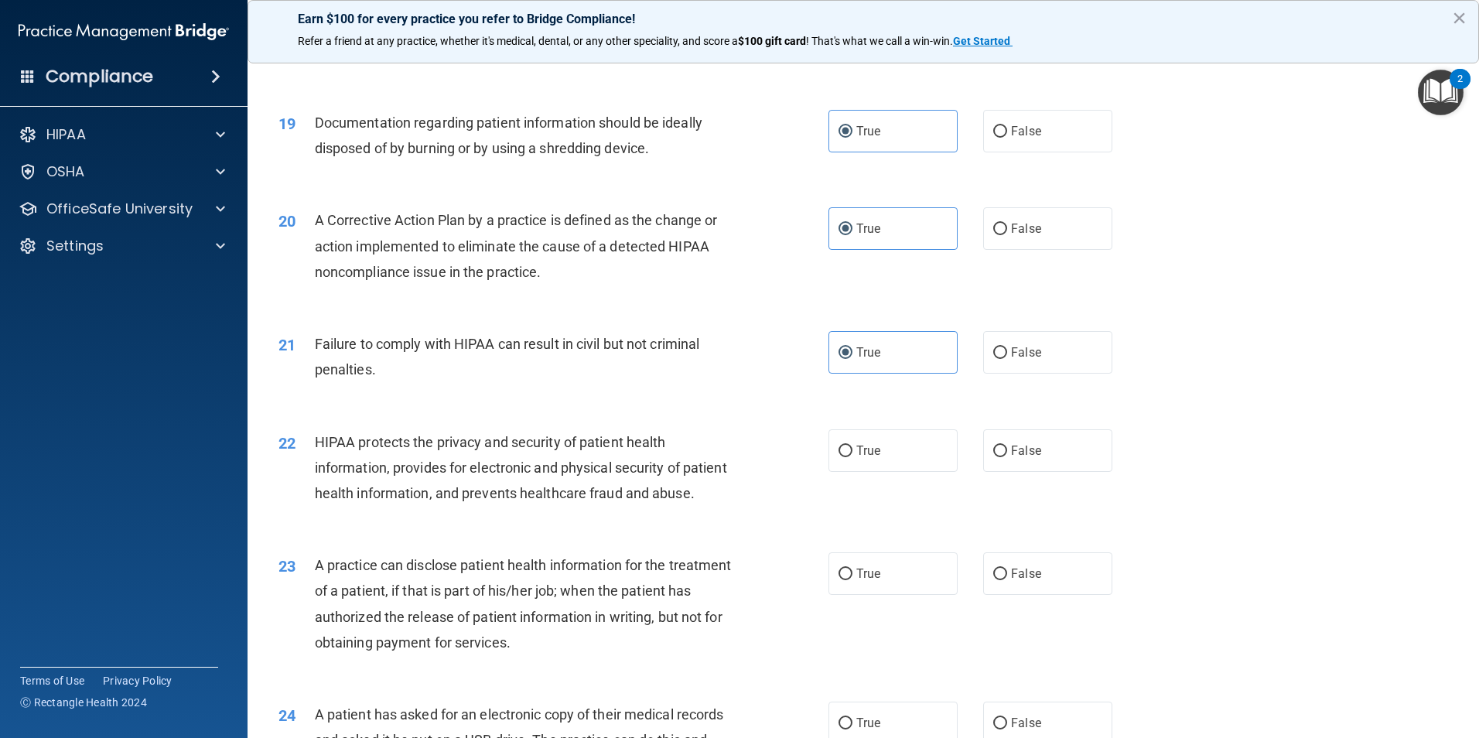
scroll to position [2088, 0]
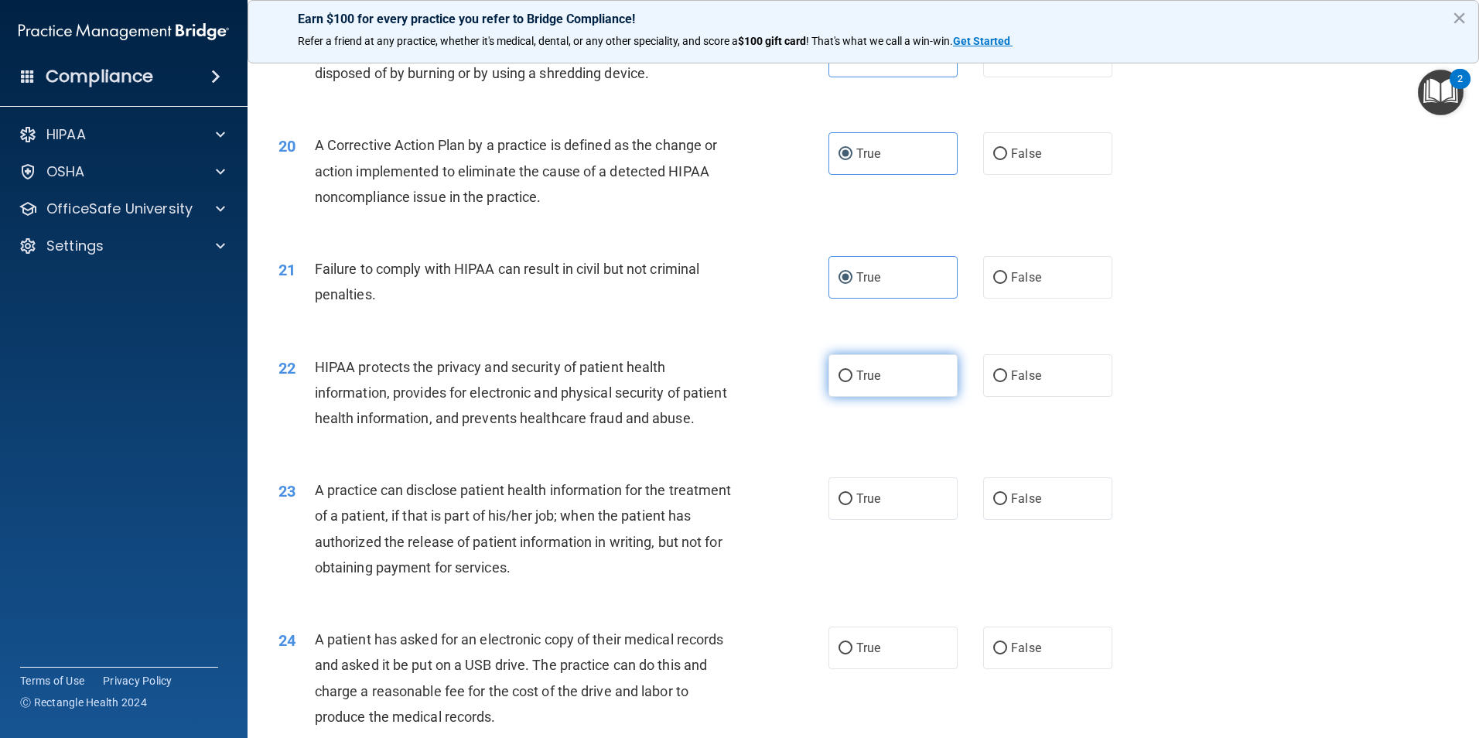
click at [856, 383] on span "True" at bounding box center [868, 375] width 24 height 15
click at [852, 382] on input "True" at bounding box center [845, 376] width 14 height 12
radio input "true"
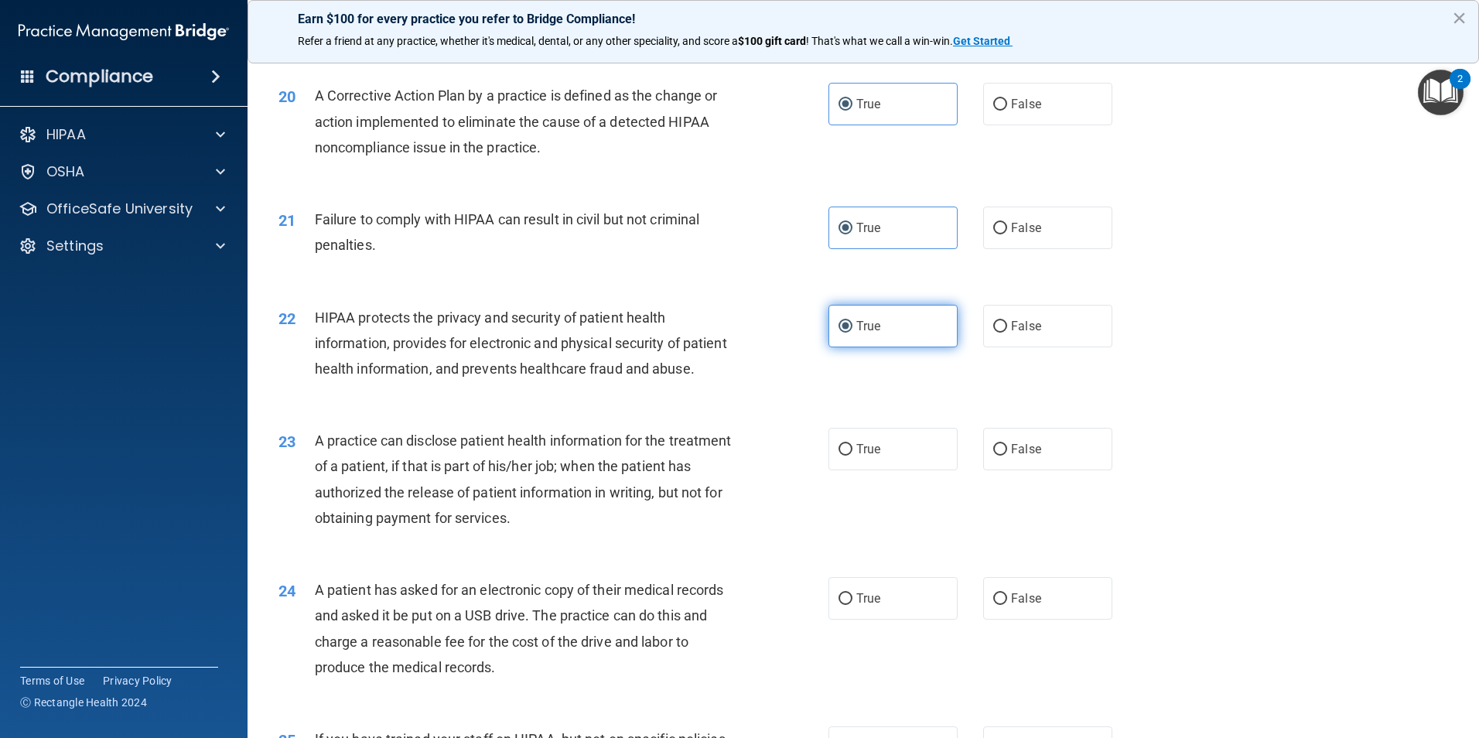
scroll to position [2166, 0]
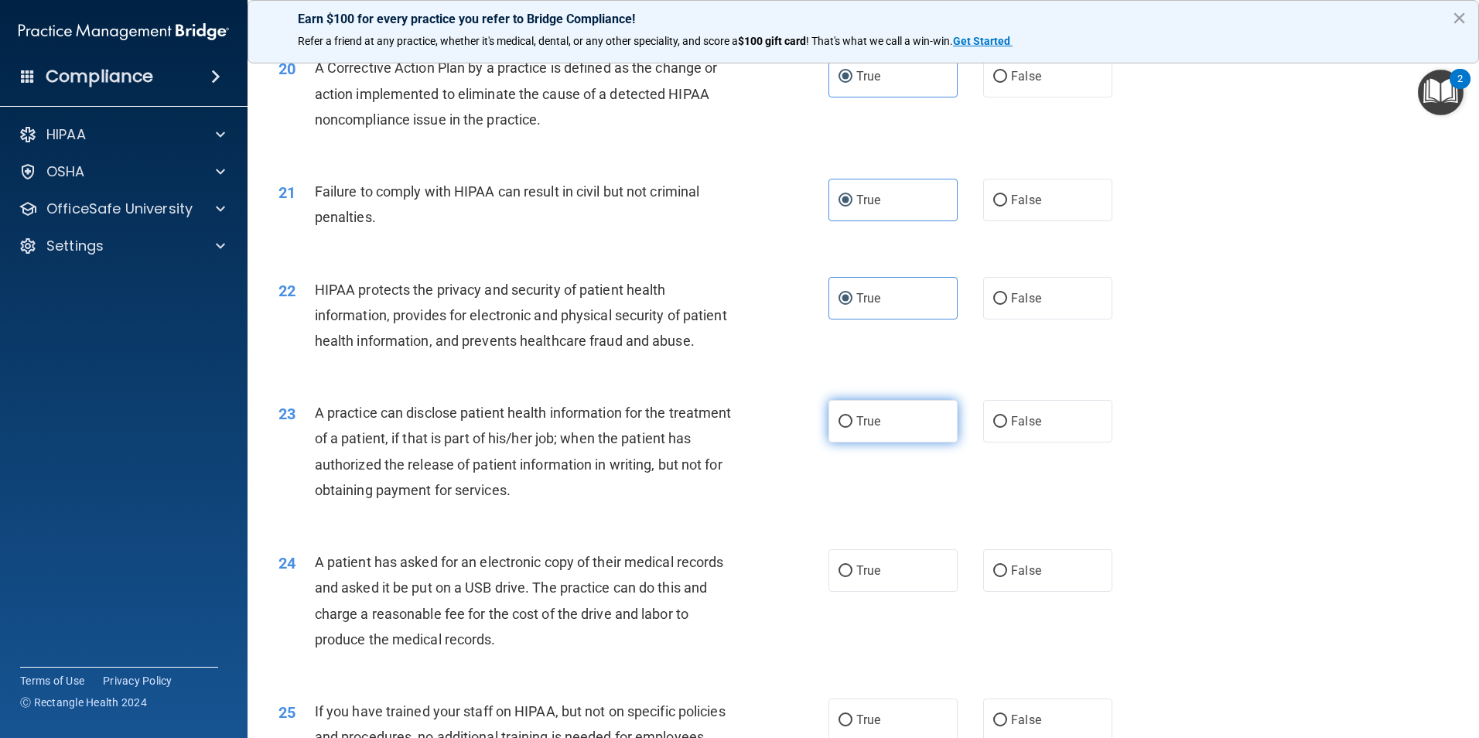
click at [838, 442] on label "True" at bounding box center [892, 421] width 129 height 43
click at [838, 428] on input "True" at bounding box center [845, 422] width 14 height 12
radio input "true"
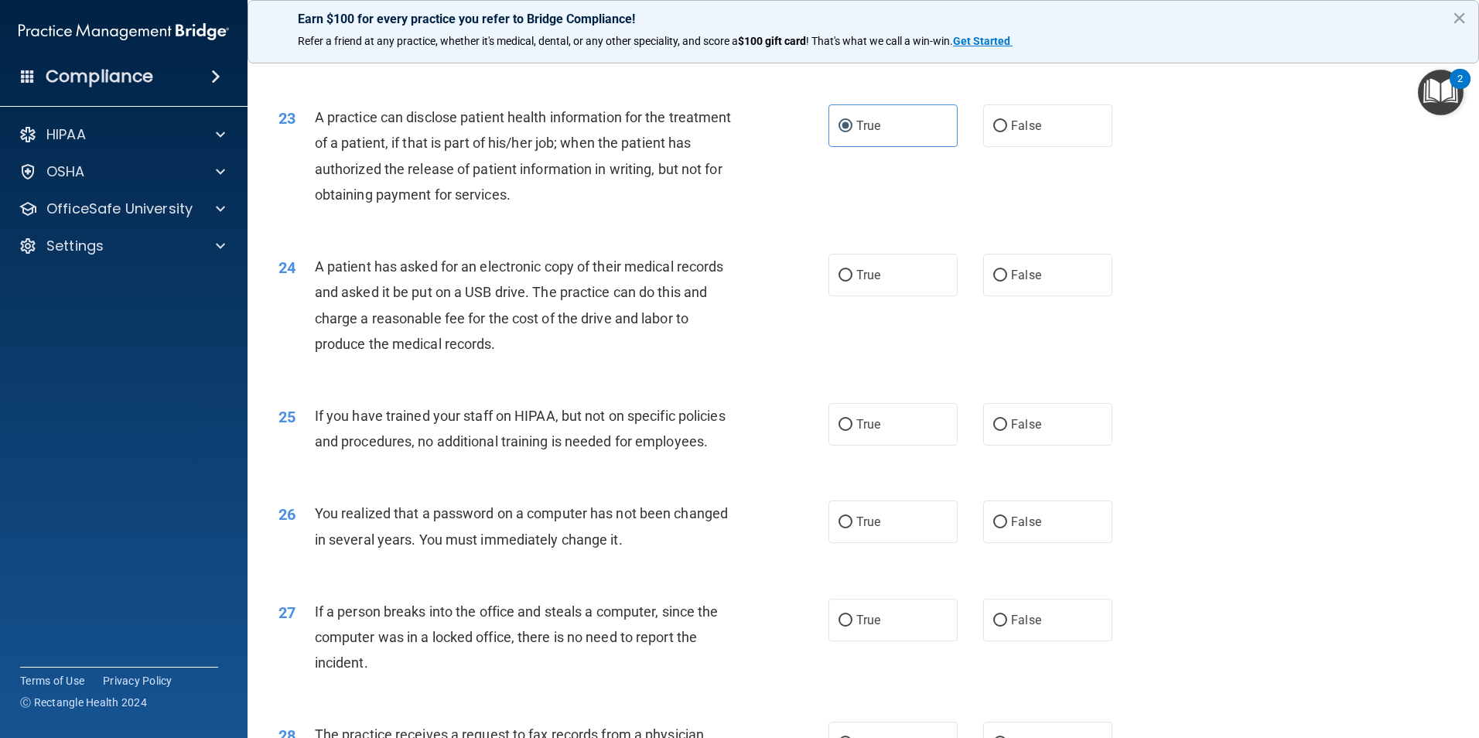
scroll to position [2475, 0]
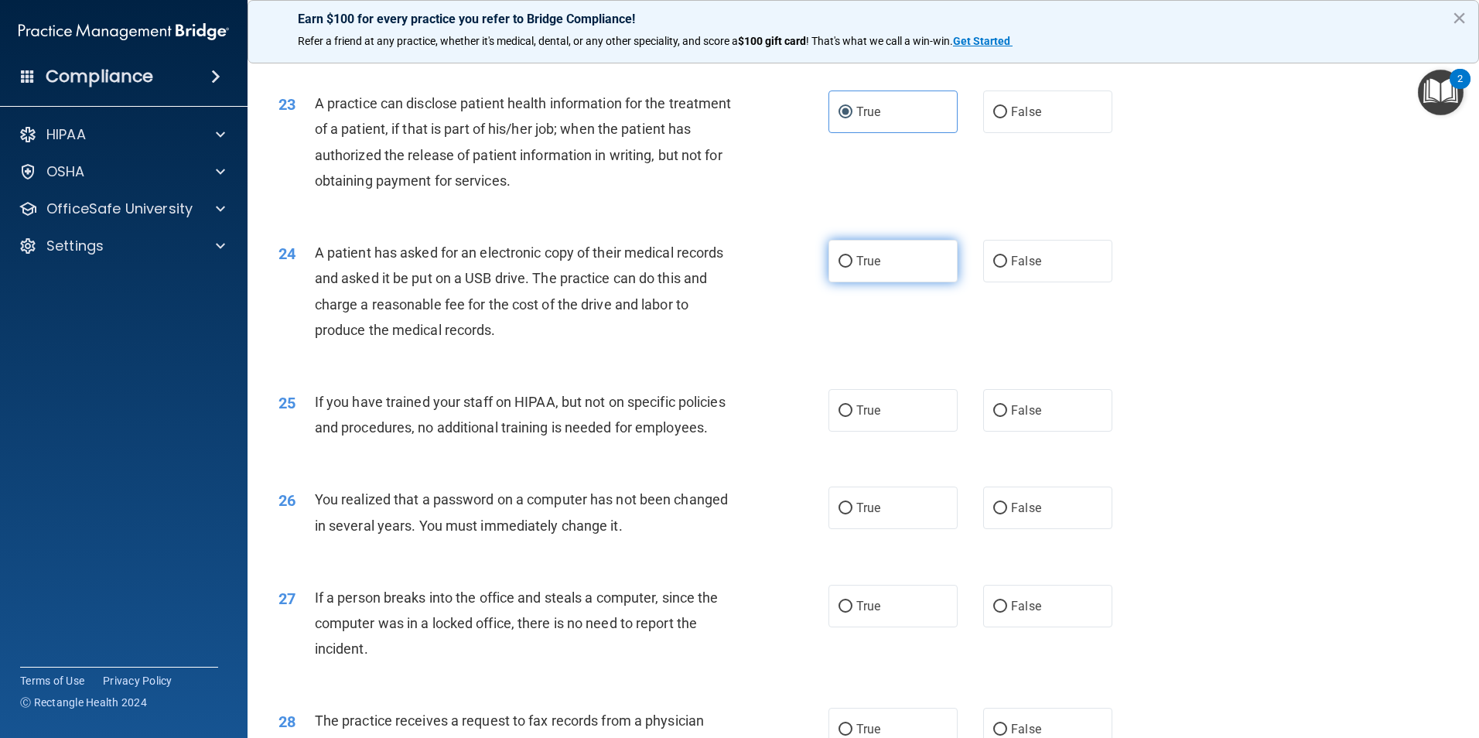
click at [851, 282] on label "True" at bounding box center [892, 261] width 129 height 43
click at [851, 268] on input "True" at bounding box center [845, 262] width 14 height 12
radio input "true"
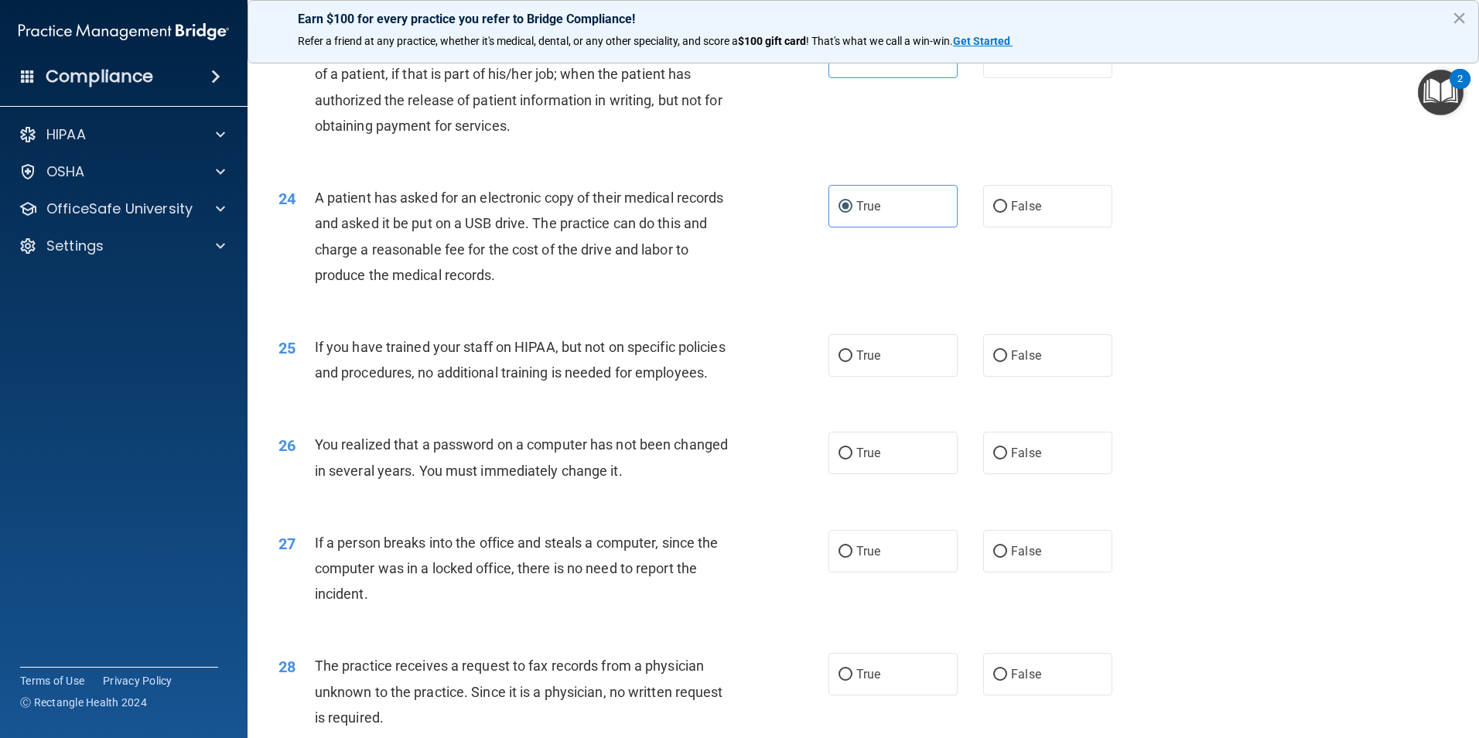
scroll to position [2630, 0]
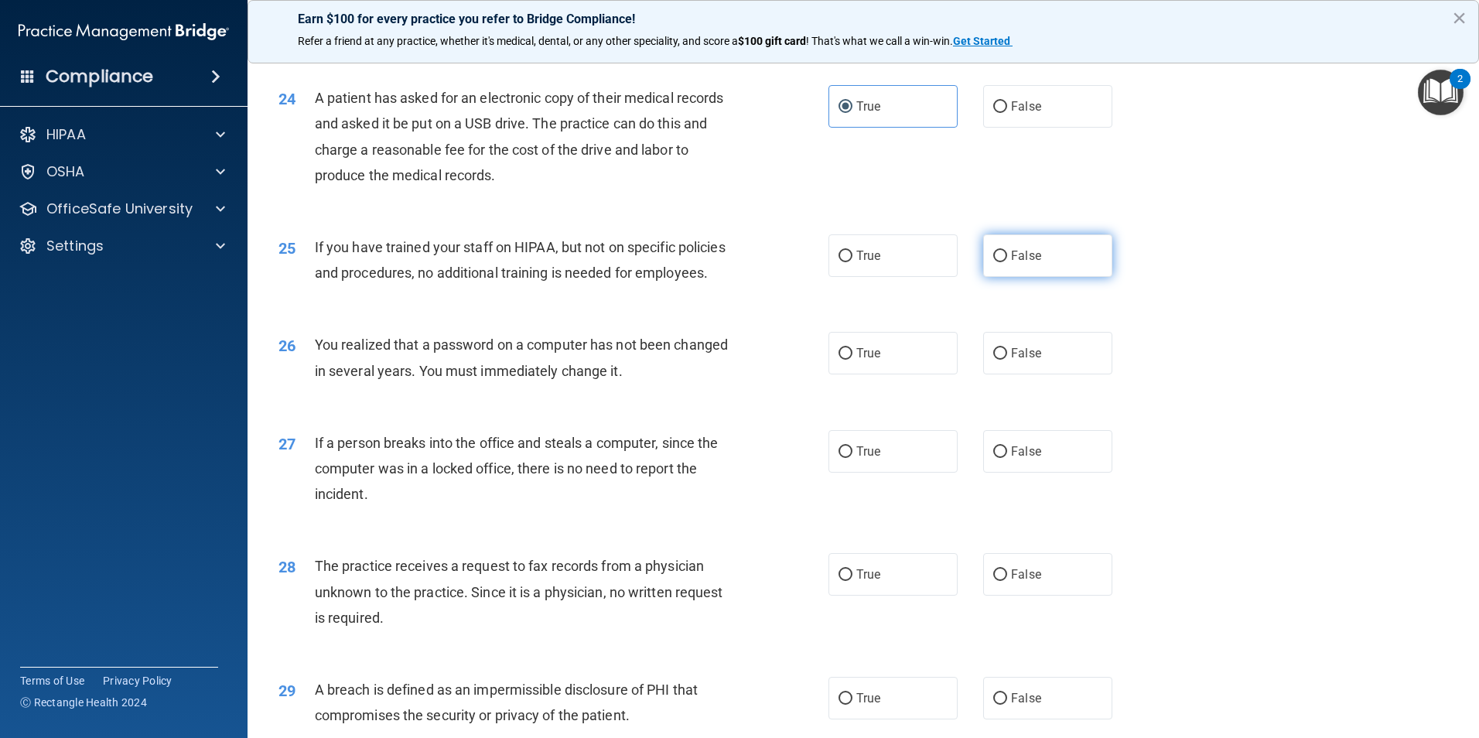
click at [983, 277] on label "False" at bounding box center [1047, 255] width 129 height 43
click at [993, 262] on input "False" at bounding box center [1000, 257] width 14 height 12
radio input "true"
click at [858, 374] on label "True" at bounding box center [892, 353] width 129 height 43
click at [852, 360] on input "True" at bounding box center [845, 354] width 14 height 12
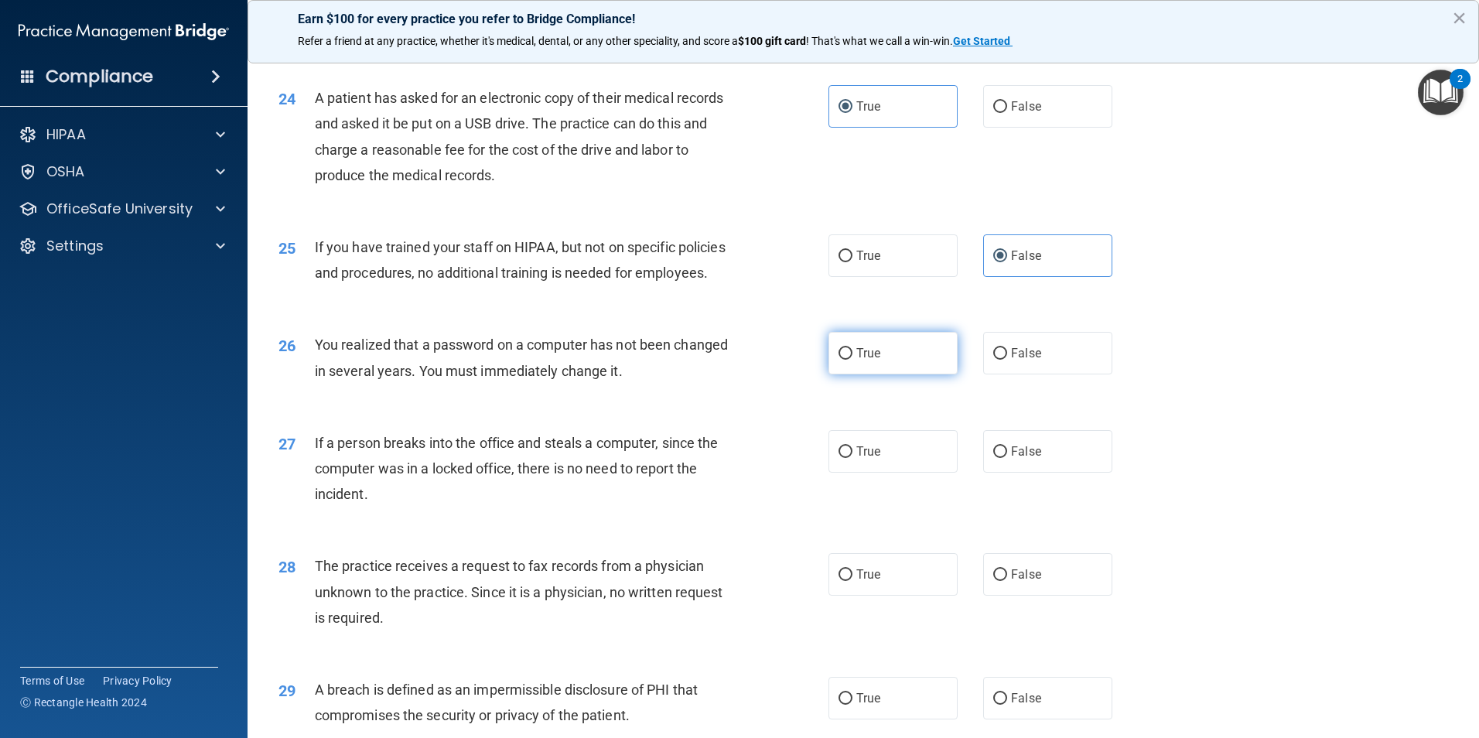
radio input "true"
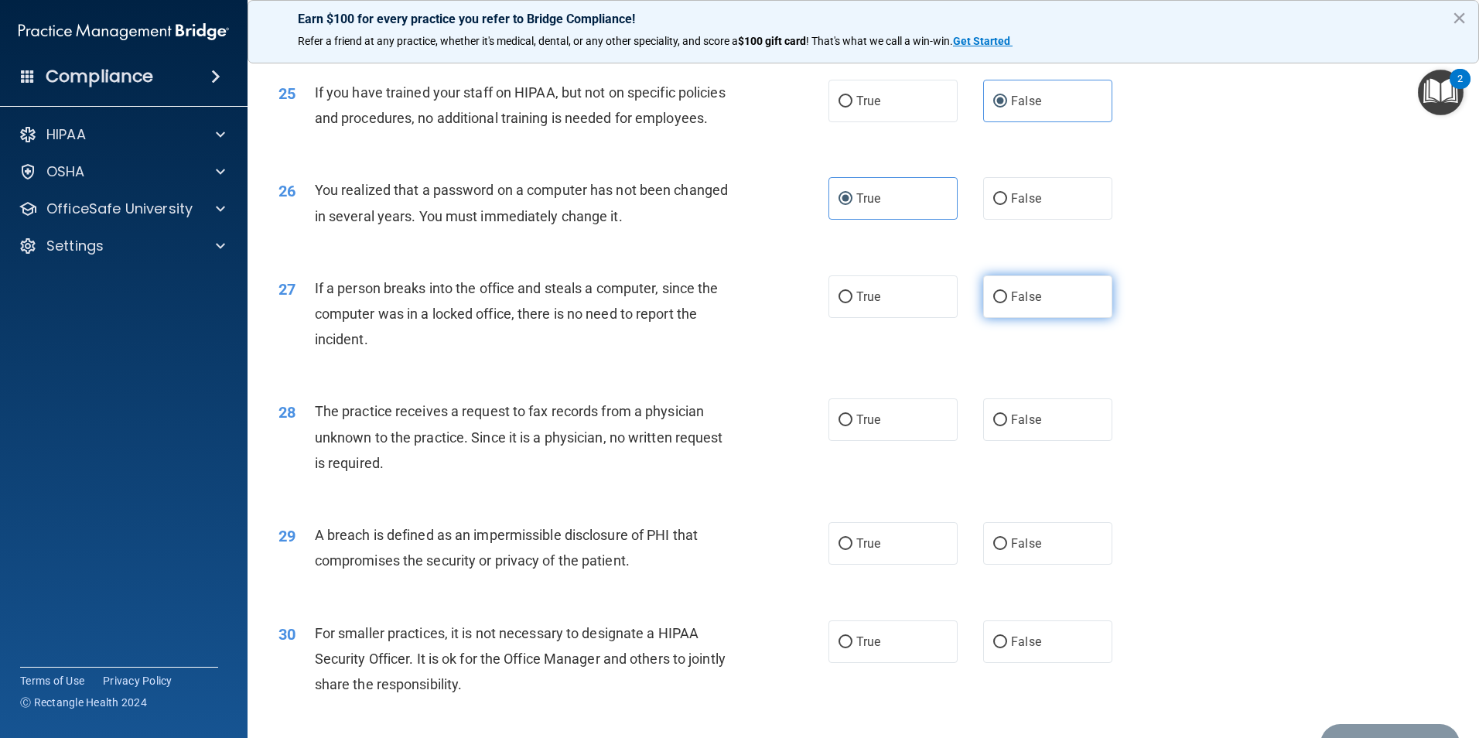
click at [1011, 304] on span "False" at bounding box center [1026, 296] width 30 height 15
click at [1007, 303] on input "False" at bounding box center [1000, 298] width 14 height 12
radio input "true"
click at [1032, 427] on span "False" at bounding box center [1026, 419] width 30 height 15
click at [1007, 426] on input "False" at bounding box center [1000, 421] width 14 height 12
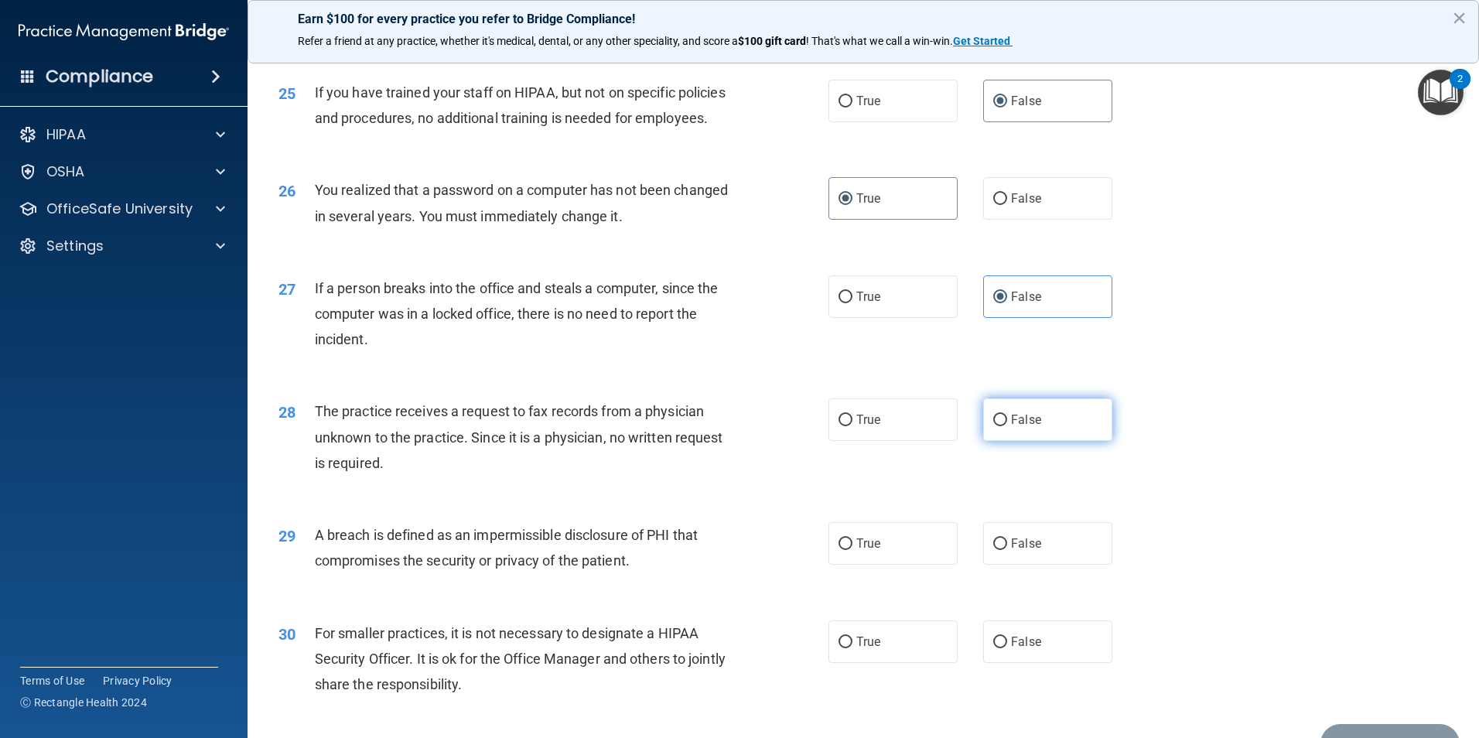
radio input "true"
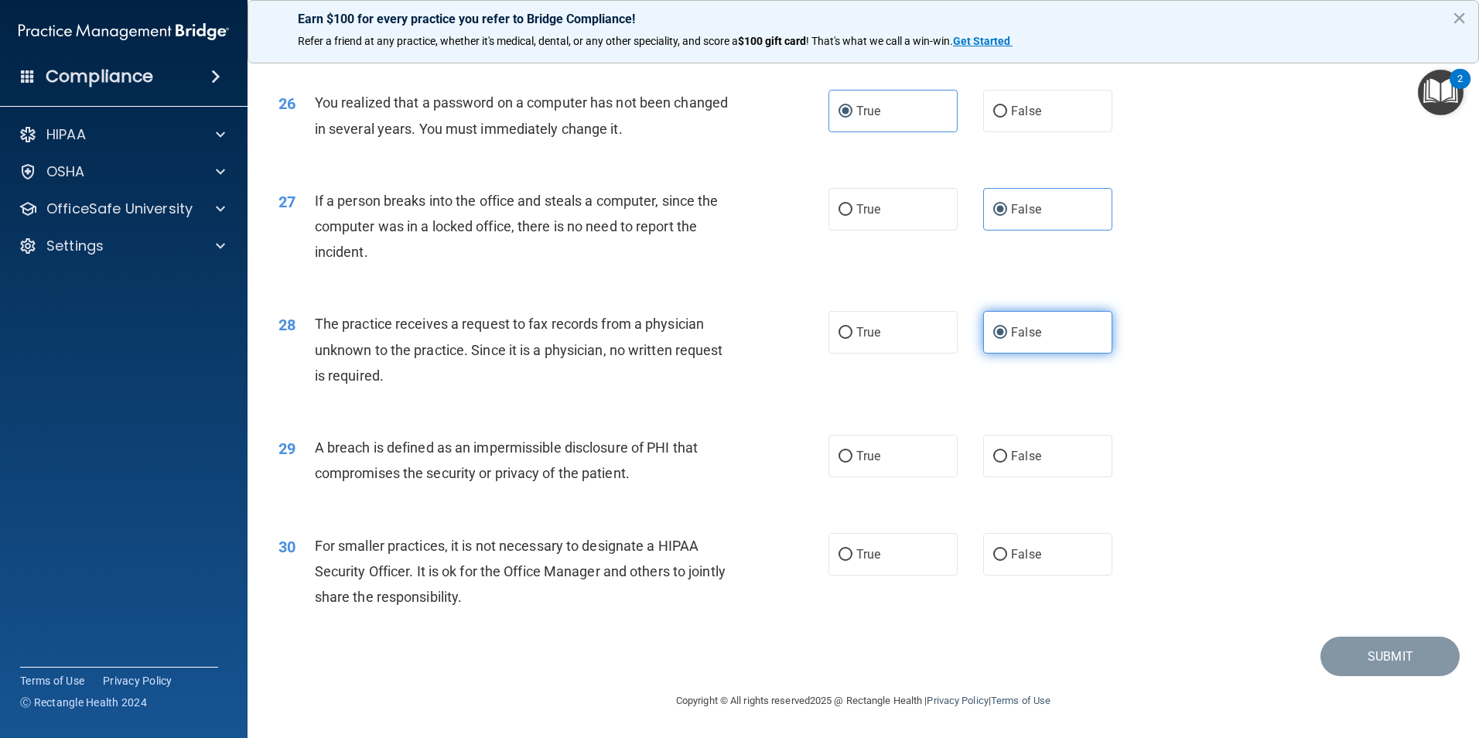
scroll to position [2939, 0]
click at [849, 473] on label "True" at bounding box center [892, 456] width 129 height 43
click at [849, 463] on input "True" at bounding box center [845, 457] width 14 height 12
radio input "true"
click at [1039, 570] on label "False" at bounding box center [1047, 554] width 129 height 43
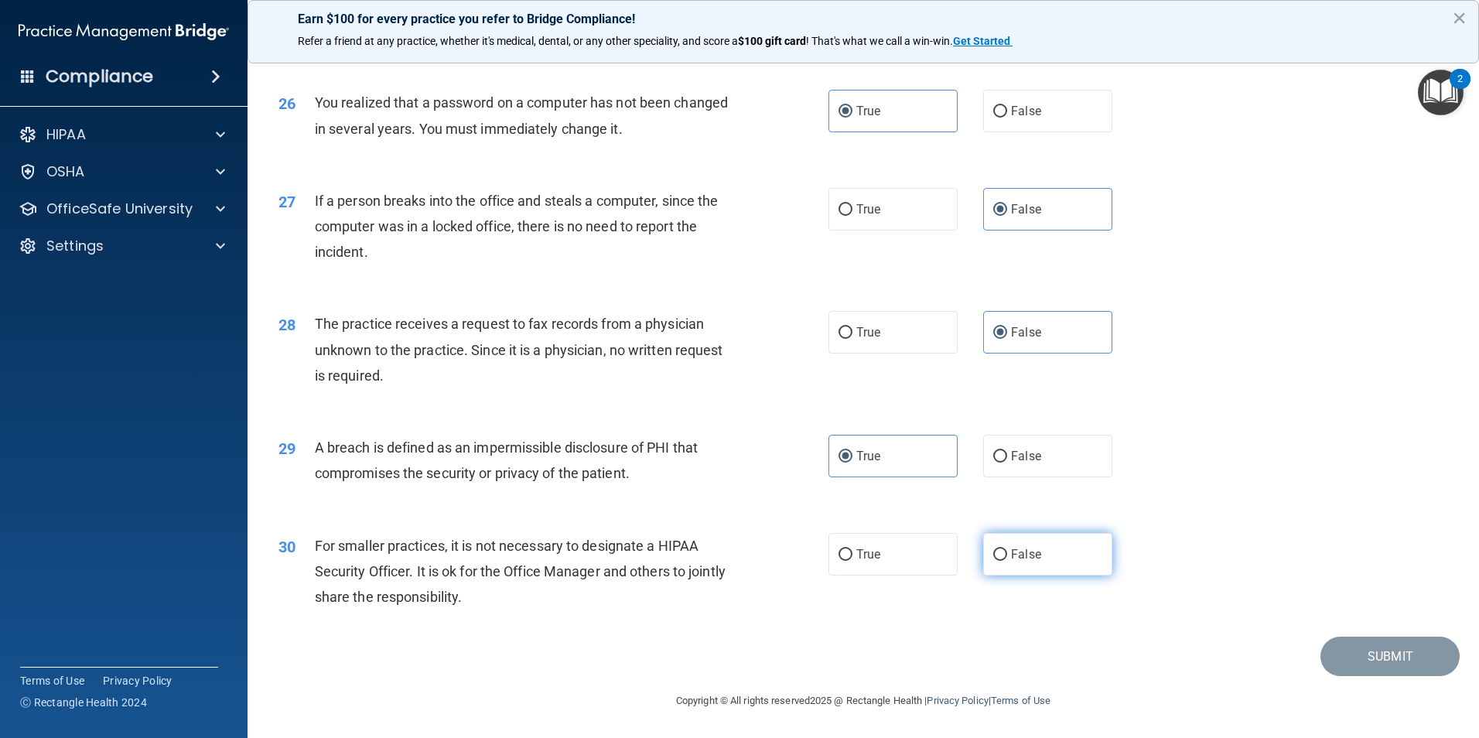
click at [1007, 561] on input "False" at bounding box center [1000, 555] width 14 height 12
radio input "true"
click at [1350, 658] on button "Submit" at bounding box center [1389, 656] width 139 height 39
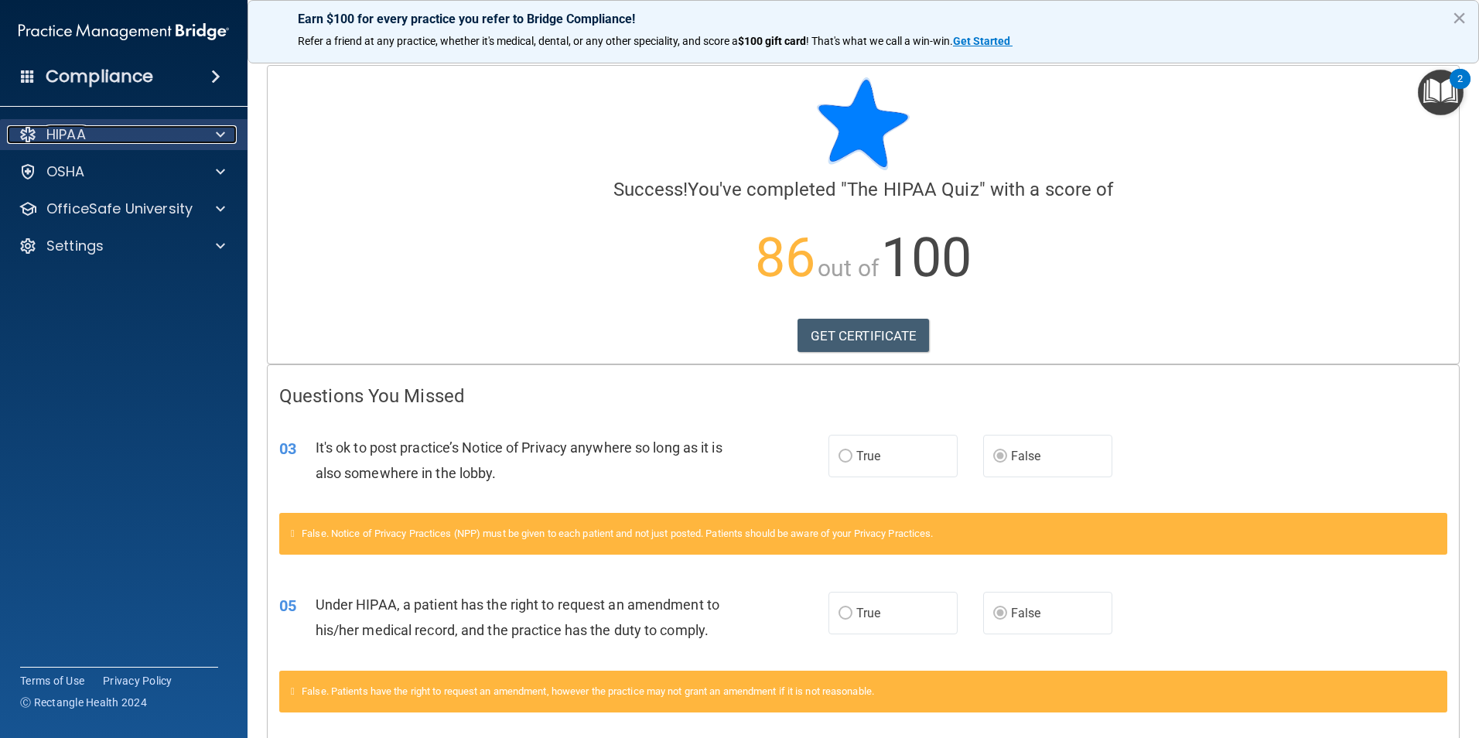
click at [224, 135] on span at bounding box center [220, 134] width 9 height 19
click at [1427, 90] on img "Open Resource Center, 2 new notifications" at bounding box center [1441, 93] width 46 height 46
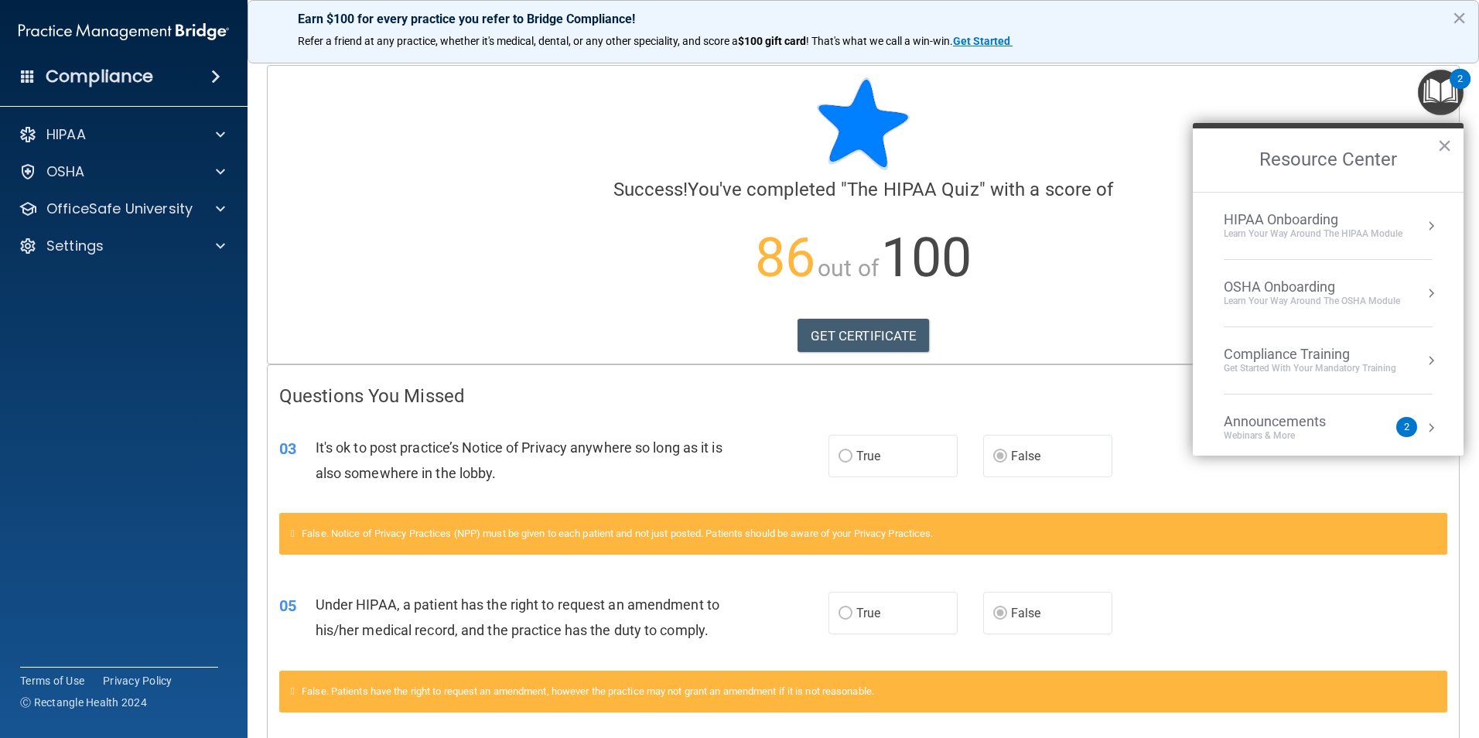
click at [1423, 225] on button "Resource Center" at bounding box center [1430, 225] width 15 height 15
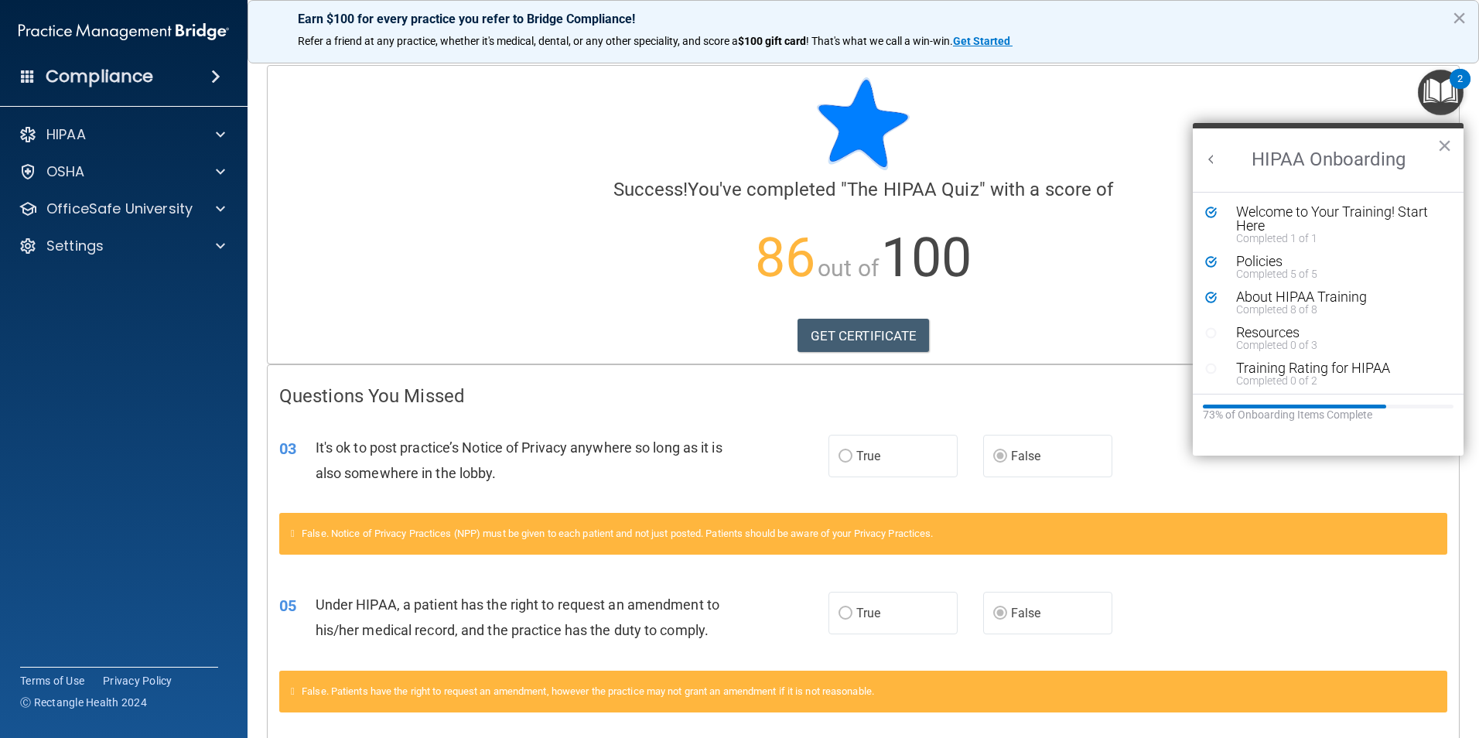
click at [128, 89] on div "Compliance" at bounding box center [124, 77] width 248 height 34
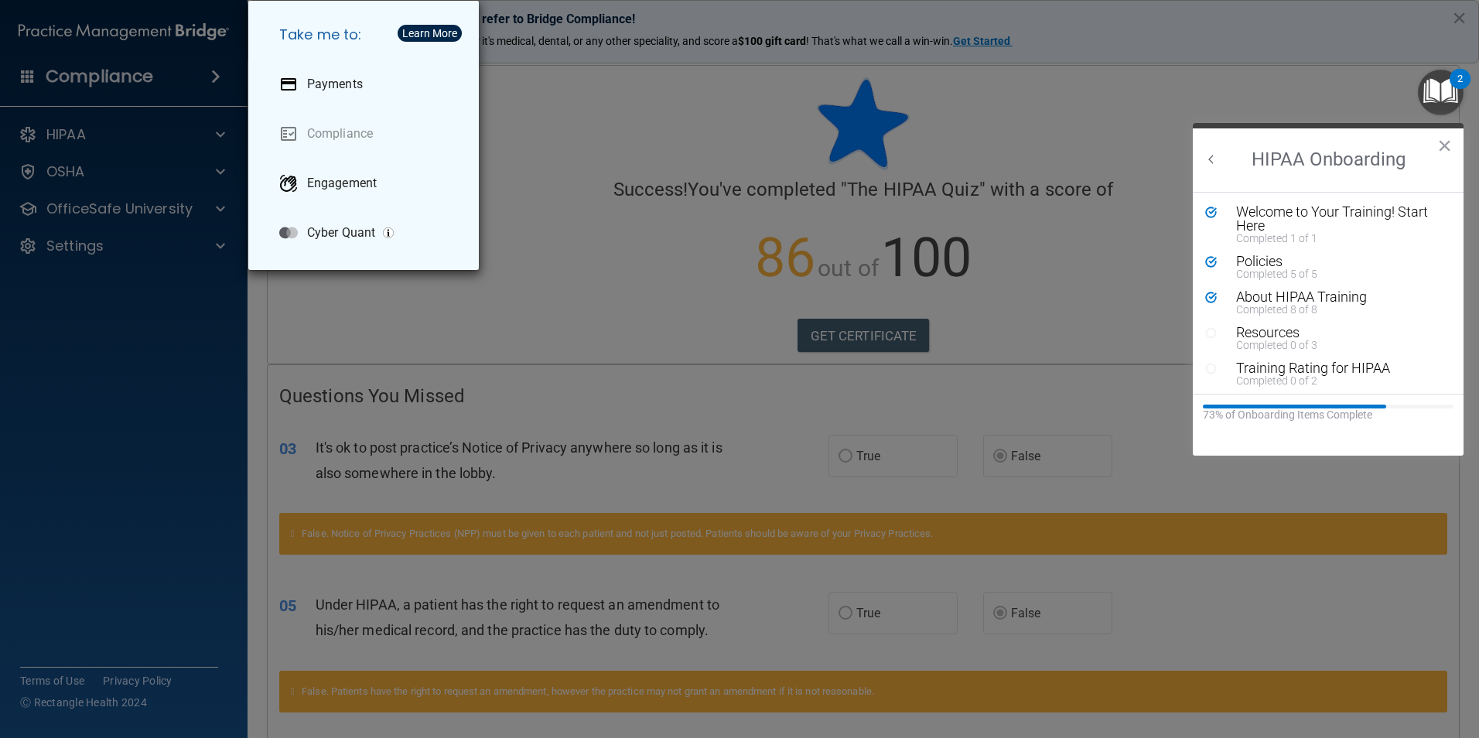
click at [555, 159] on div "Take me to: Payments Compliance Engagement Cyber Quant" at bounding box center [739, 369] width 1479 height 738
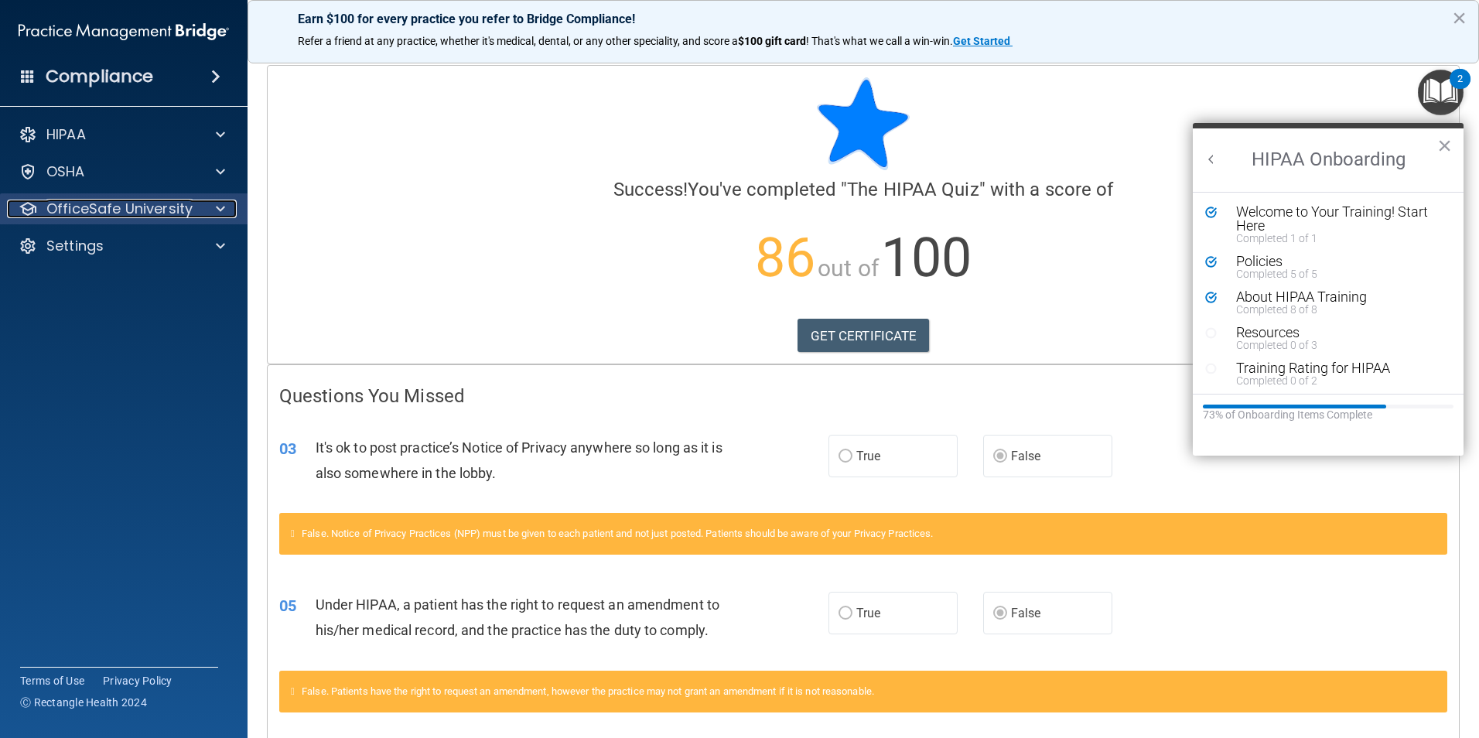
click at [128, 214] on p "OfficeSafe University" at bounding box center [119, 209] width 146 height 19
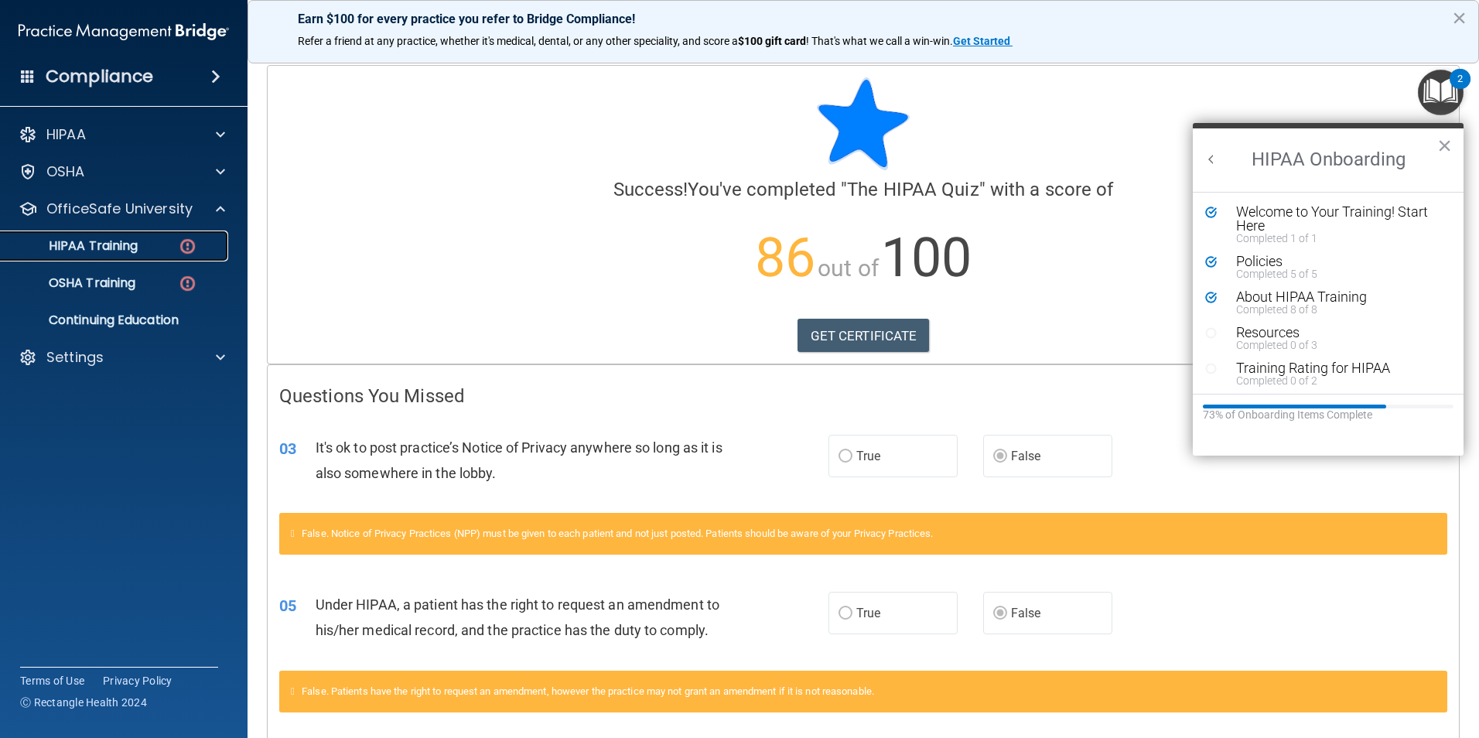
click at [131, 244] on p "HIPAA Training" at bounding box center [74, 245] width 128 height 15
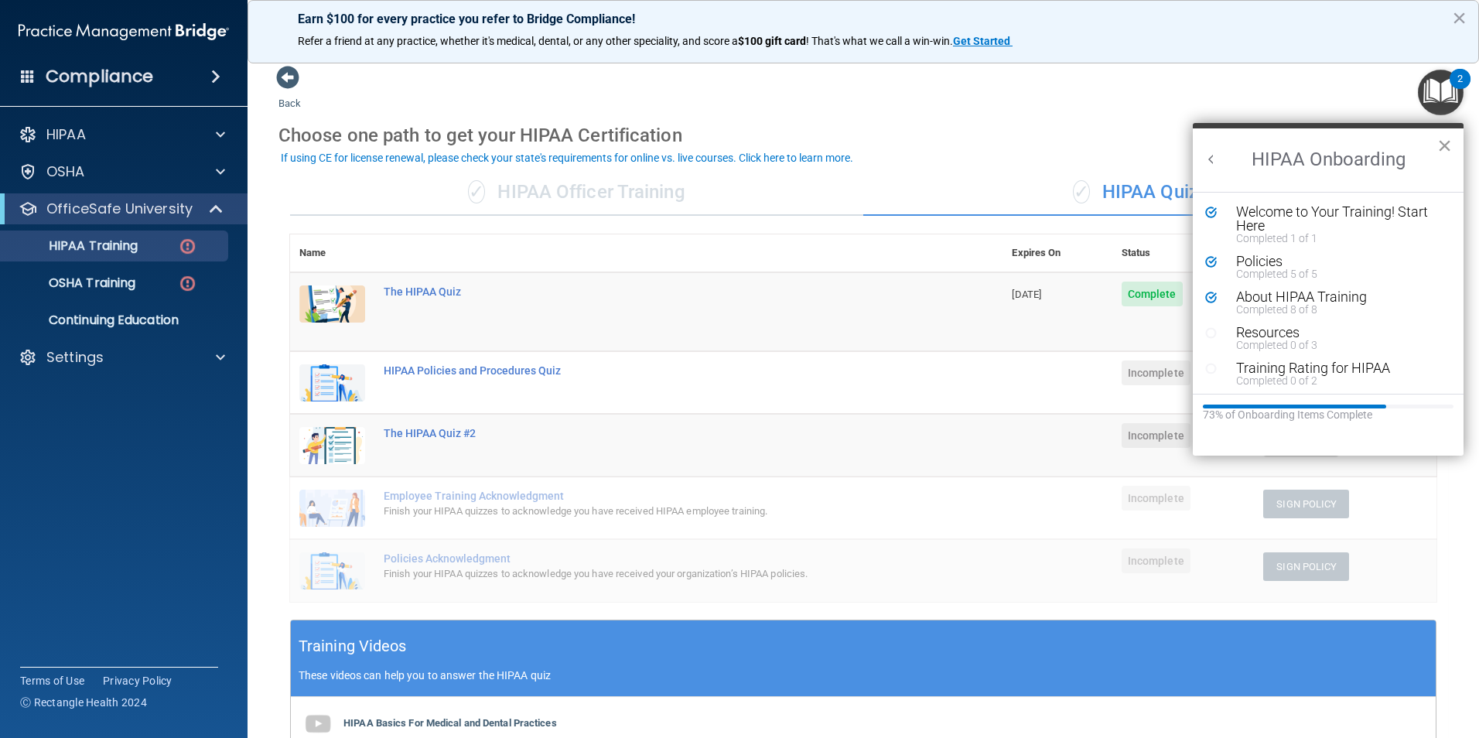
click at [1447, 147] on button "×" at bounding box center [1444, 145] width 15 height 25
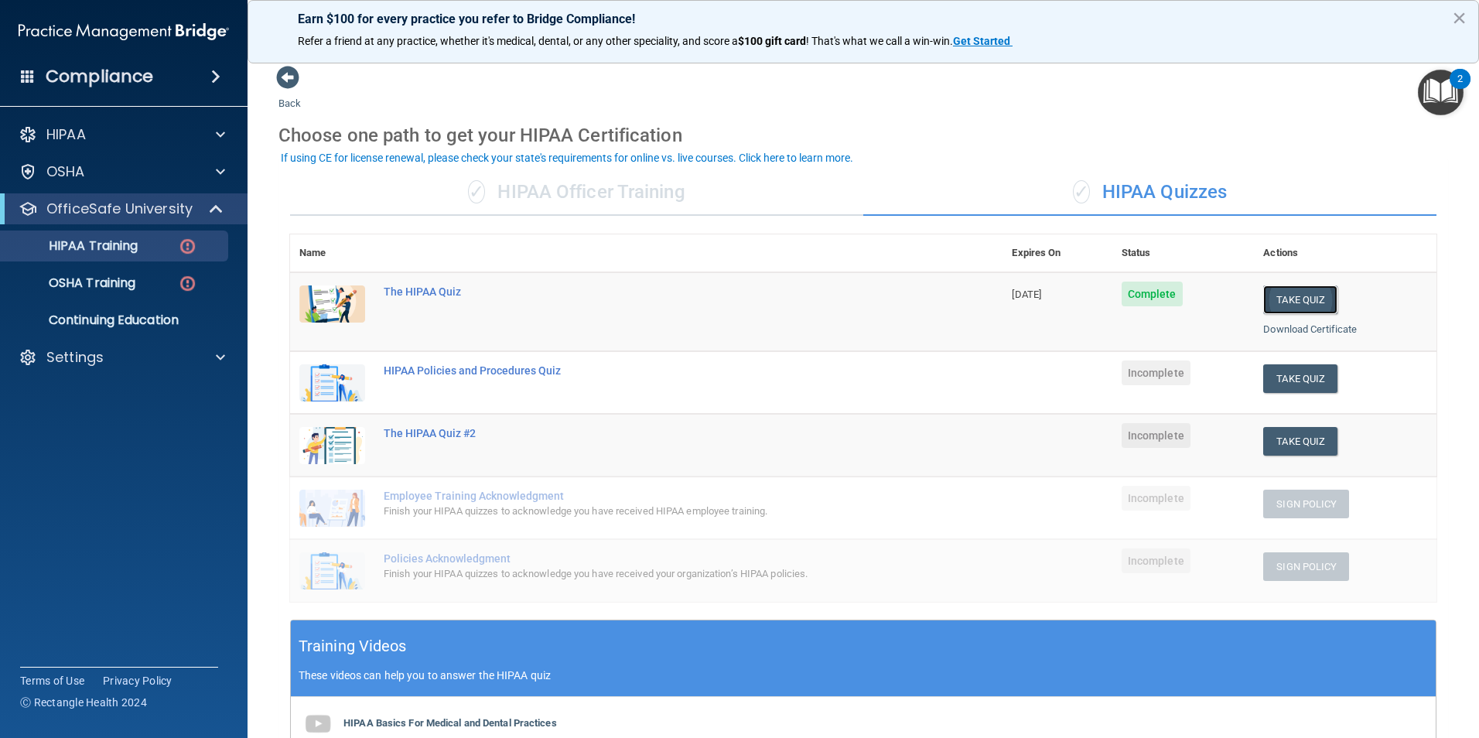
click at [1301, 302] on button "Take Quiz" at bounding box center [1300, 299] width 74 height 29
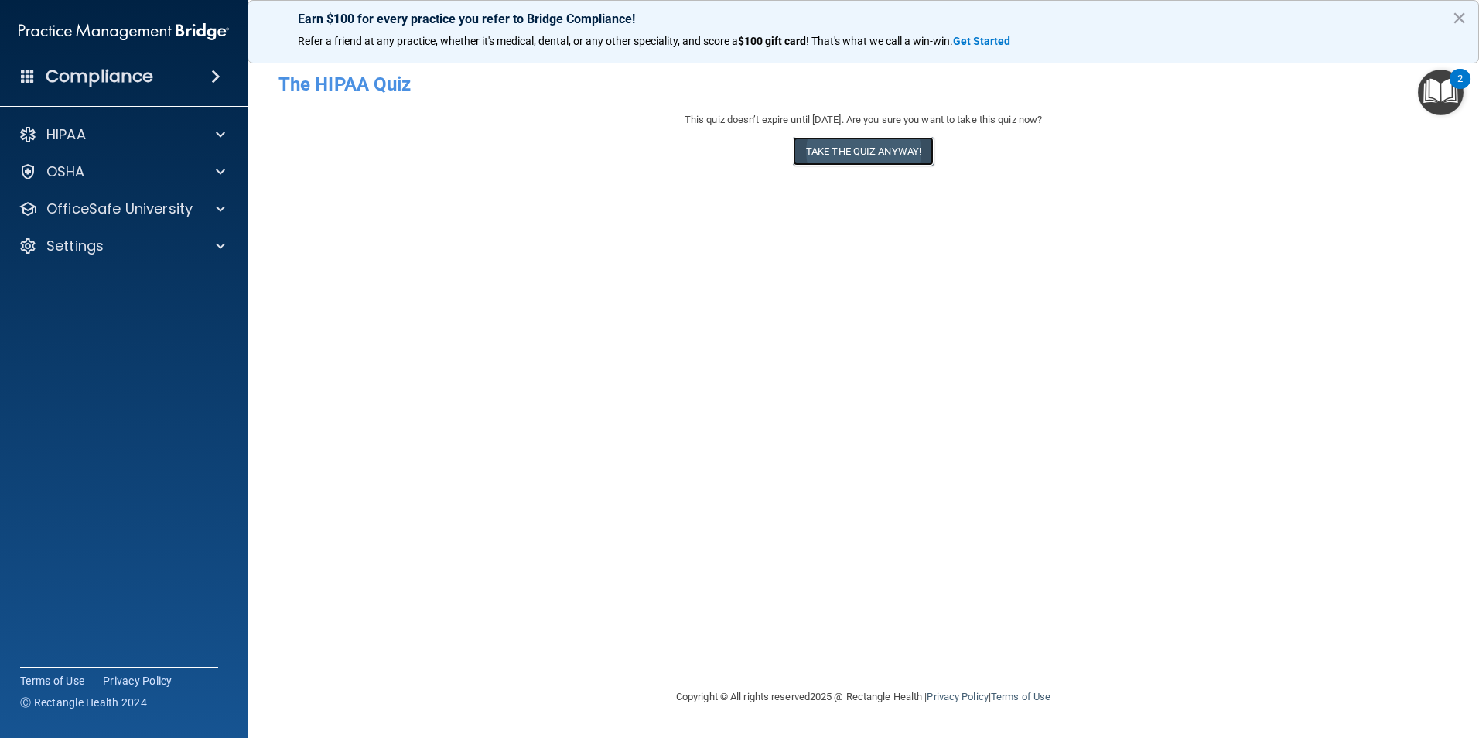
click at [853, 162] on button "Take the quiz anyway!" at bounding box center [863, 151] width 141 height 29
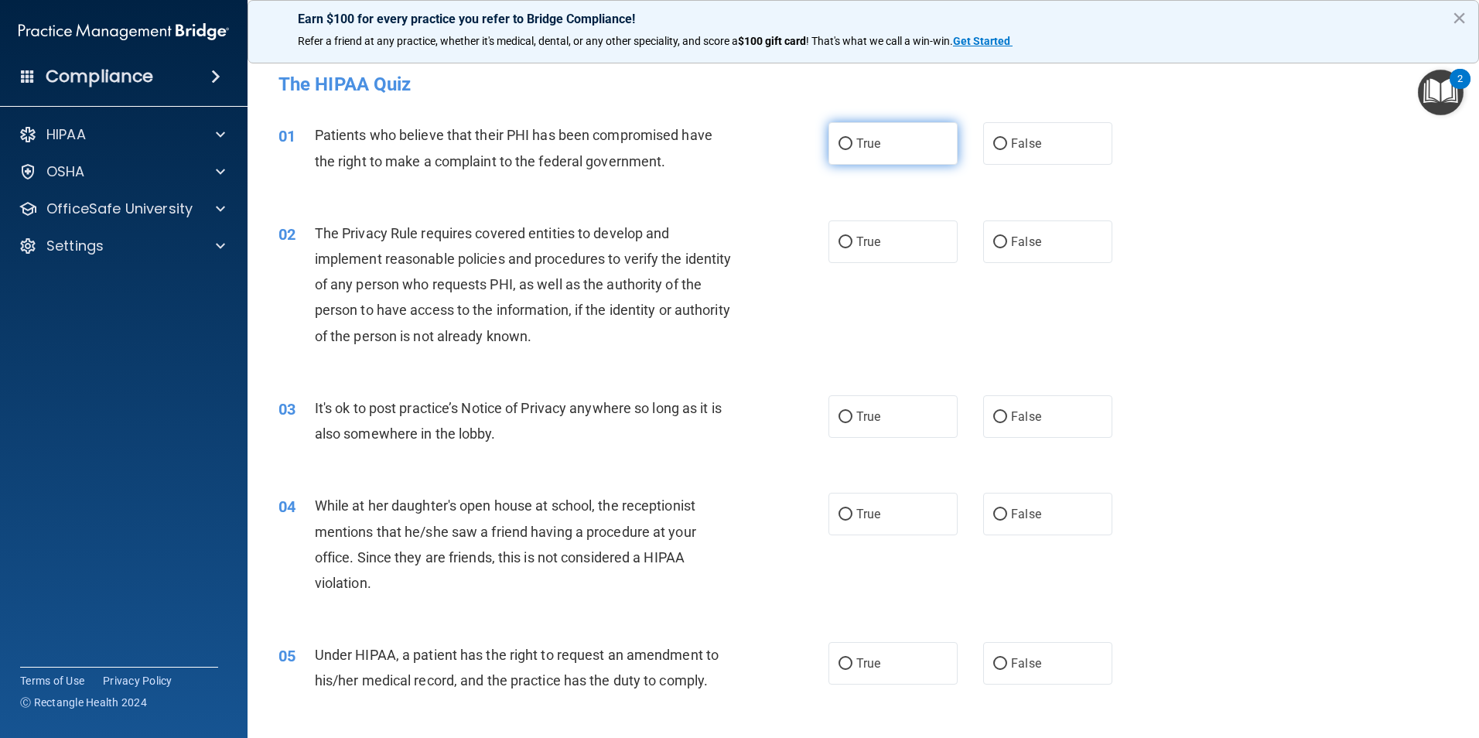
click at [876, 144] on label "True" at bounding box center [892, 143] width 129 height 43
click at [852, 144] on input "True" at bounding box center [845, 144] width 14 height 12
radio input "true"
click at [892, 236] on label "True" at bounding box center [892, 241] width 129 height 43
click at [852, 237] on input "True" at bounding box center [845, 243] width 14 height 12
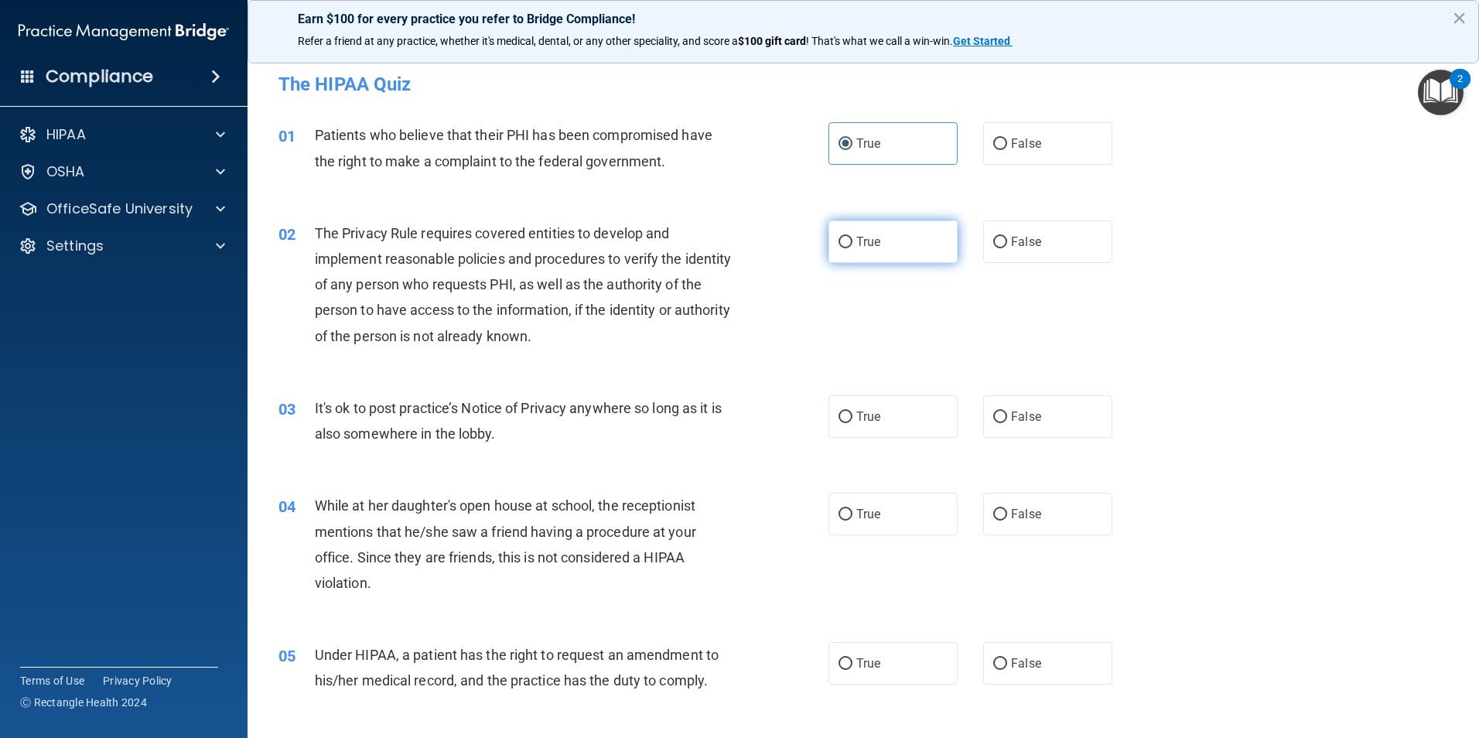
radio input "true"
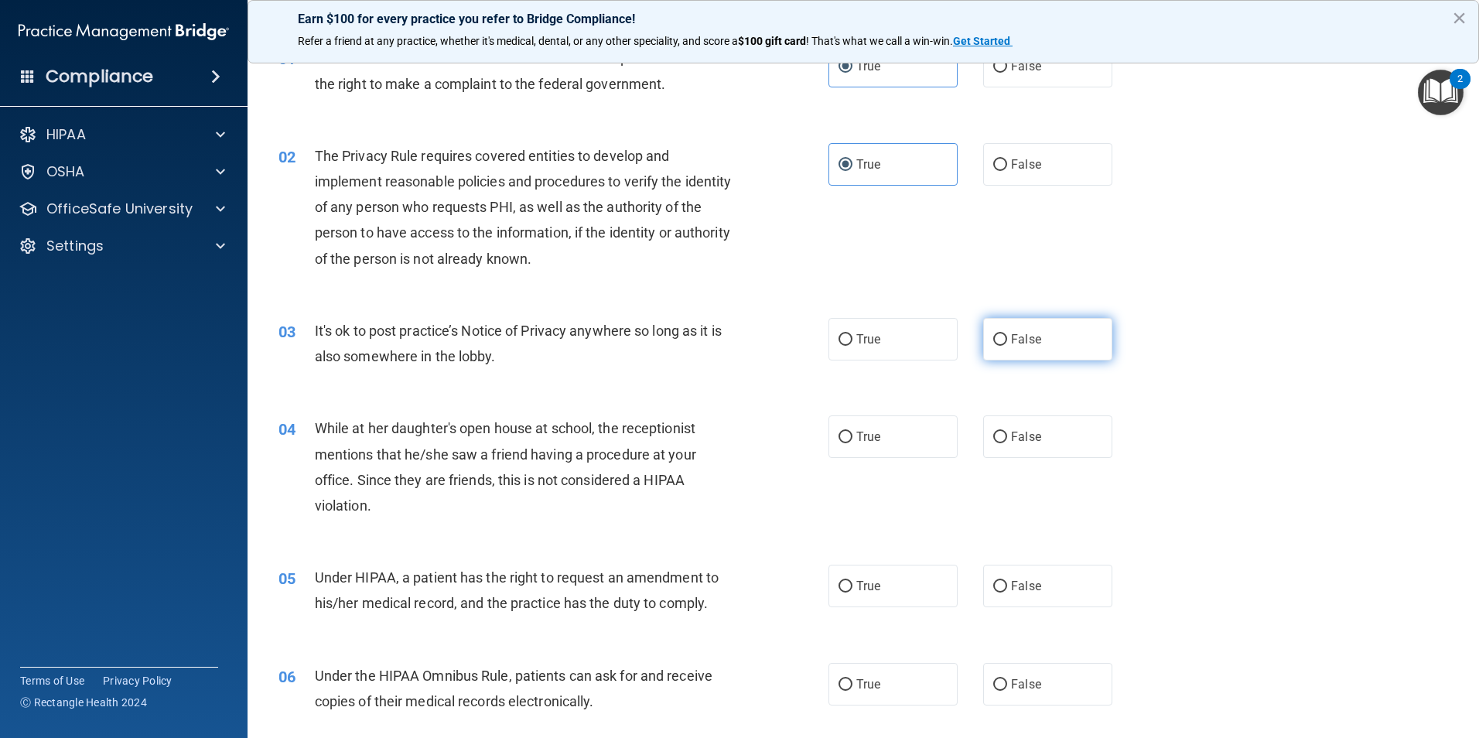
click at [991, 323] on label "False" at bounding box center [1047, 339] width 129 height 43
click at [993, 334] on input "False" at bounding box center [1000, 340] width 14 height 12
radio input "true"
click at [947, 330] on label "True" at bounding box center [892, 339] width 129 height 43
click at [852, 334] on input "True" at bounding box center [845, 340] width 14 height 12
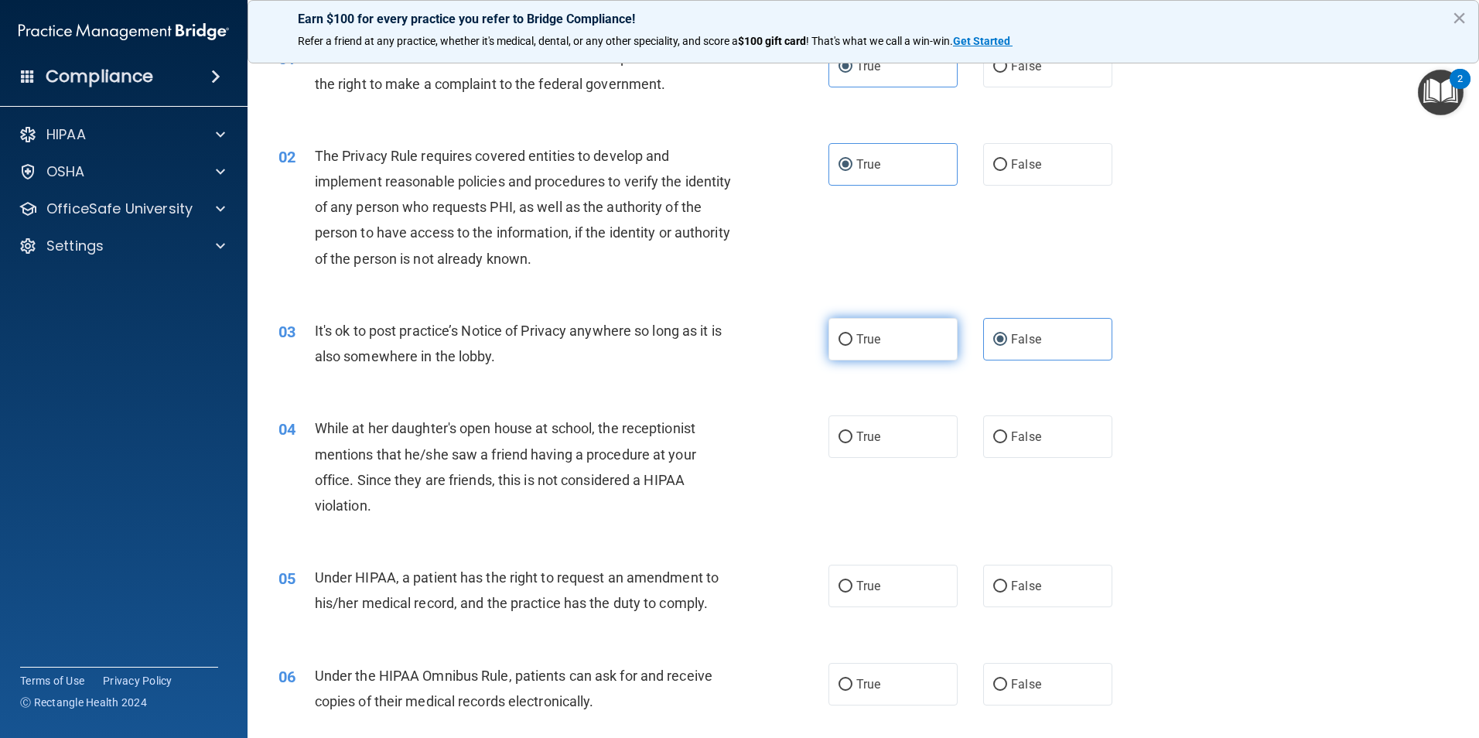
radio input "true"
click at [1018, 337] on span "False" at bounding box center [1026, 339] width 30 height 15
click at [1007, 337] on input "False" at bounding box center [1000, 340] width 14 height 12
radio input "true"
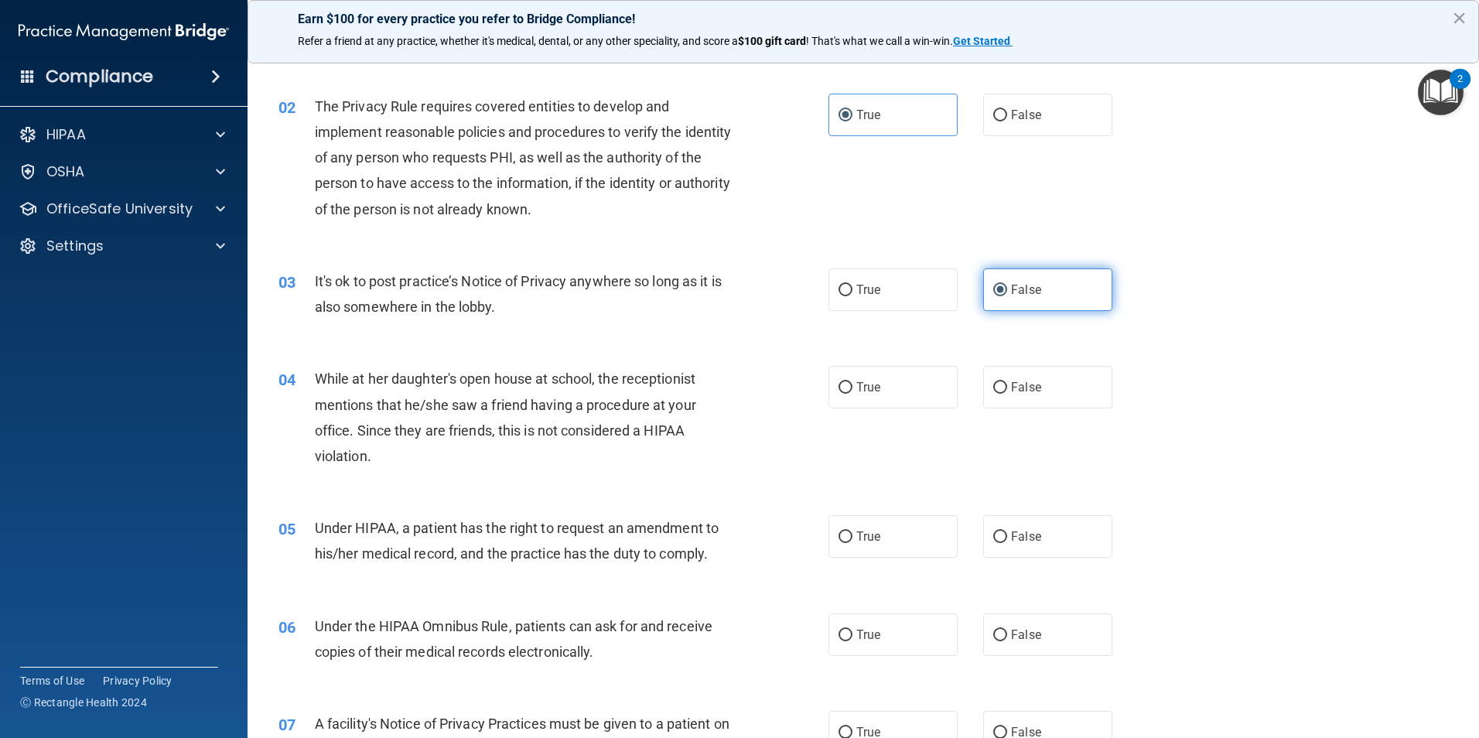
scroll to position [155, 0]
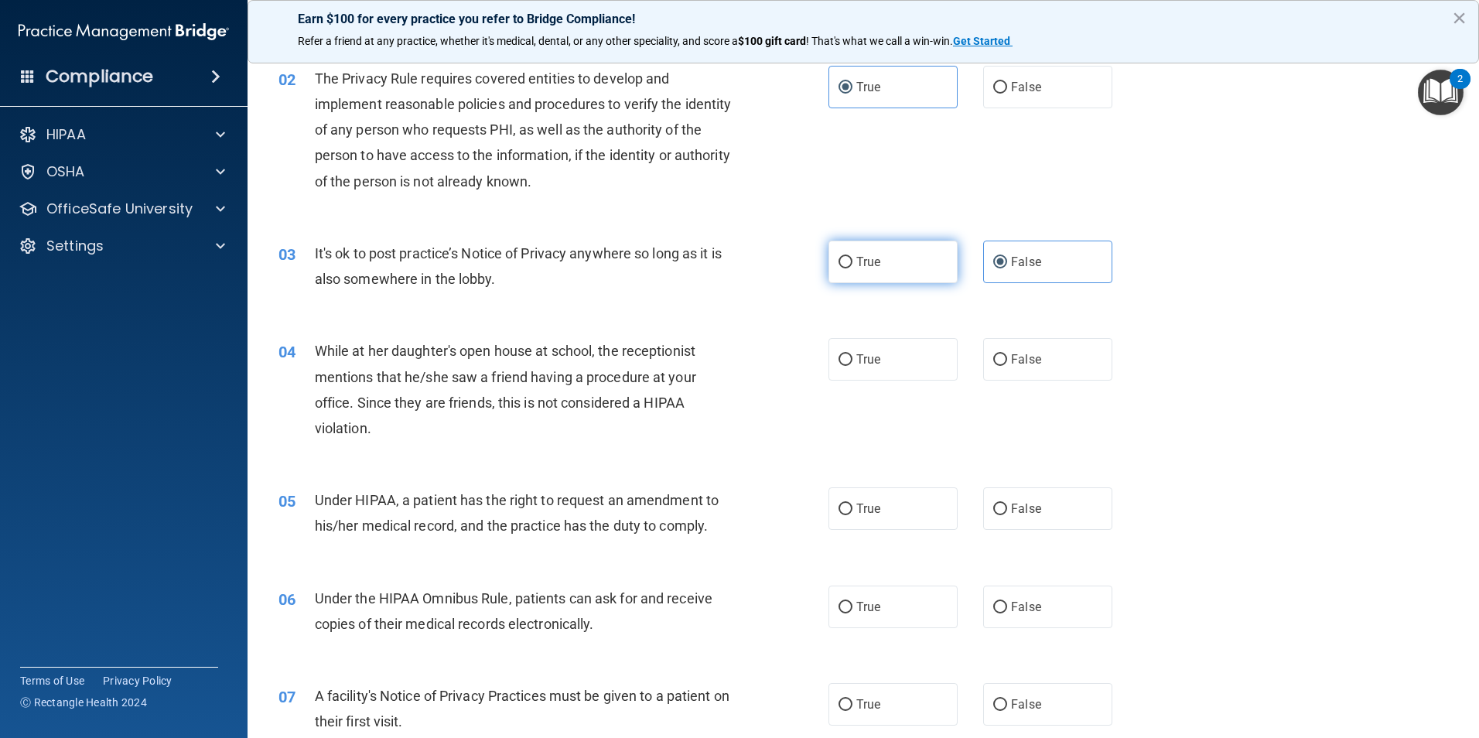
click at [835, 271] on label "True" at bounding box center [892, 262] width 129 height 43
click at [838, 268] on input "True" at bounding box center [845, 263] width 14 height 12
radio input "true"
radio input "false"
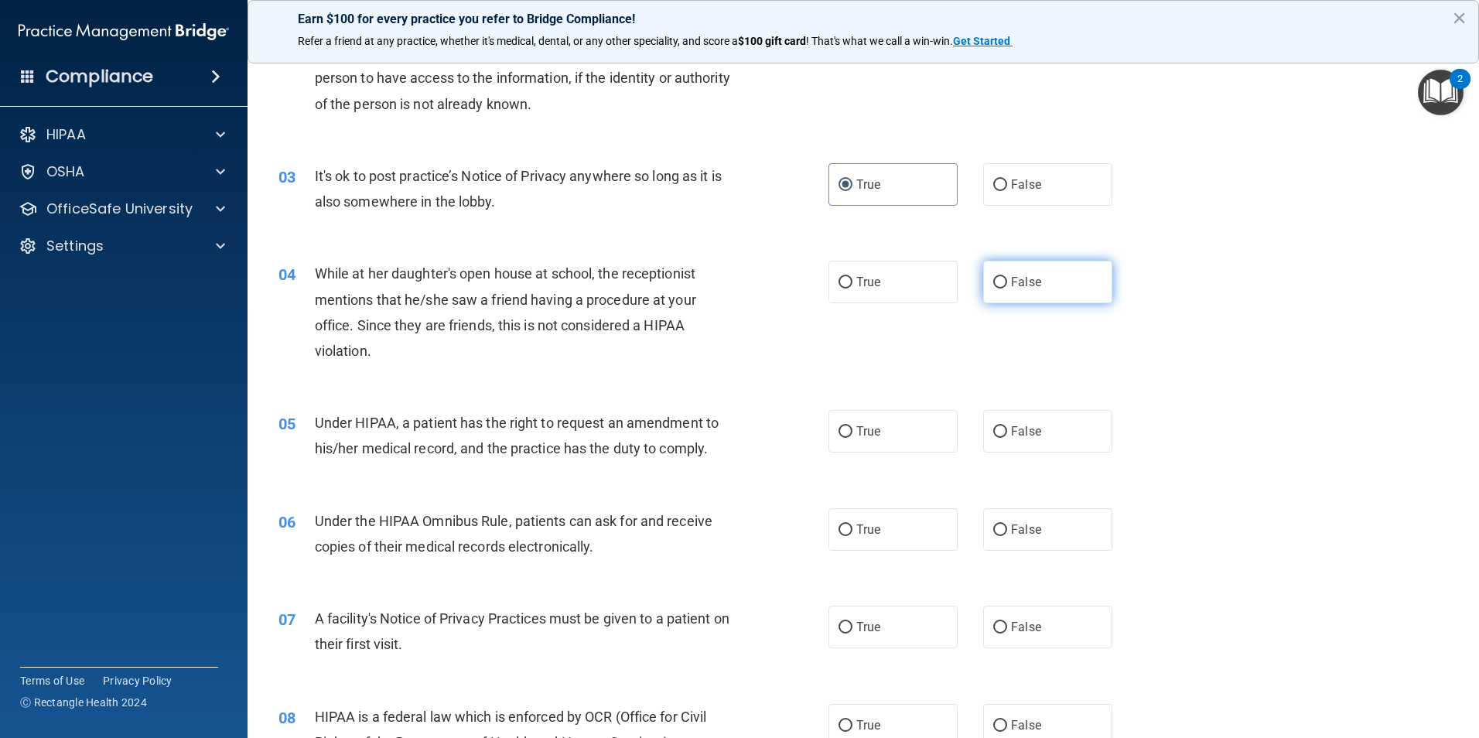
click at [1011, 286] on span "False" at bounding box center [1026, 282] width 30 height 15
click at [1007, 286] on input "False" at bounding box center [1000, 283] width 14 height 12
radio input "true"
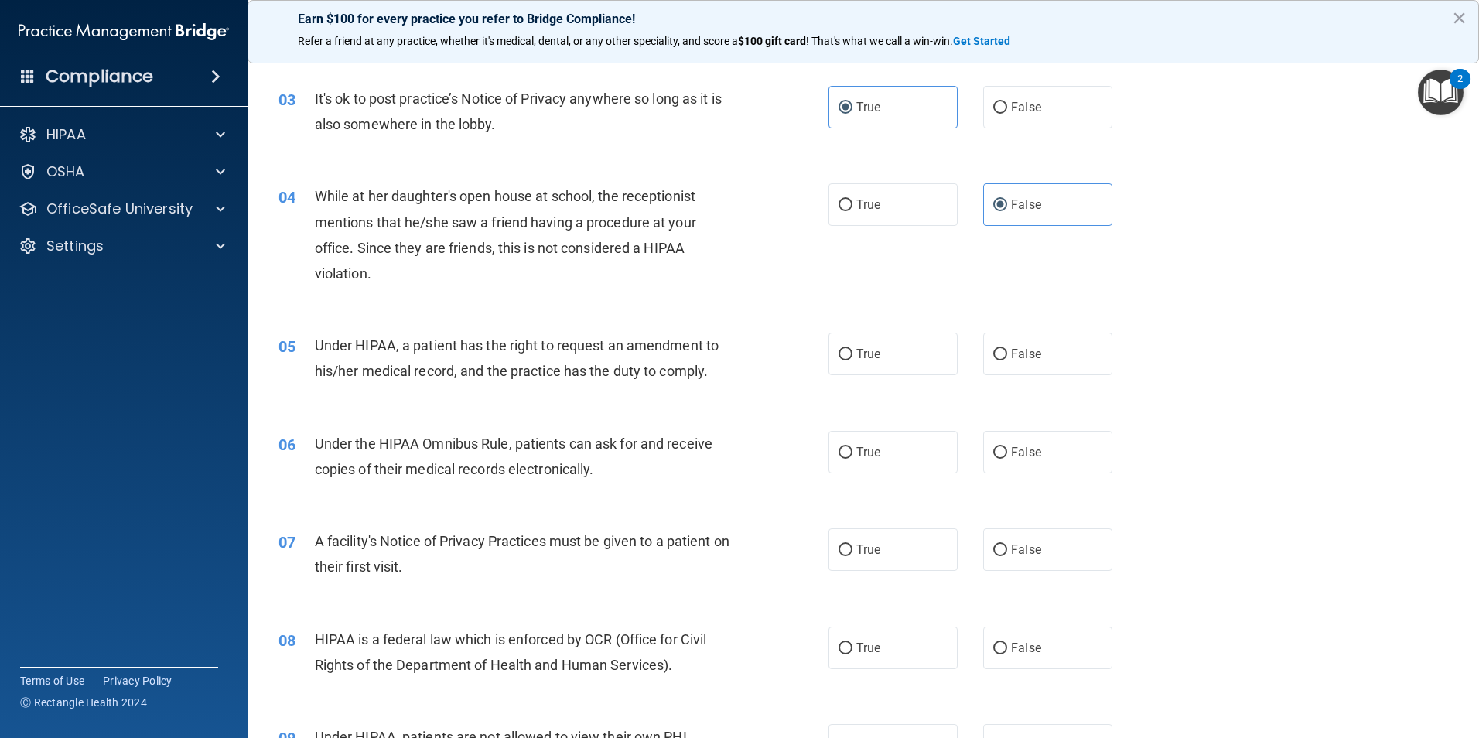
scroll to position [387, 0]
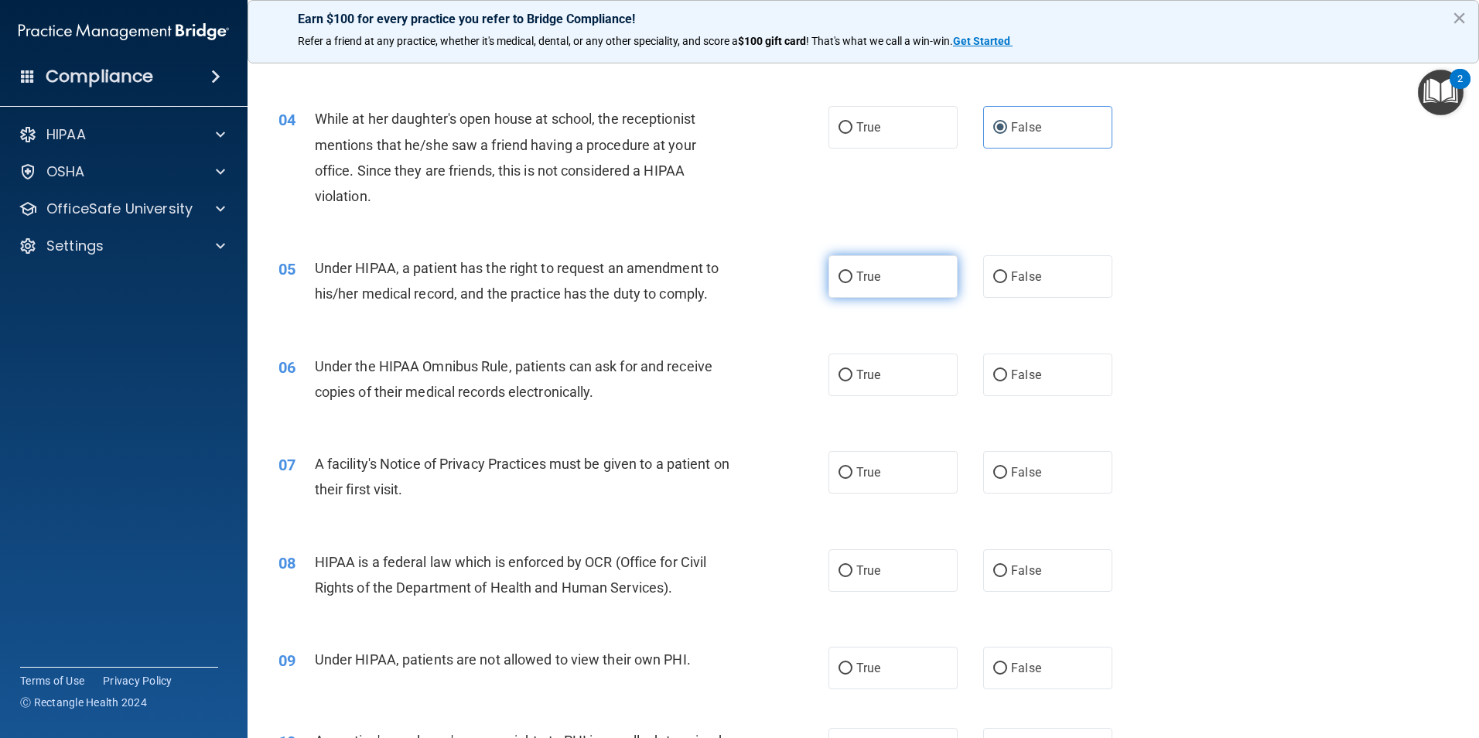
click at [874, 273] on span "True" at bounding box center [868, 276] width 24 height 15
click at [852, 273] on input "True" at bounding box center [845, 277] width 14 height 12
radio input "true"
click at [877, 379] on label "True" at bounding box center [892, 374] width 129 height 43
click at [852, 379] on input "True" at bounding box center [845, 376] width 14 height 12
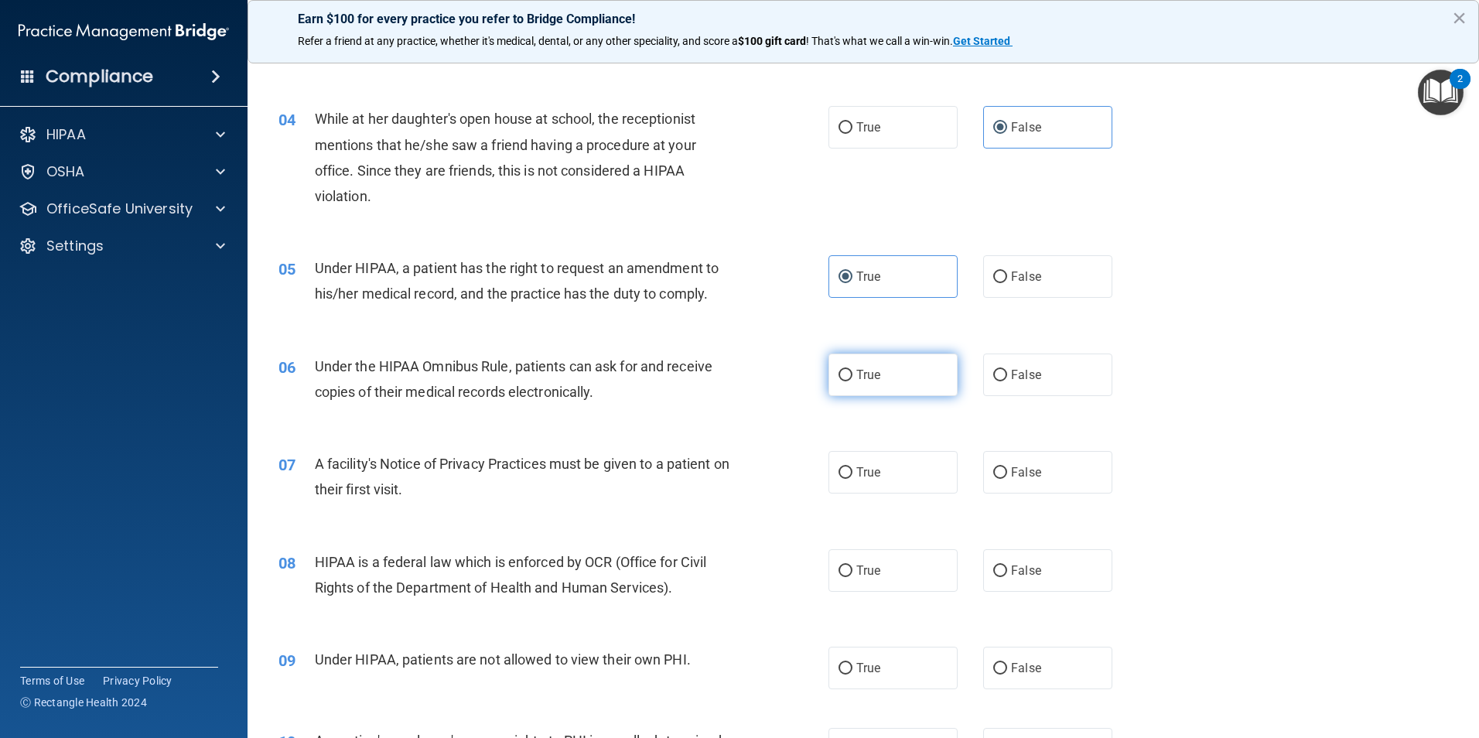
radio input "true"
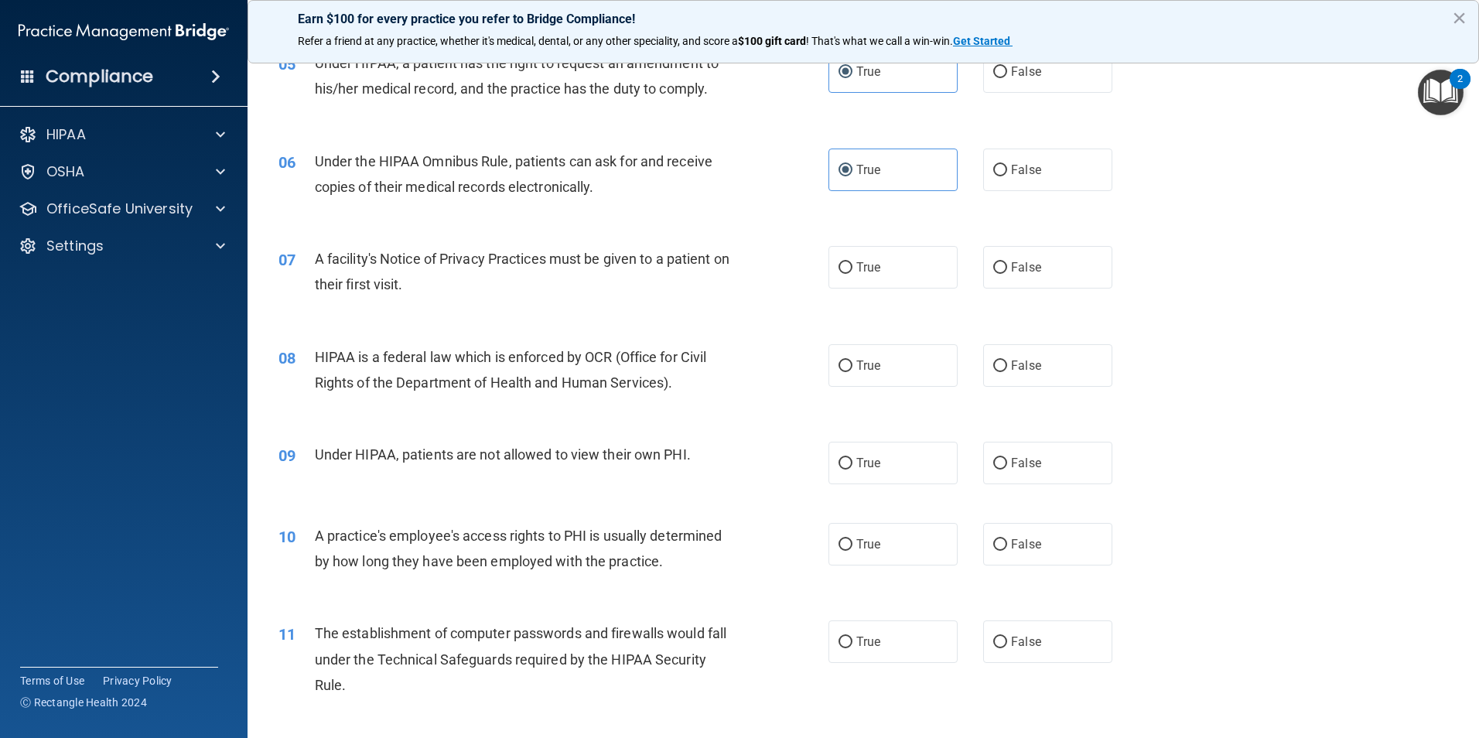
scroll to position [541, 0]
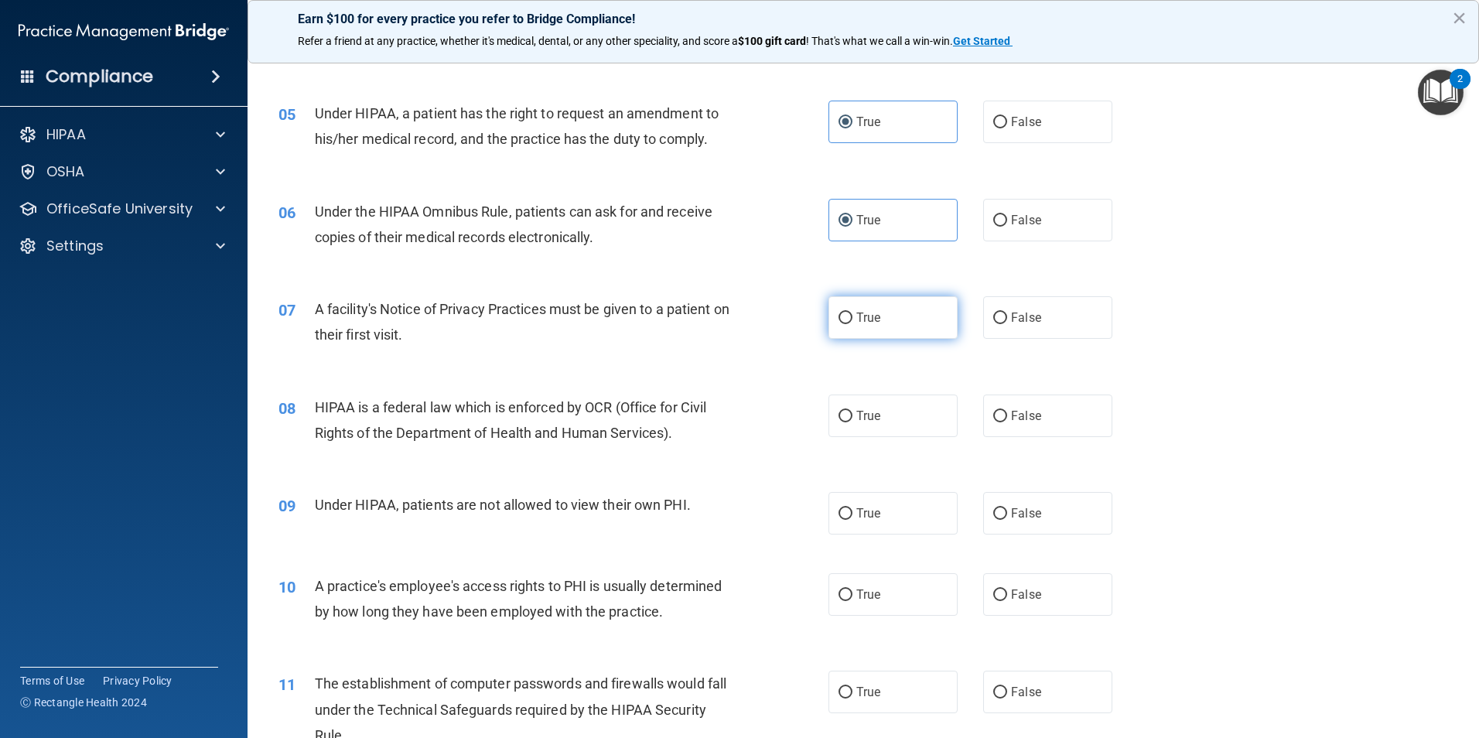
click at [889, 318] on label "True" at bounding box center [892, 317] width 129 height 43
click at [852, 318] on input "True" at bounding box center [845, 318] width 14 height 12
radio input "true"
click at [897, 436] on label "True" at bounding box center [892, 415] width 129 height 43
click at [852, 422] on input "True" at bounding box center [845, 417] width 14 height 12
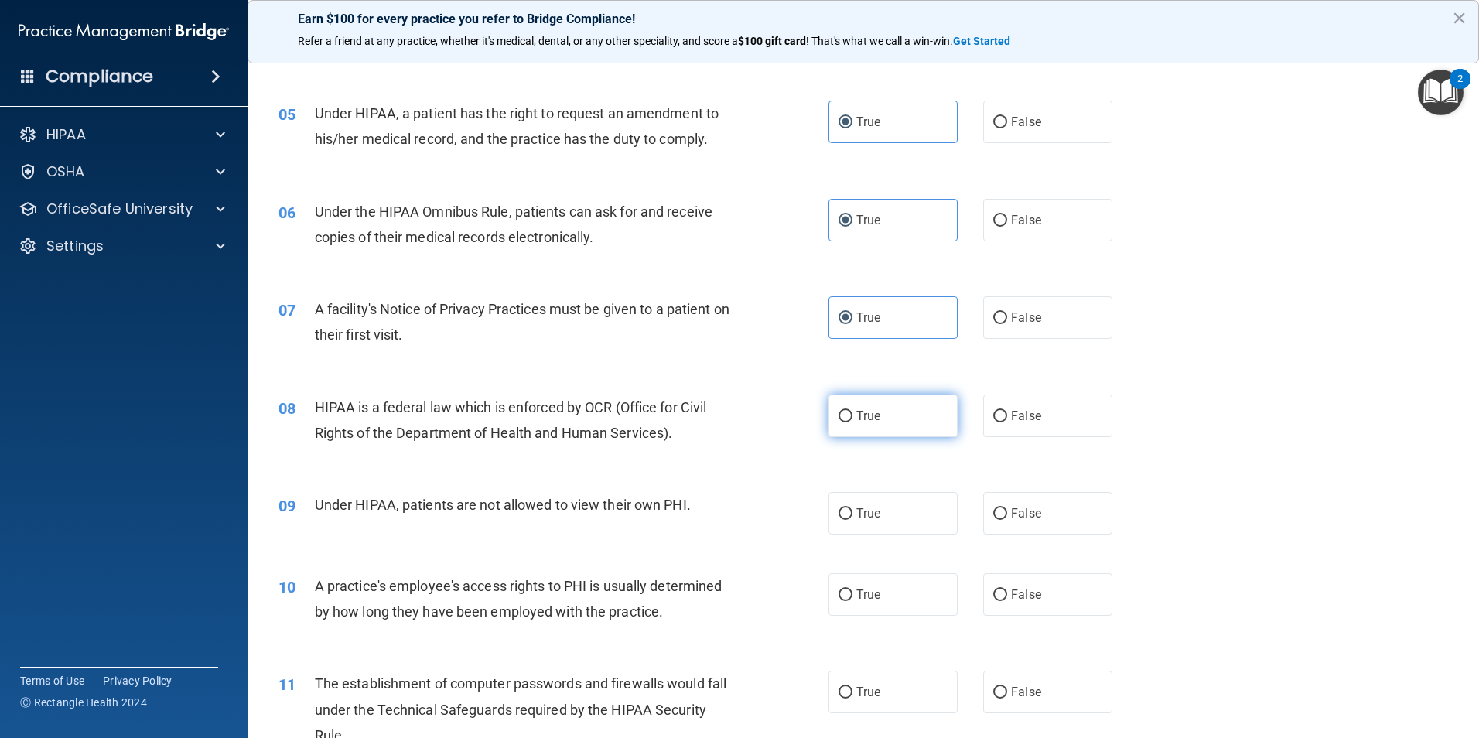
radio input "true"
click at [1023, 525] on label "False" at bounding box center [1047, 513] width 129 height 43
click at [1007, 520] on input "False" at bounding box center [1000, 514] width 14 height 12
radio input "true"
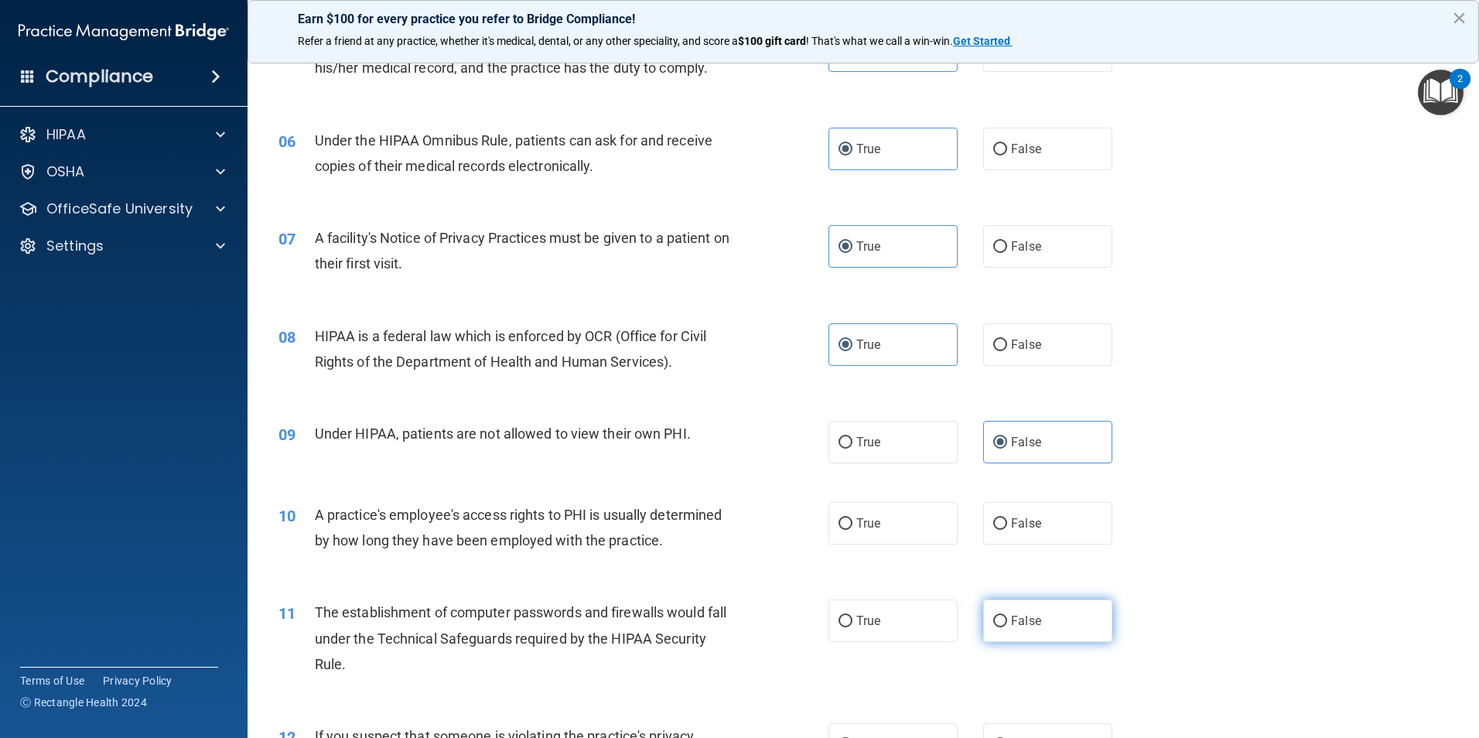
scroll to position [696, 0]
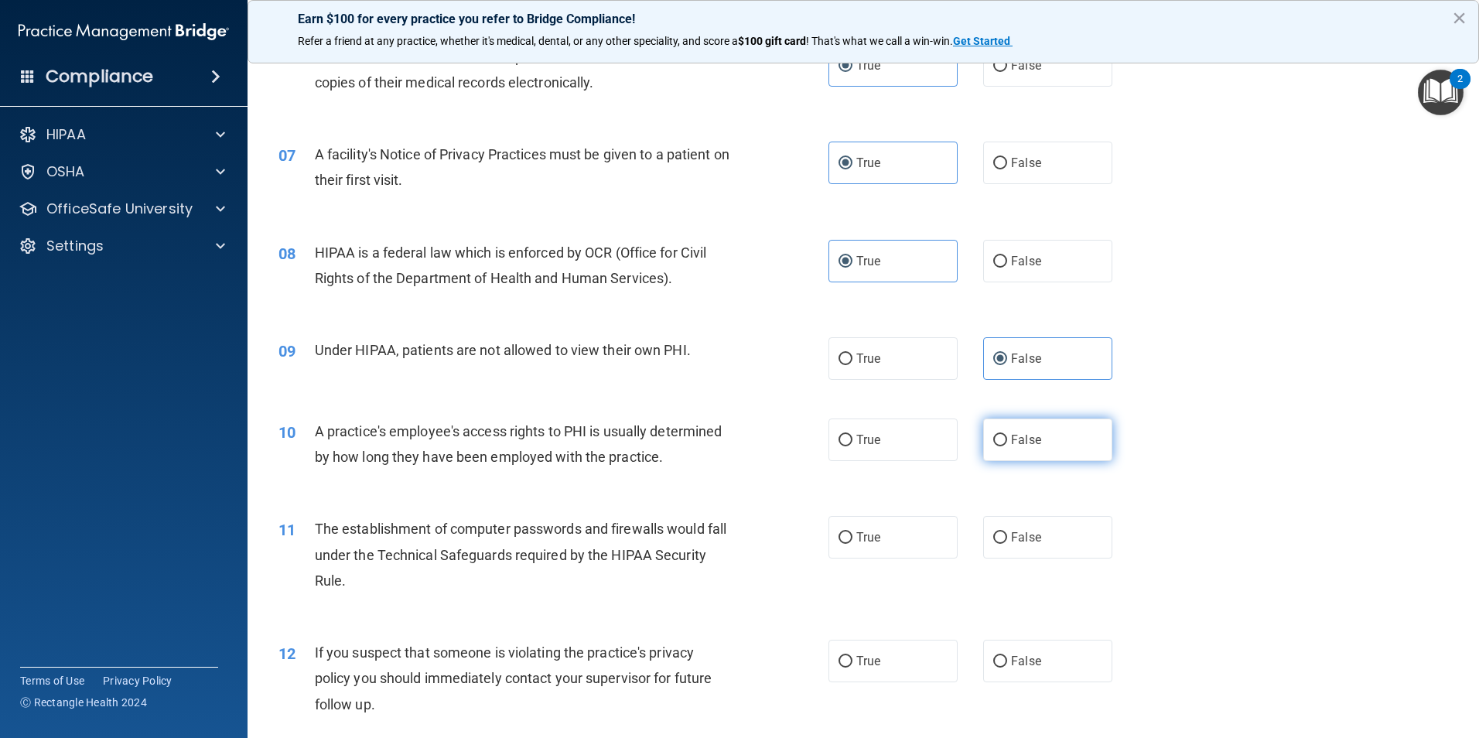
click at [1042, 448] on label "False" at bounding box center [1047, 439] width 129 height 43
click at [1007, 446] on input "False" at bounding box center [1000, 441] width 14 height 12
radio input "true"
click at [856, 544] on span "True" at bounding box center [868, 537] width 24 height 15
click at [852, 544] on input "True" at bounding box center [845, 538] width 14 height 12
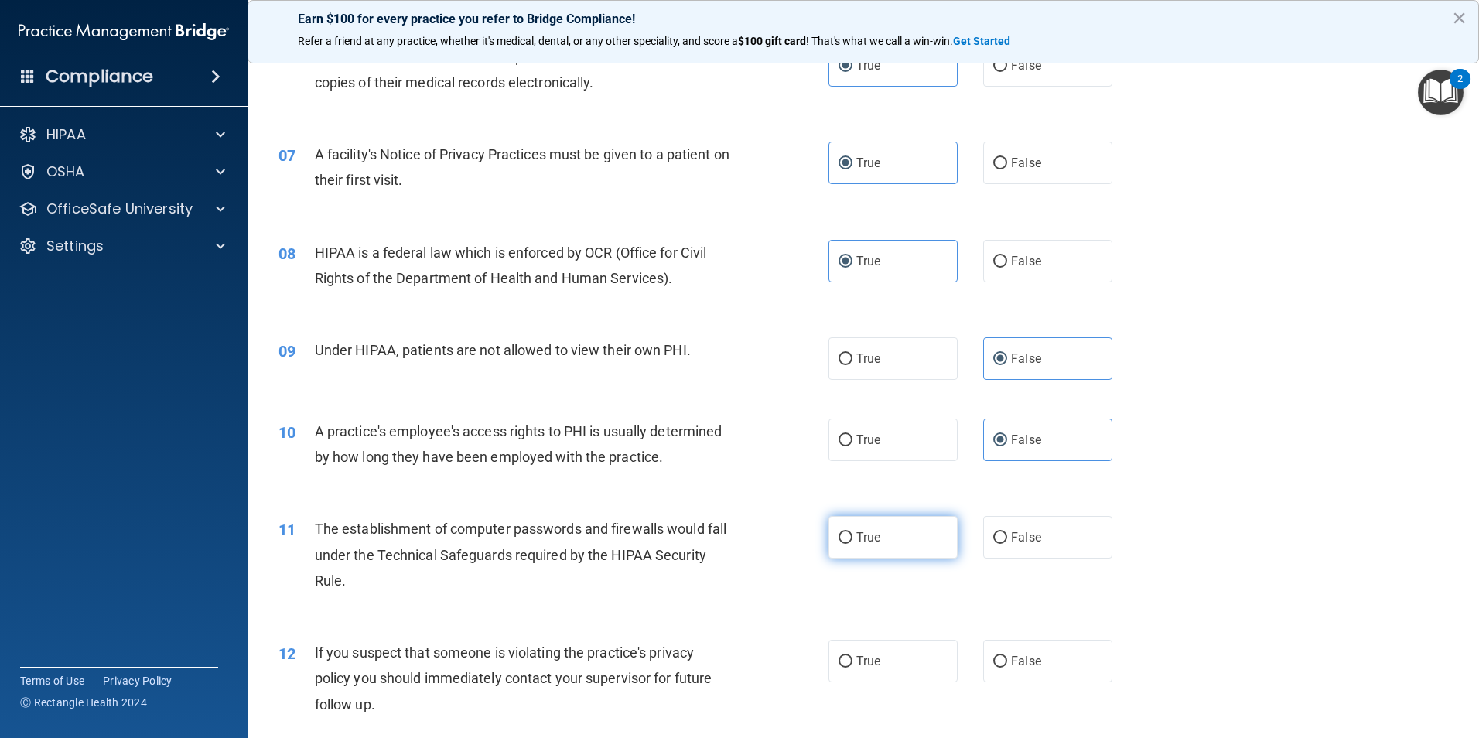
radio input "true"
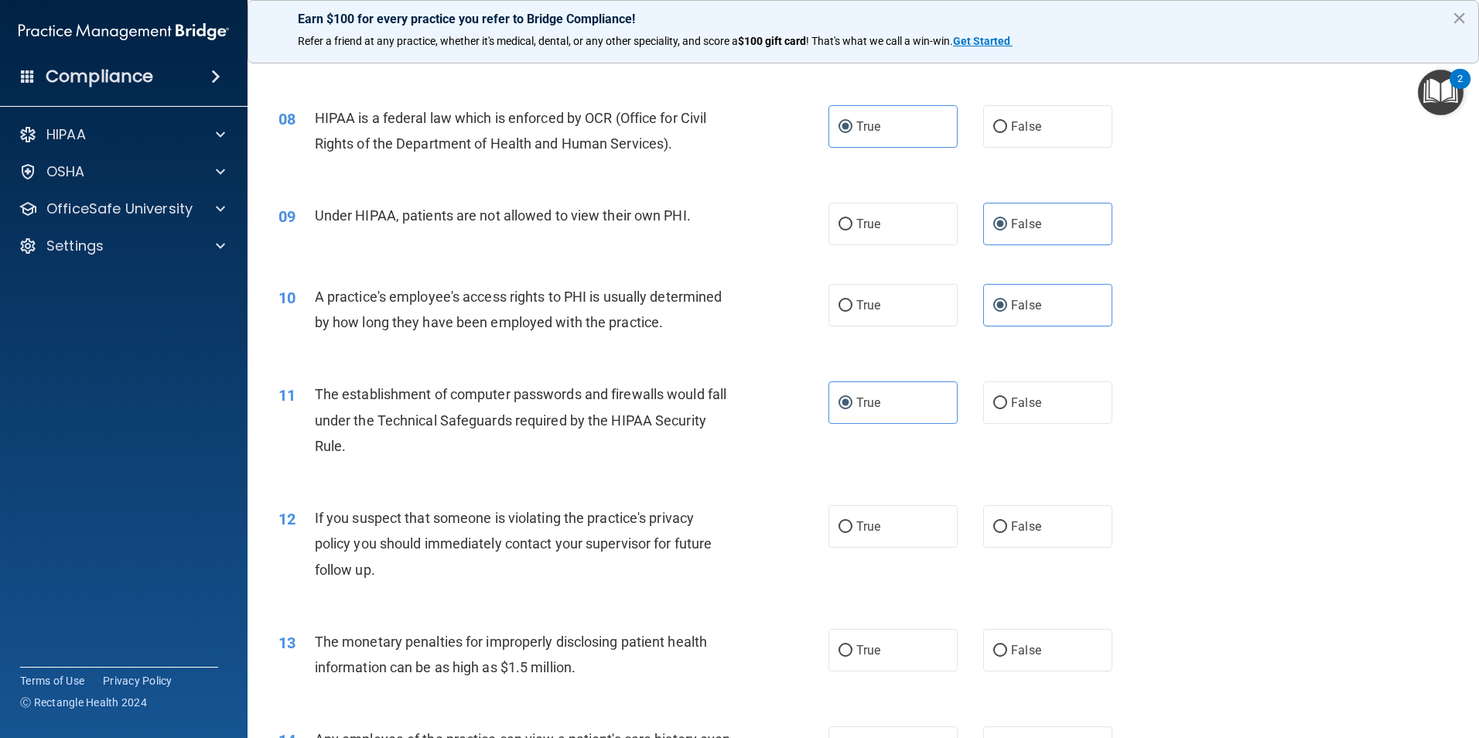
scroll to position [851, 0]
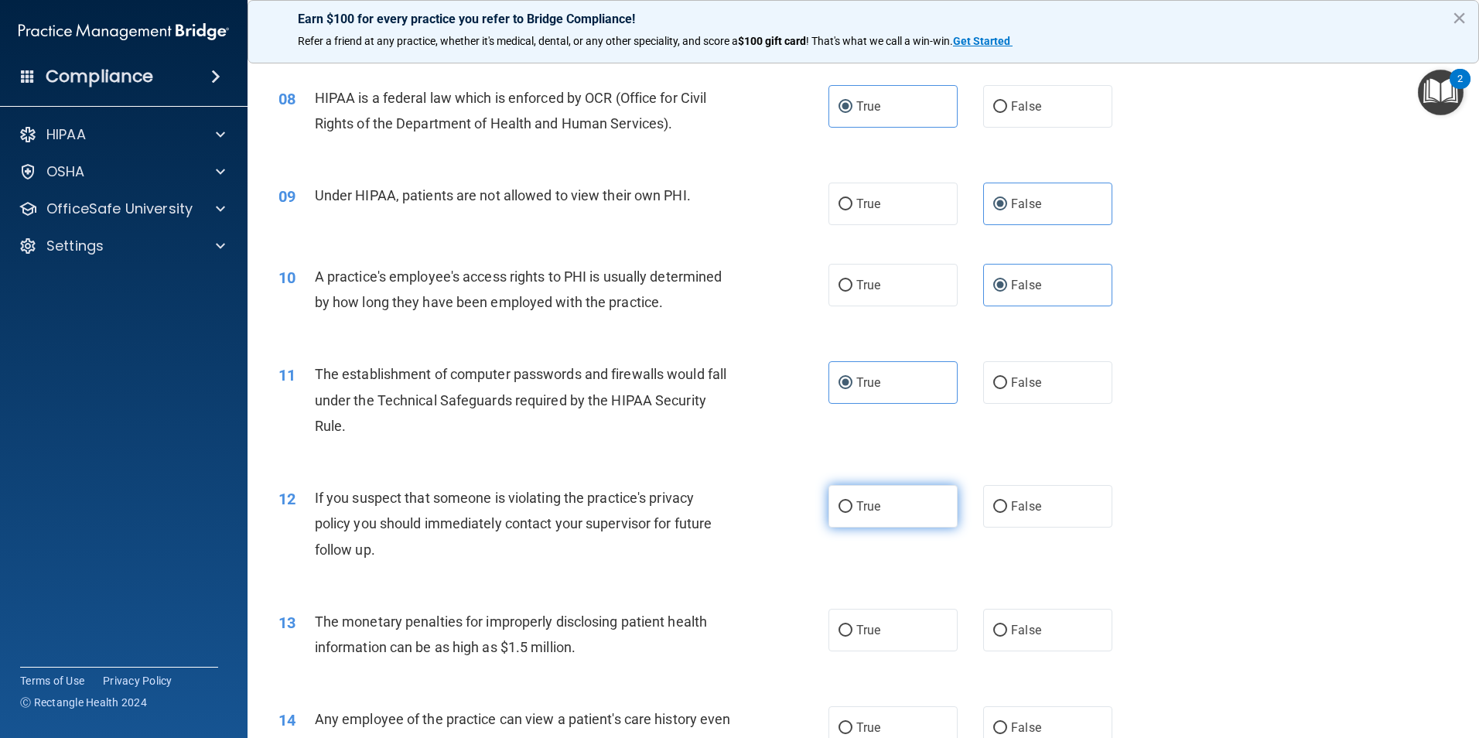
click at [859, 502] on span "True" at bounding box center [868, 506] width 24 height 15
click at [852, 502] on input "True" at bounding box center [845, 507] width 14 height 12
radio input "true"
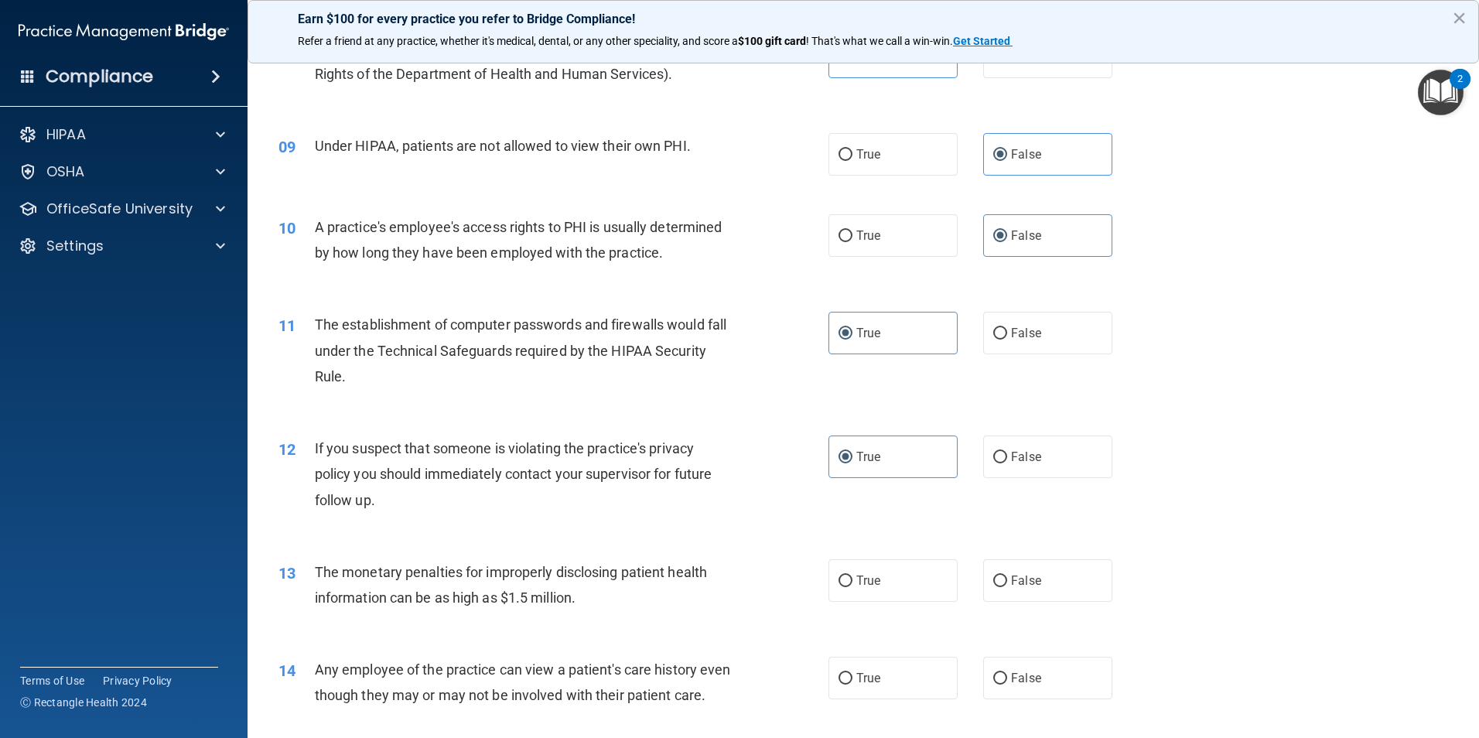
scroll to position [928, 0]
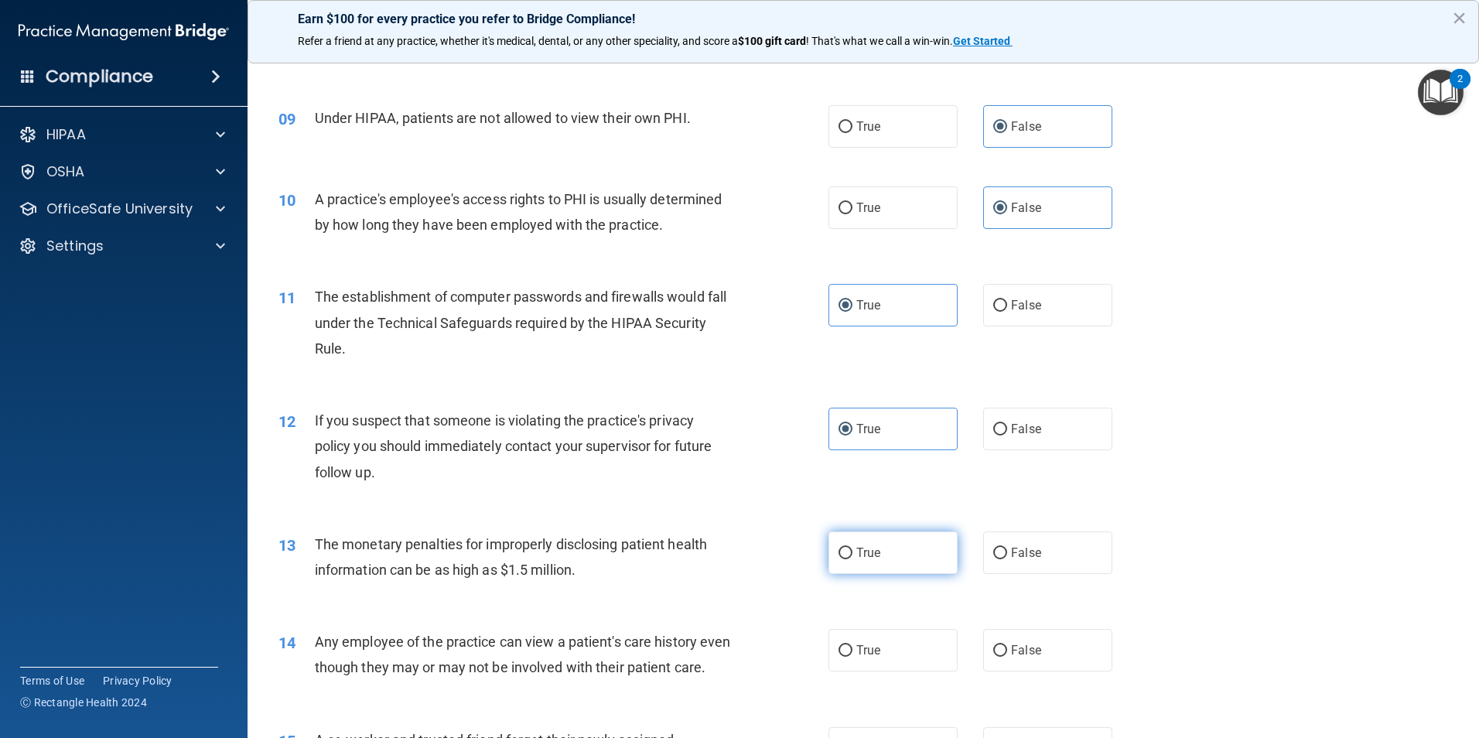
click at [871, 557] on span "True" at bounding box center [868, 552] width 24 height 15
click at [852, 557] on input "True" at bounding box center [845, 554] width 14 height 12
radio input "true"
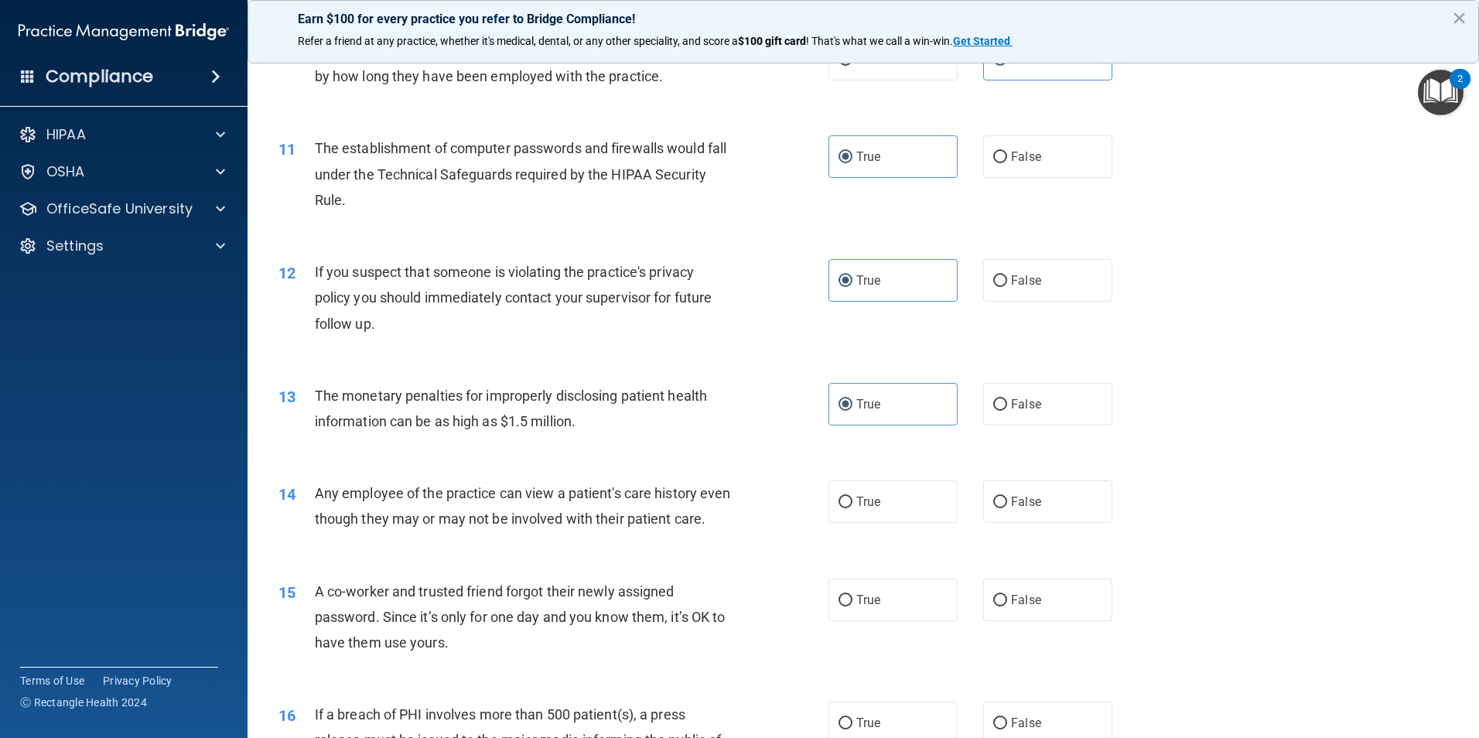
scroll to position [1083, 0]
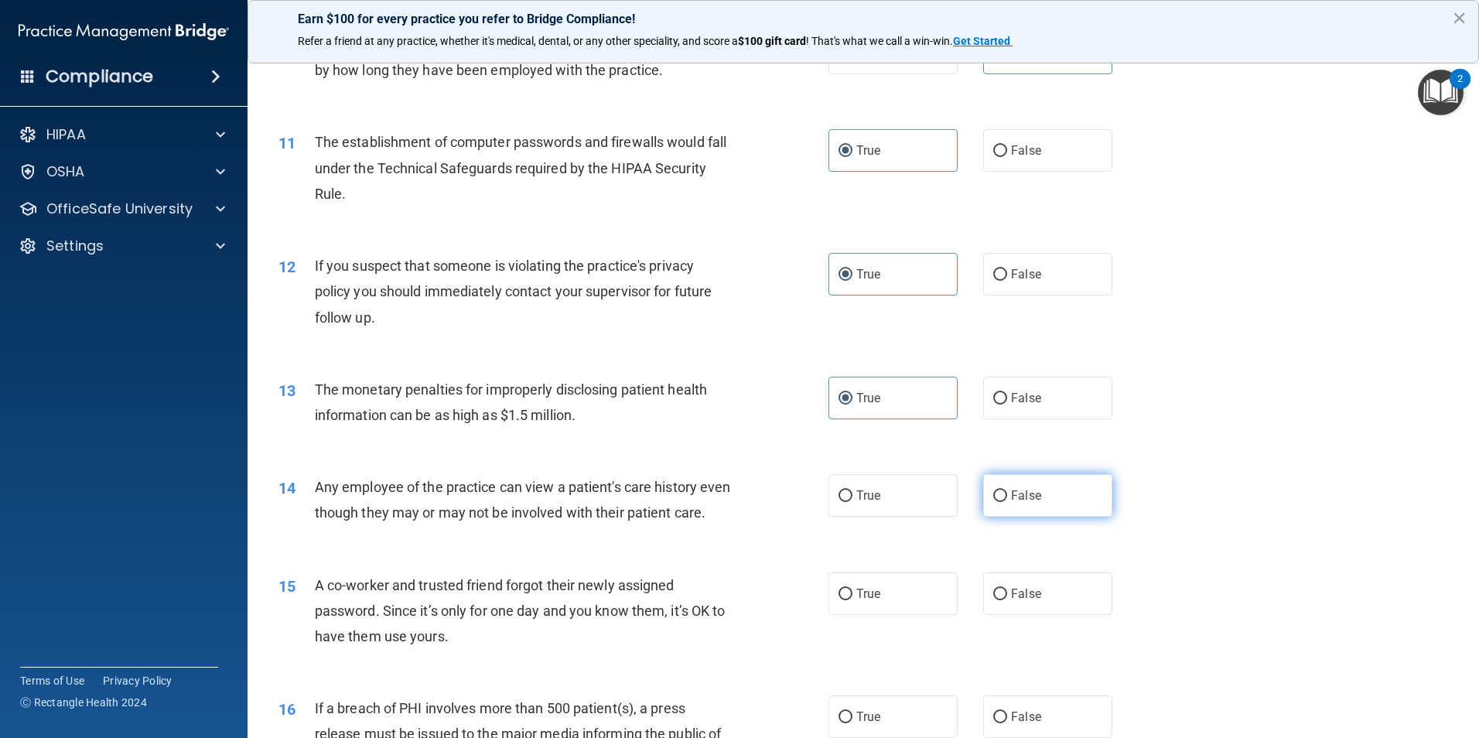
click at [1011, 490] on span "False" at bounding box center [1026, 495] width 30 height 15
click at [1006, 490] on input "False" at bounding box center [1000, 496] width 14 height 12
radio input "true"
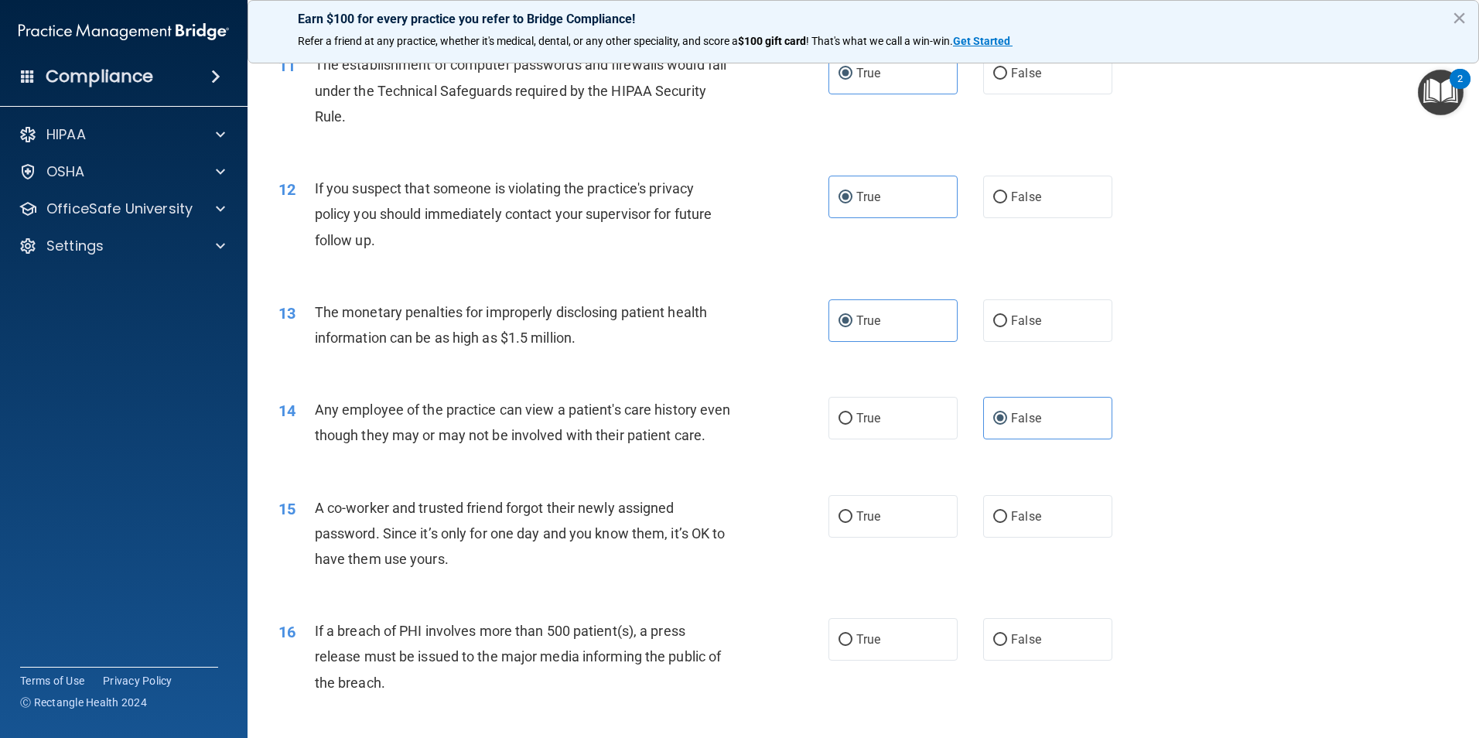
scroll to position [1238, 0]
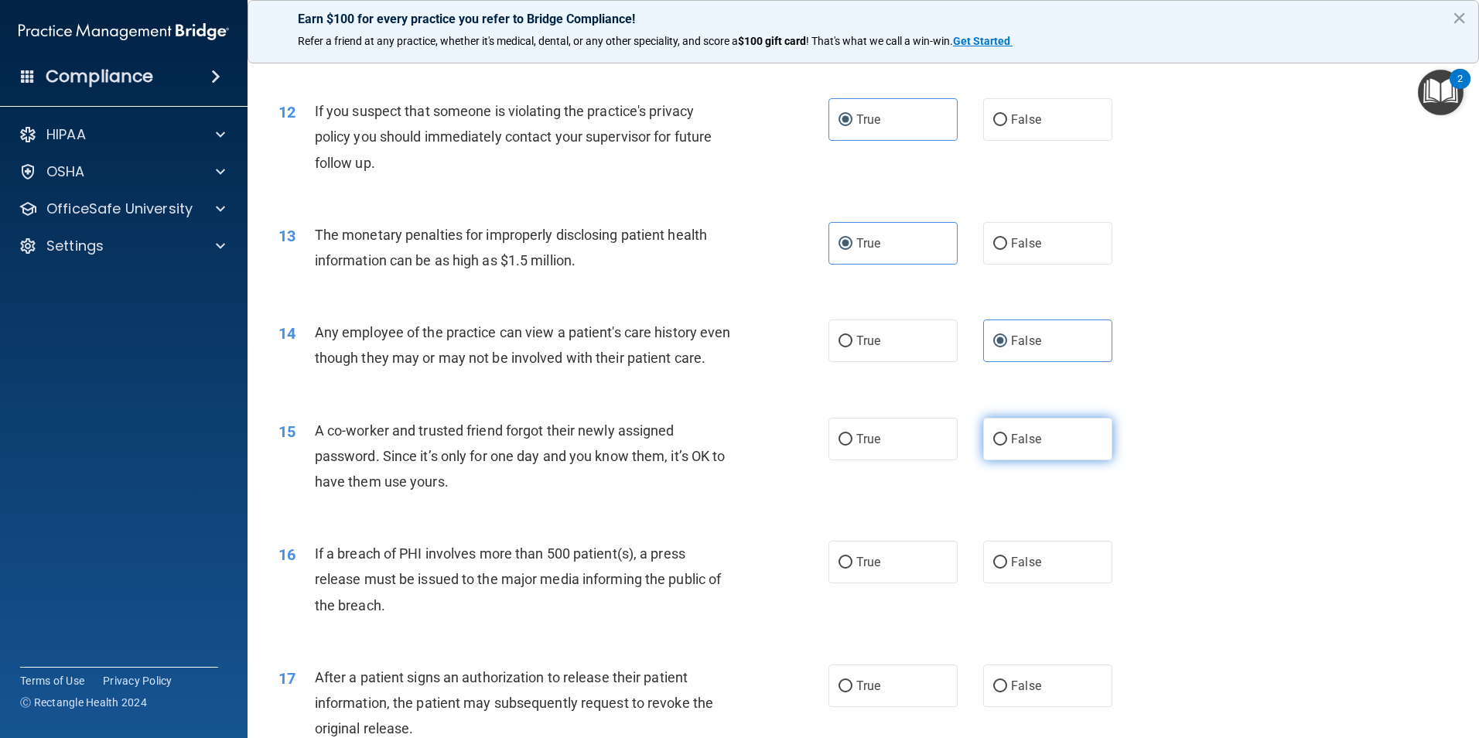
click at [993, 446] on input "False" at bounding box center [1000, 440] width 14 height 12
radio input "true"
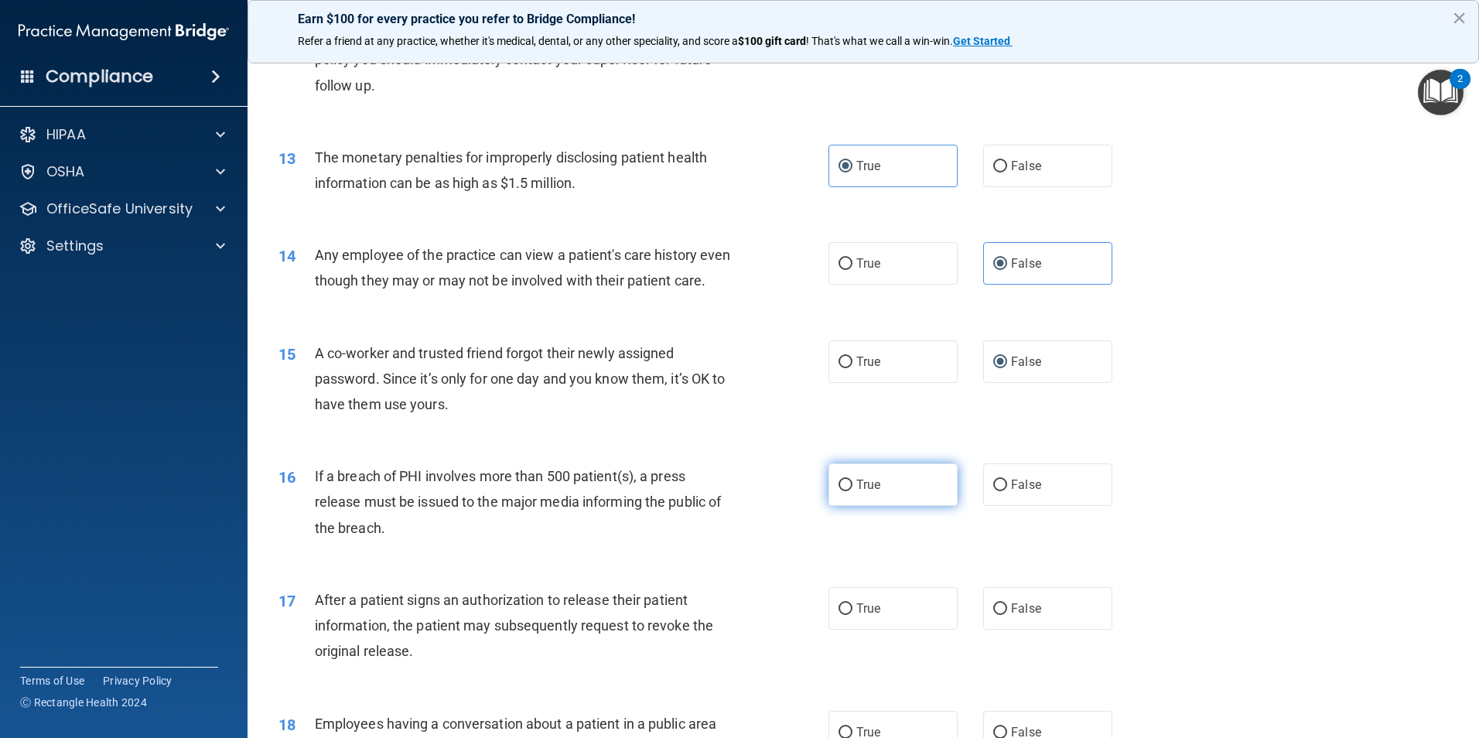
click at [937, 506] on label "True" at bounding box center [892, 484] width 129 height 43
click at [852, 491] on input "True" at bounding box center [845, 486] width 14 height 12
radio input "true"
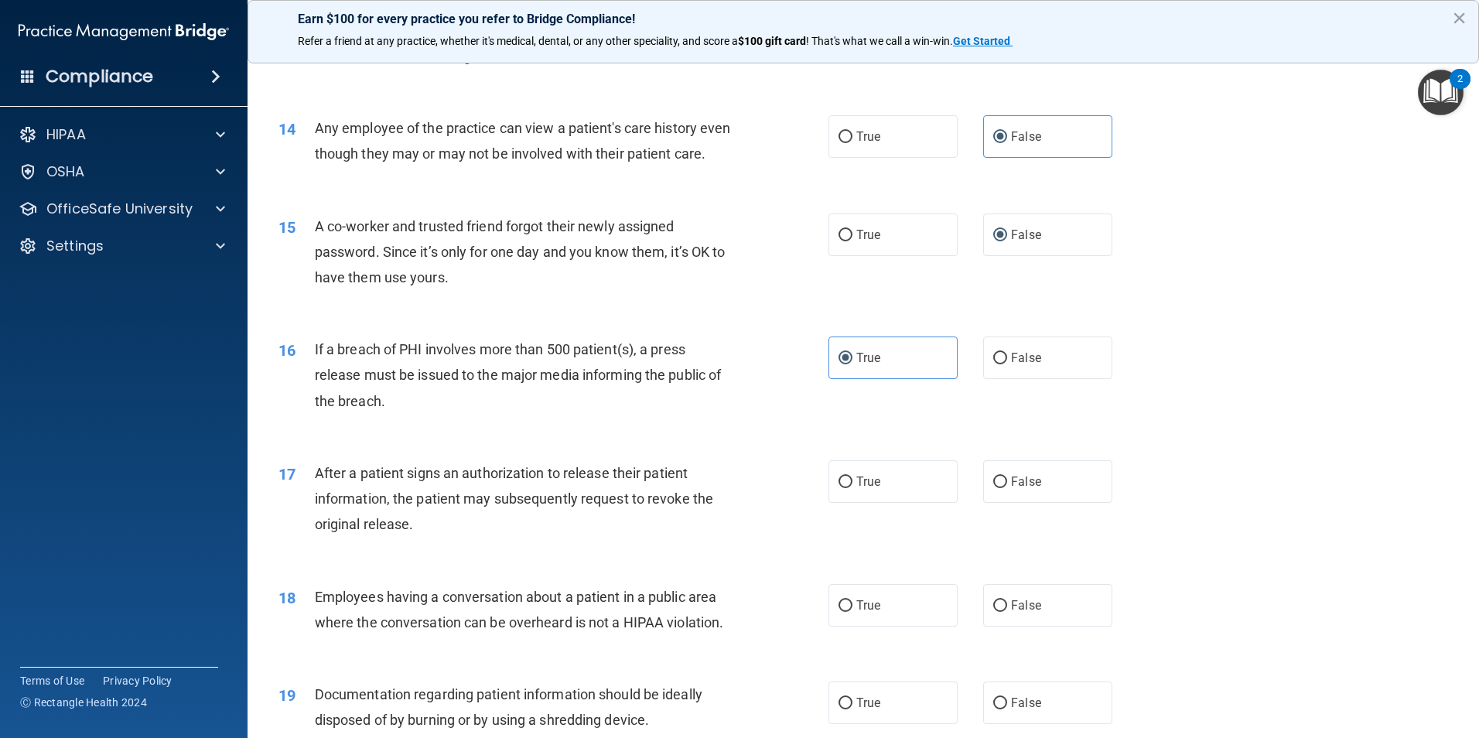
scroll to position [1470, 0]
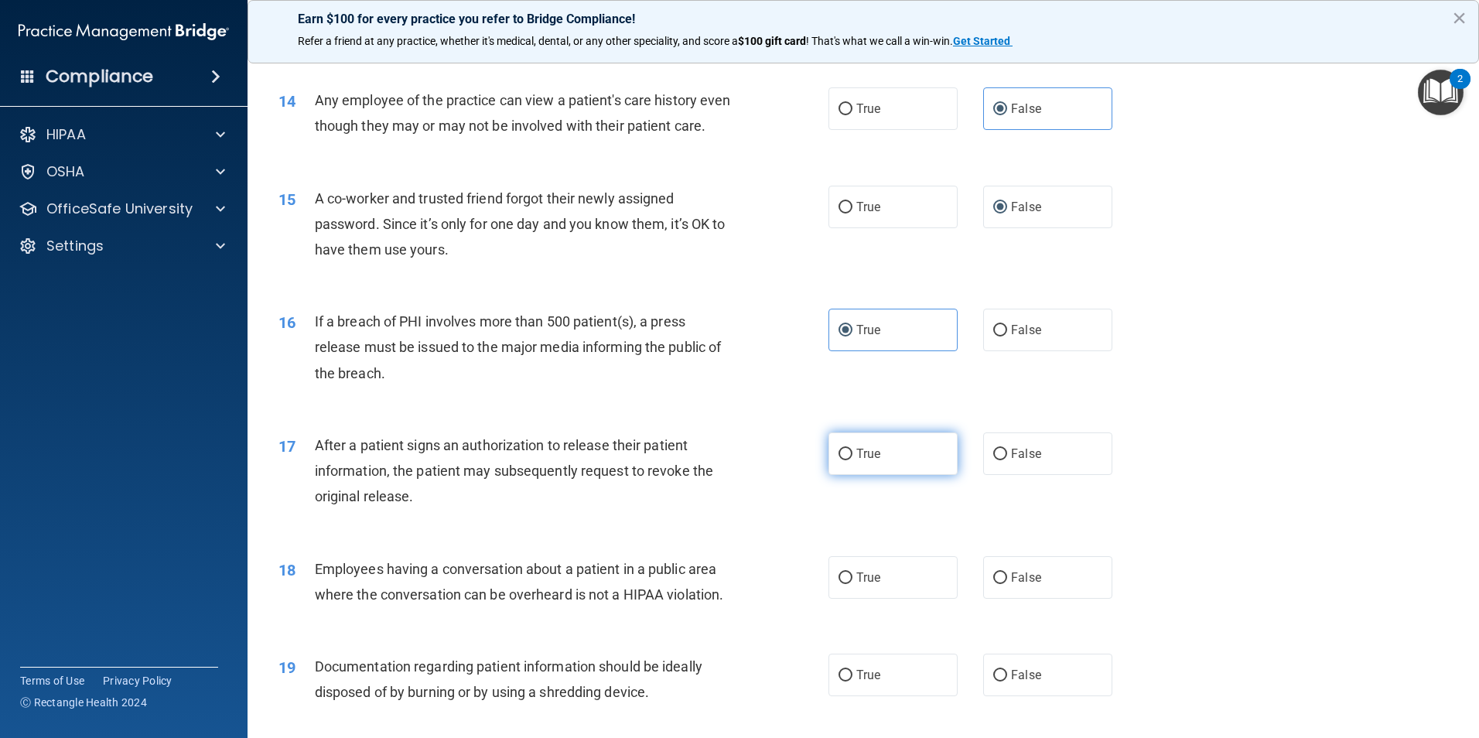
click at [876, 474] on label "True" at bounding box center [892, 453] width 129 height 43
click at [852, 460] on input "True" at bounding box center [845, 455] width 14 height 12
radio input "true"
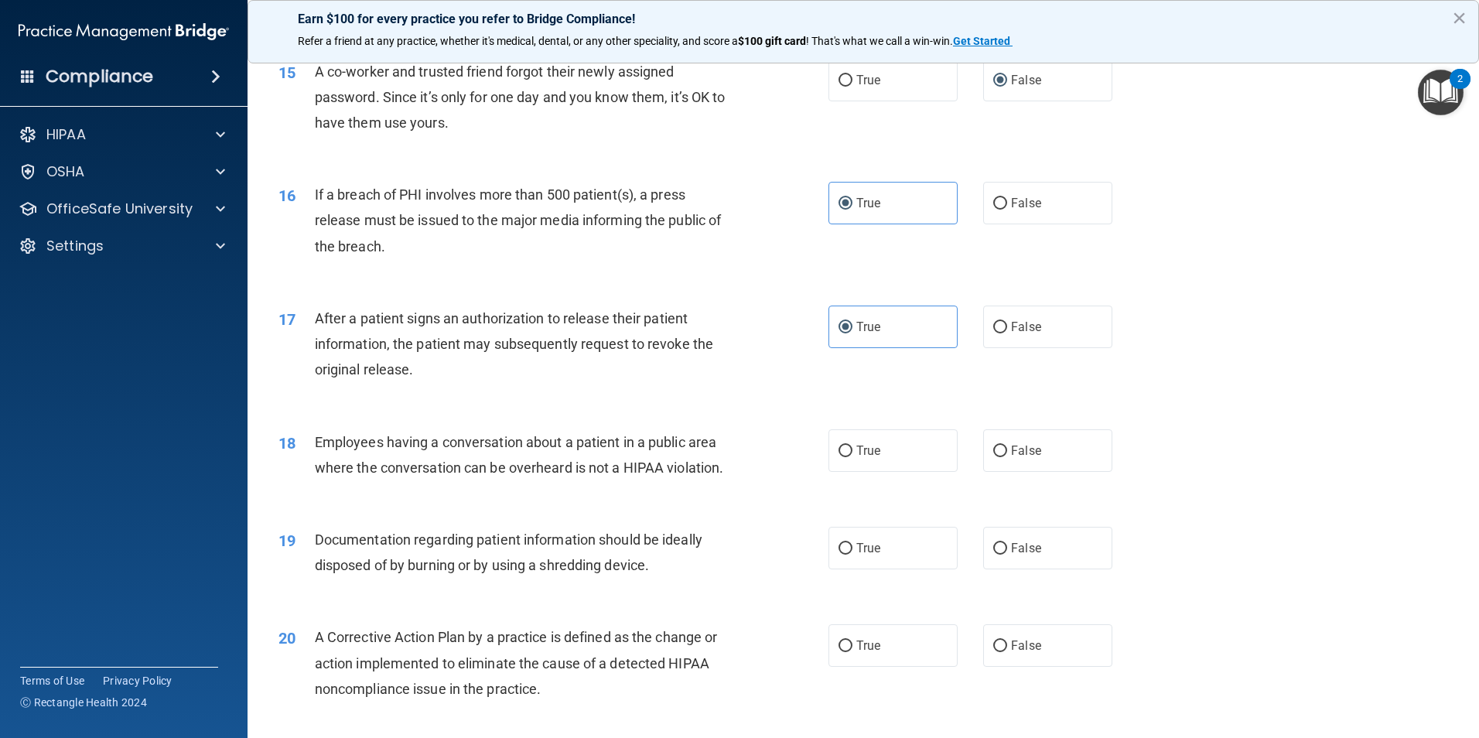
scroll to position [1624, 0]
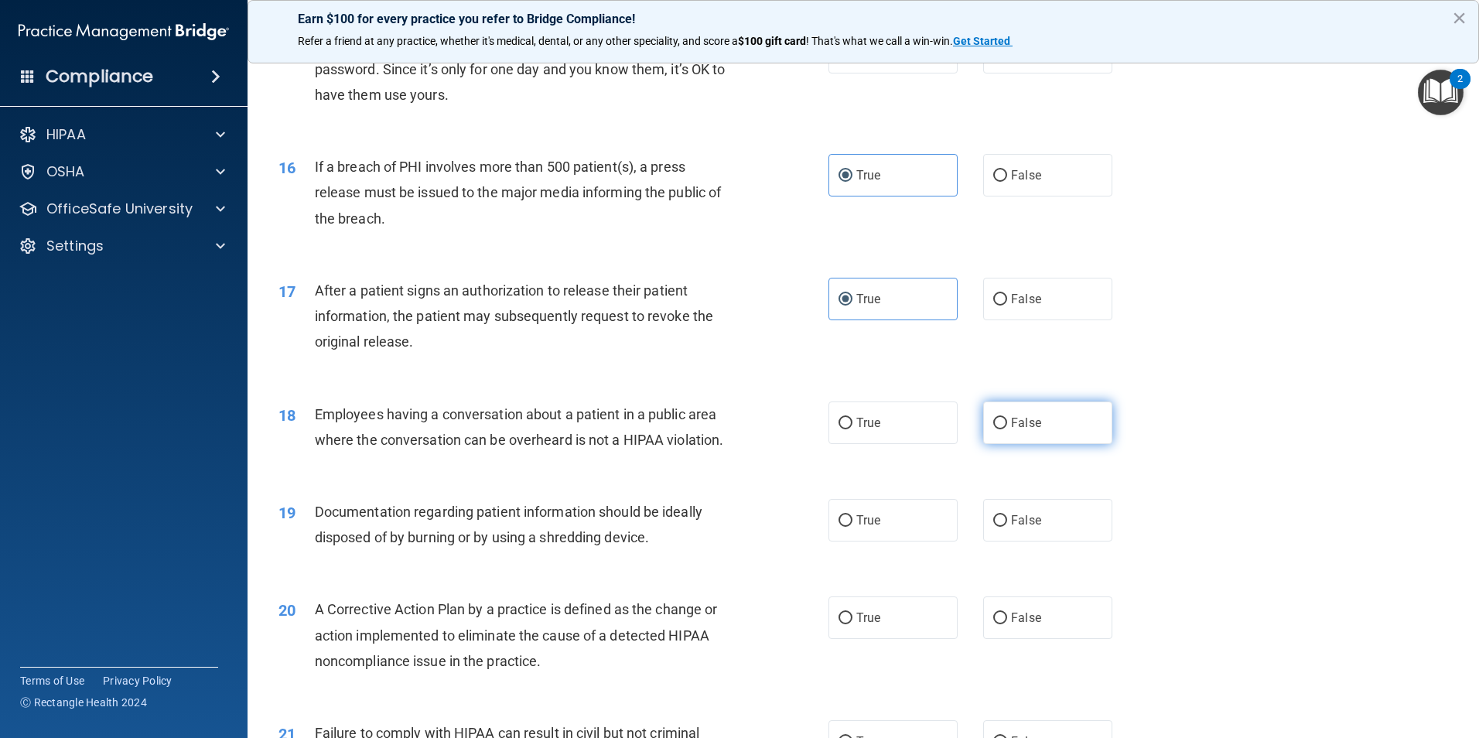
click at [1049, 444] on label "False" at bounding box center [1047, 422] width 129 height 43
click at [1007, 429] on input "False" at bounding box center [1000, 424] width 14 height 12
radio input "true"
click at [878, 541] on label "True" at bounding box center [892, 520] width 129 height 43
click at [852, 527] on input "True" at bounding box center [845, 521] width 14 height 12
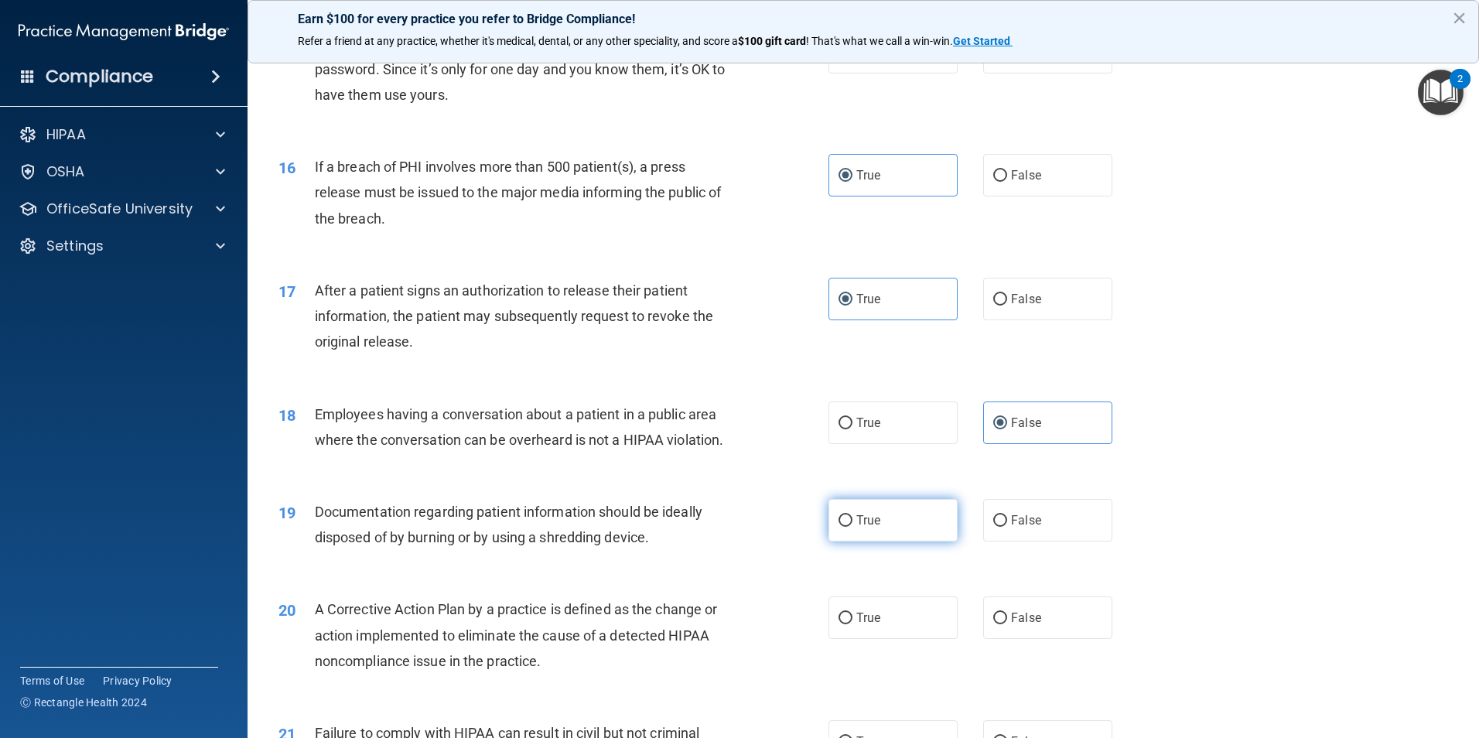
radio input "true"
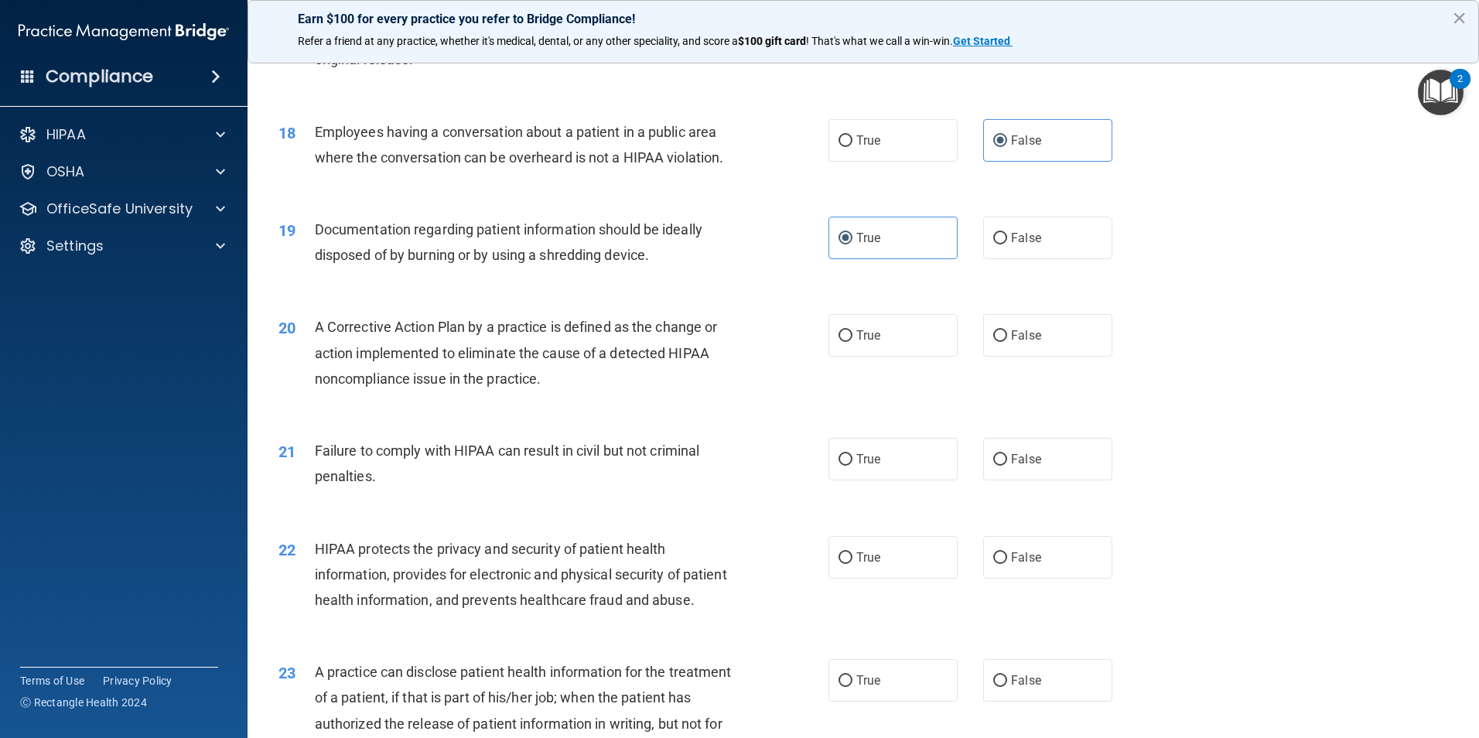
scroll to position [1934, 0]
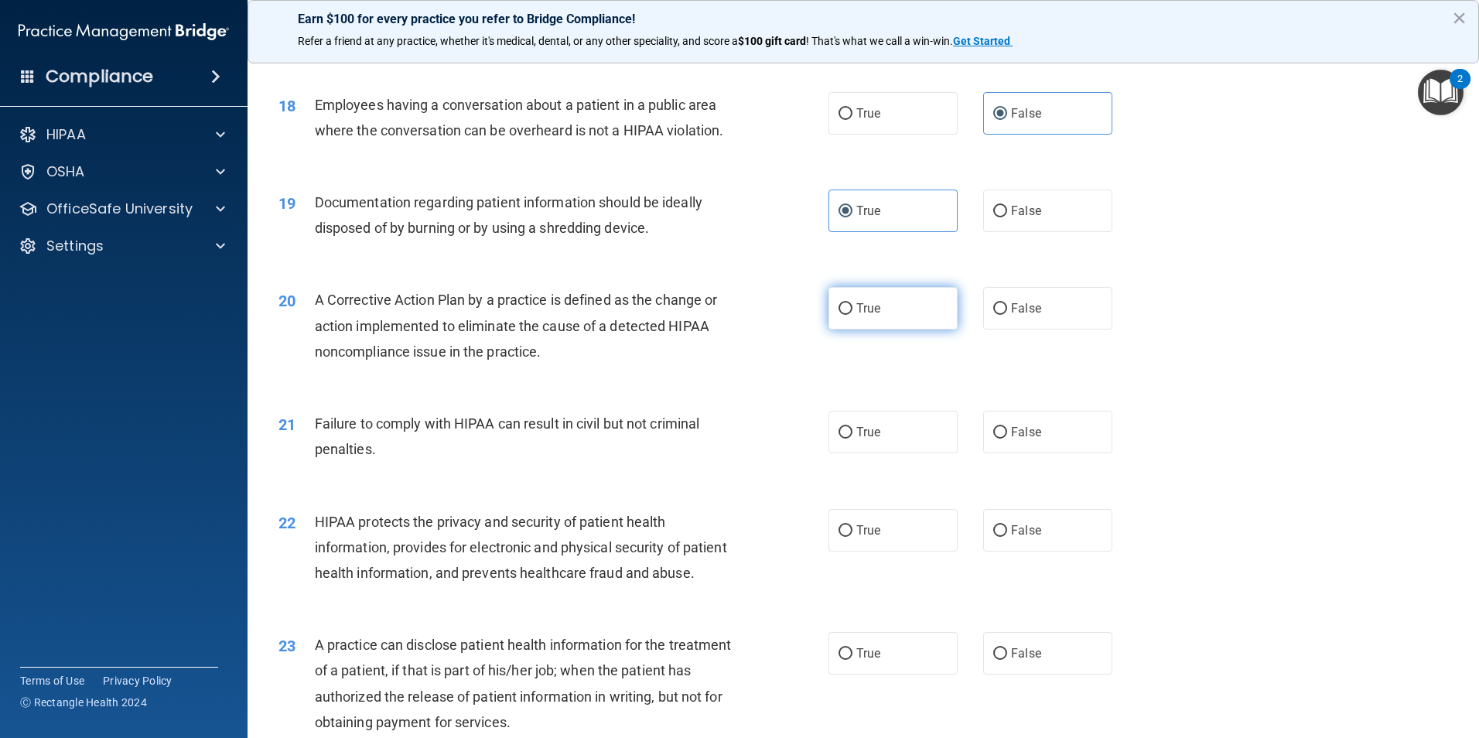
click at [838, 329] on label "True" at bounding box center [892, 308] width 129 height 43
click at [838, 315] on input "True" at bounding box center [845, 309] width 14 height 12
radio input "true"
click at [928, 453] on label "True" at bounding box center [892, 432] width 129 height 43
click at [852, 439] on input "True" at bounding box center [845, 433] width 14 height 12
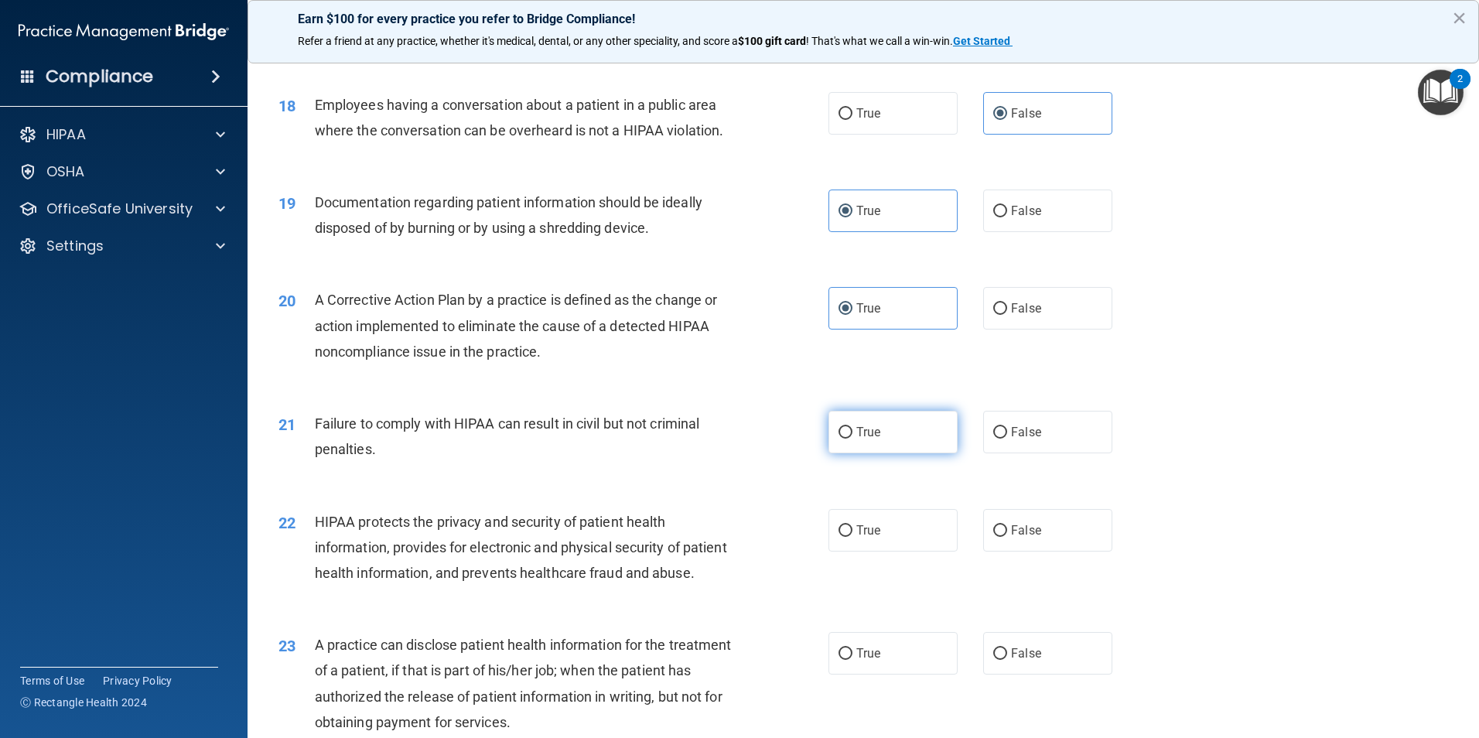
radio input "true"
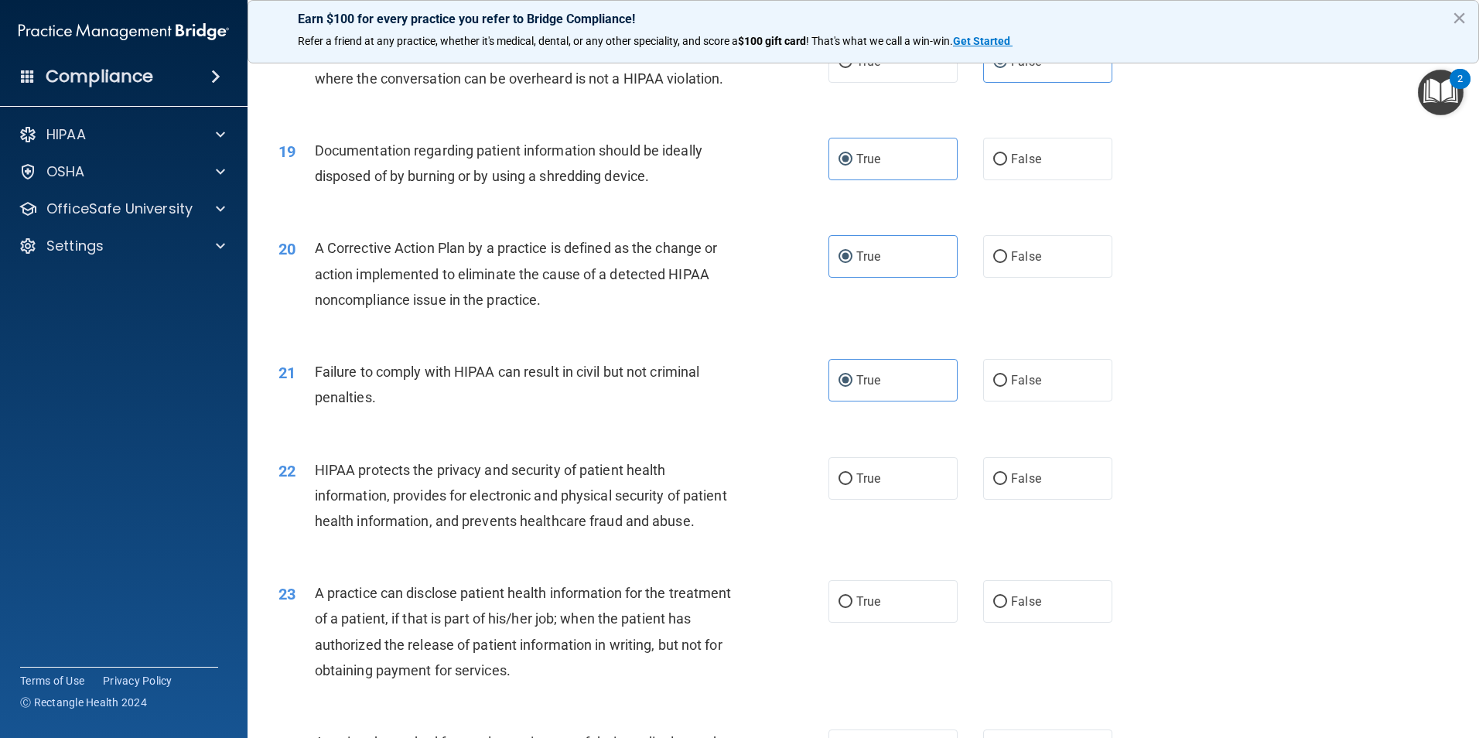
scroll to position [2088, 0]
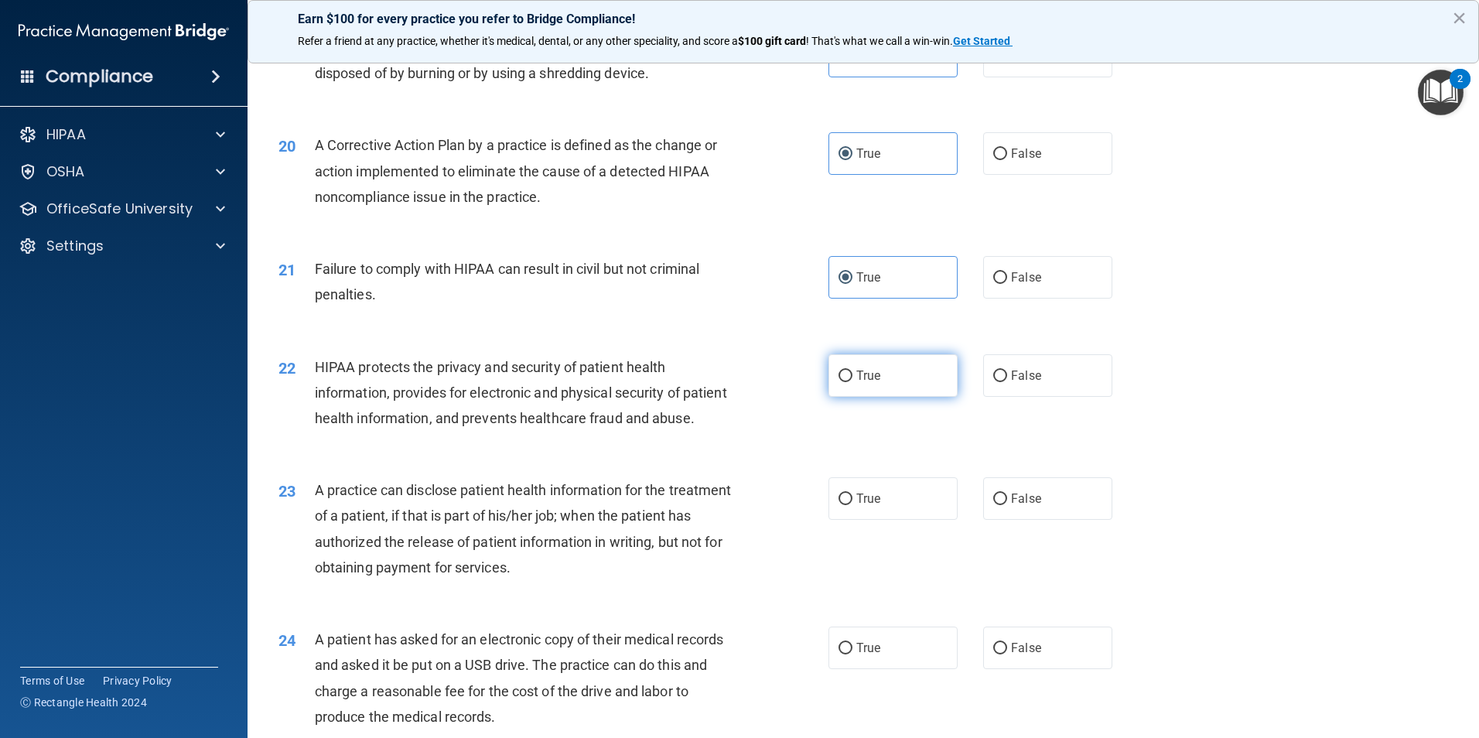
click at [835, 397] on label "True" at bounding box center [892, 375] width 129 height 43
click at [838, 382] on input "True" at bounding box center [845, 376] width 14 height 12
radio input "true"
click at [874, 506] on span "True" at bounding box center [868, 498] width 24 height 15
click at [852, 505] on input "True" at bounding box center [845, 499] width 14 height 12
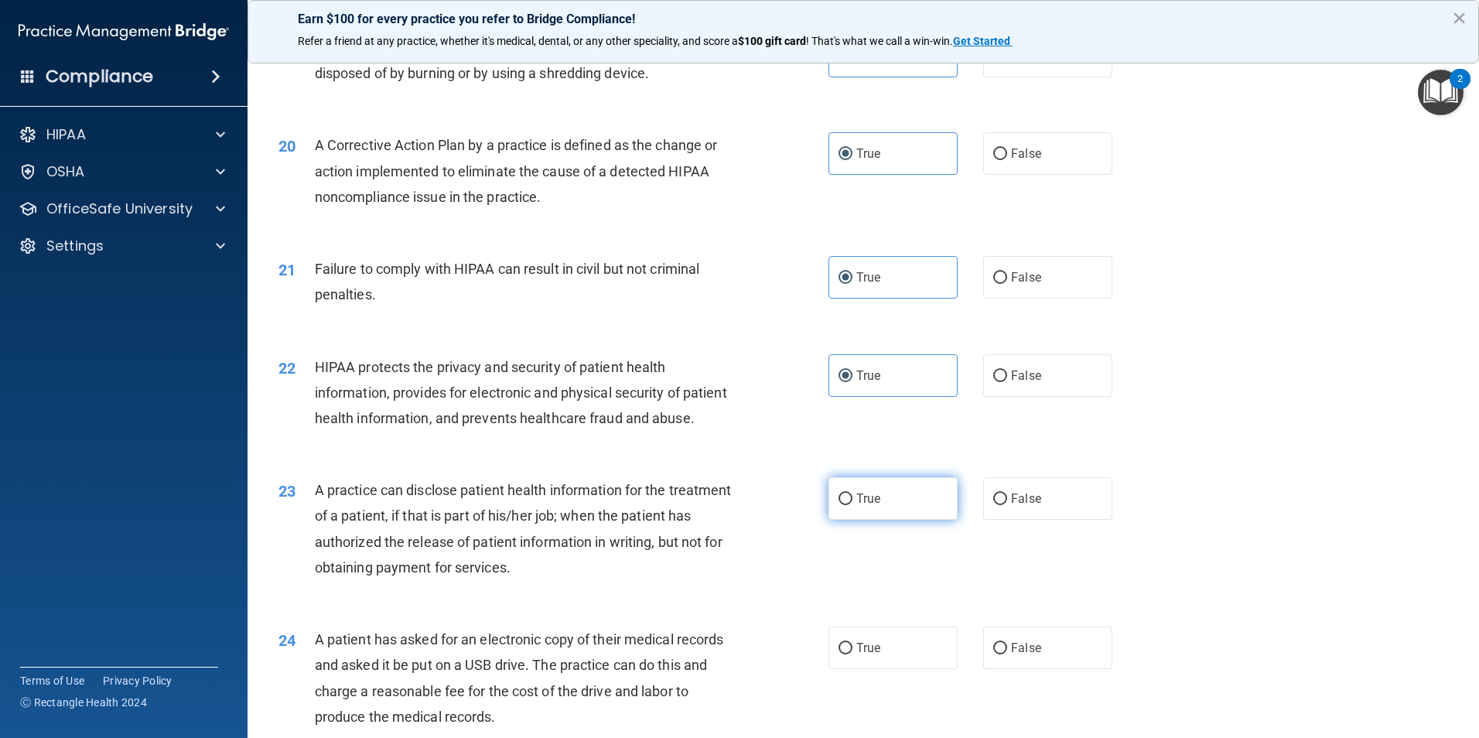
radio input "true"
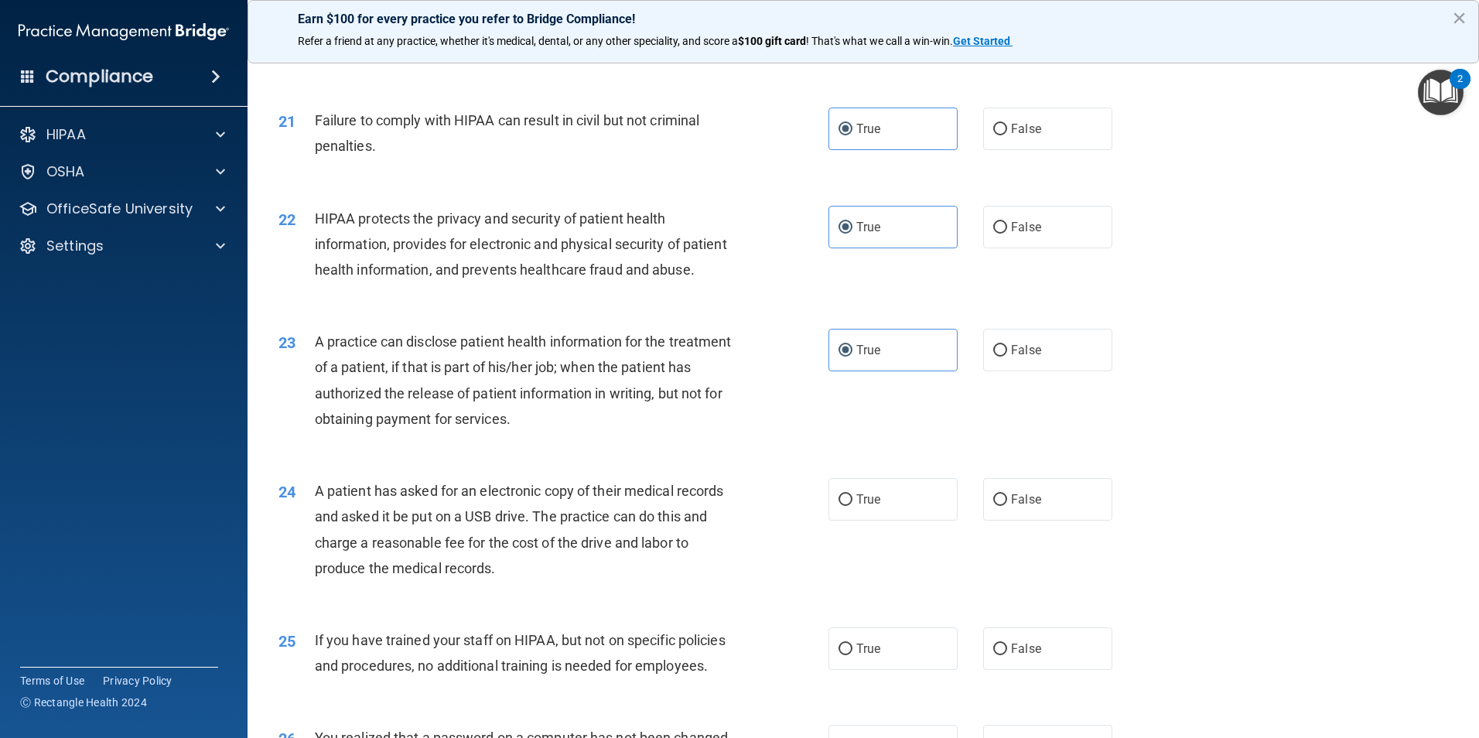
scroll to position [2243, 0]
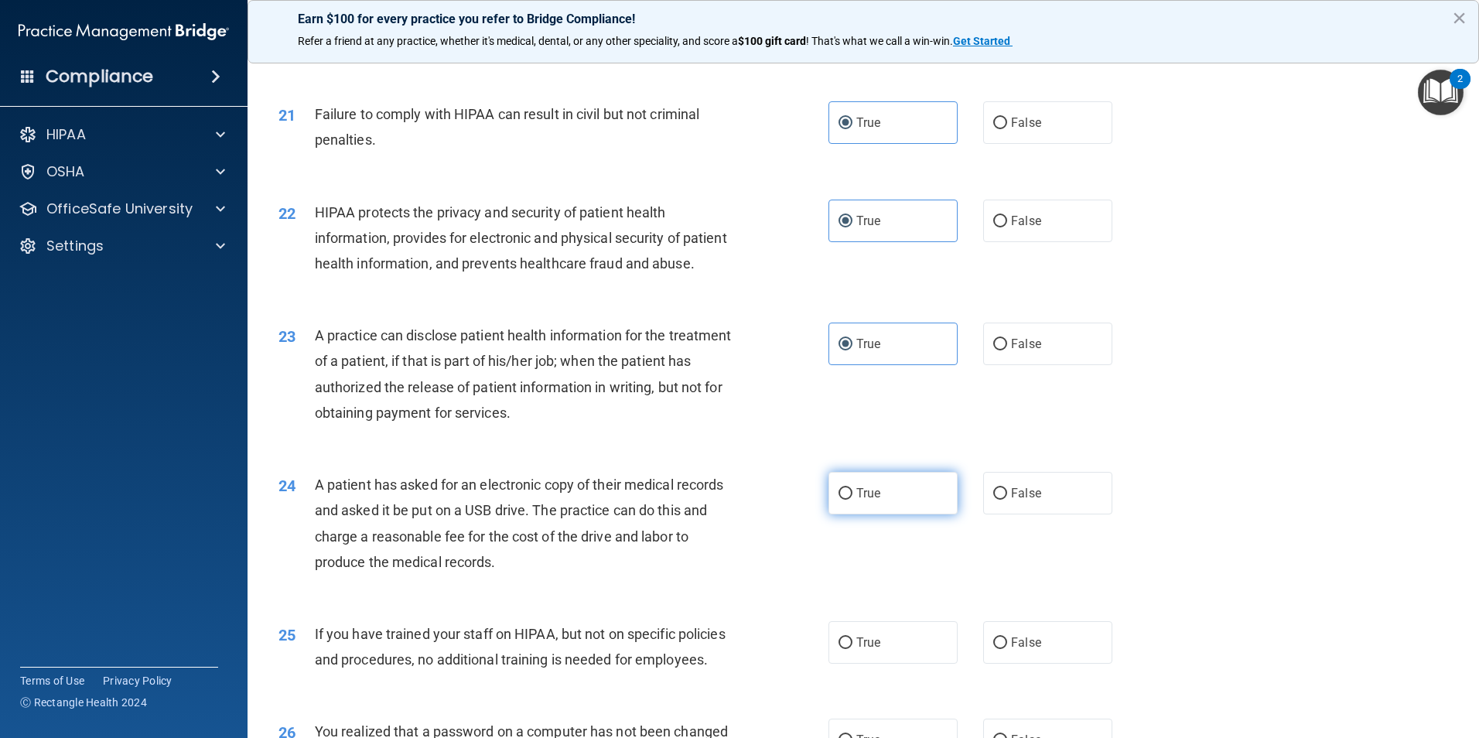
click at [841, 500] on input "True" at bounding box center [845, 494] width 14 height 12
radio input "true"
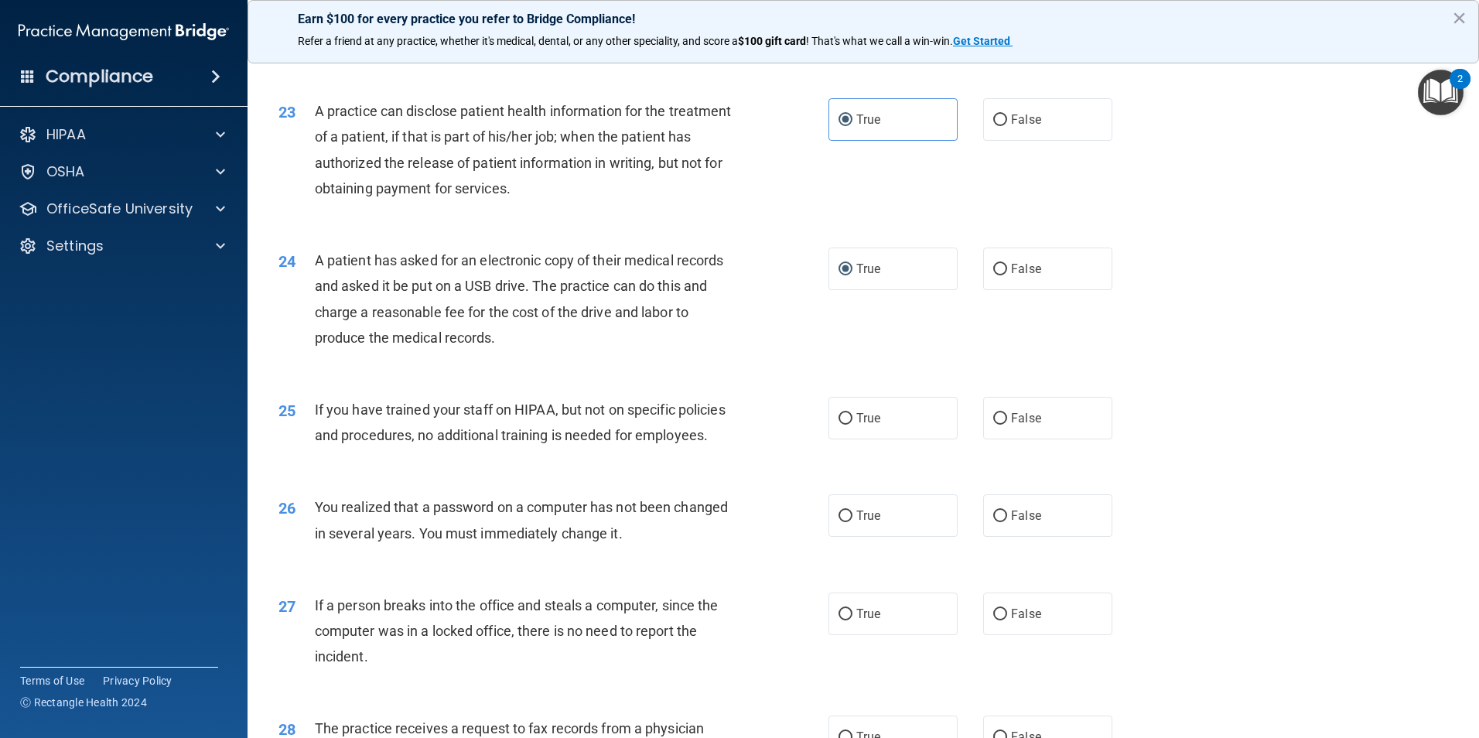
scroll to position [2475, 0]
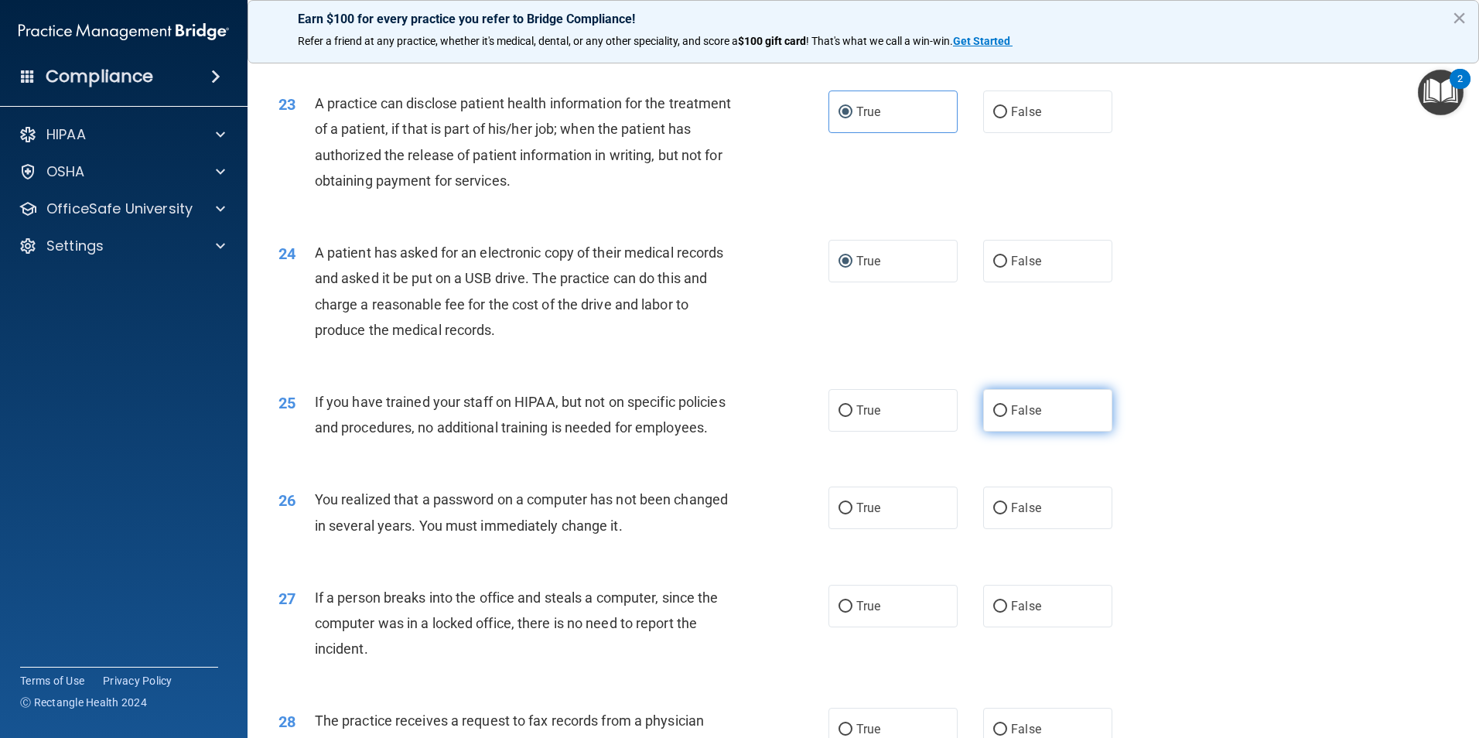
click at [1029, 432] on label "False" at bounding box center [1047, 410] width 129 height 43
click at [1007, 417] on input "False" at bounding box center [1000, 411] width 14 height 12
radio input "true"
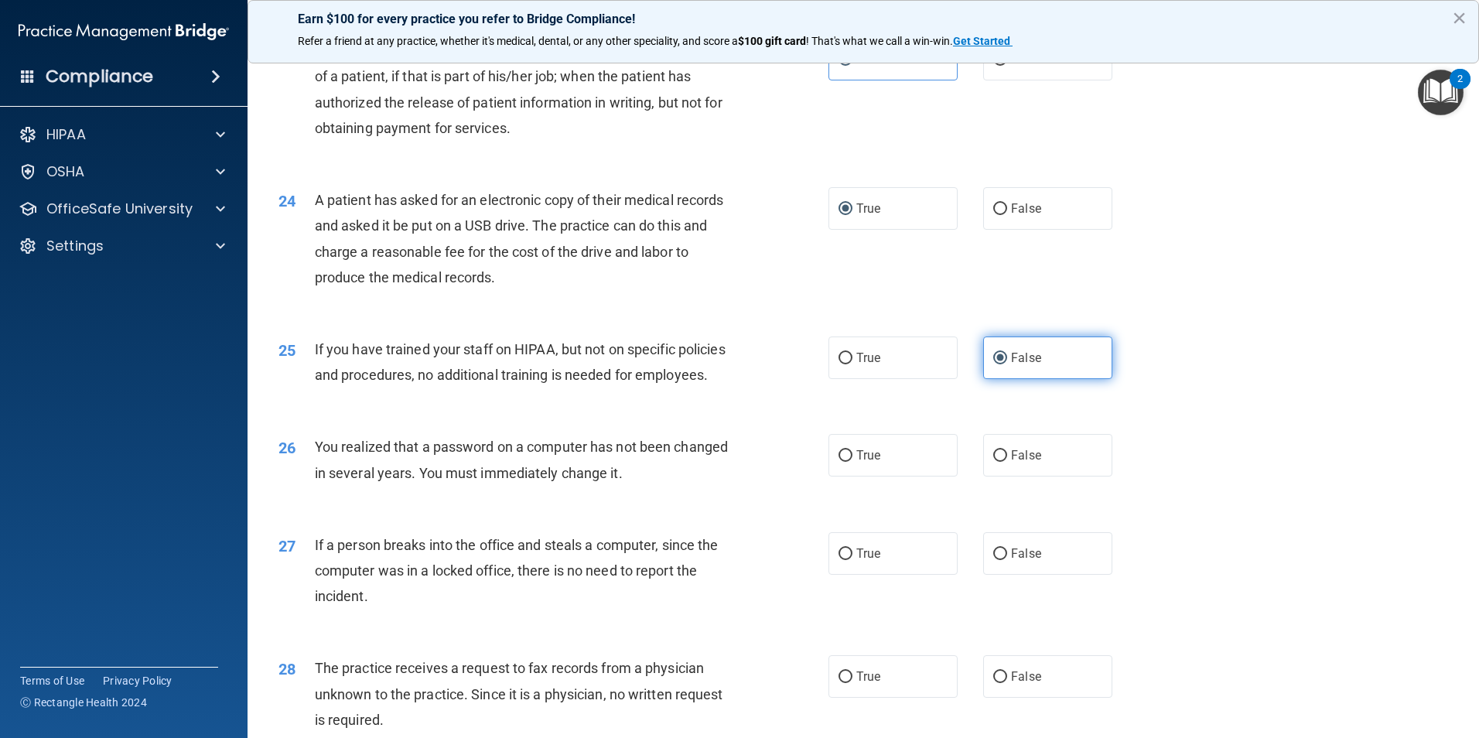
scroll to position [2630, 0]
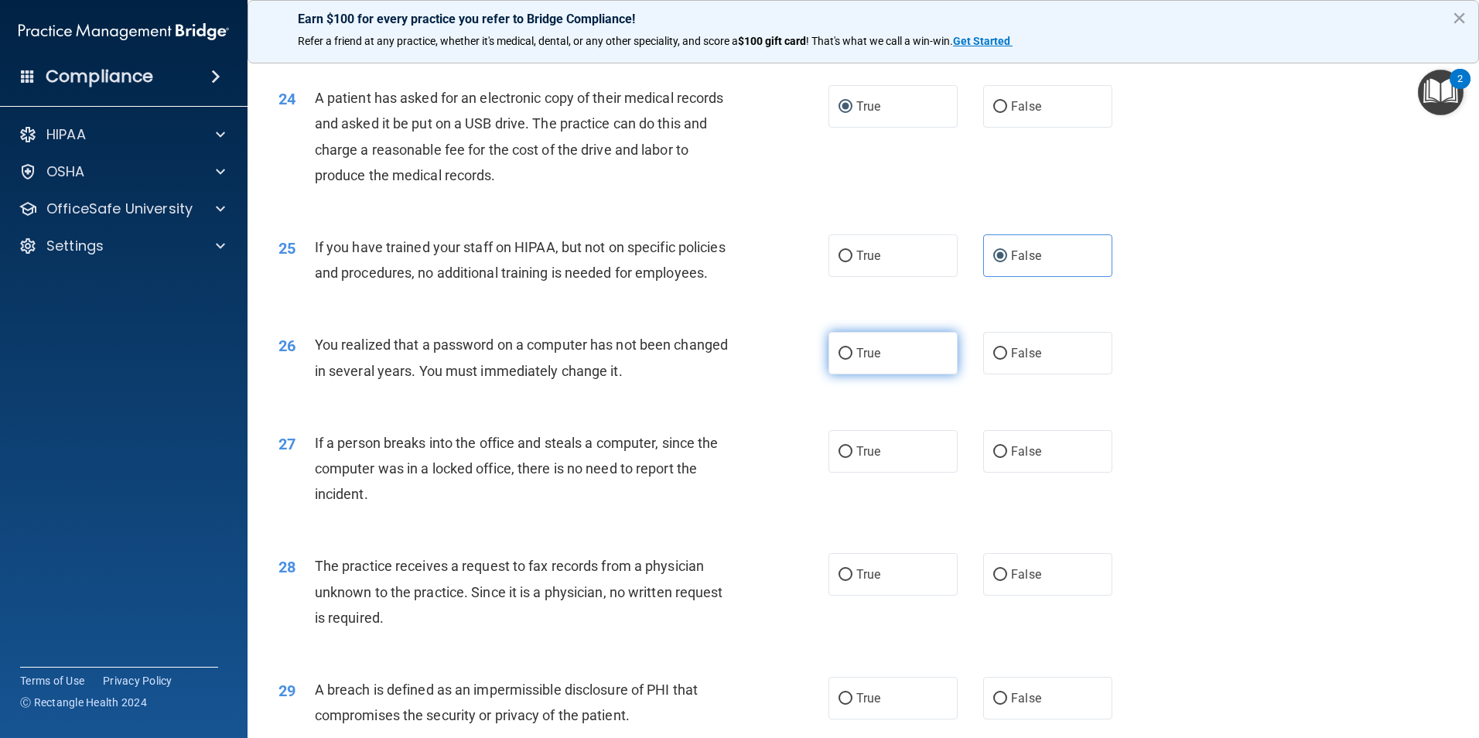
click at [841, 360] on input "True" at bounding box center [845, 354] width 14 height 12
radio input "true"
click at [1029, 459] on span "False" at bounding box center [1026, 451] width 30 height 15
click at [1007, 458] on input "False" at bounding box center [1000, 452] width 14 height 12
radio input "true"
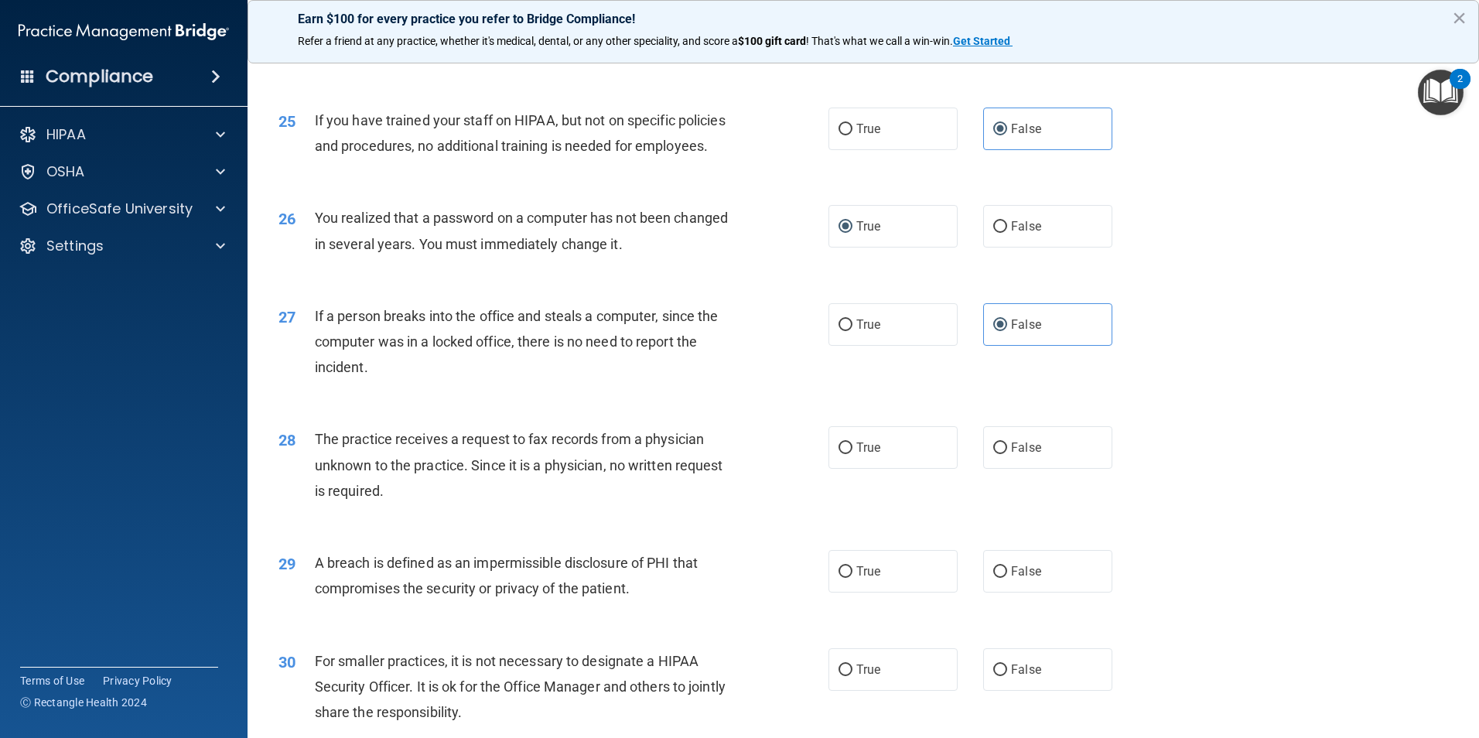
scroll to position [2862, 0]
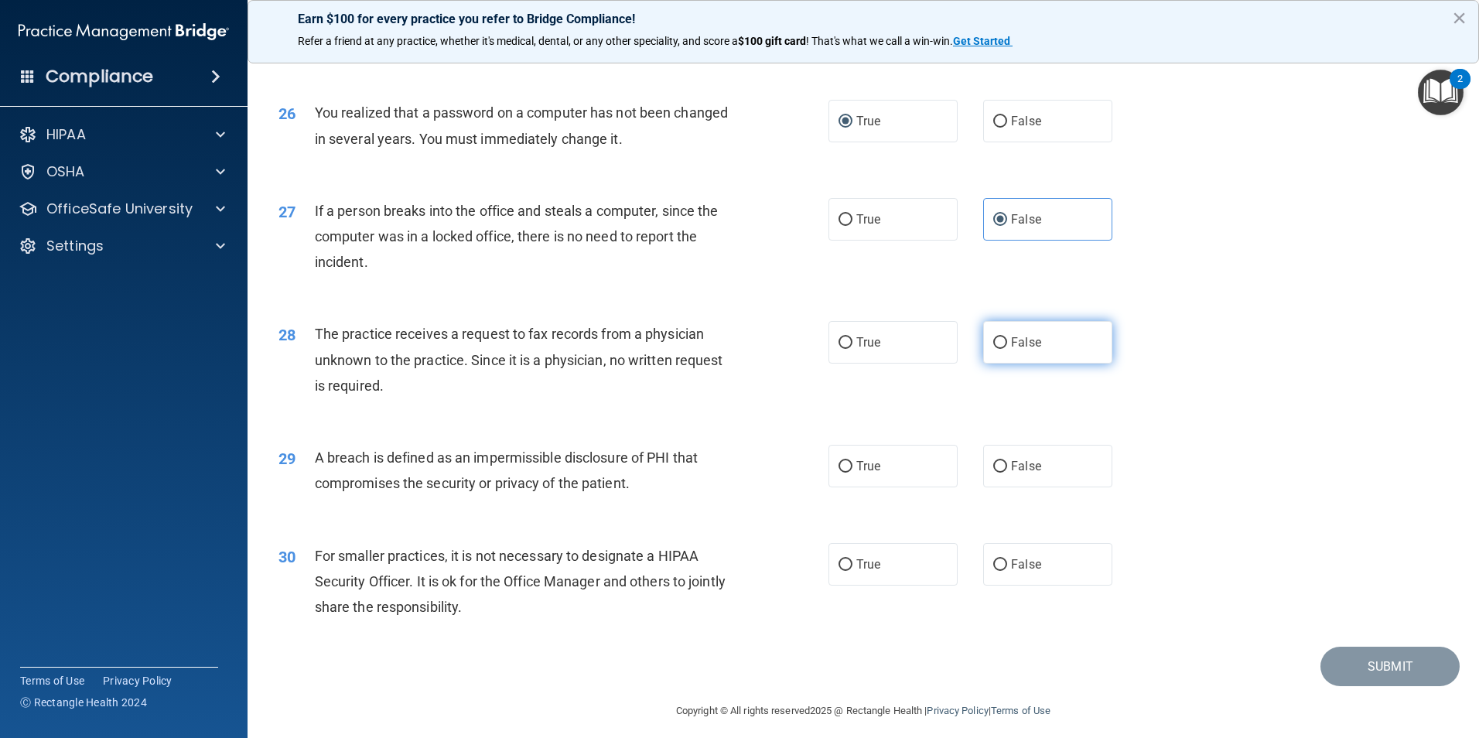
click at [1028, 364] on label "False" at bounding box center [1047, 342] width 129 height 43
click at [1007, 349] on input "False" at bounding box center [1000, 343] width 14 height 12
radio input "true"
click at [855, 487] on label "True" at bounding box center [892, 466] width 129 height 43
click at [852, 473] on input "True" at bounding box center [845, 467] width 14 height 12
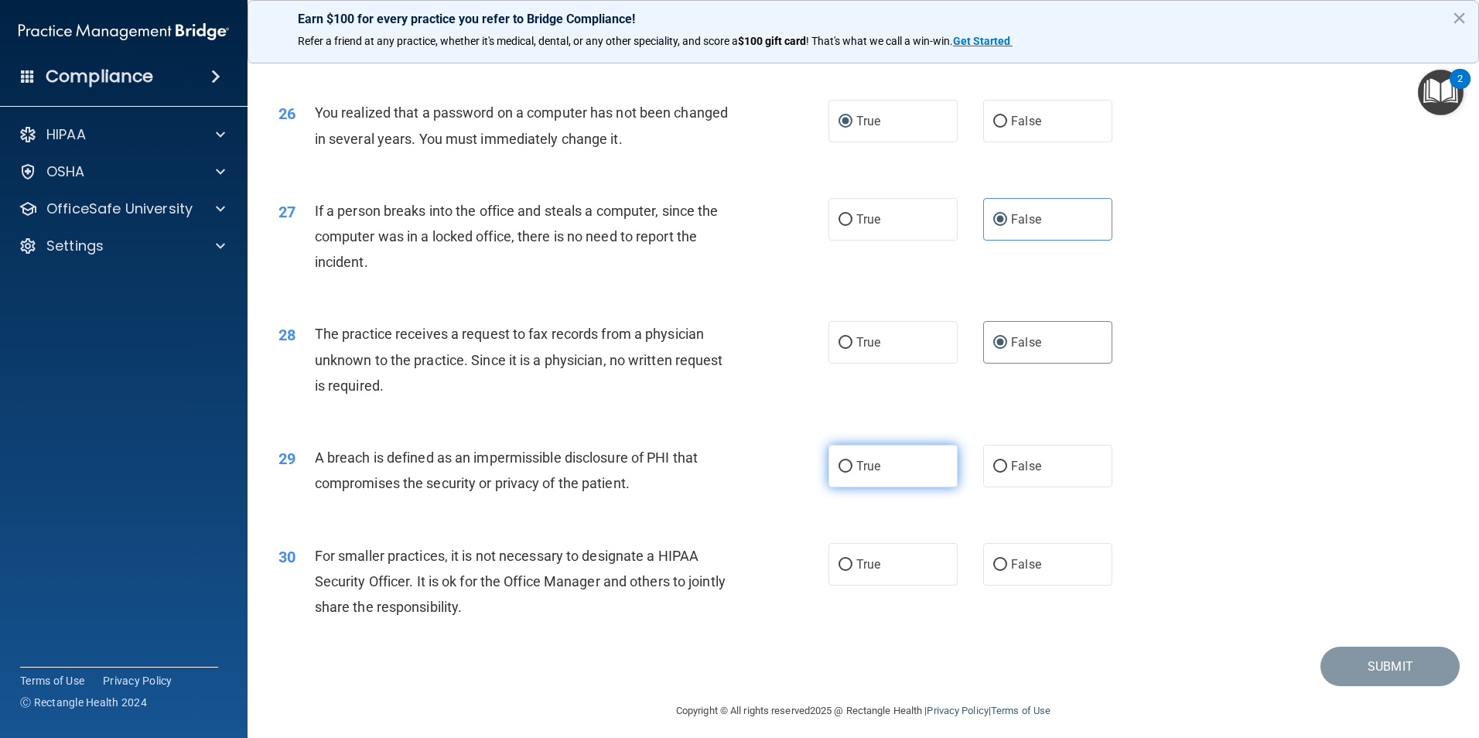
radio input "true"
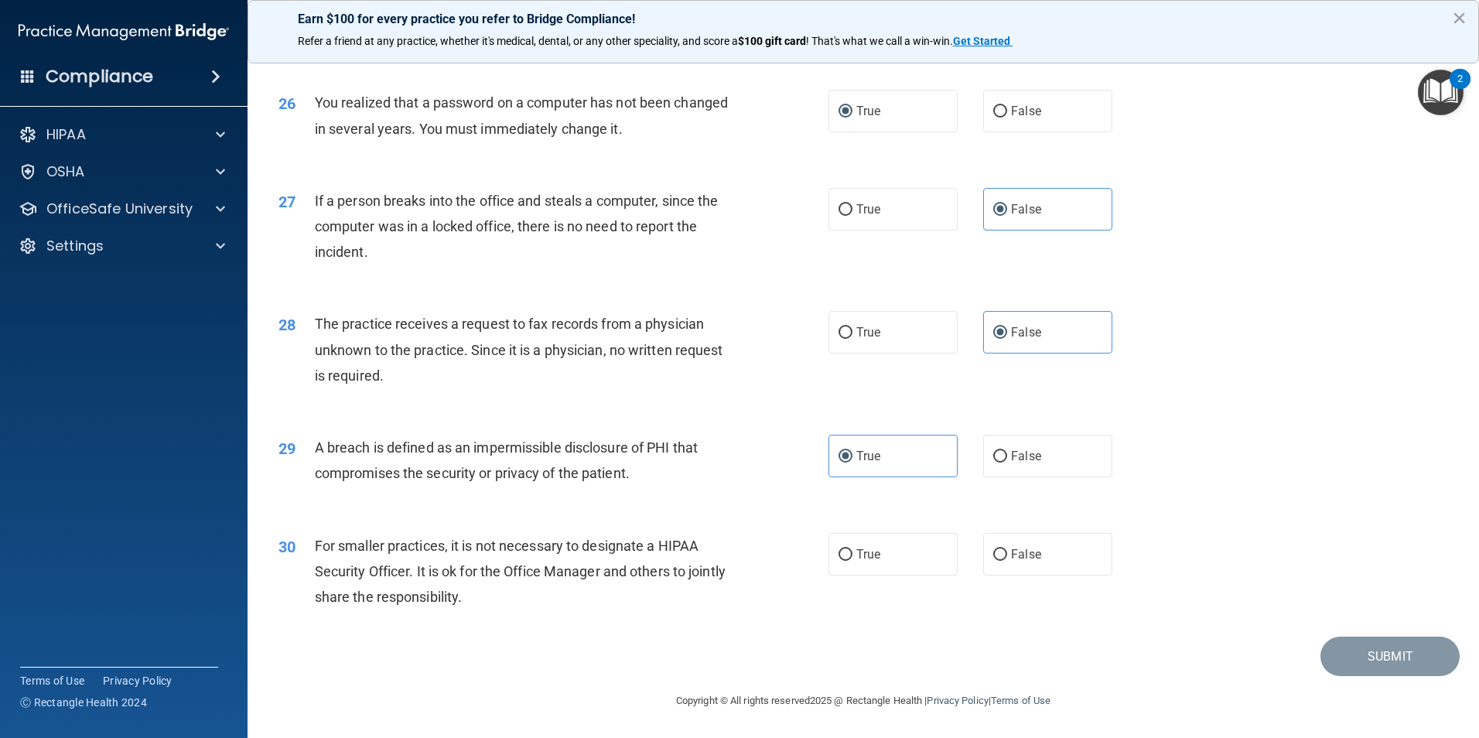
scroll to position [2939, 0]
click at [1012, 575] on label "False" at bounding box center [1047, 554] width 129 height 43
click at [1007, 561] on input "False" at bounding box center [1000, 555] width 14 height 12
radio input "true"
click at [1336, 664] on button "Submit" at bounding box center [1389, 656] width 139 height 39
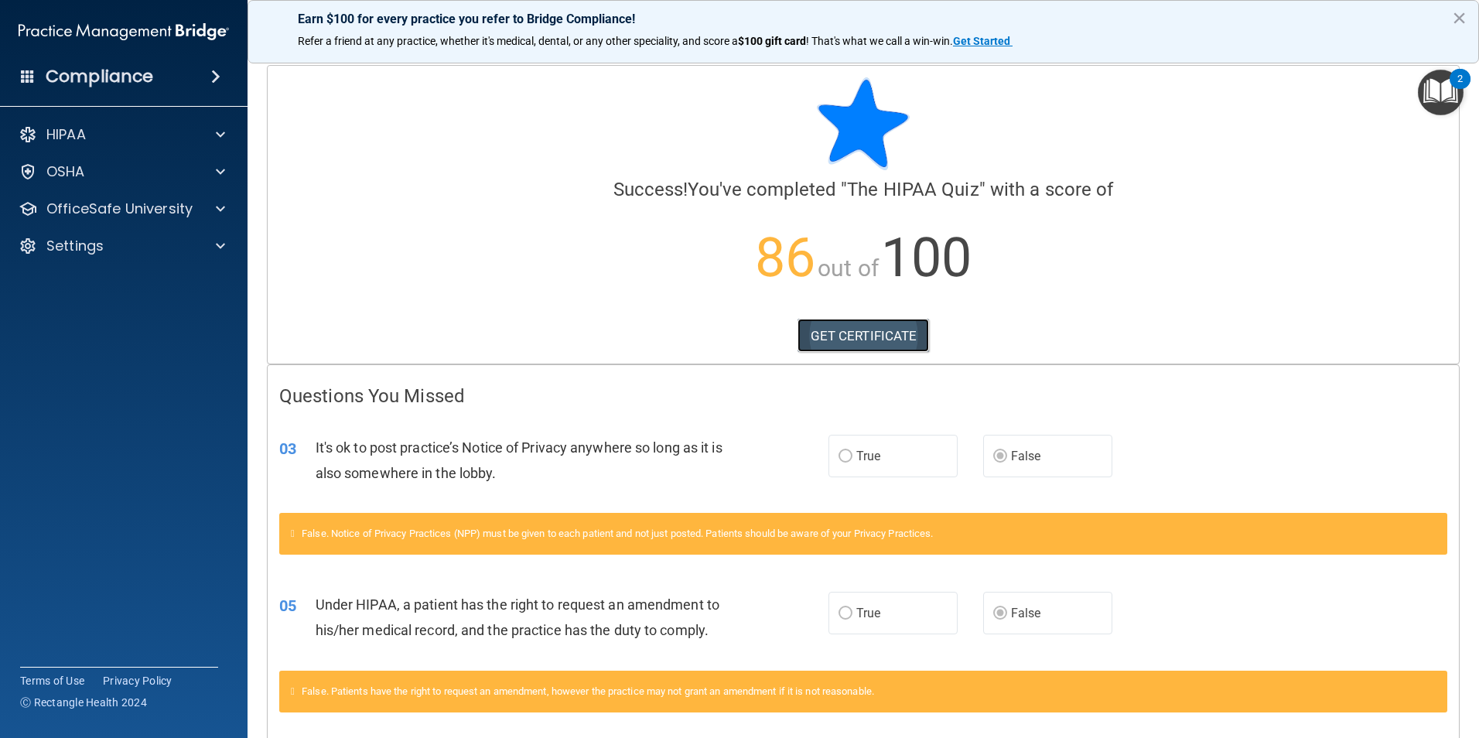
click at [834, 347] on link "GET CERTIFICATE" at bounding box center [863, 336] width 132 height 34
click at [828, 337] on link "GET CERTIFICATE" at bounding box center [863, 336] width 132 height 34
click at [159, 132] on div "HIPAA" at bounding box center [103, 134] width 192 height 19
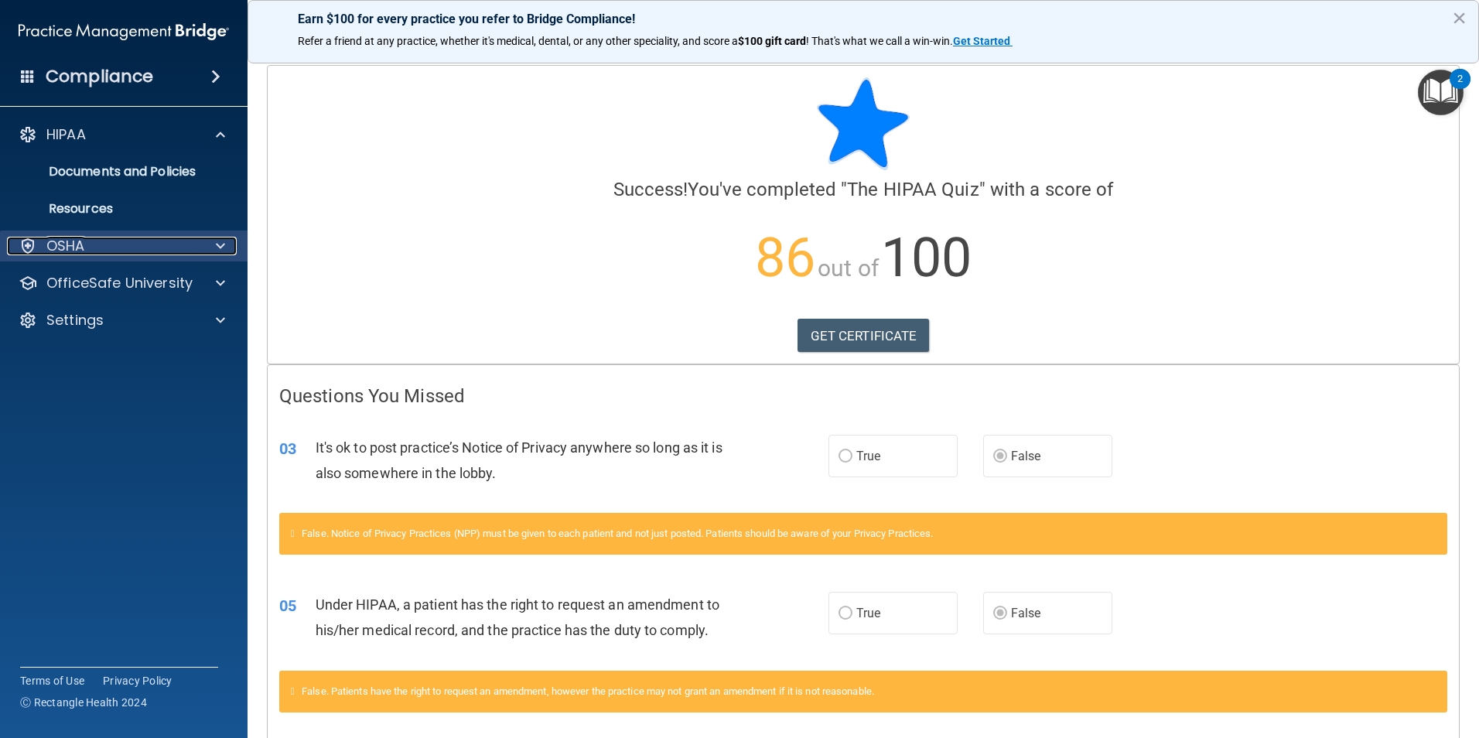
click at [228, 252] on div at bounding box center [218, 246] width 39 height 19
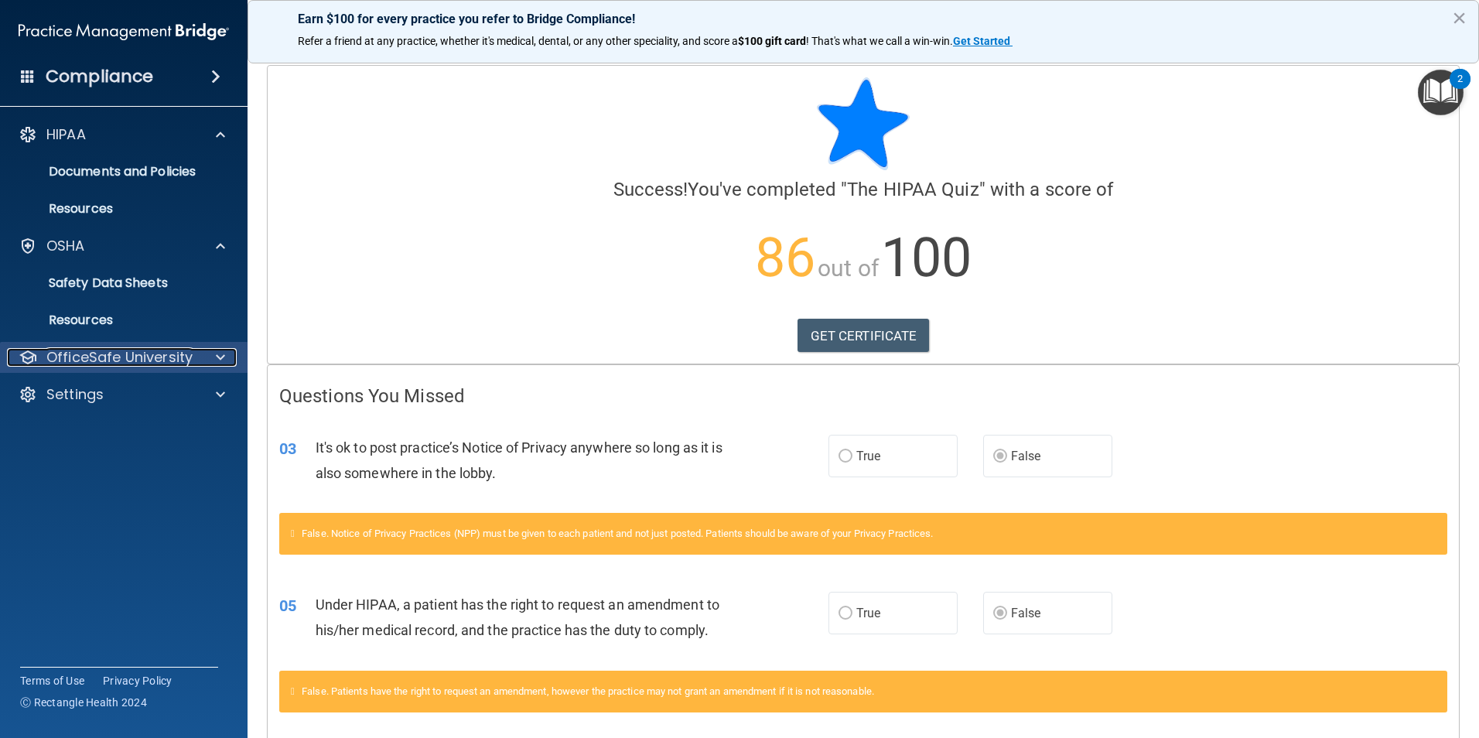
click at [219, 352] on span at bounding box center [220, 357] width 9 height 19
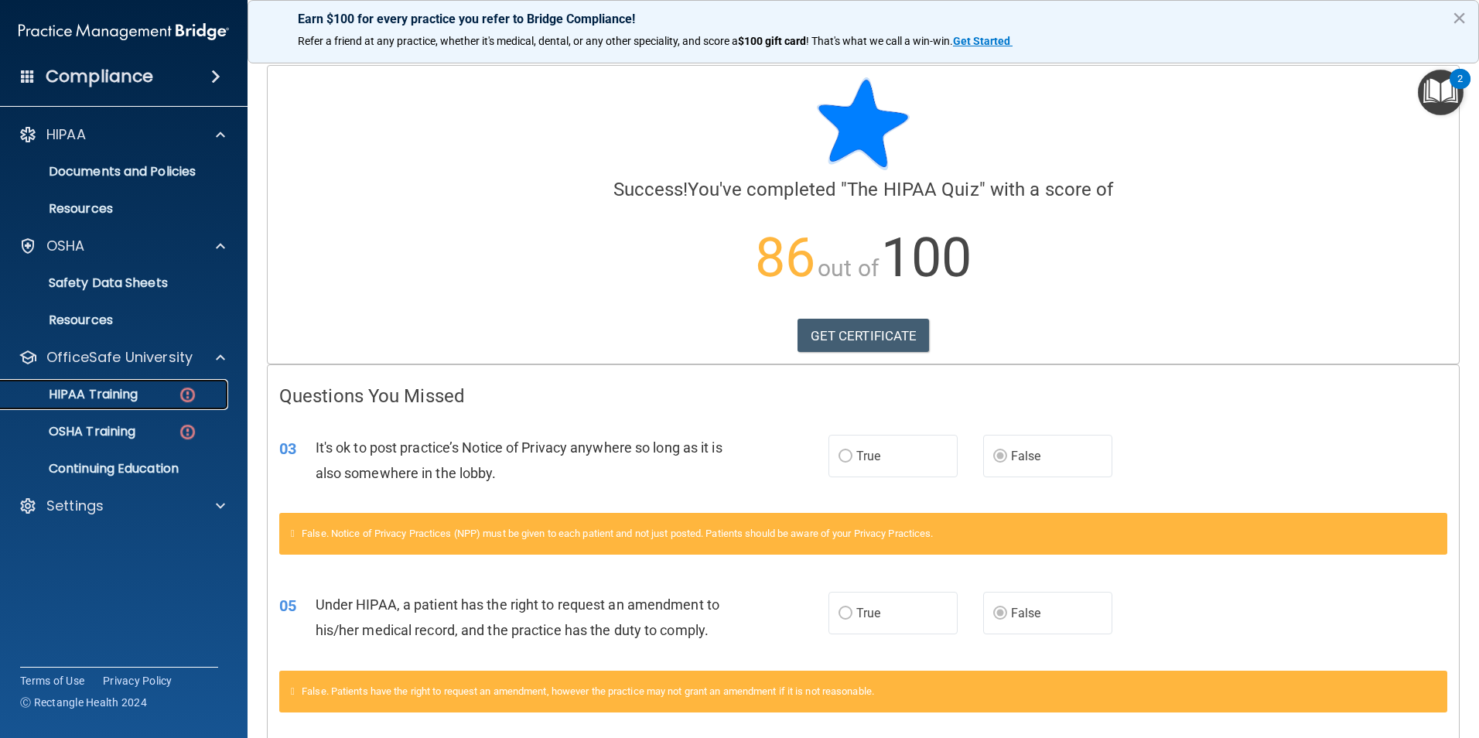
click at [131, 391] on p "HIPAA Training" at bounding box center [74, 394] width 128 height 15
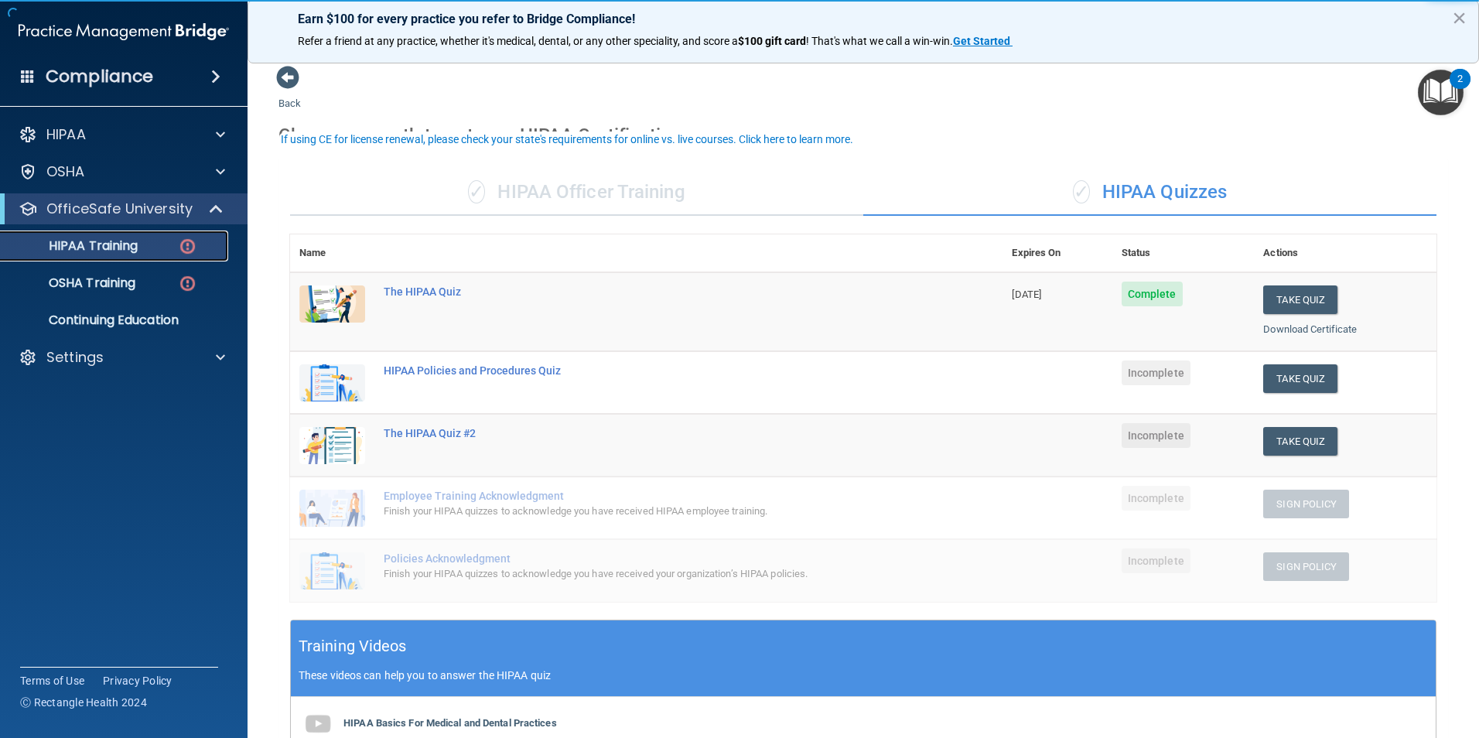
scroll to position [77, 0]
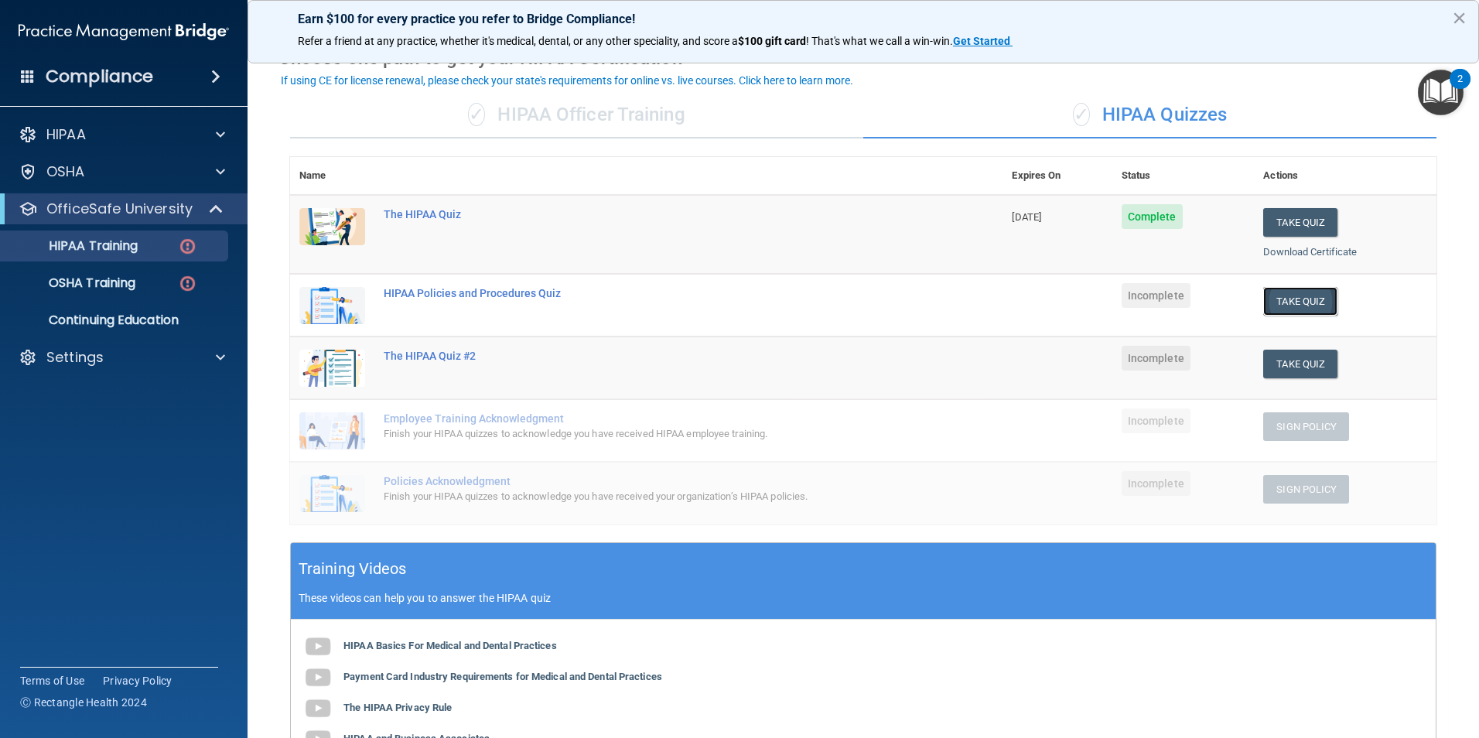
click at [1289, 294] on button "Take Quiz" at bounding box center [1300, 301] width 74 height 29
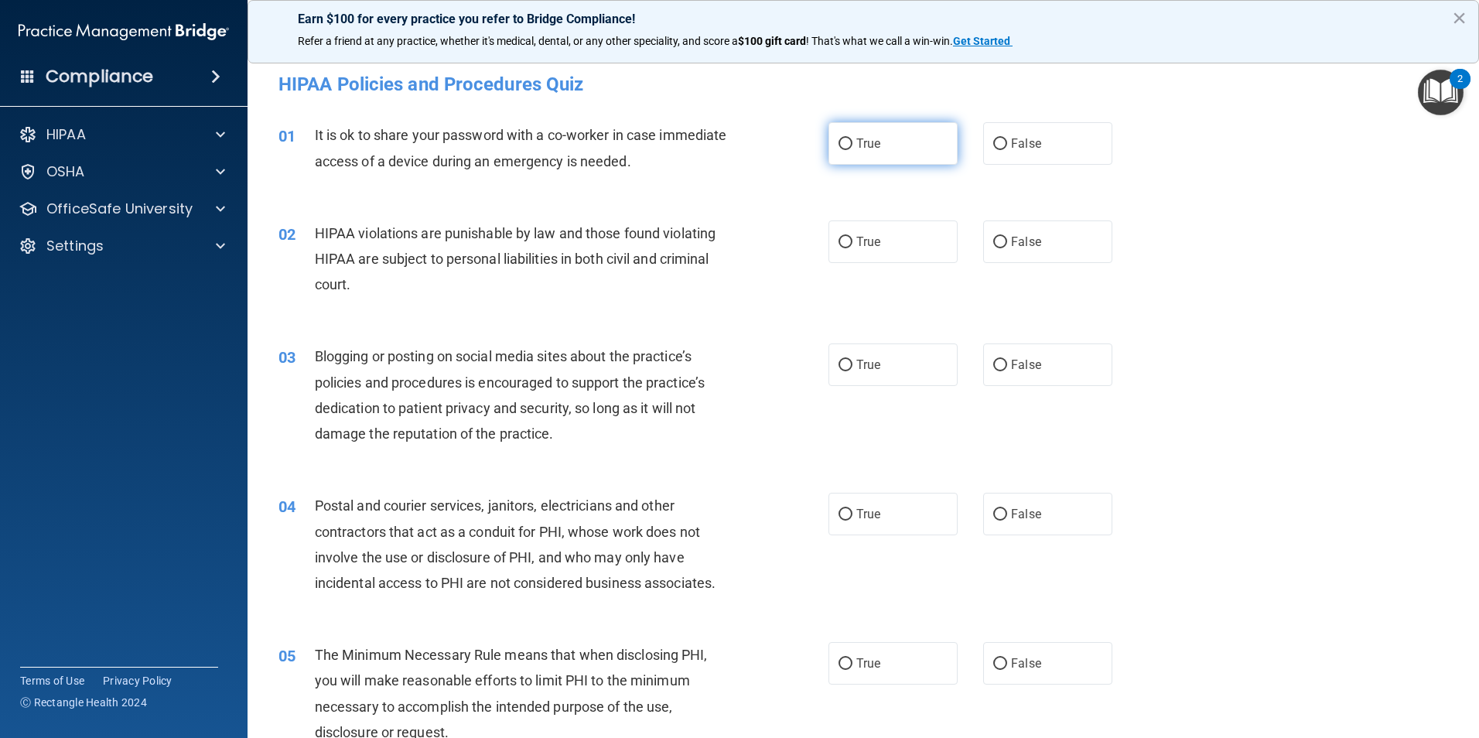
click at [897, 154] on label "True" at bounding box center [892, 143] width 129 height 43
click at [852, 150] on input "True" at bounding box center [845, 144] width 14 height 12
radio input "true"
click at [897, 154] on label "True" at bounding box center [892, 143] width 129 height 43
click at [852, 150] on input "True" at bounding box center [845, 144] width 14 height 12
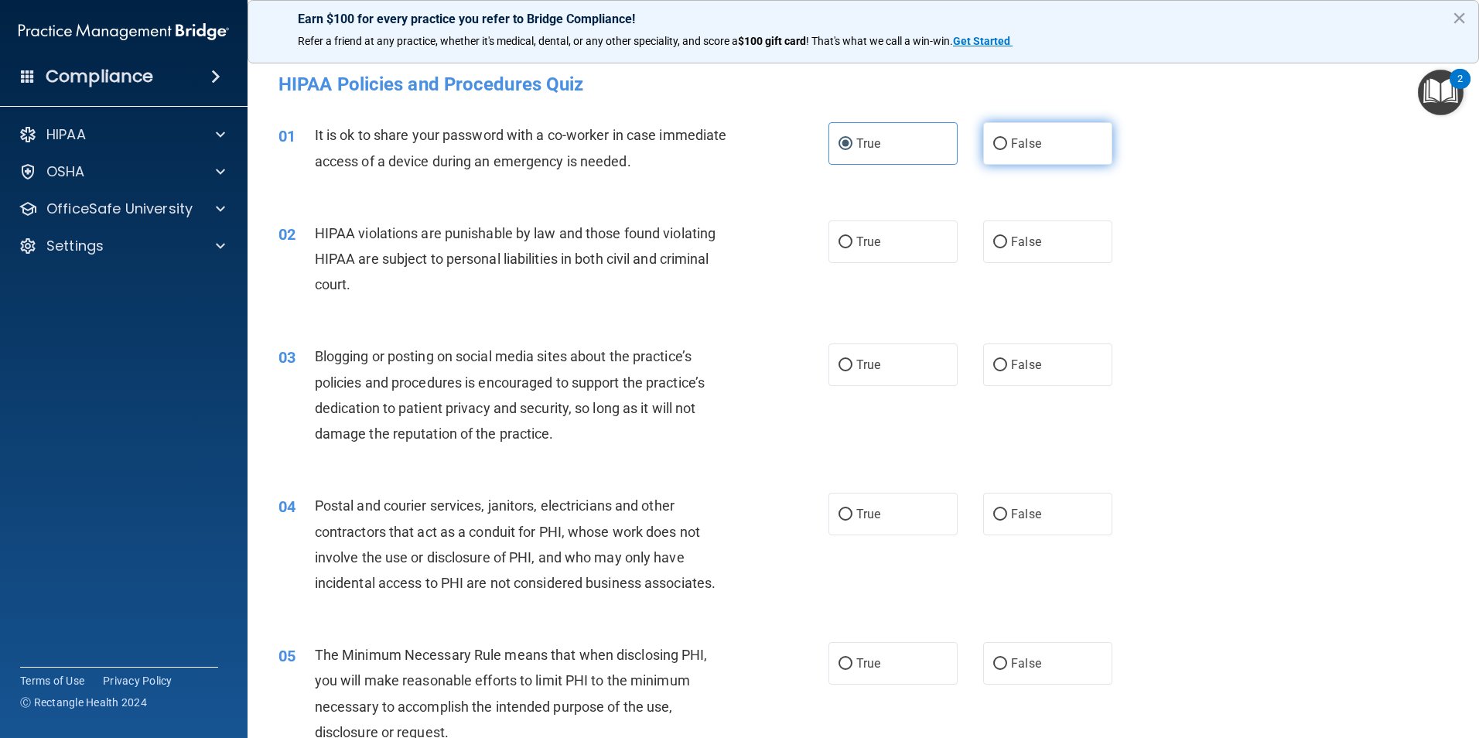
click at [1025, 155] on label "False" at bounding box center [1047, 143] width 129 height 43
click at [1007, 150] on input "False" at bounding box center [1000, 144] width 14 height 12
radio input "true"
radio input "false"
click at [860, 242] on span "True" at bounding box center [868, 241] width 24 height 15
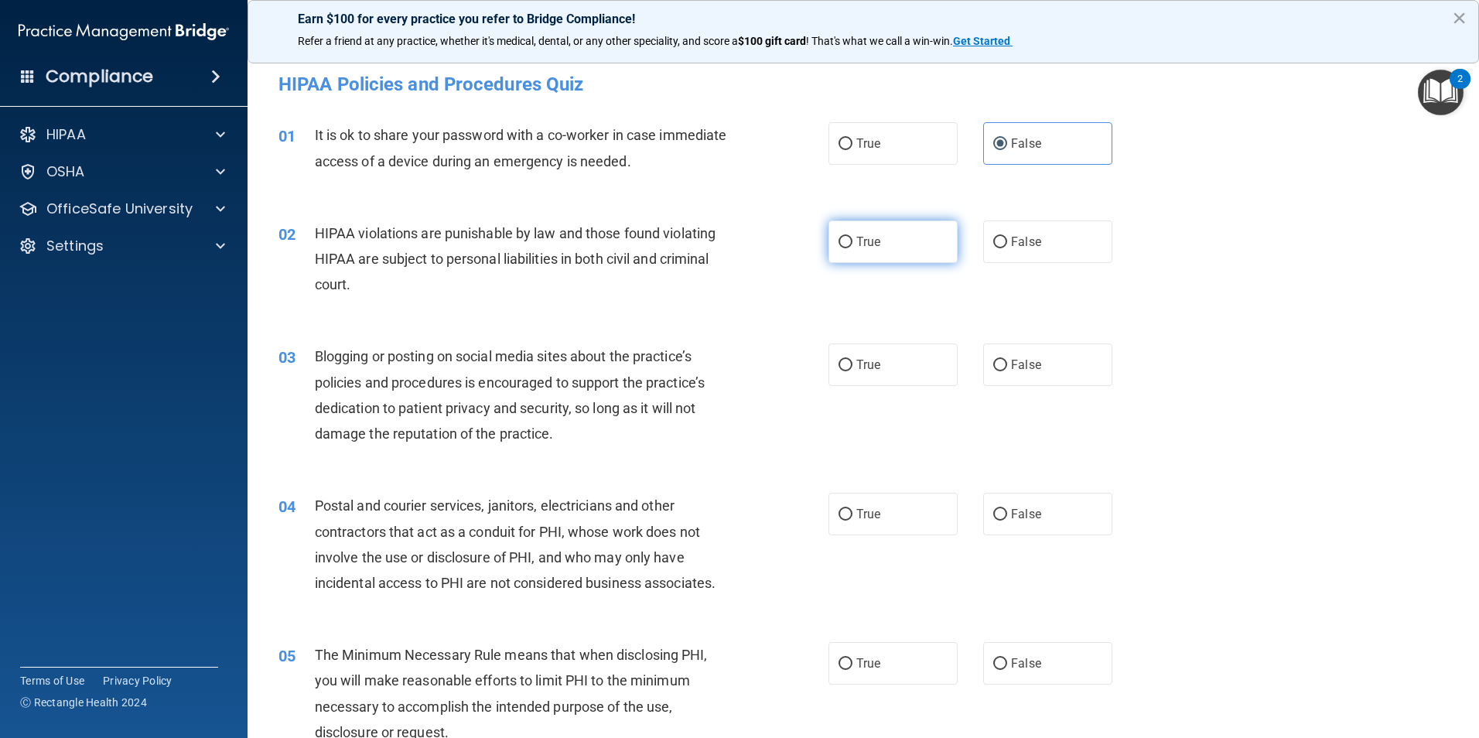
click at [852, 242] on input "True" at bounding box center [845, 243] width 14 height 12
radio input "true"
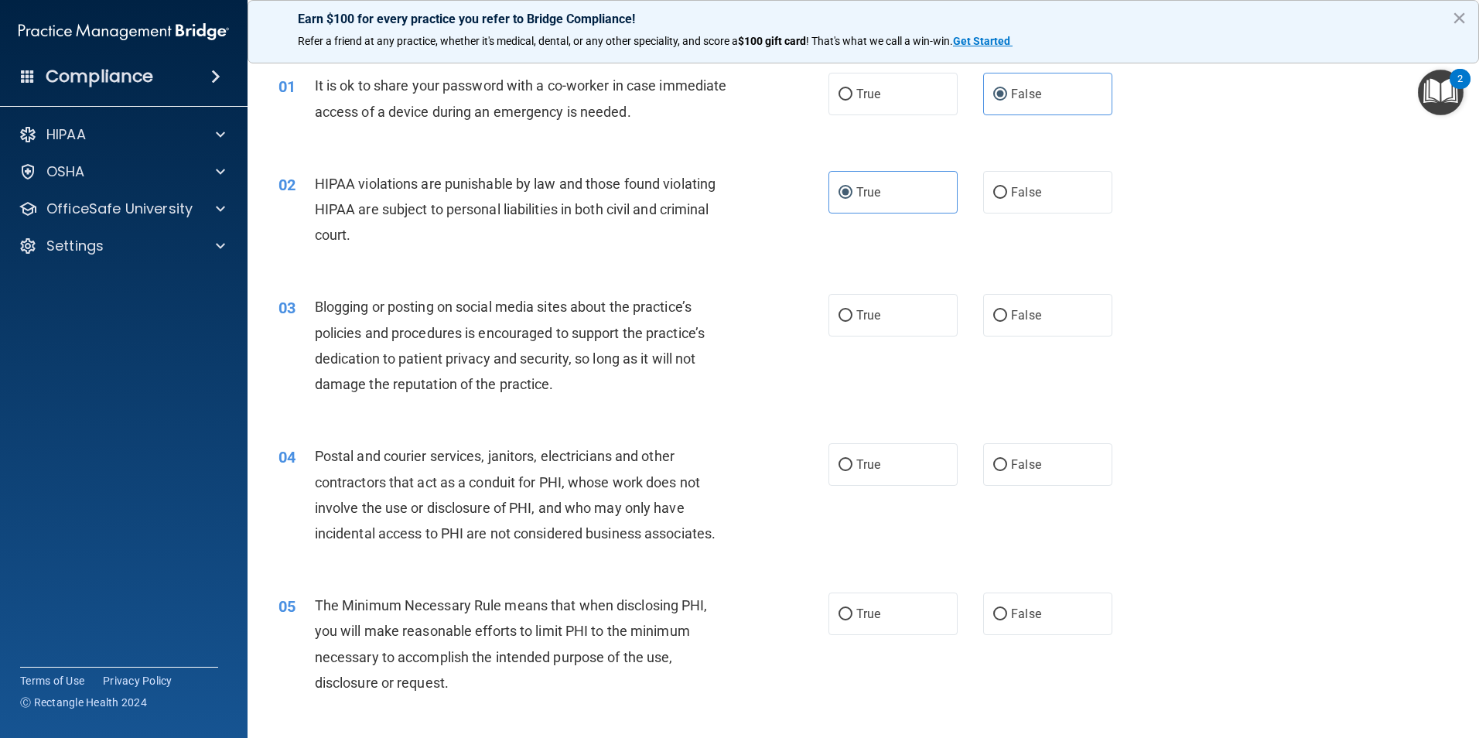
scroll to position [77, 0]
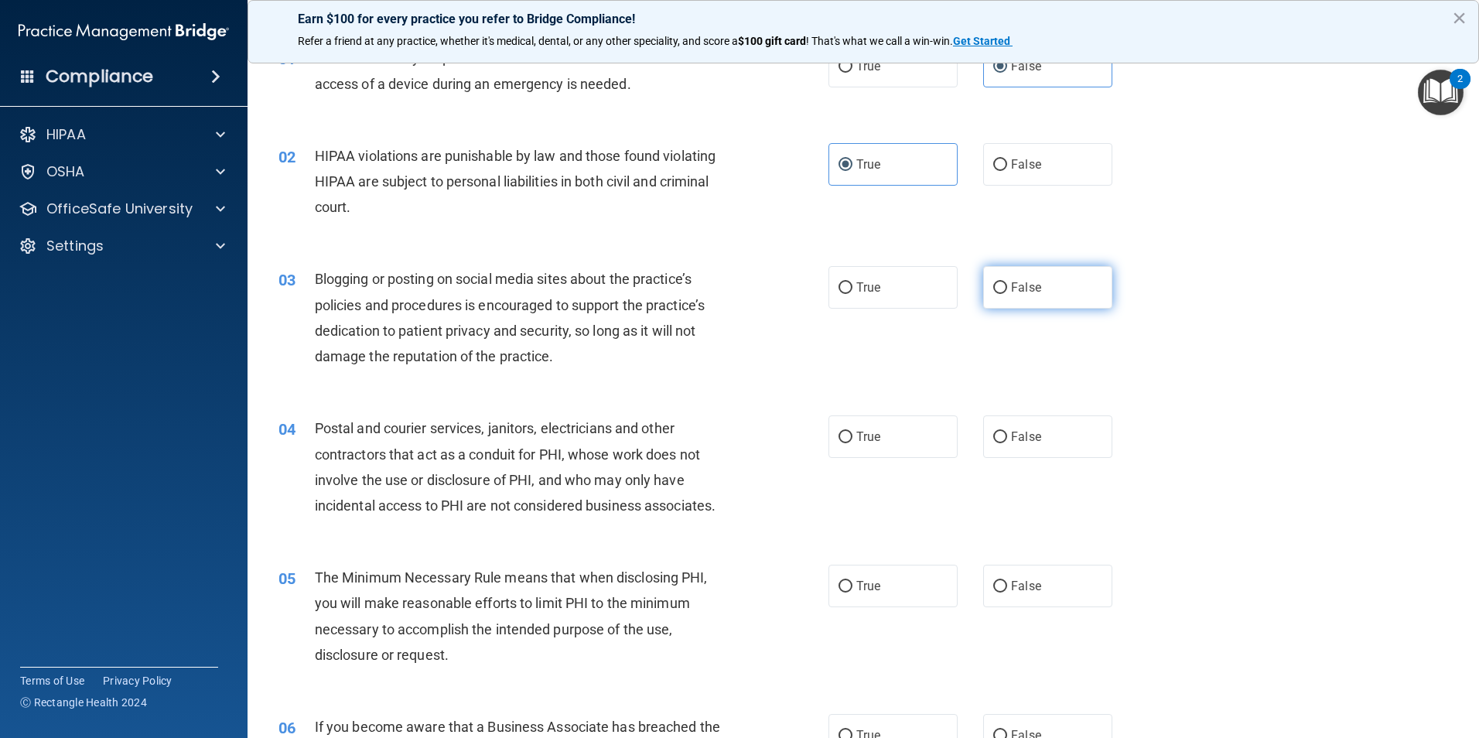
click at [1006, 302] on label "False" at bounding box center [1047, 287] width 129 height 43
click at [1006, 294] on input "False" at bounding box center [1000, 288] width 14 height 12
radio input "true"
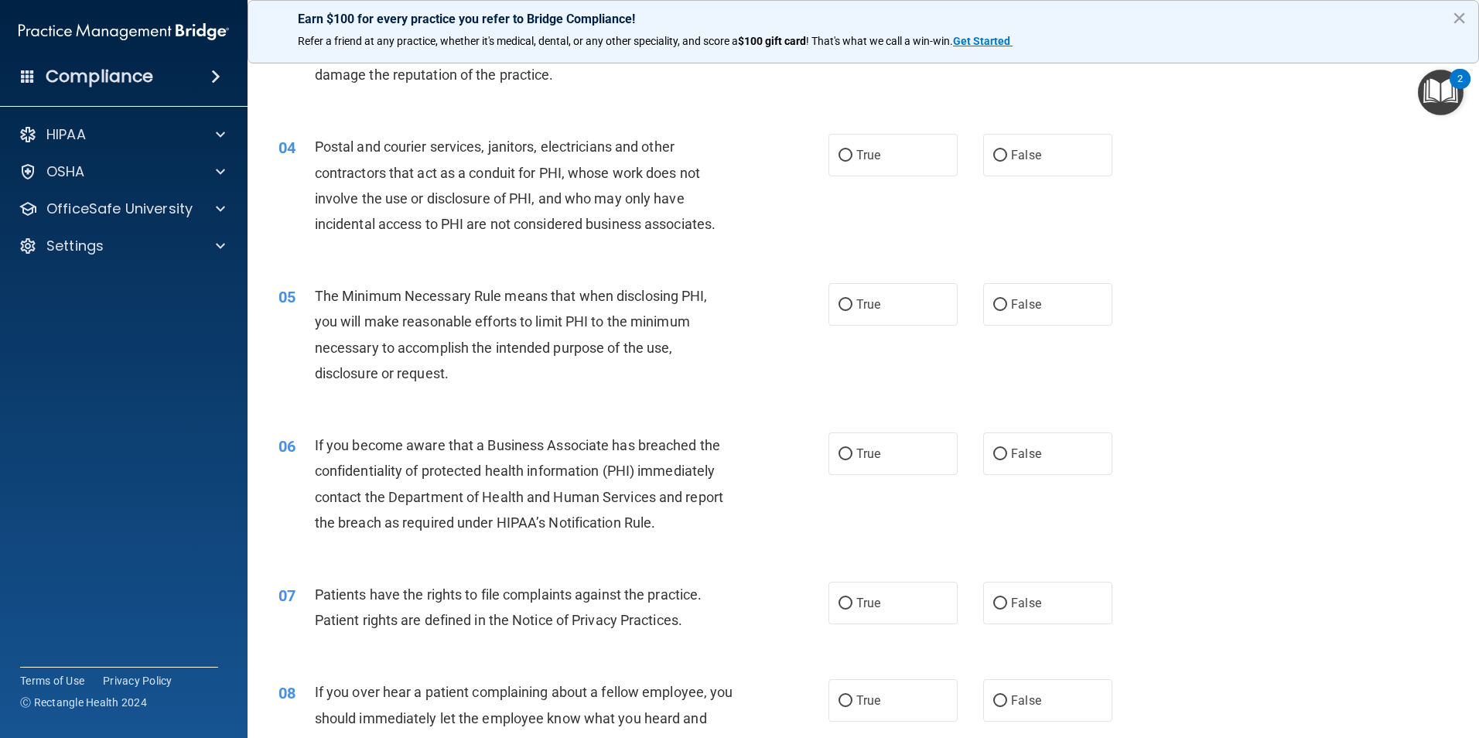
scroll to position [387, 0]
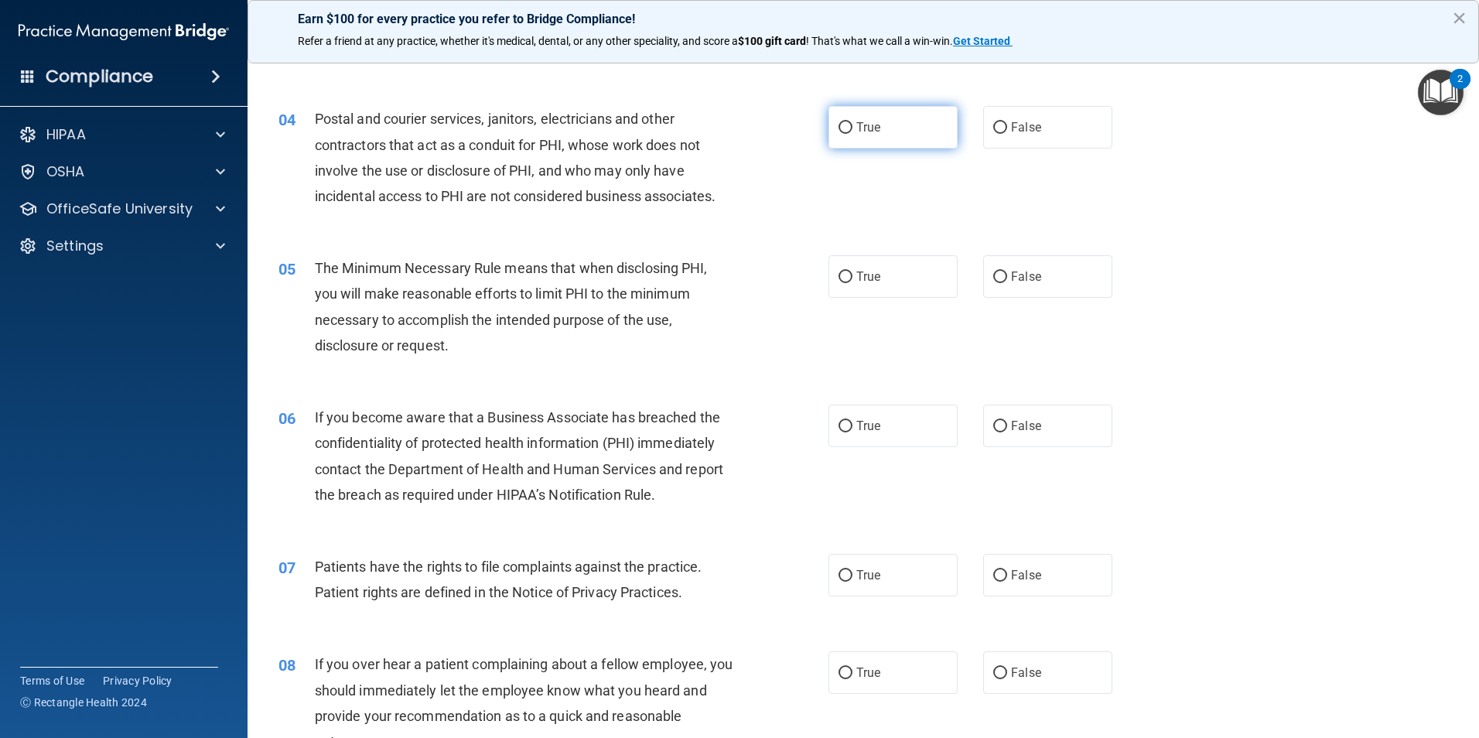
click at [910, 137] on label "True" at bounding box center [892, 127] width 129 height 43
click at [852, 134] on input "True" at bounding box center [845, 128] width 14 height 12
radio input "true"
click at [828, 276] on label "True" at bounding box center [892, 276] width 129 height 43
click at [838, 276] on input "True" at bounding box center [845, 277] width 14 height 12
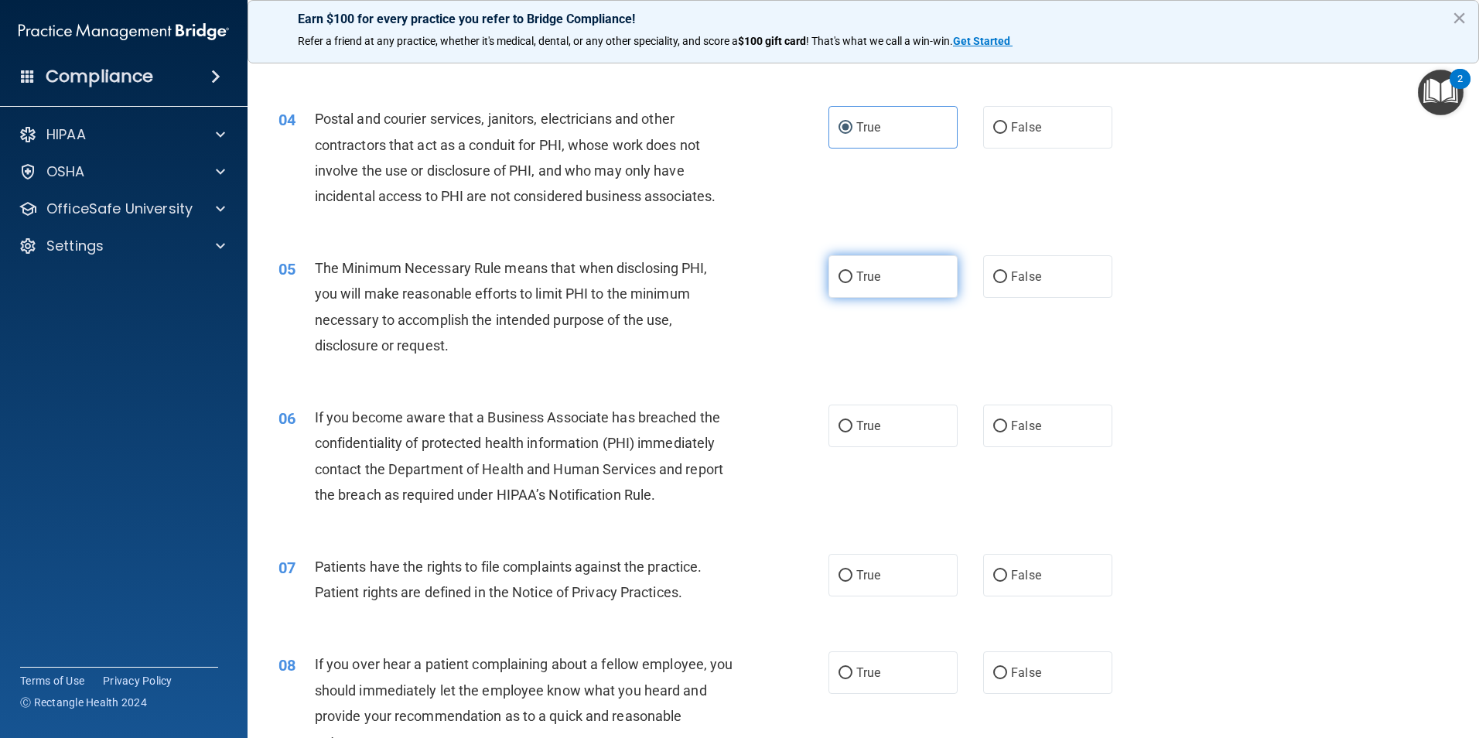
radio input "true"
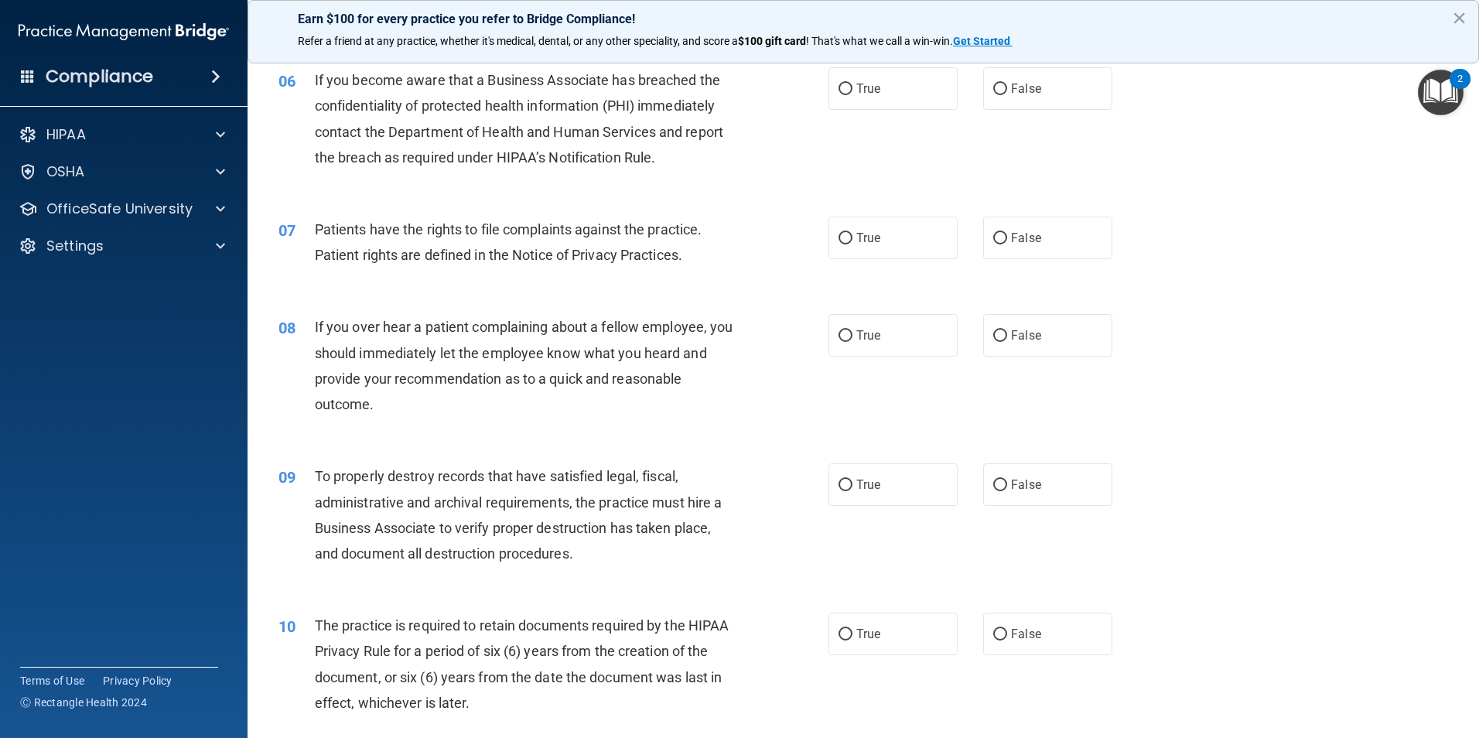
scroll to position [696, 0]
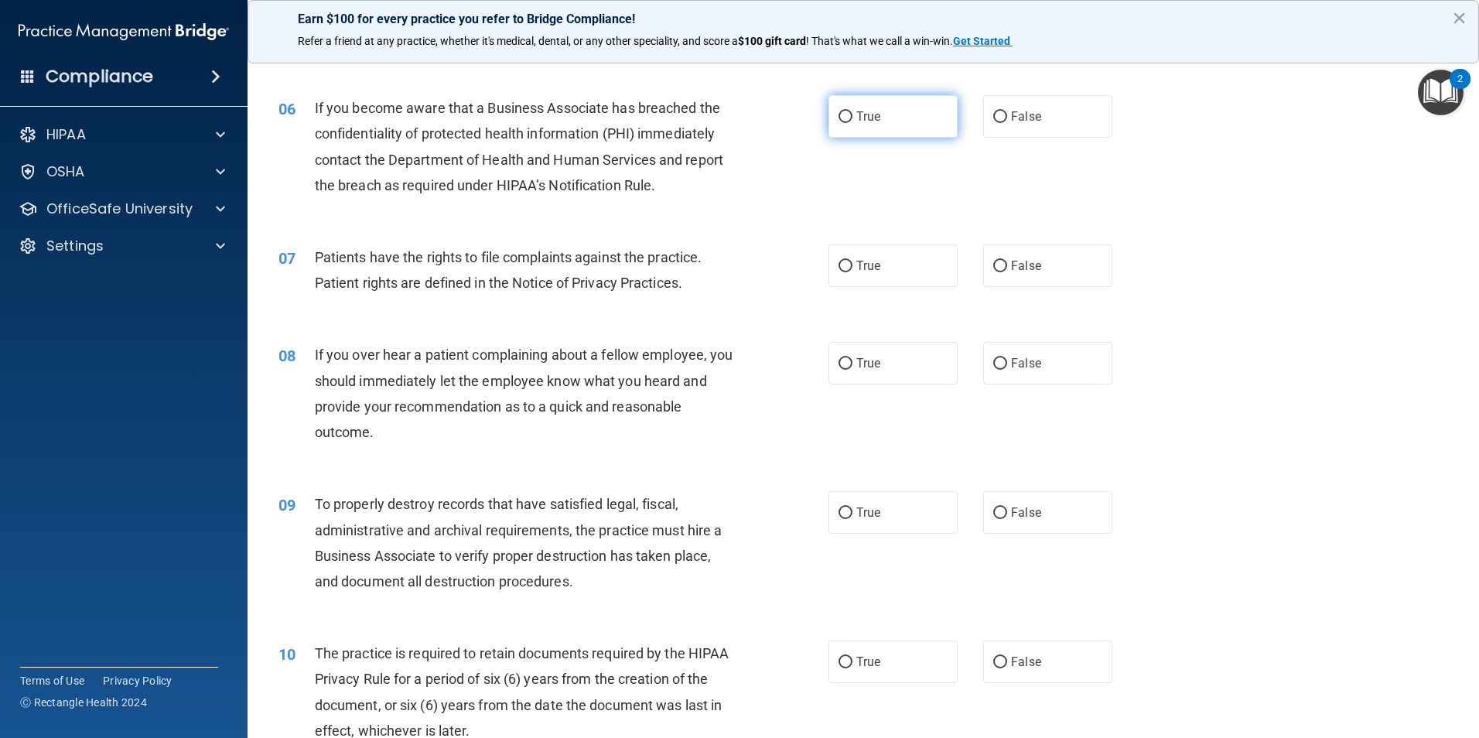
click at [882, 118] on label "True" at bounding box center [892, 116] width 129 height 43
click at [852, 118] on input "True" at bounding box center [845, 117] width 14 height 12
radio input "true"
click at [852, 279] on label "True" at bounding box center [892, 265] width 129 height 43
click at [852, 272] on input "True" at bounding box center [845, 267] width 14 height 12
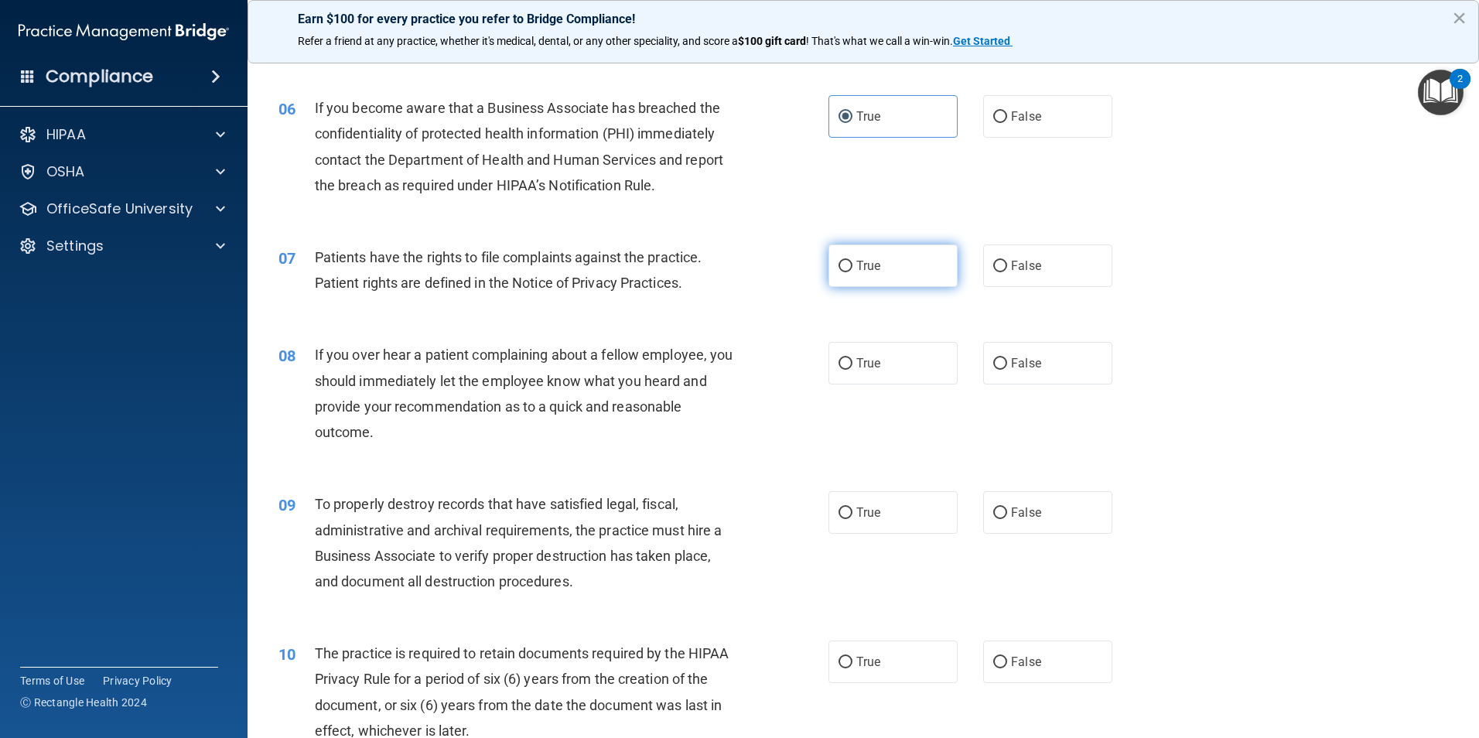
radio input "true"
click at [1010, 376] on label "False" at bounding box center [1047, 363] width 129 height 43
click at [1007, 370] on input "False" at bounding box center [1000, 364] width 14 height 12
radio input "true"
click at [1010, 376] on label "False" at bounding box center [1047, 363] width 129 height 43
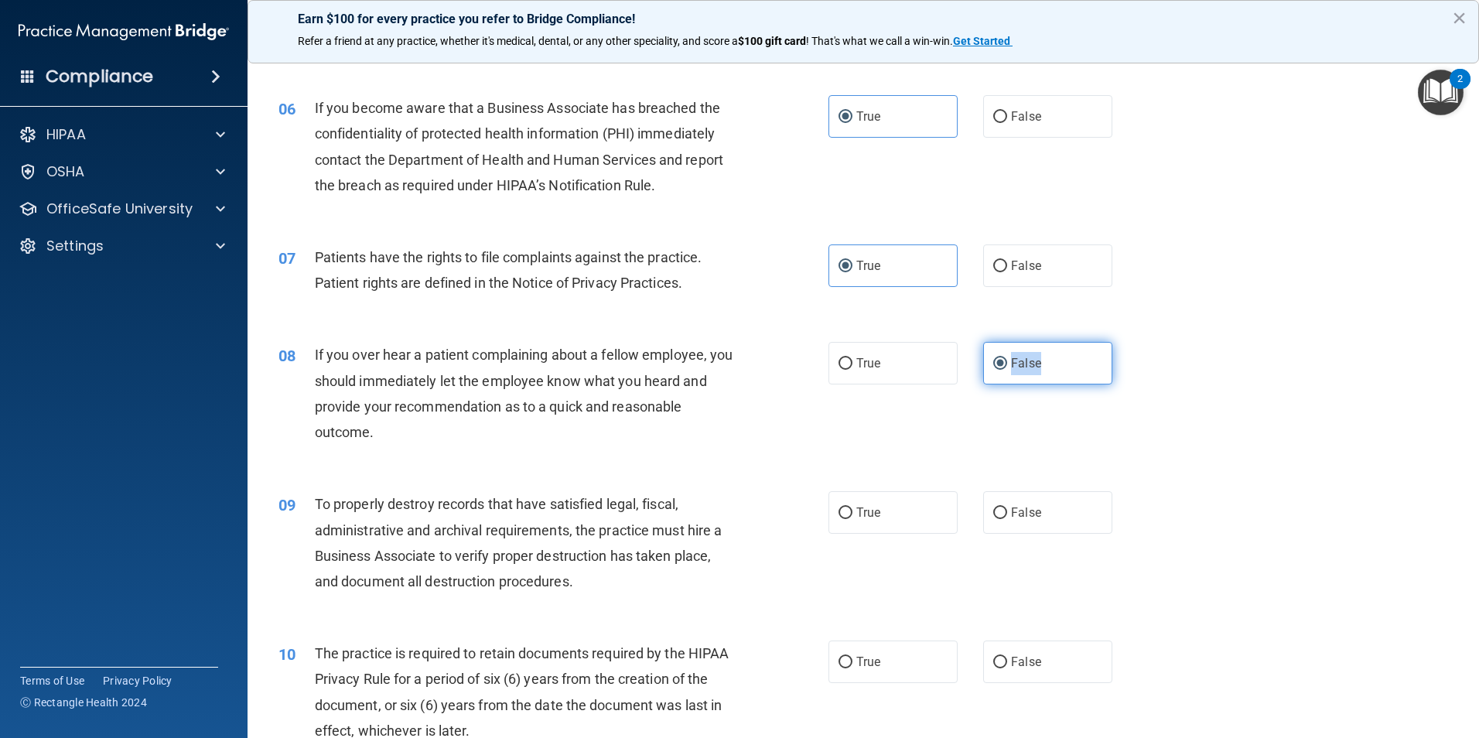
click at [1007, 370] on input "False" at bounding box center [1000, 364] width 14 height 12
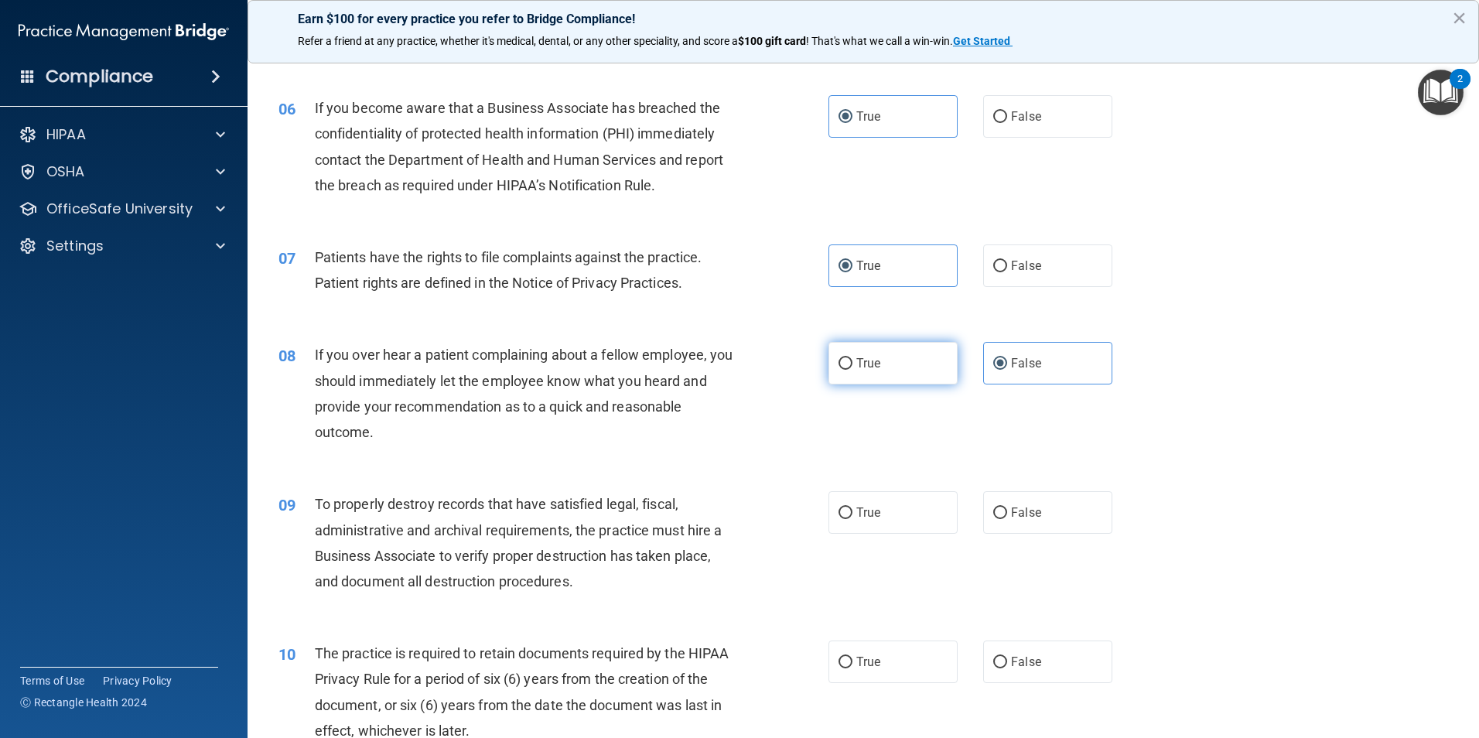
drag, startPoint x: 1010, startPoint y: 376, endPoint x: 885, endPoint y: 377, distance: 125.3
click at [885, 388] on div "08 If you over hear a patient complaining about a fellow employee, you should i…" at bounding box center [863, 397] width 1193 height 149
click at [885, 377] on label "True" at bounding box center [892, 363] width 129 height 43
click at [852, 370] on input "True" at bounding box center [845, 364] width 14 height 12
radio input "true"
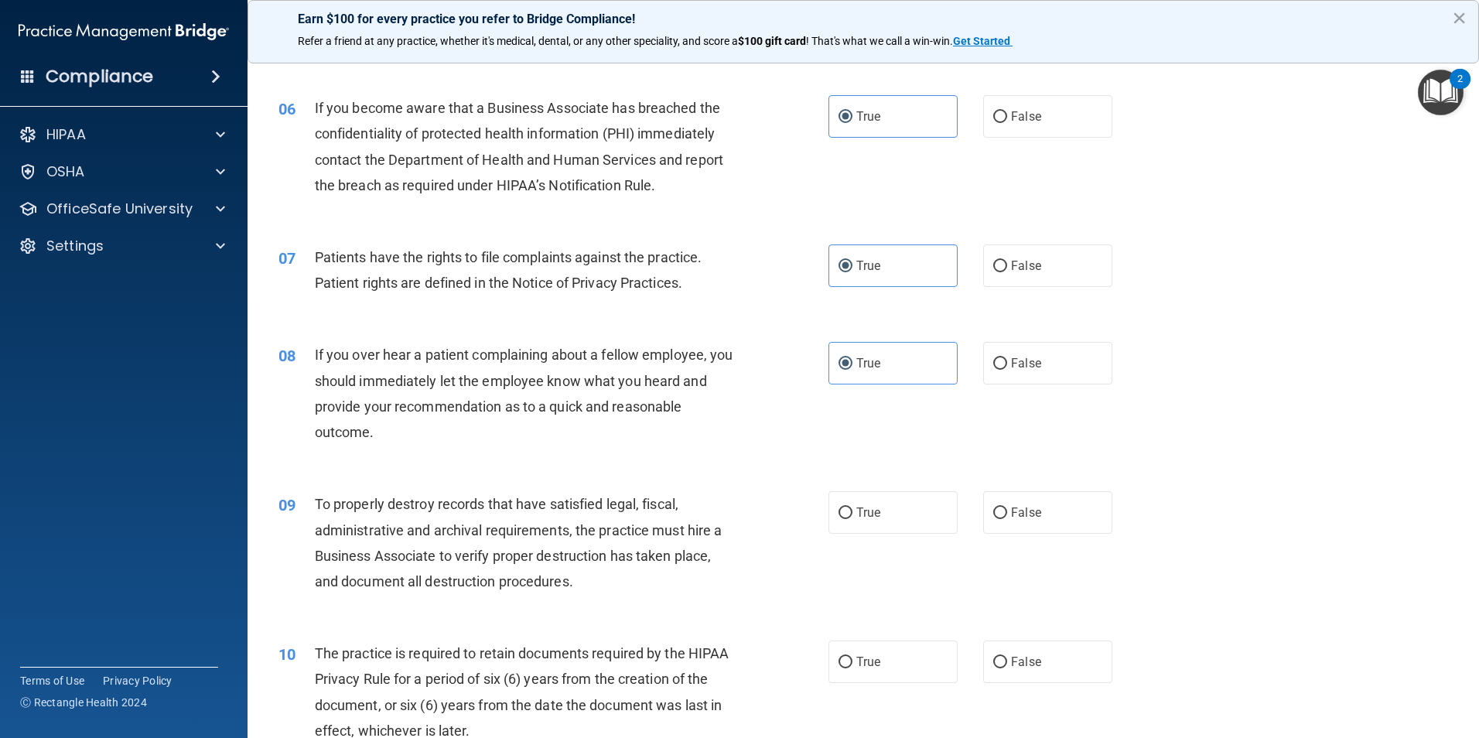
scroll to position [851, 0]
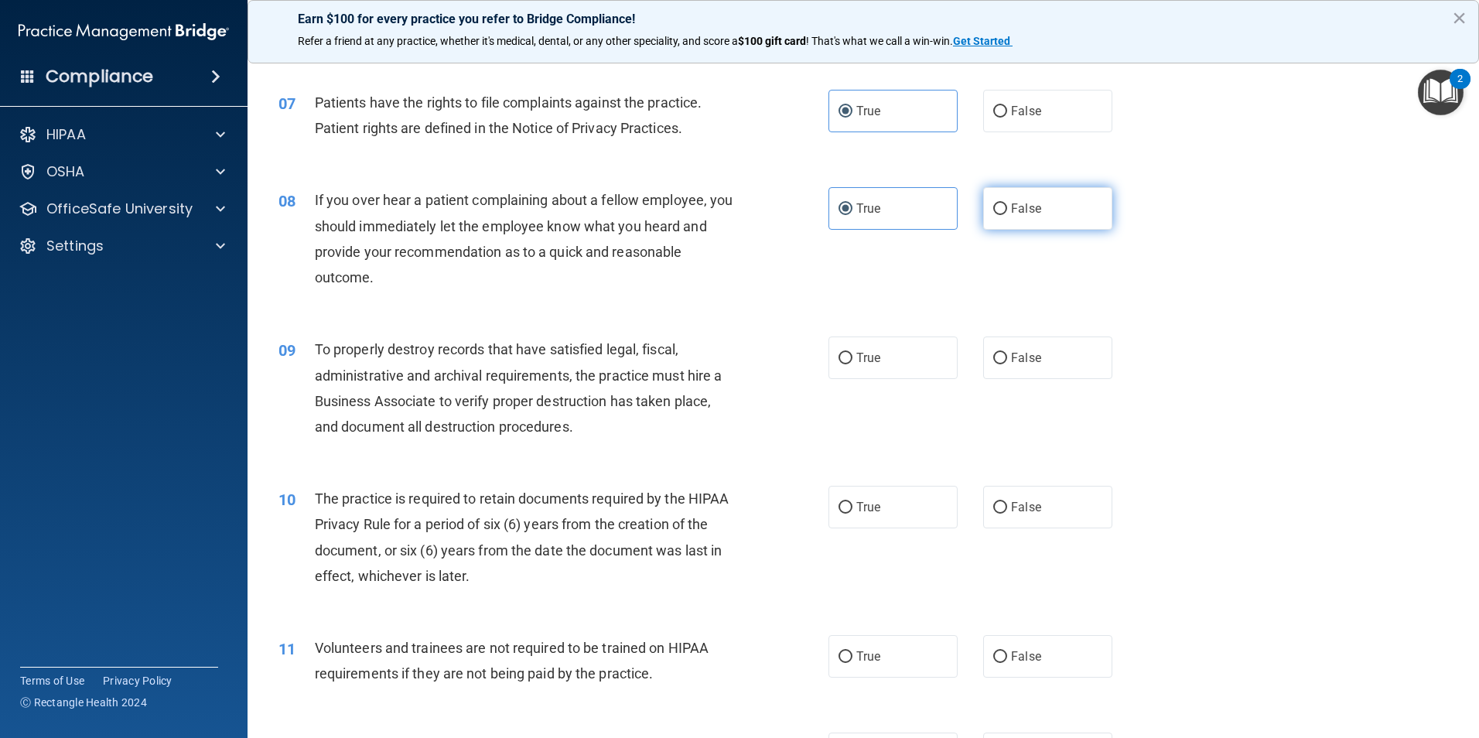
click at [988, 200] on label "False" at bounding box center [1047, 208] width 129 height 43
click at [993, 203] on input "False" at bounding box center [1000, 209] width 14 height 12
click at [896, 197] on label "True" at bounding box center [892, 208] width 129 height 43
click at [852, 203] on input "True" at bounding box center [845, 209] width 14 height 12
click at [863, 366] on label "True" at bounding box center [892, 357] width 129 height 43
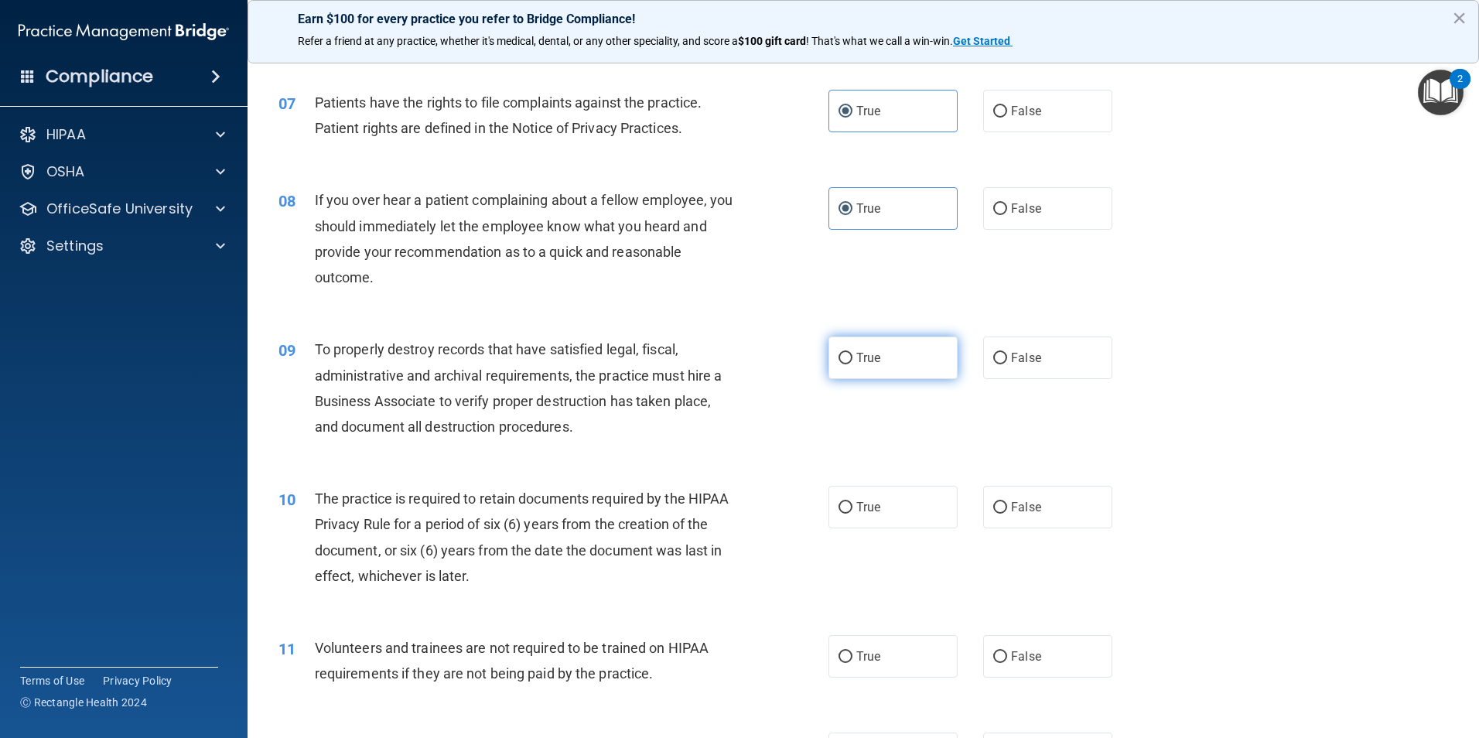
click at [852, 364] on input "True" at bounding box center [845, 359] width 14 height 12
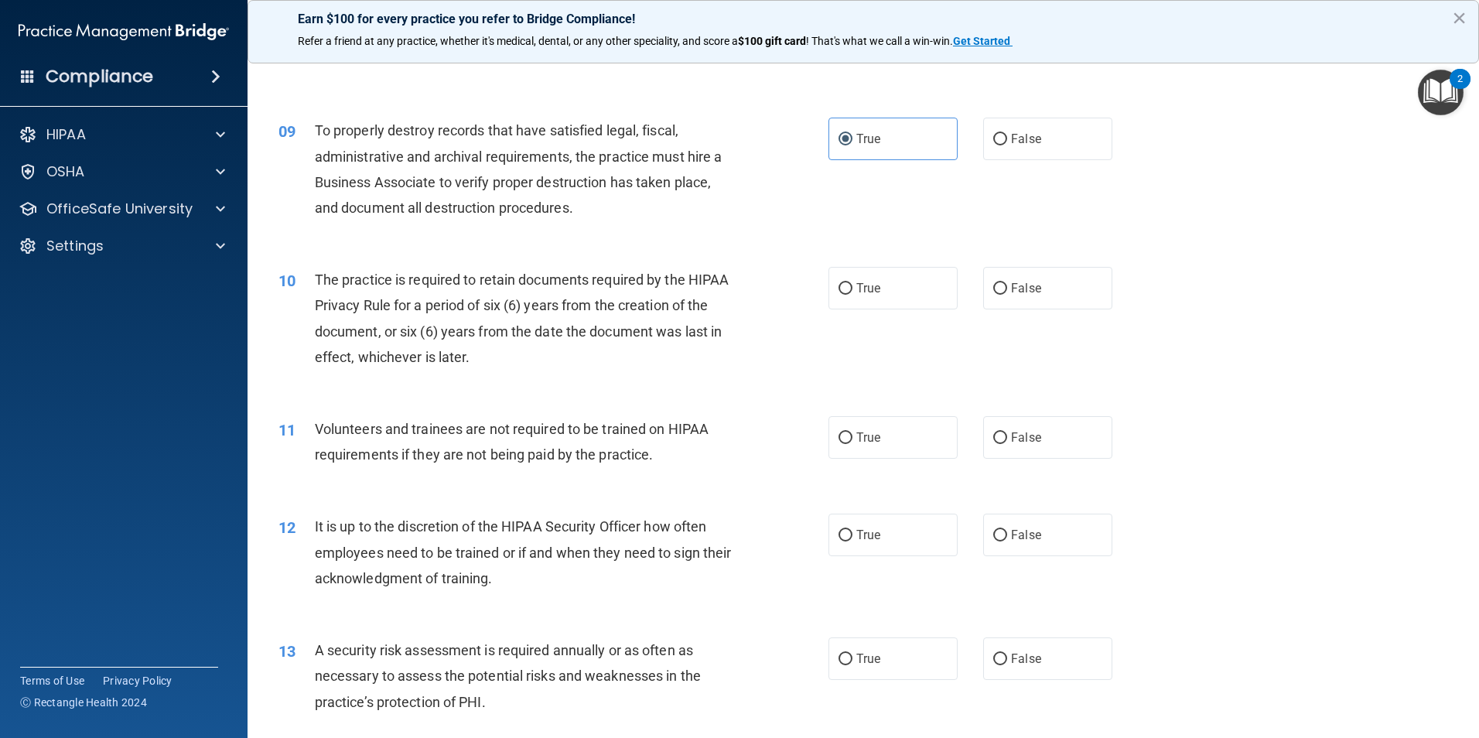
scroll to position [1083, 0]
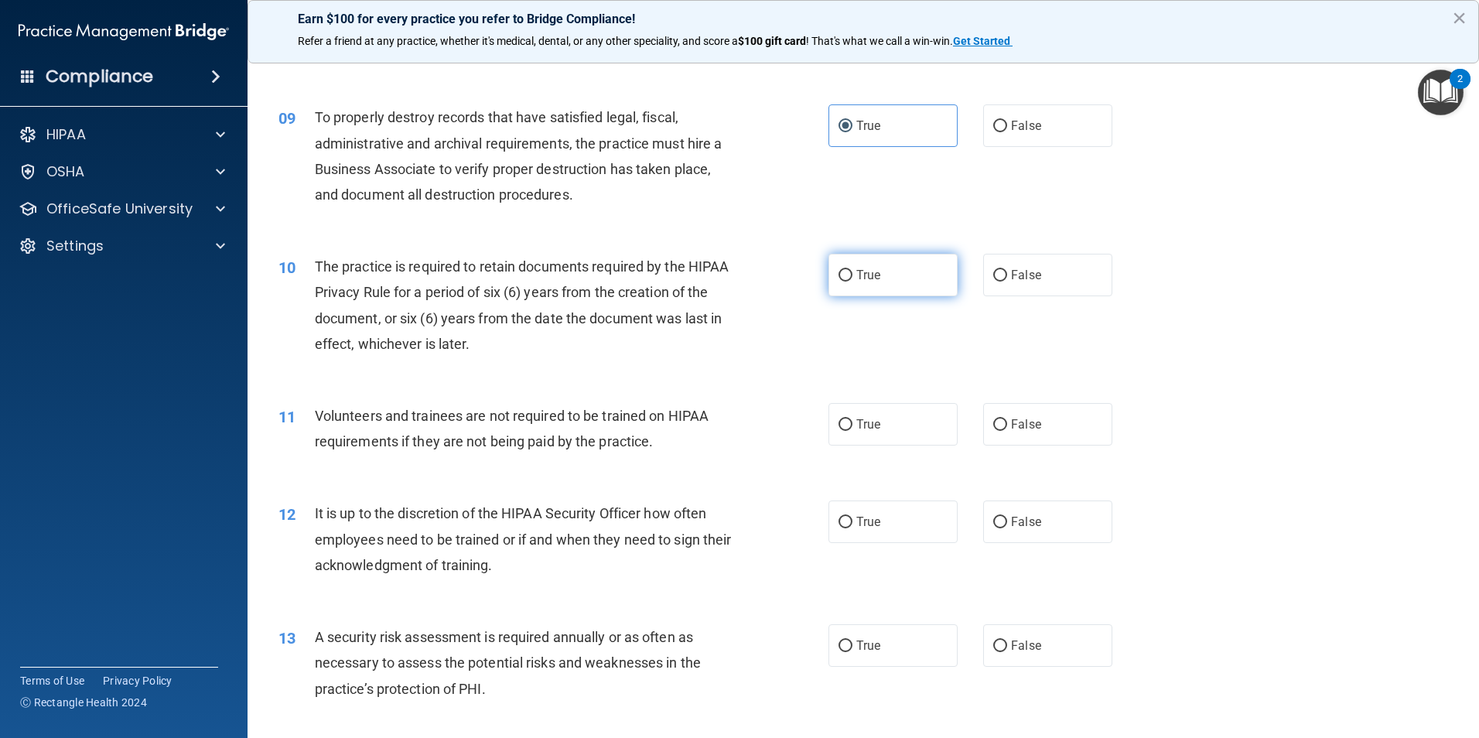
click at [858, 288] on label "True" at bounding box center [892, 275] width 129 height 43
click at [852, 282] on input "True" at bounding box center [845, 276] width 14 height 12
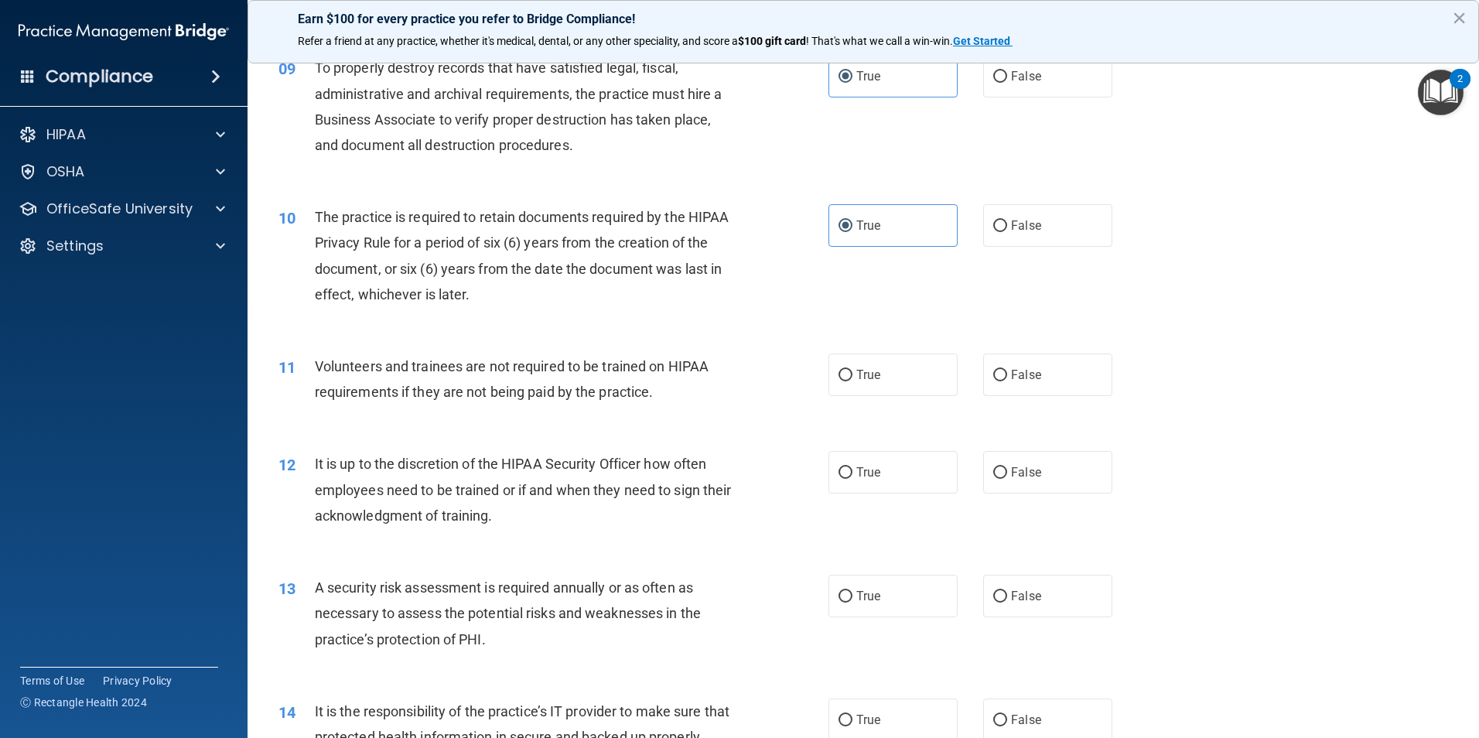
scroll to position [1160, 0]
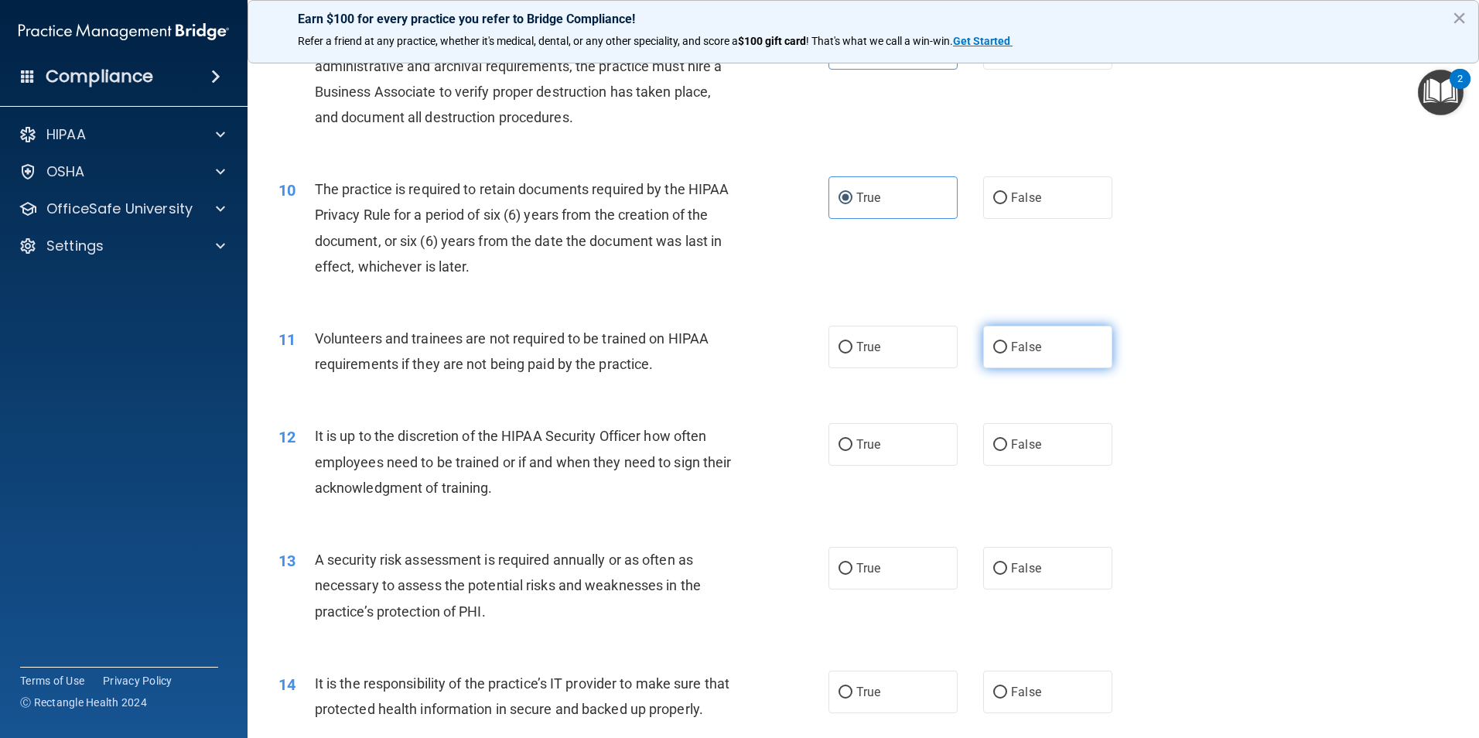
click at [1029, 348] on span "False" at bounding box center [1026, 347] width 30 height 15
click at [1007, 348] on input "False" at bounding box center [1000, 348] width 14 height 12
click at [1028, 348] on span "False" at bounding box center [1026, 347] width 30 height 15
click at [1007, 348] on input "False" at bounding box center [1000, 348] width 14 height 12
drag, startPoint x: 1028, startPoint y: 348, endPoint x: 852, endPoint y: 340, distance: 176.6
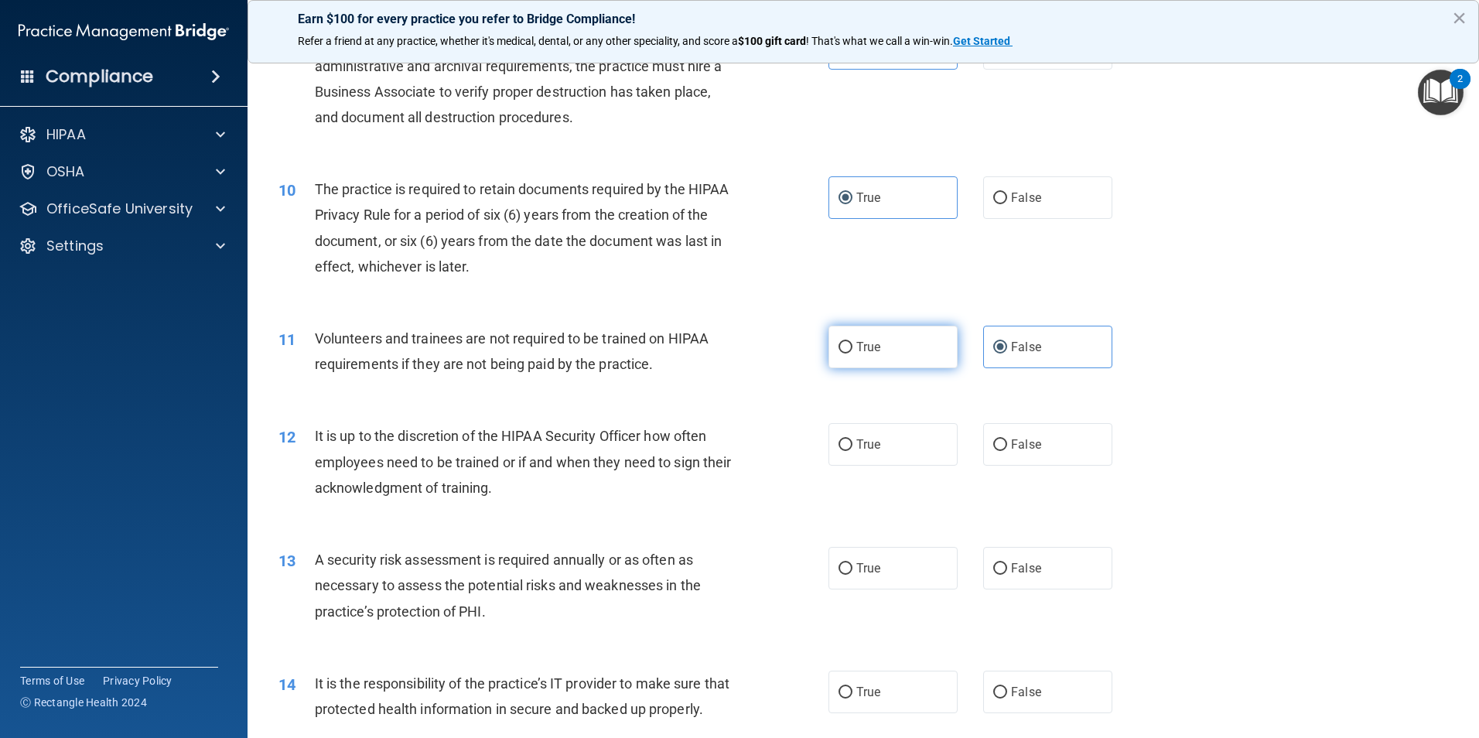
click at [856, 340] on span "True" at bounding box center [868, 347] width 24 height 15
click at [852, 342] on input "True" at bounding box center [845, 348] width 14 height 12
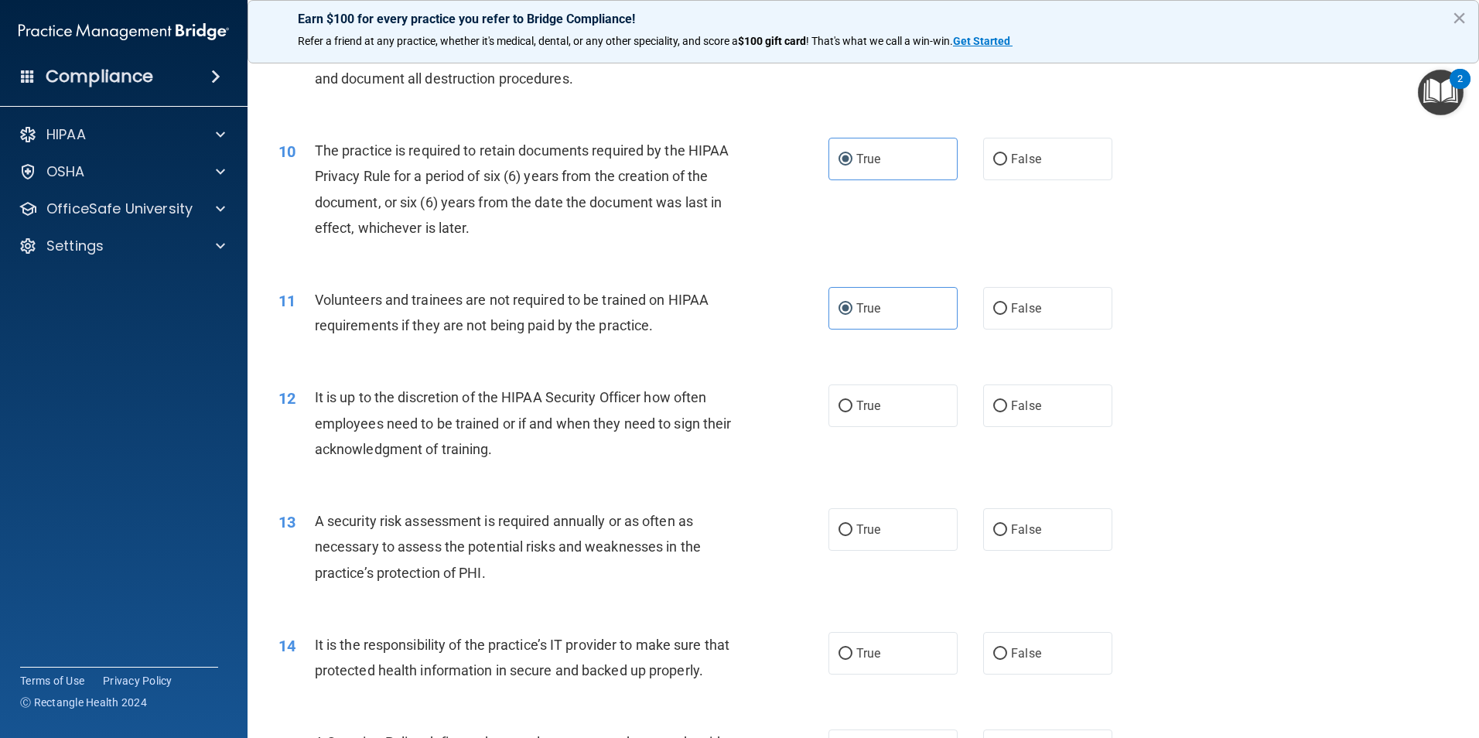
scroll to position [1238, 0]
